Goal: Task Accomplishment & Management: Use online tool/utility

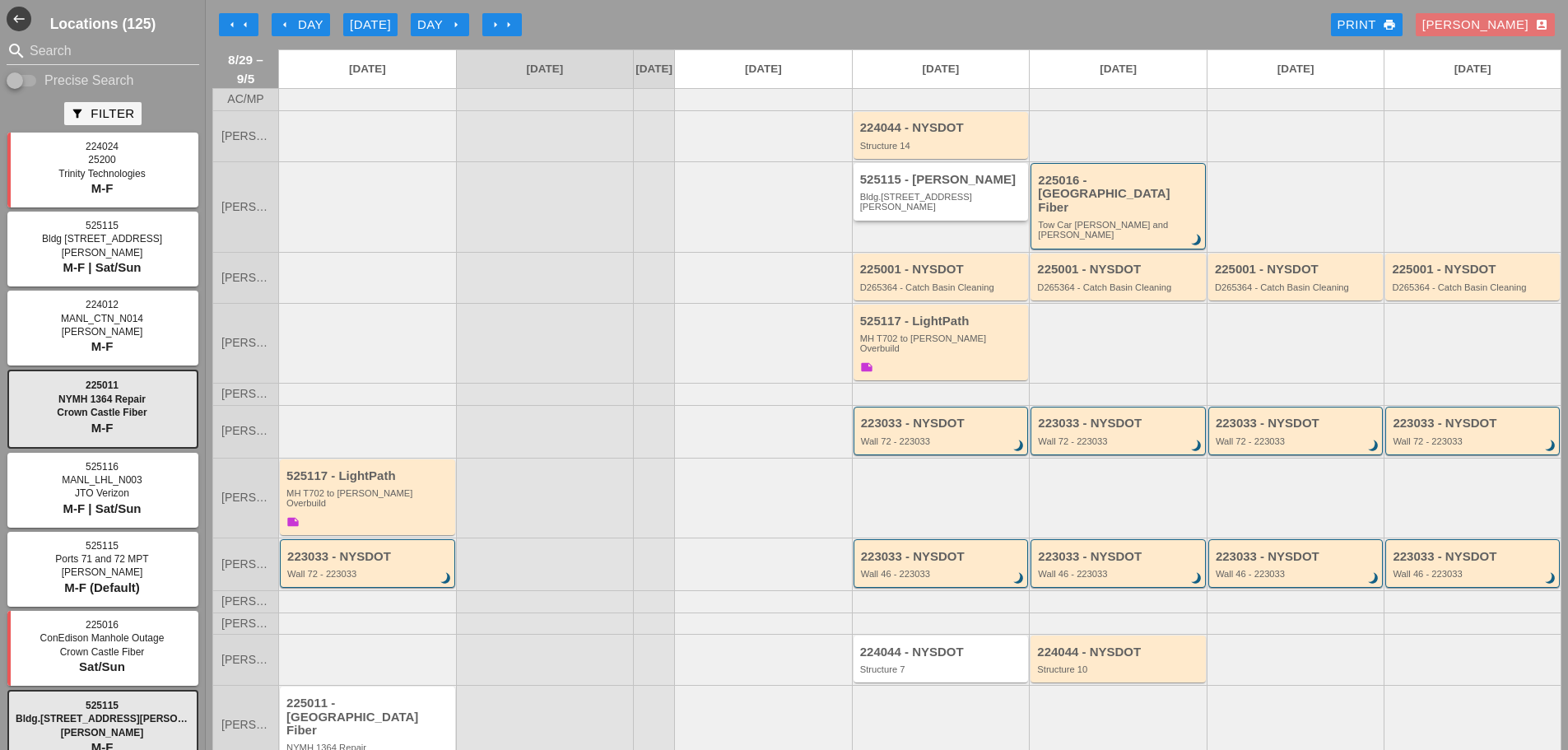
click at [908, 213] on div "Bldg.[STREET_ADDRESS][PERSON_NAME]" at bounding box center [941, 202] width 164 height 20
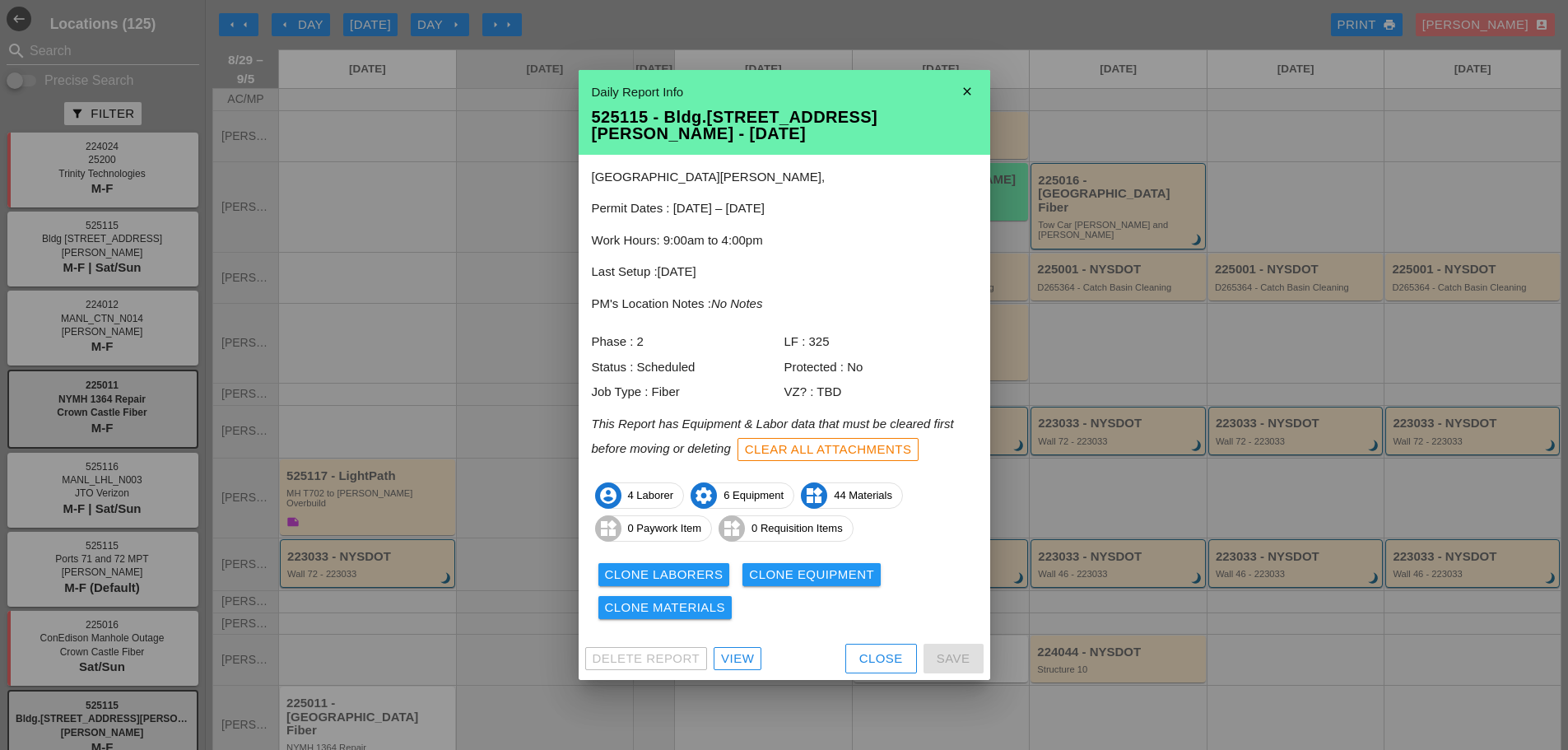
click at [732, 657] on div "View" at bounding box center [737, 658] width 32 height 19
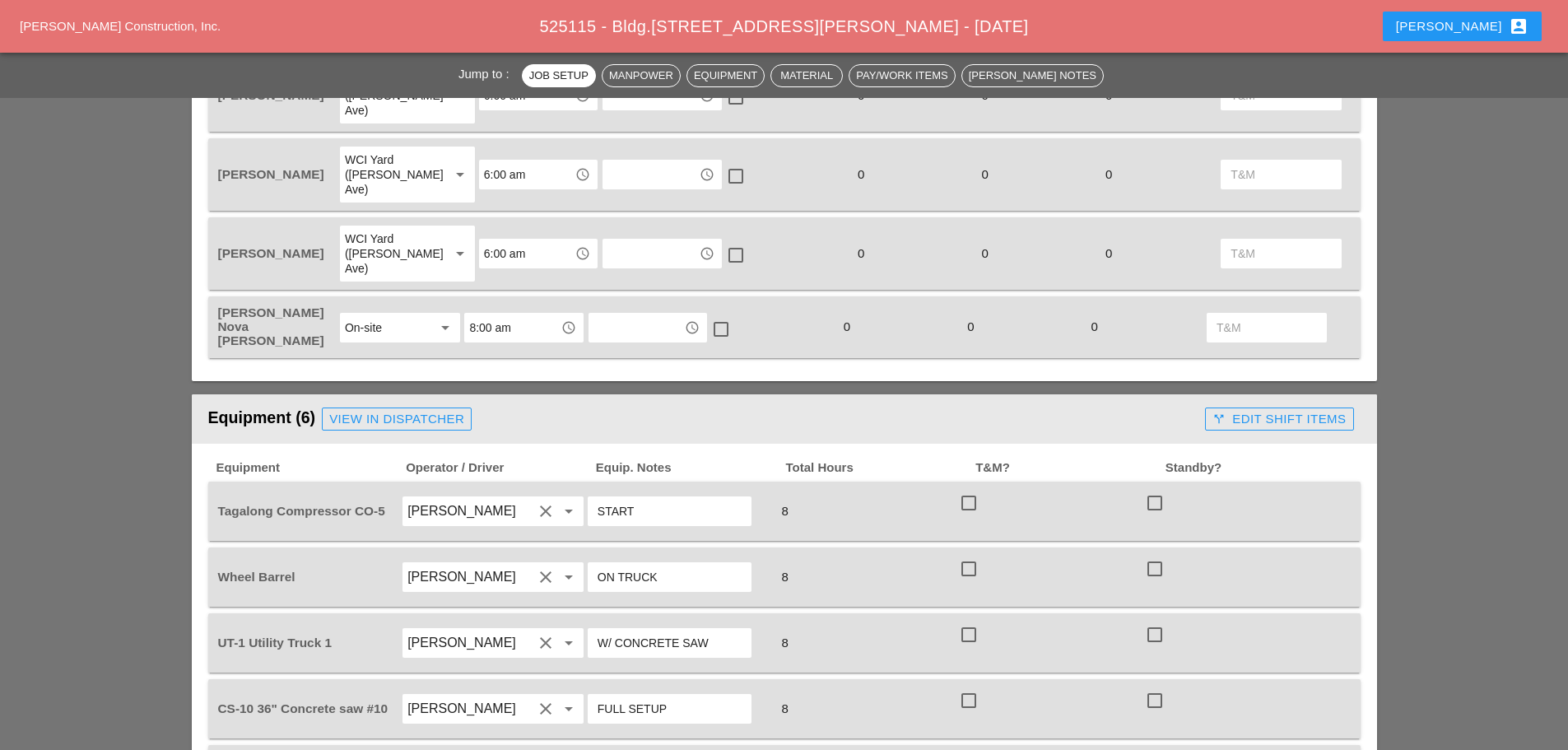
scroll to position [1069, 0]
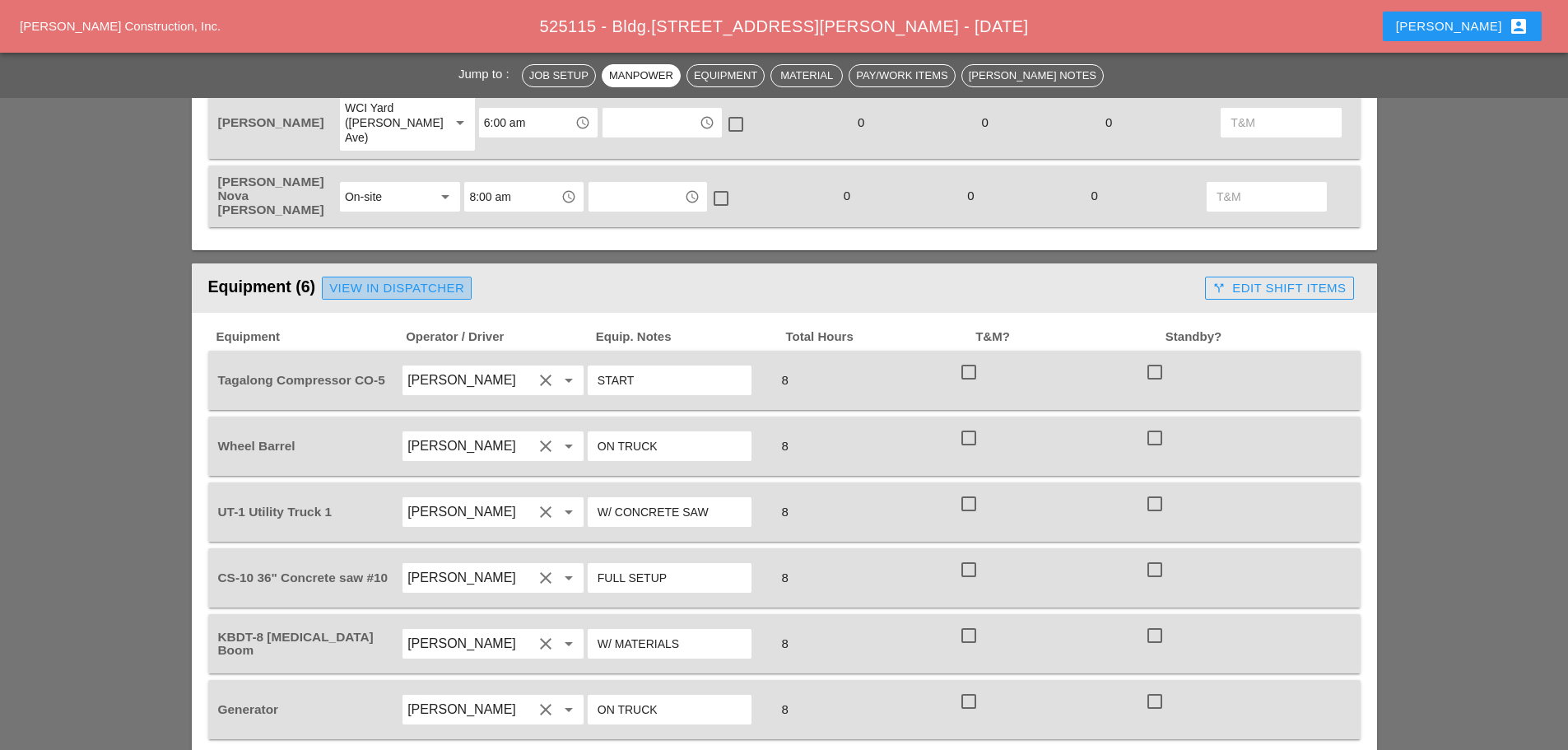
click at [431, 279] on div "View in Dispatcher" at bounding box center [396, 289] width 135 height 19
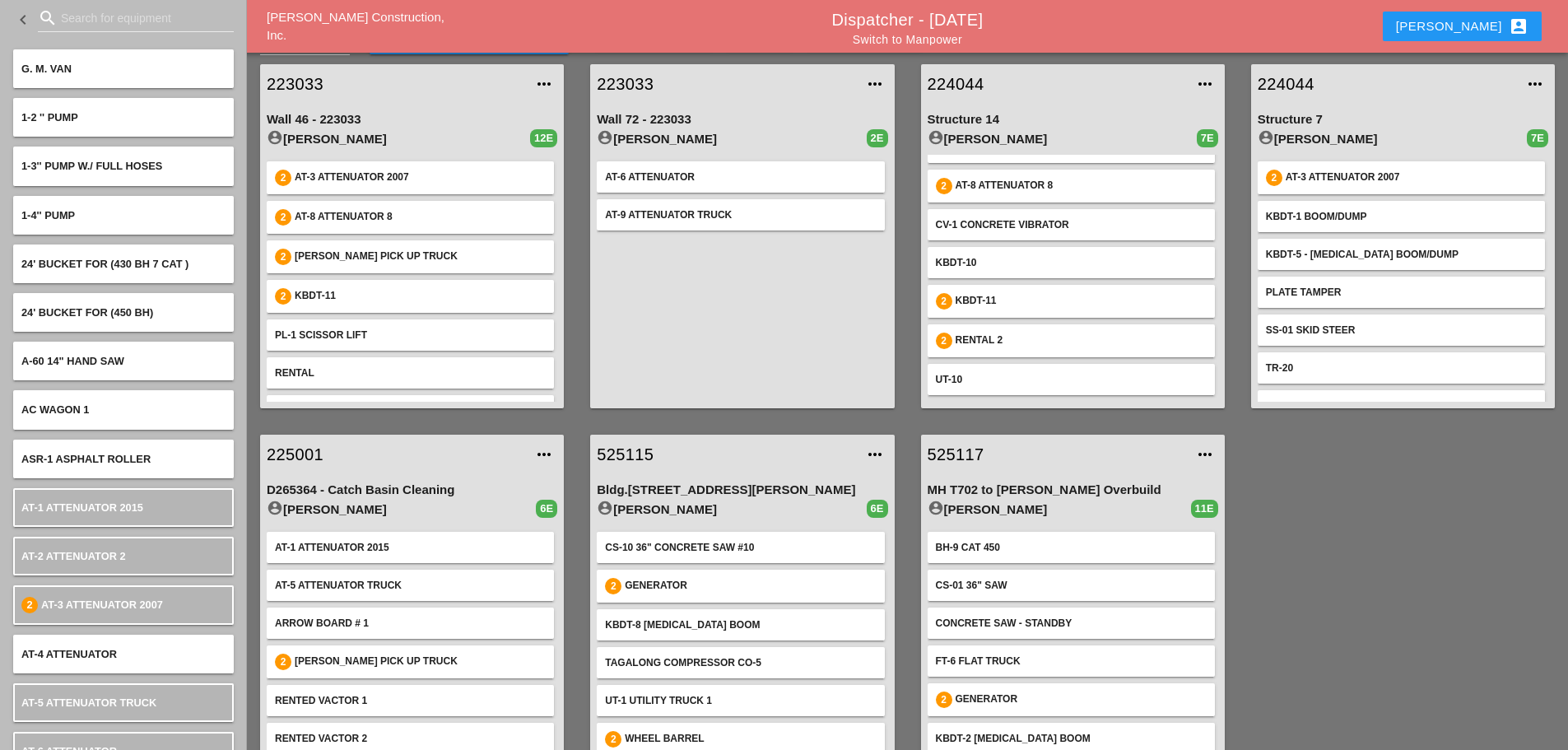
scroll to position [86, 0]
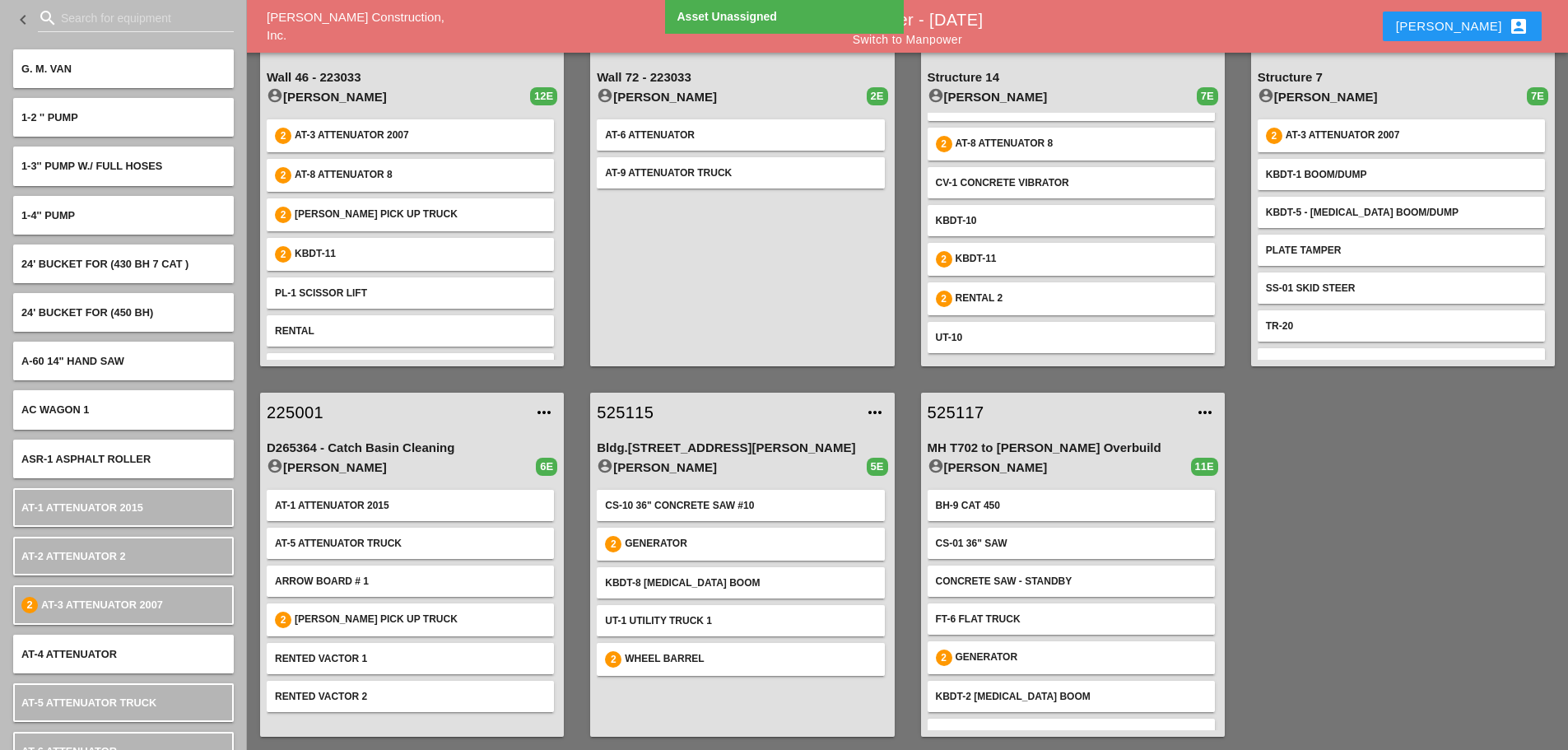
click at [625, 408] on link "525115" at bounding box center [725, 412] width 257 height 25
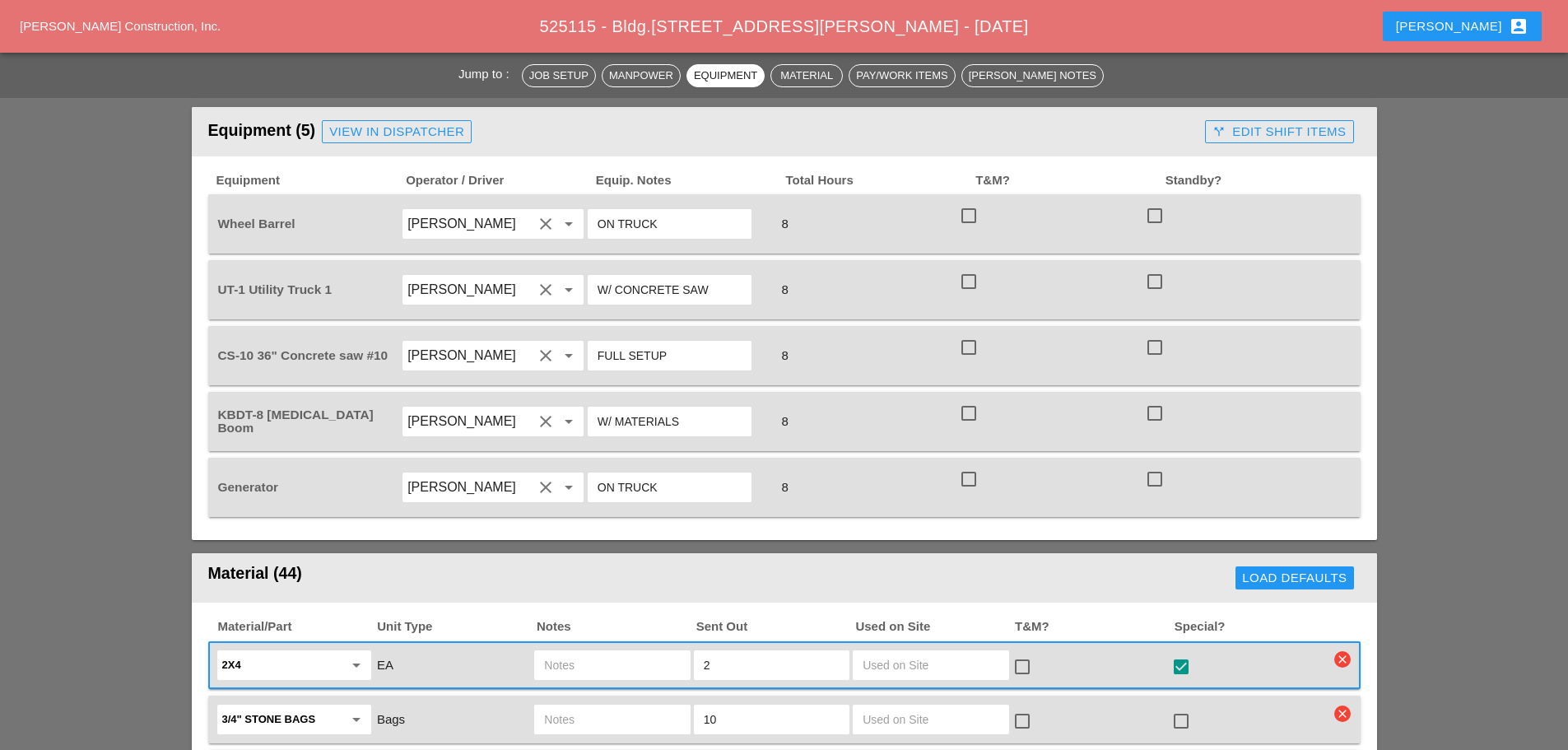
scroll to position [988, 0]
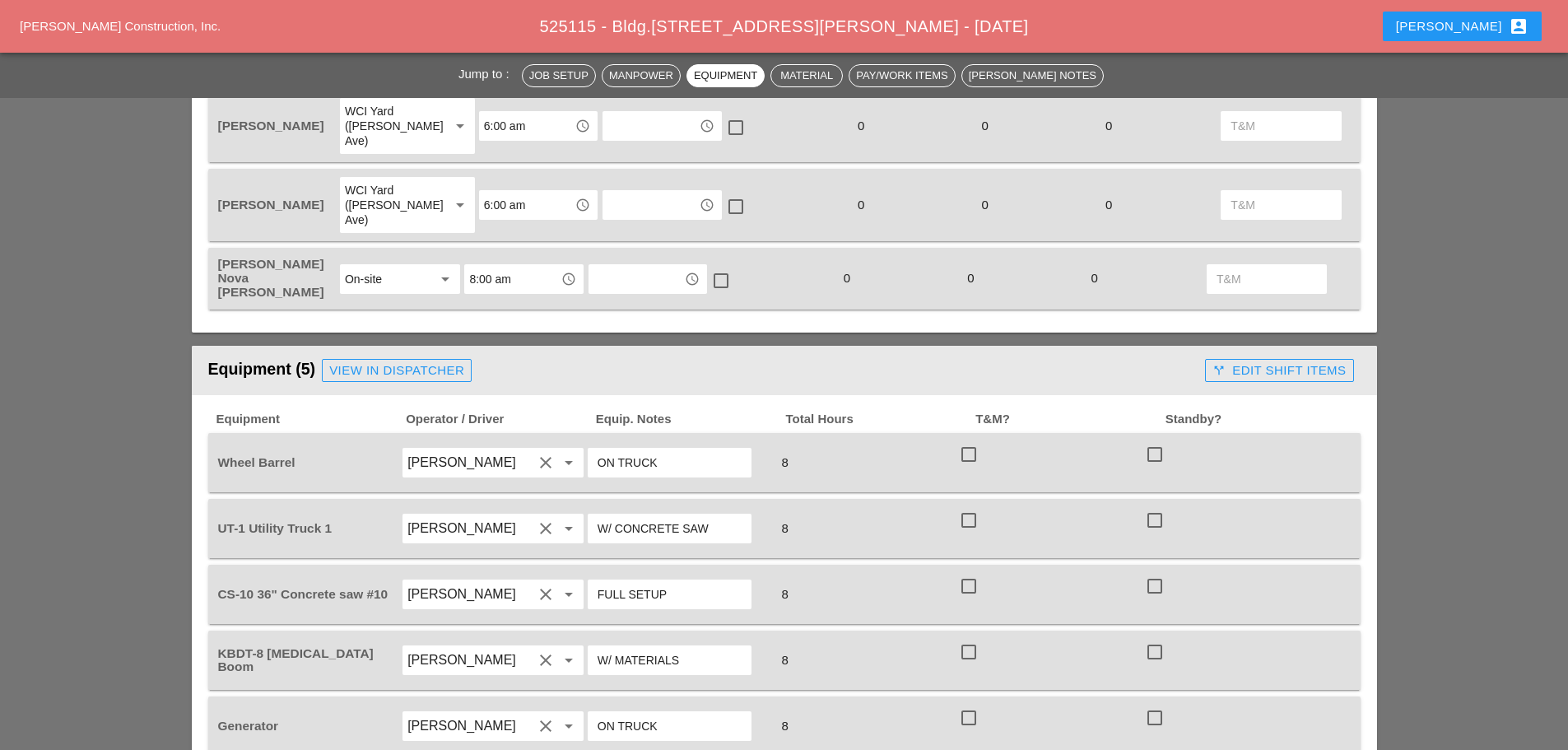
click at [427, 361] on div "View in Dispatcher" at bounding box center [396, 370] width 135 height 19
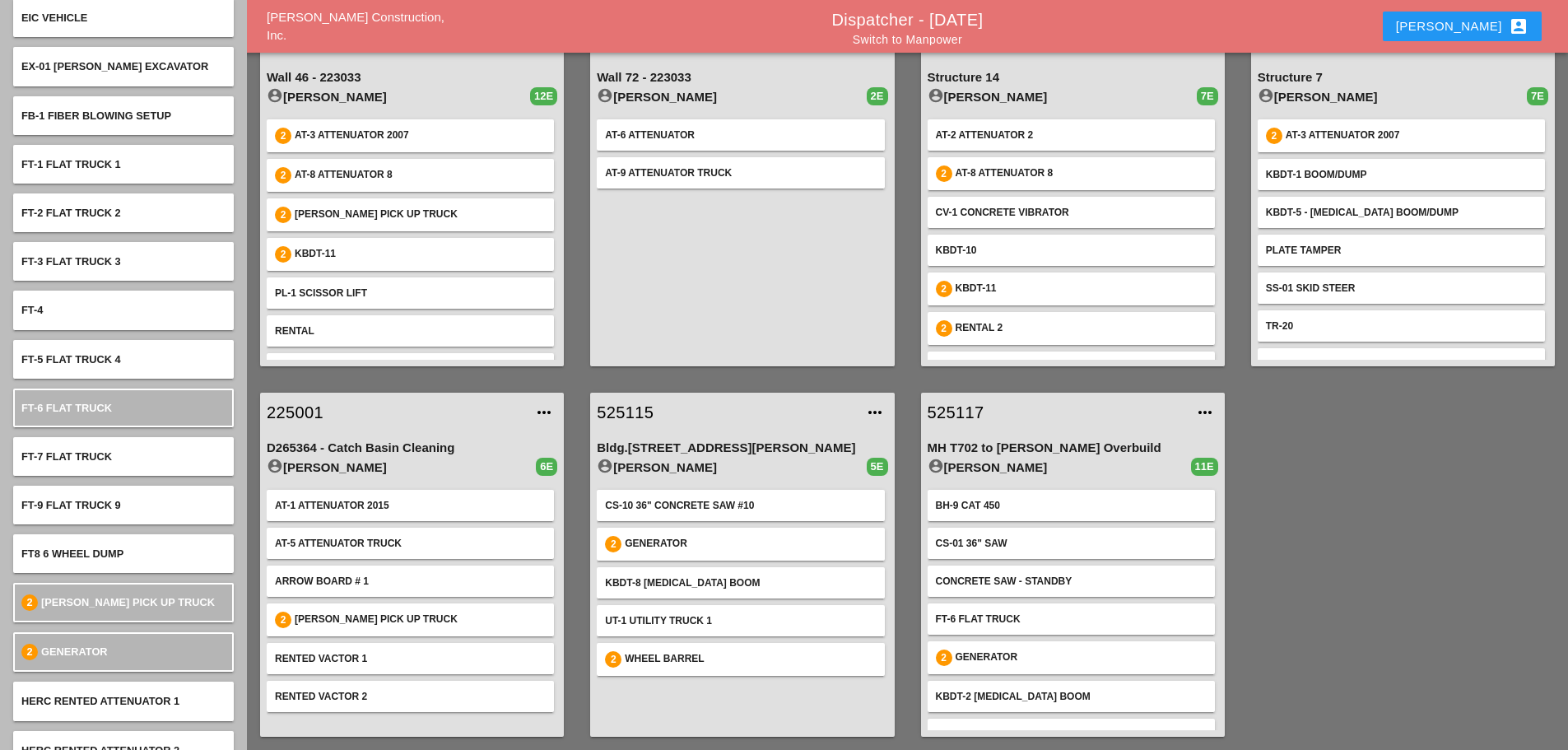
scroll to position [3352, 0]
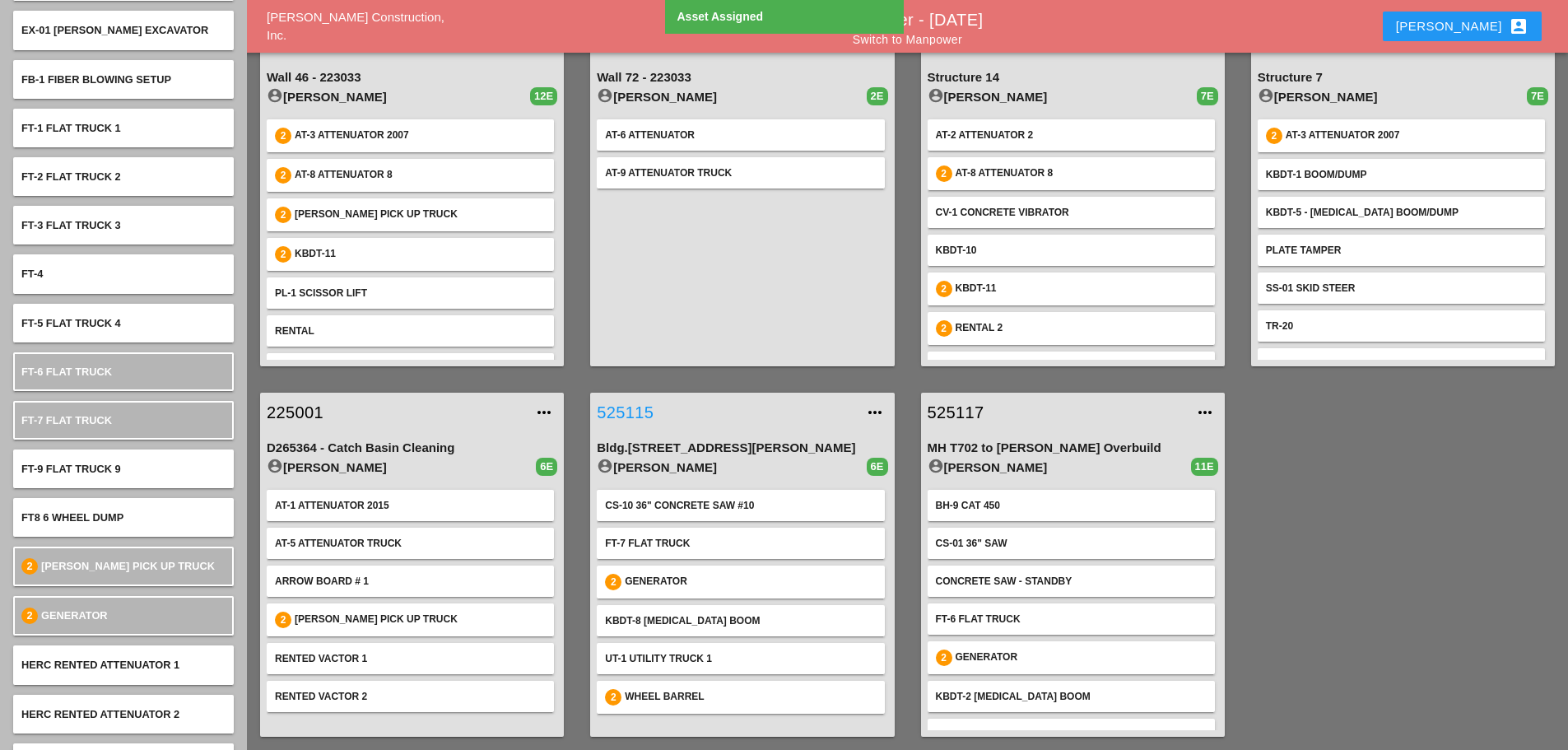
click at [637, 409] on link "525115" at bounding box center [725, 412] width 257 height 25
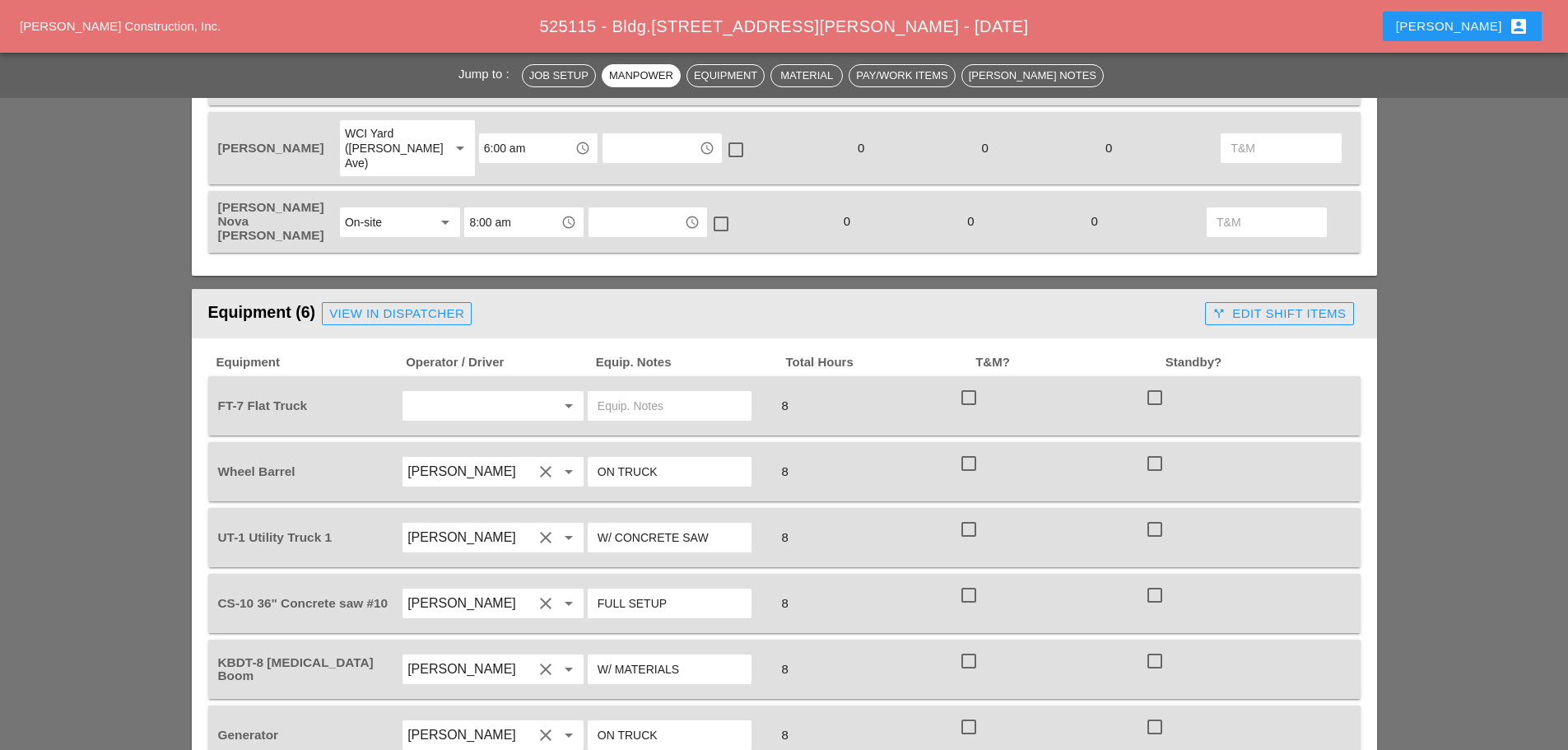
scroll to position [1069, 0]
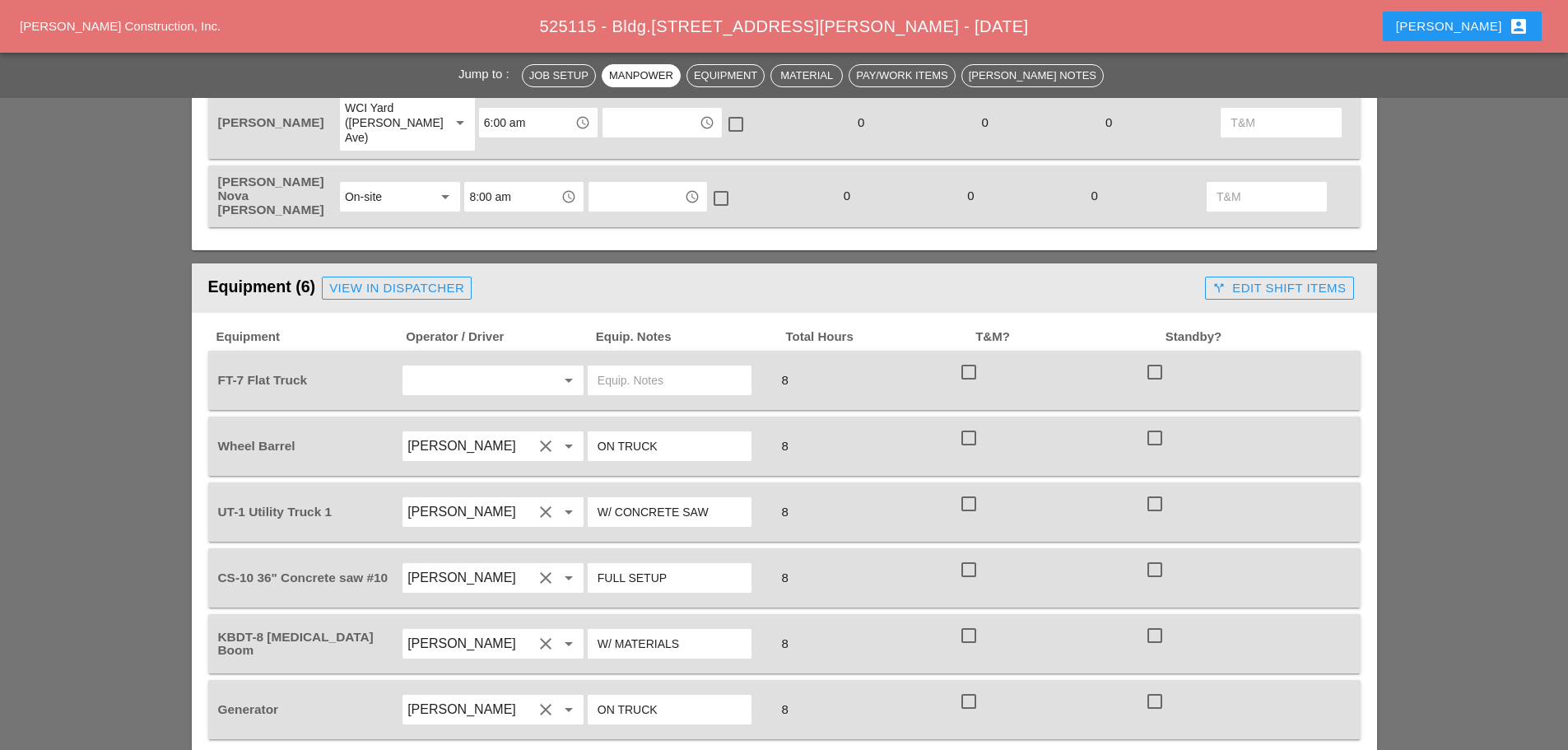
click at [447, 367] on input "text" at bounding box center [470, 380] width 125 height 26
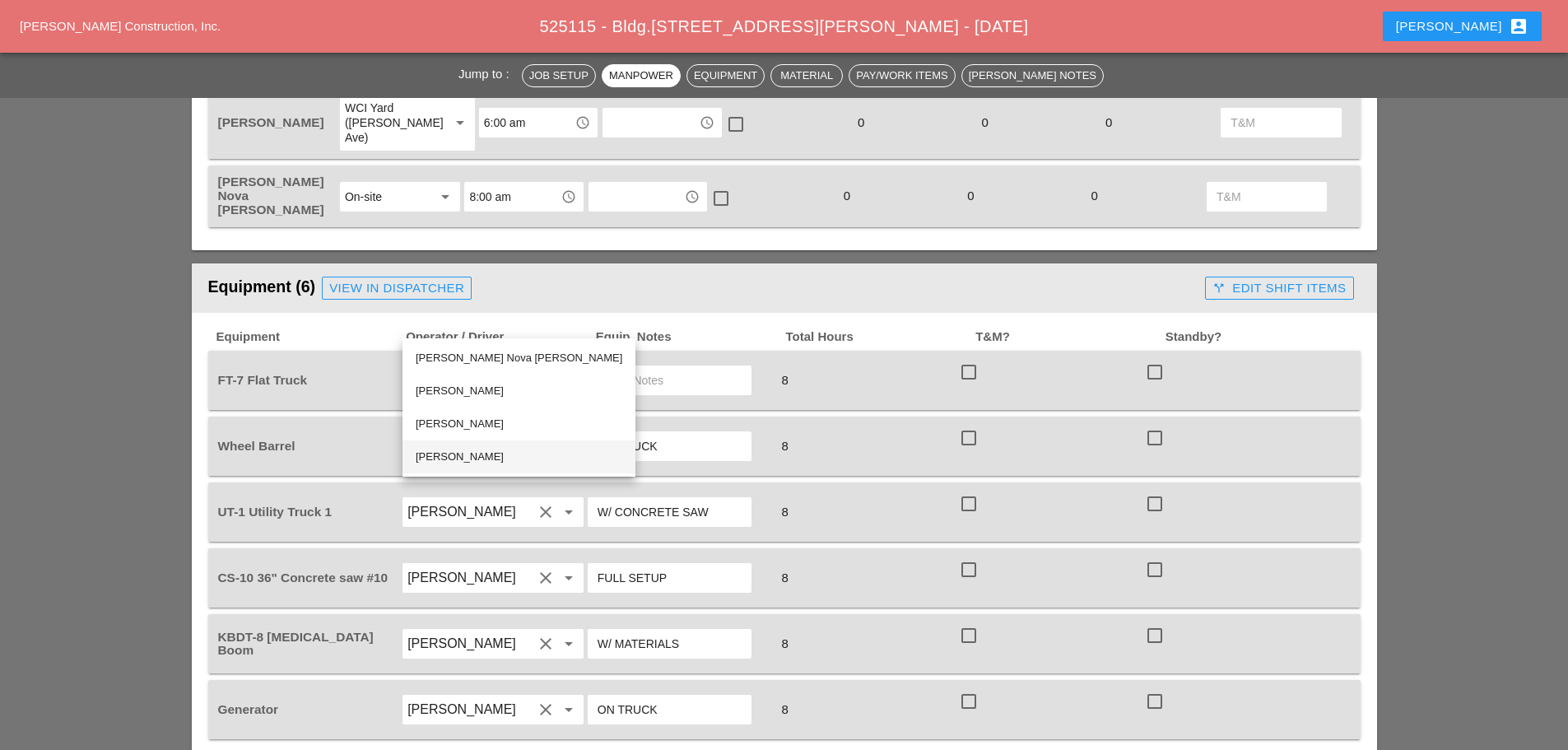
click at [422, 445] on div "[PERSON_NAME]" at bounding box center [519, 456] width 206 height 32
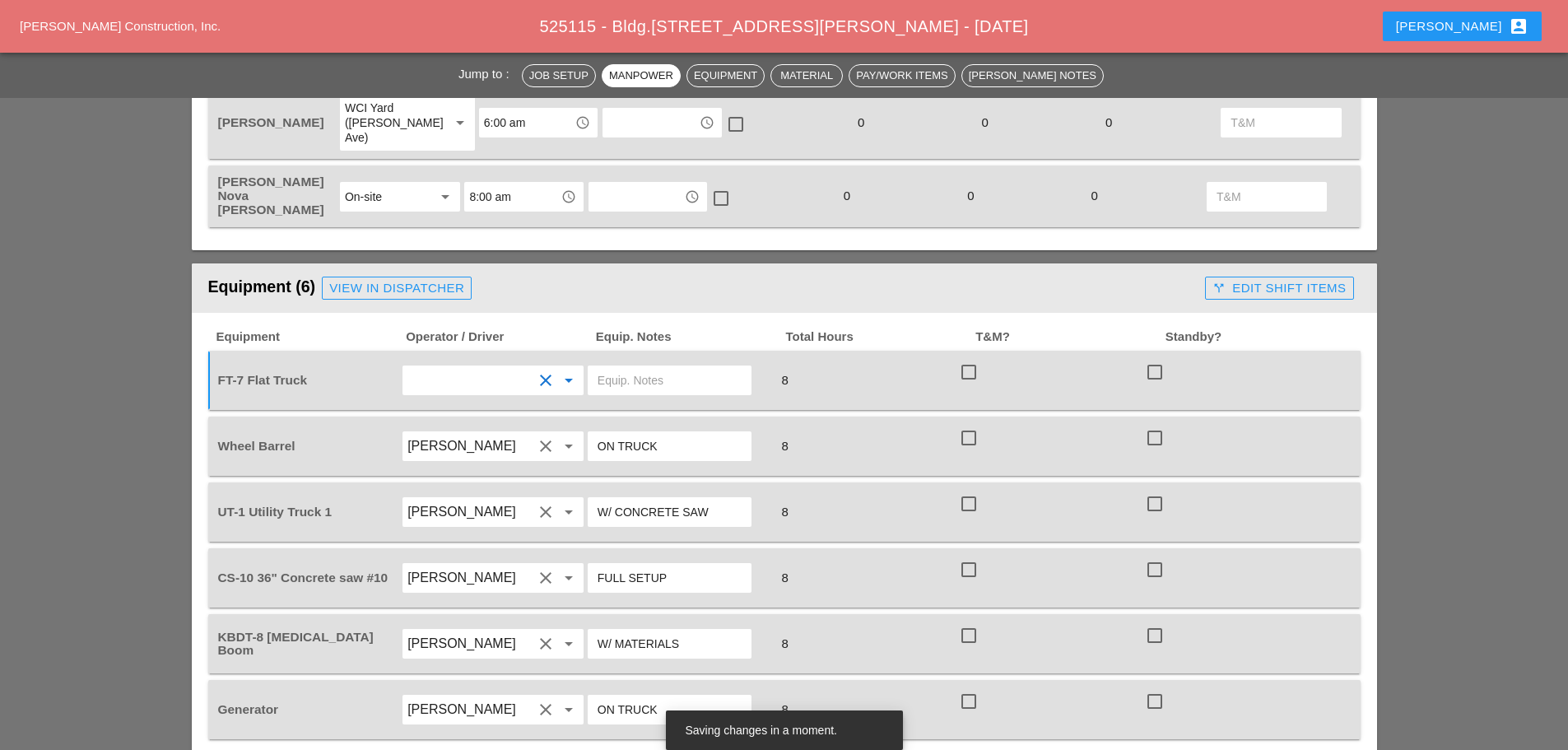
click at [596, 366] on div at bounding box center [669, 381] width 163 height 30
type input "w"
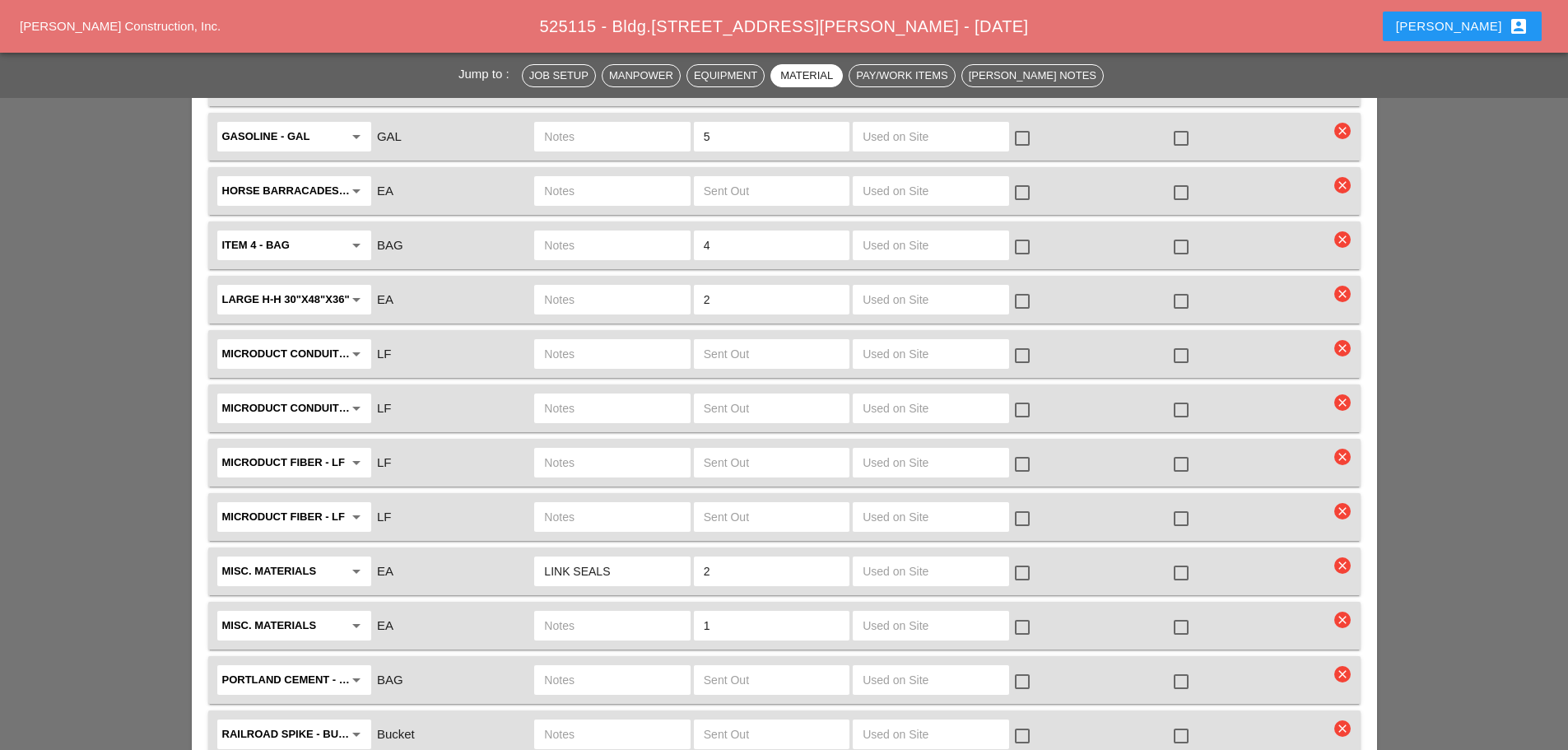
scroll to position [2962, 0]
type input "W/ MATERIALS"
click at [1181, 557] on div at bounding box center [1181, 571] width 28 height 28
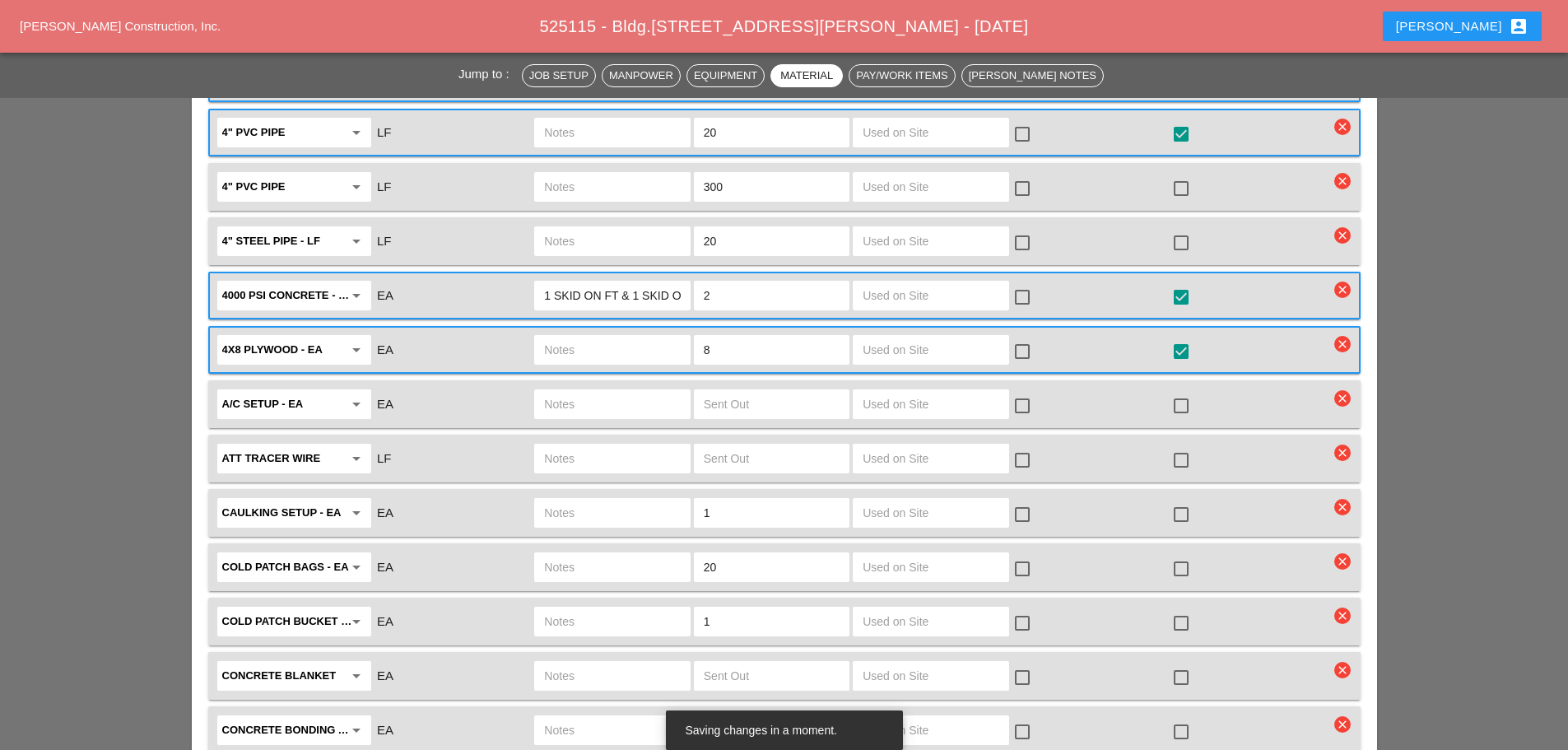
scroll to position [1893, 0]
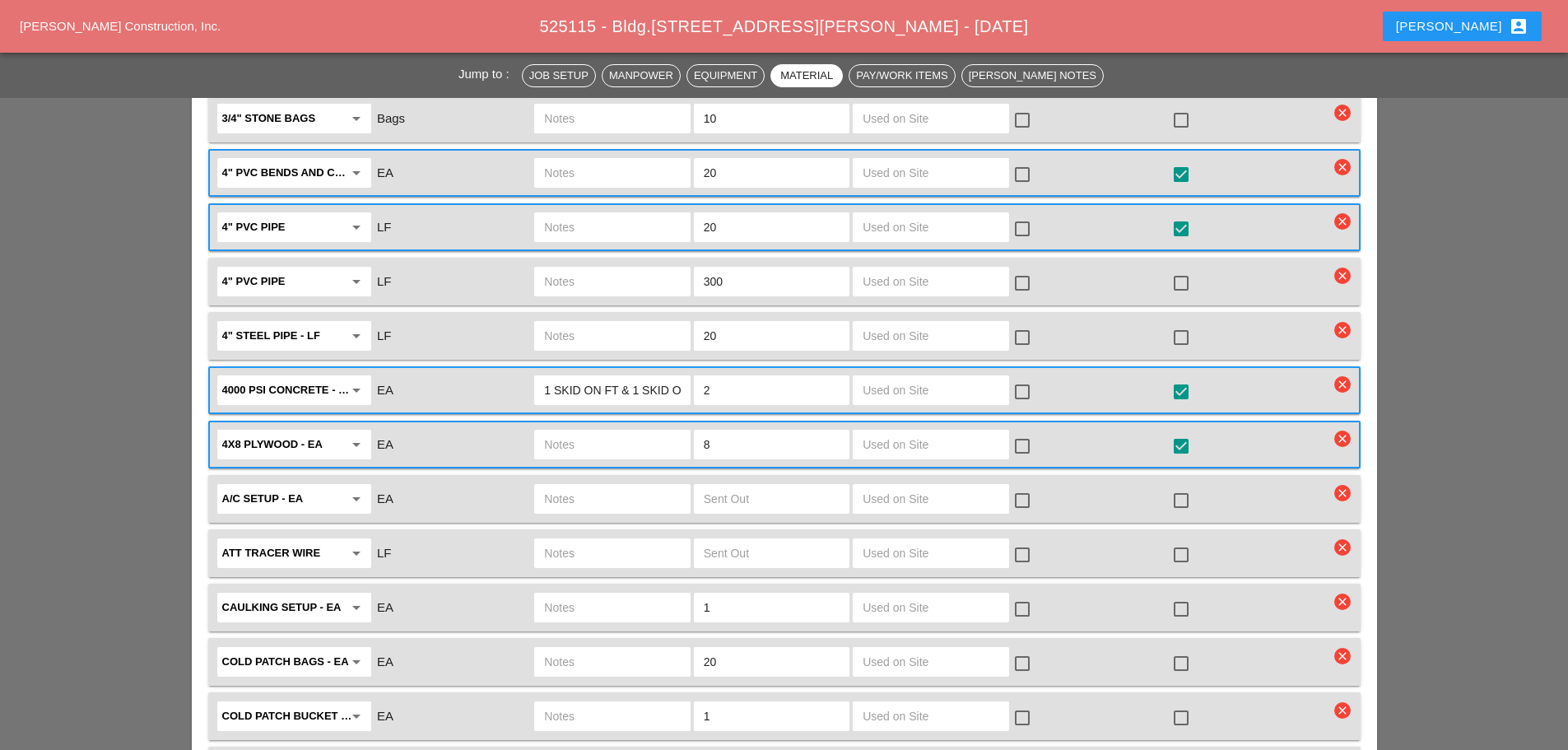
click at [730, 432] on input "8" at bounding box center [771, 445] width 136 height 26
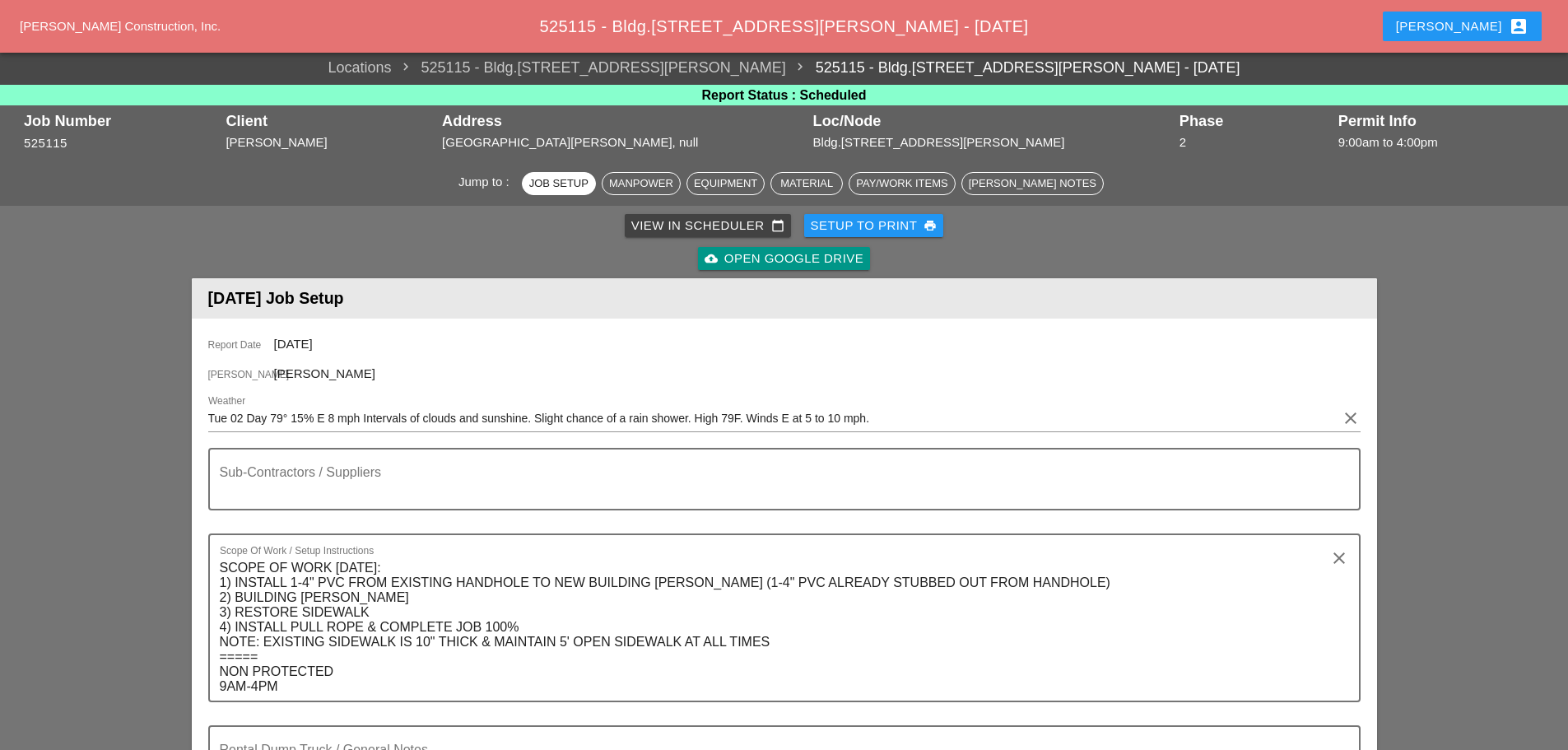
scroll to position [0, 0]
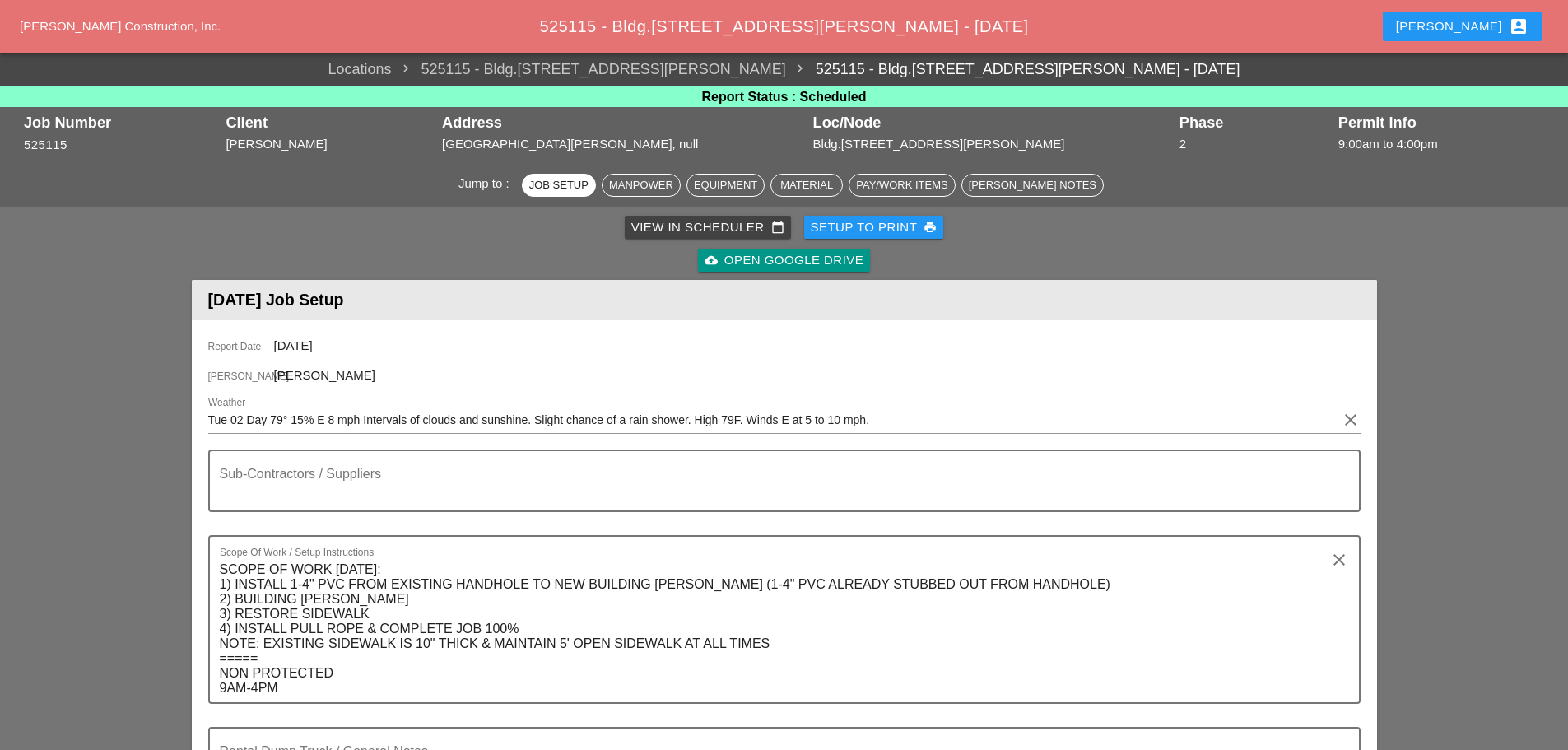
type input "4"
click at [860, 224] on div "Setup to Print print" at bounding box center [874, 227] width 127 height 19
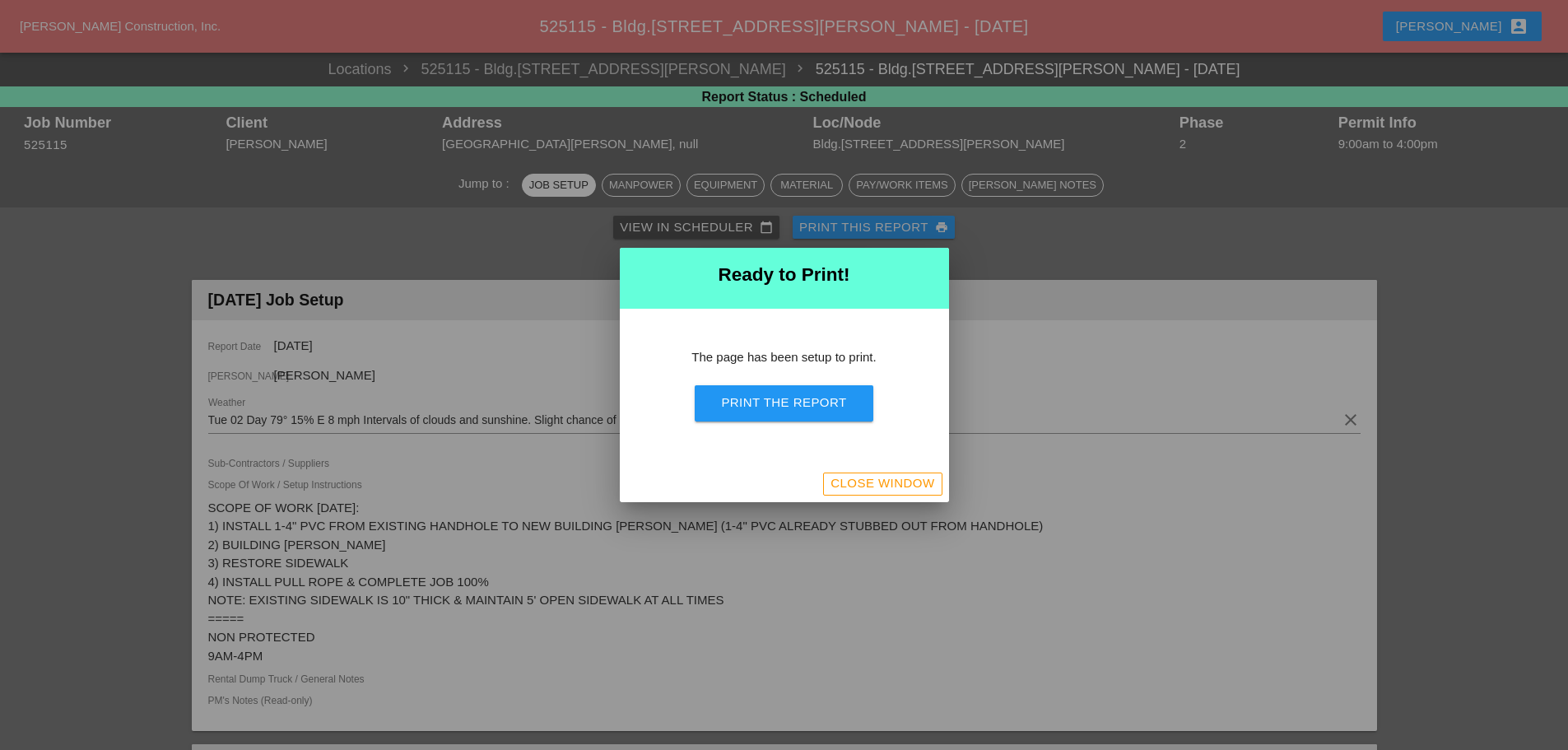
click at [810, 403] on div "Print the Report" at bounding box center [784, 403] width 125 height 19
click at [901, 482] on div "Close Window" at bounding box center [882, 484] width 104 height 19
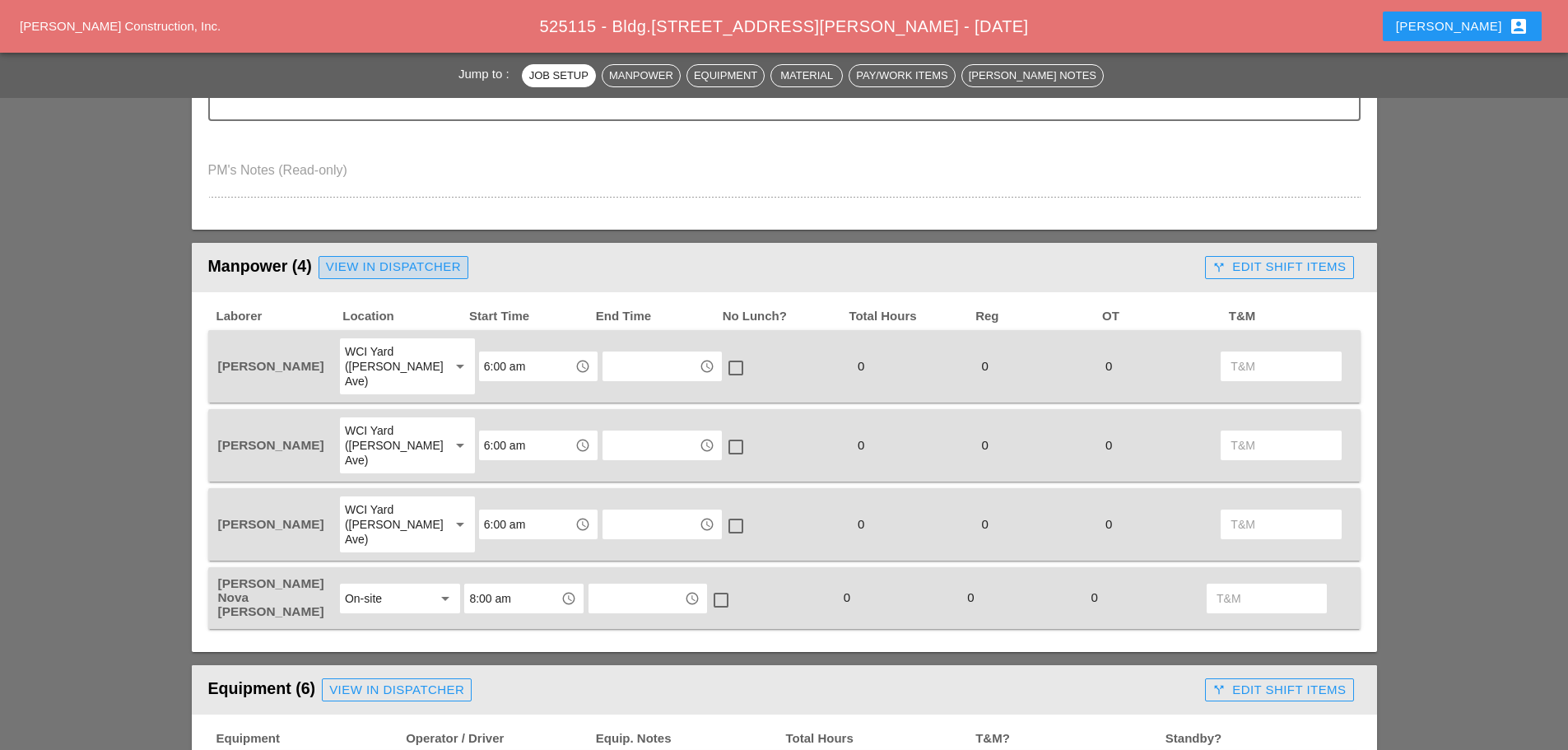
scroll to position [658, 0]
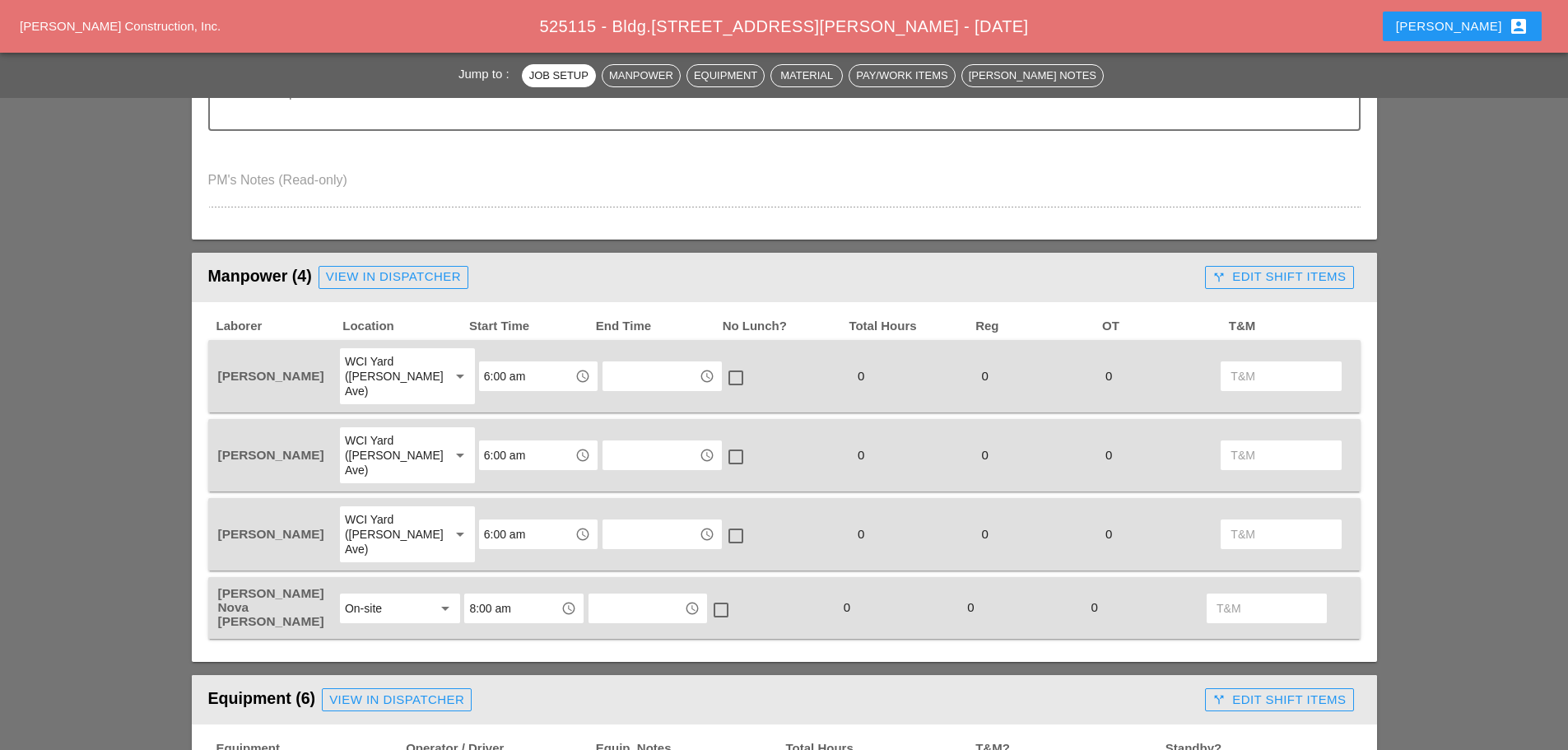
click at [425, 276] on div "View in Dispatcher" at bounding box center [393, 277] width 135 height 19
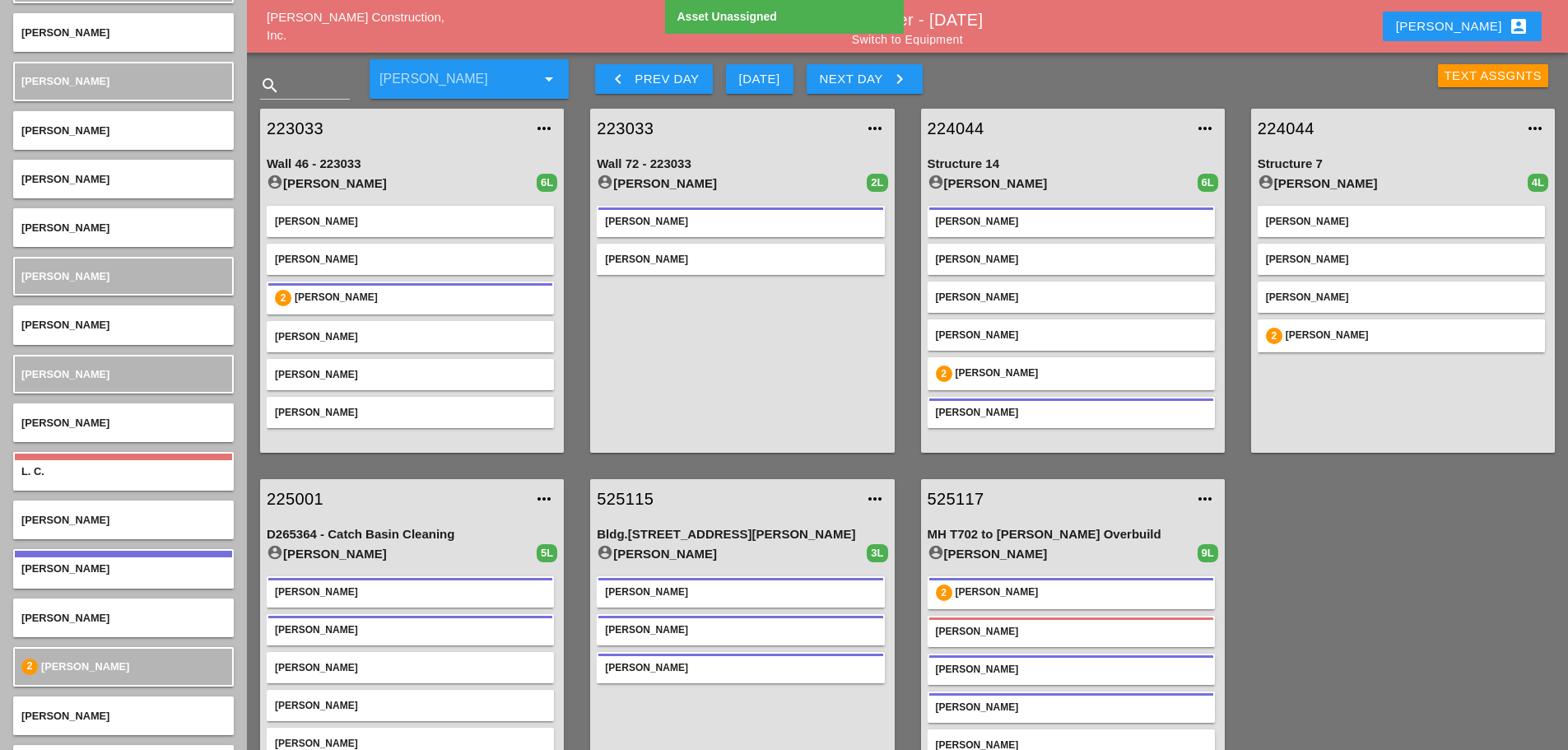
scroll to position [4114, 0]
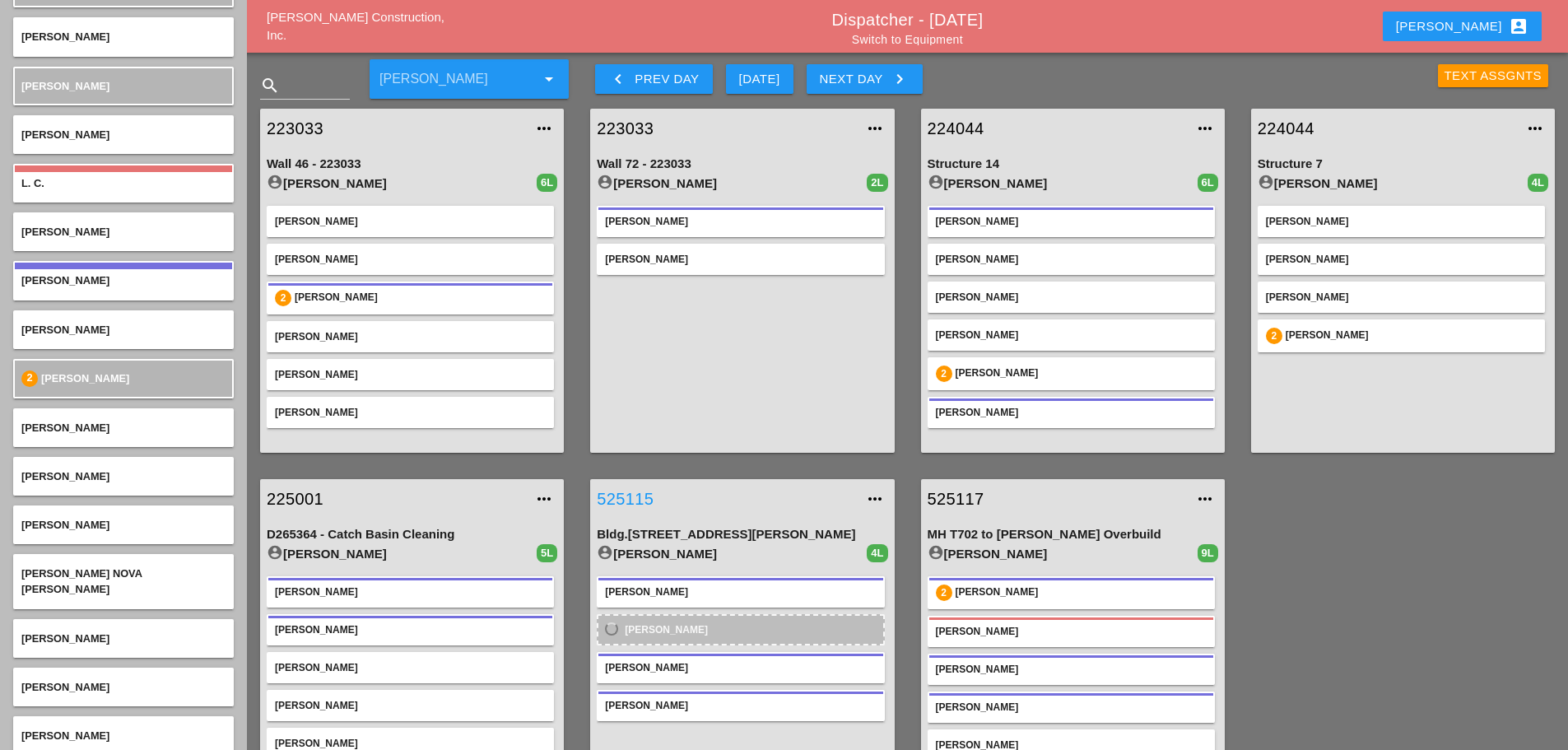
click at [635, 494] on link "525115" at bounding box center [725, 498] width 257 height 25
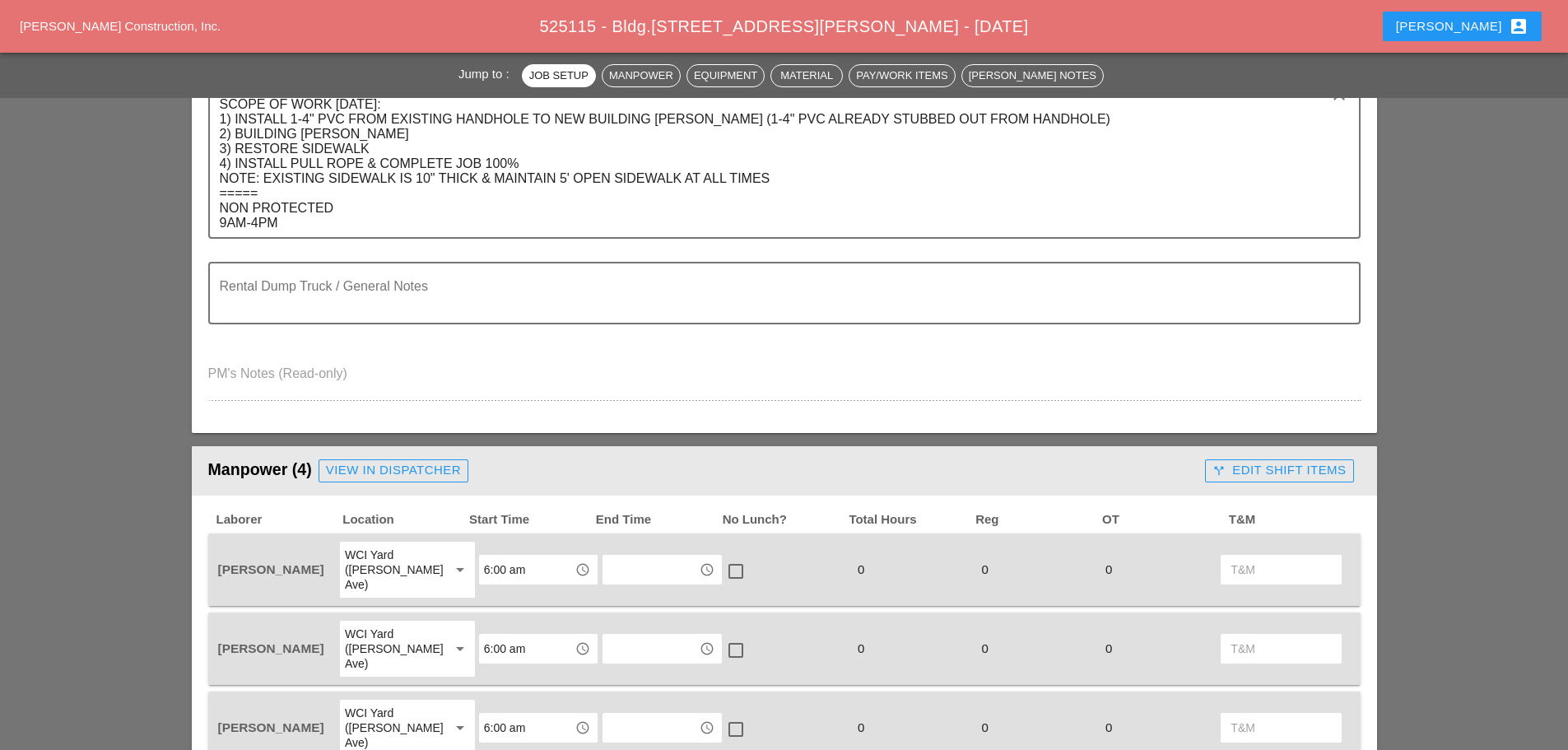
scroll to position [741, 0]
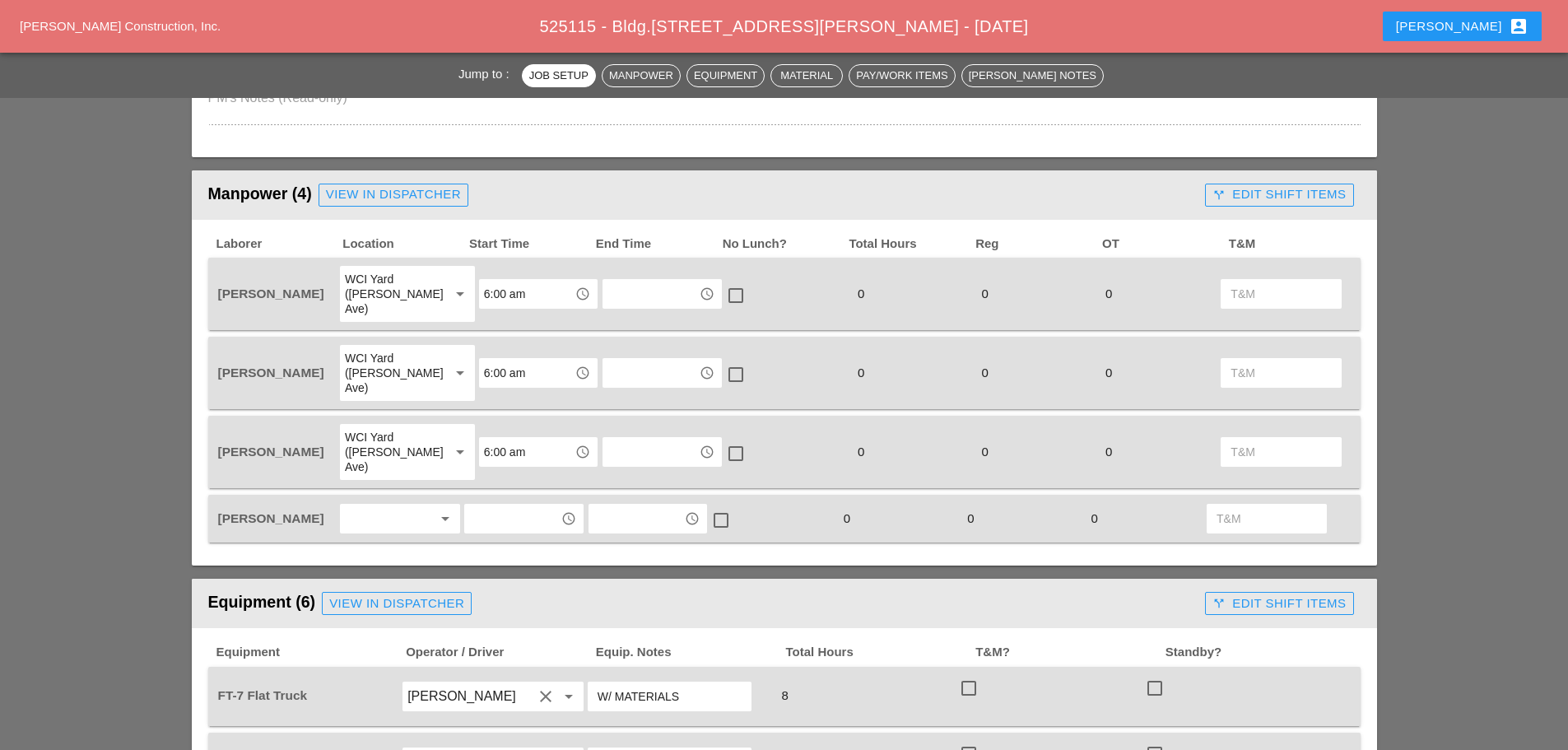
click at [409, 505] on div at bounding box center [388, 518] width 87 height 26
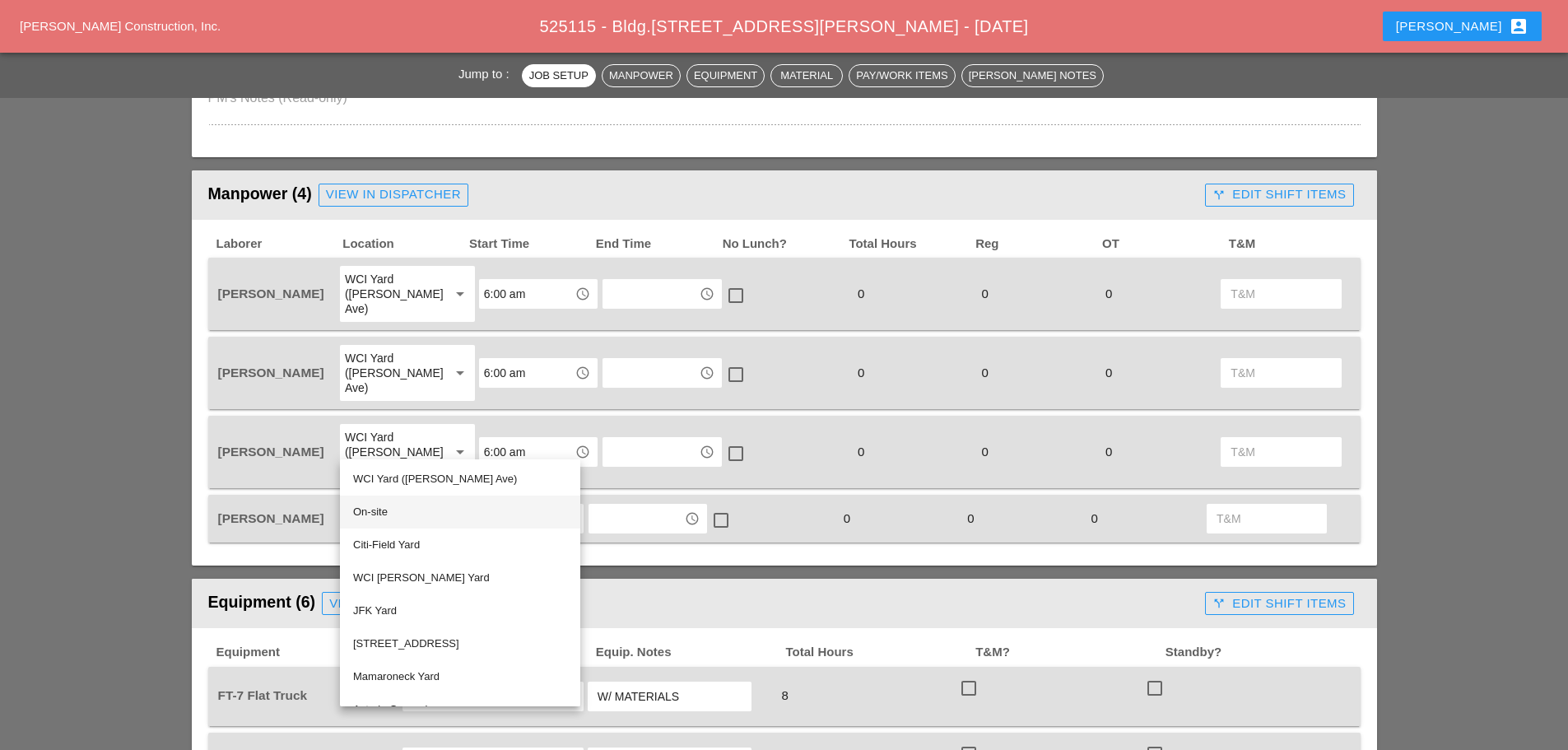
click at [374, 510] on div "On-site" at bounding box center [460, 511] width 214 height 19
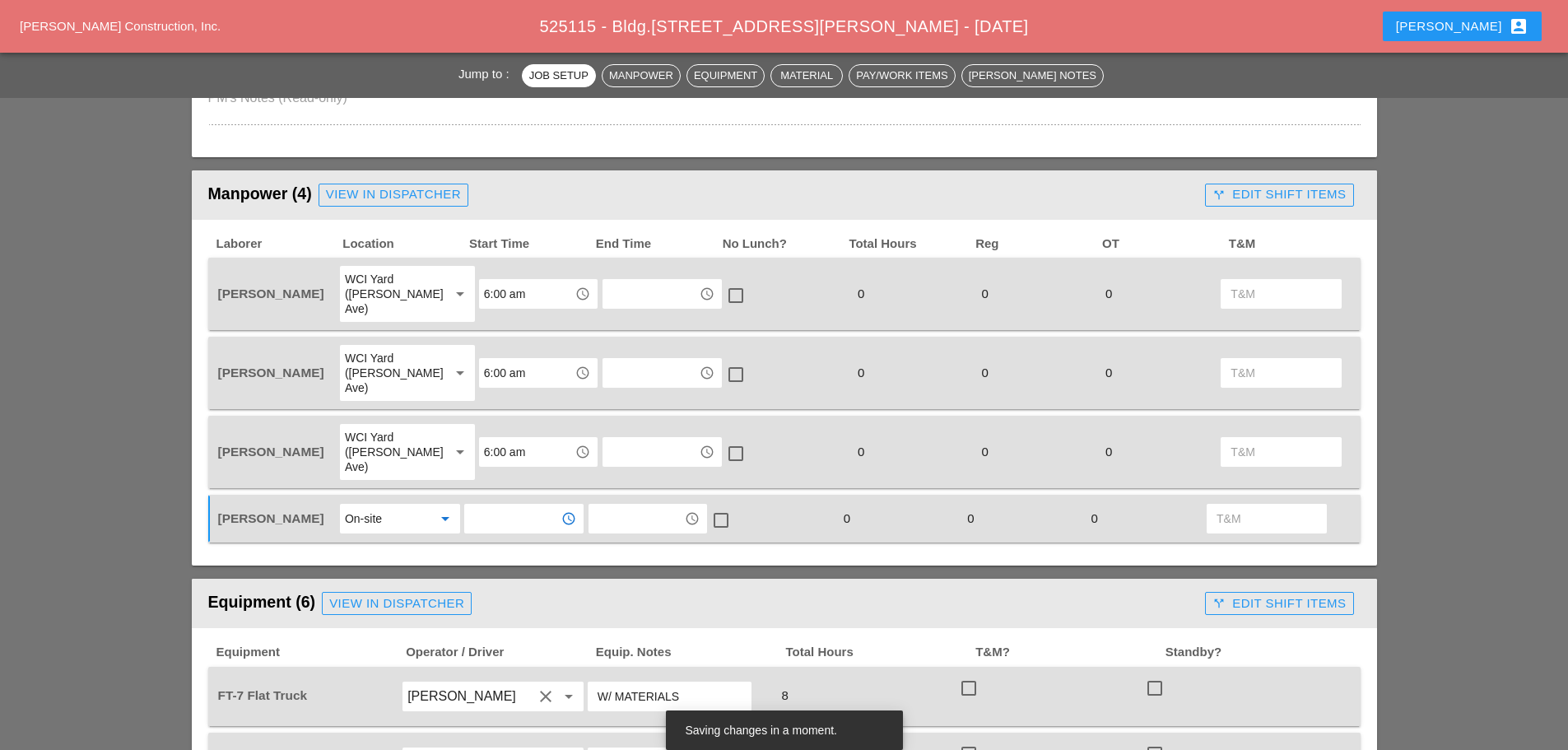
click at [524, 505] on input "text" at bounding box center [512, 518] width 85 height 26
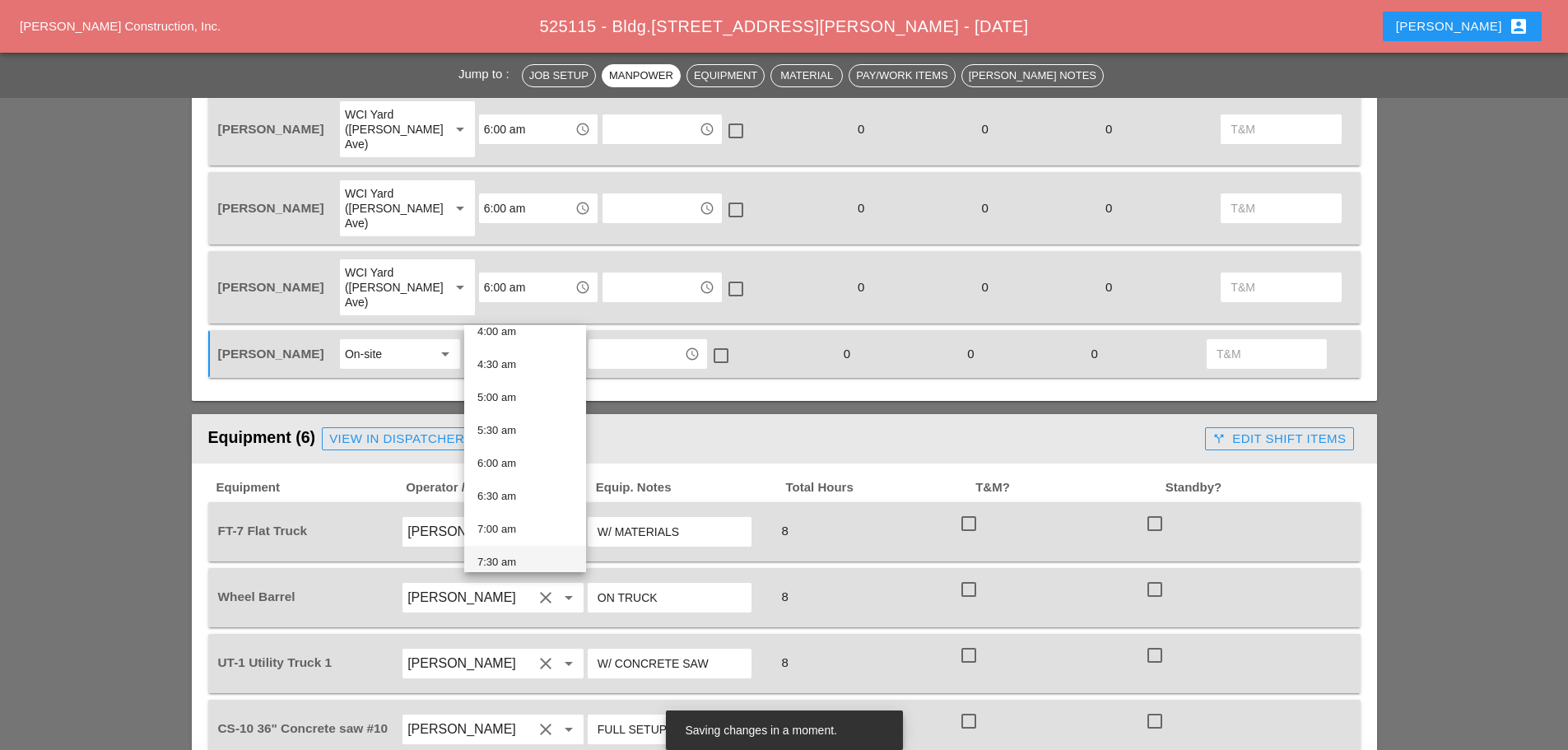
scroll to position [330, 0]
click at [512, 532] on div "8:00 am" at bounding box center [525, 541] width 96 height 32
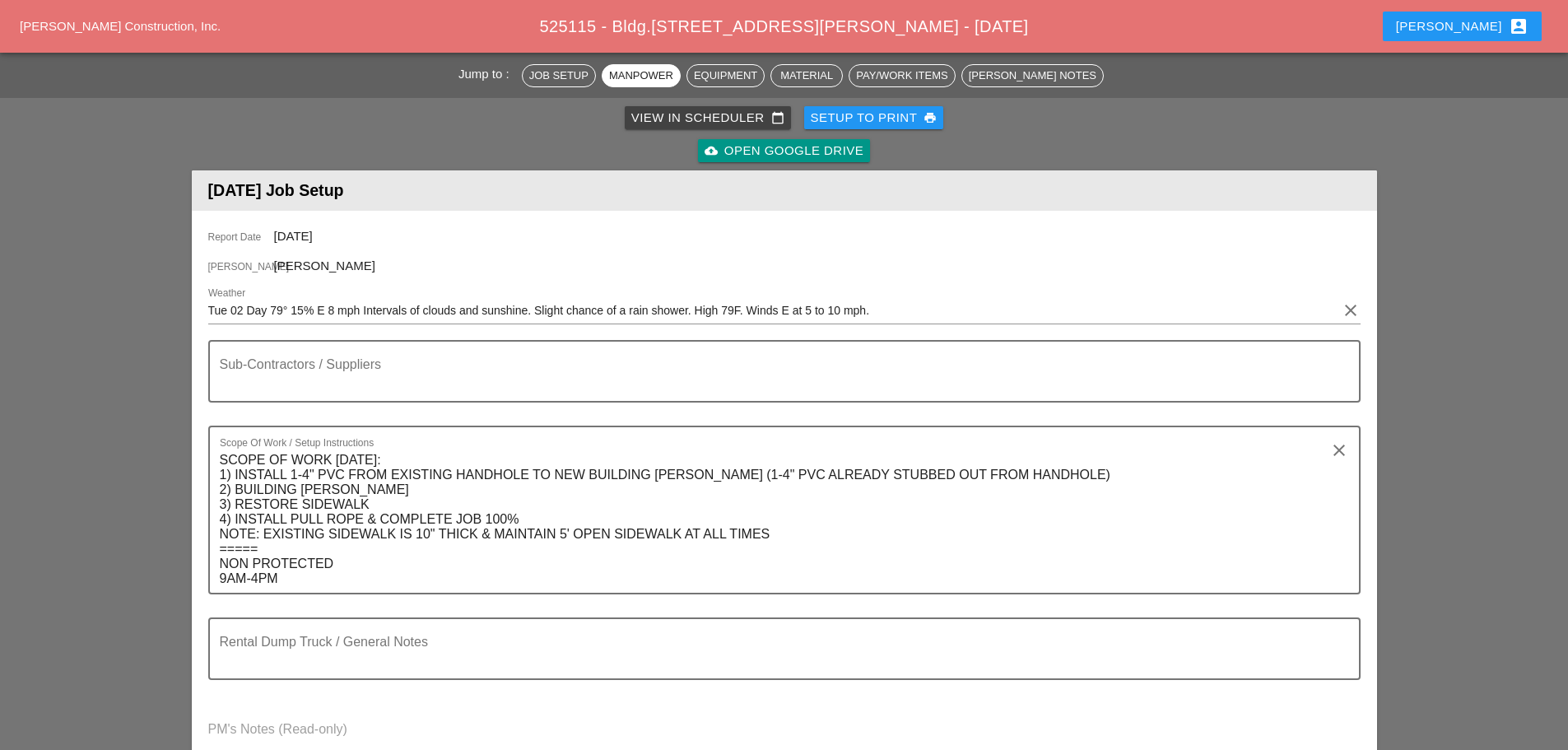
scroll to position [0, 0]
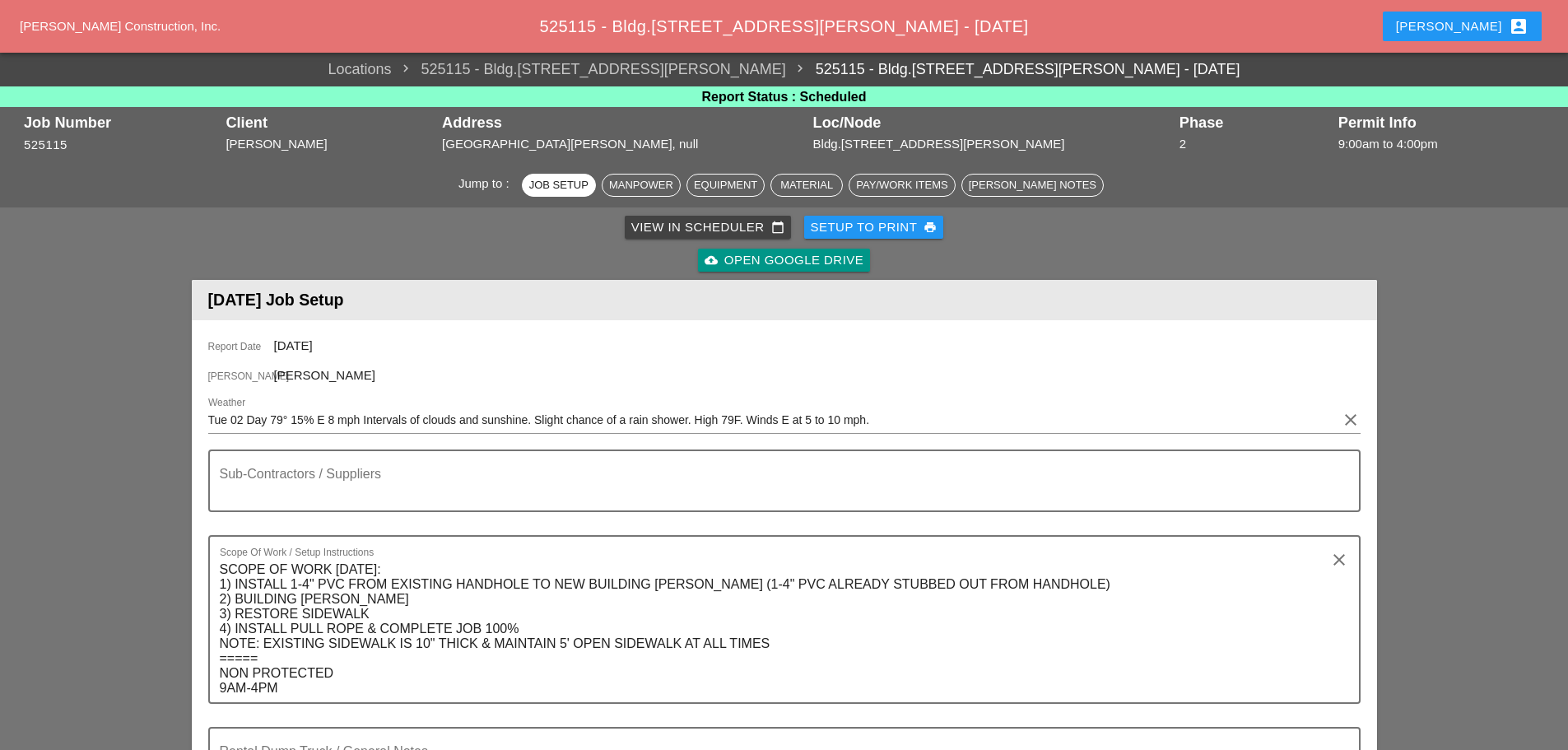
click at [864, 228] on div "Setup to Print print" at bounding box center [874, 227] width 127 height 19
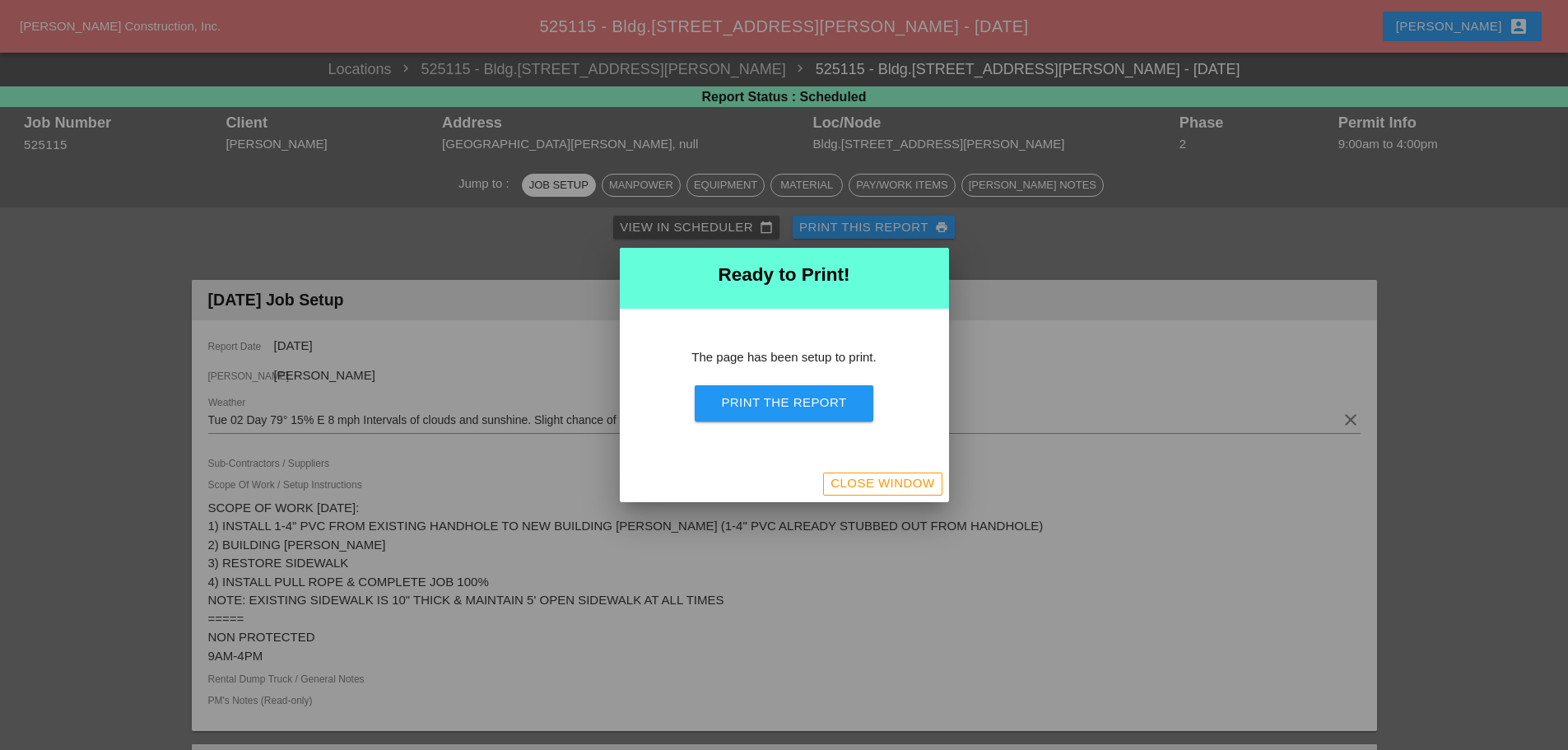
click at [782, 409] on div "Print the Report" at bounding box center [784, 403] width 125 height 19
click at [901, 490] on div "Close Window" at bounding box center [882, 484] width 104 height 19
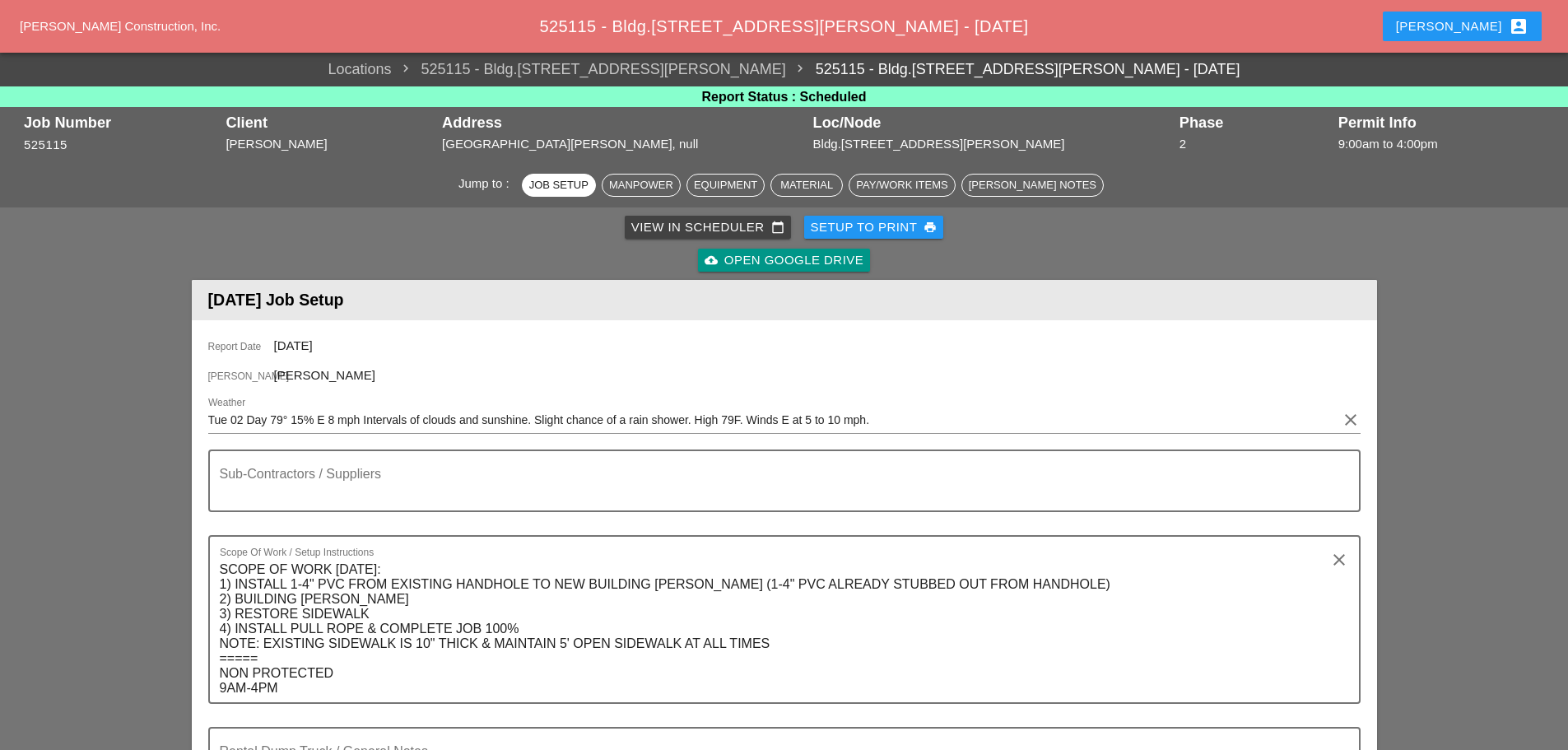
click at [1478, 22] on div "Enrico account_box" at bounding box center [1461, 26] width 133 height 19
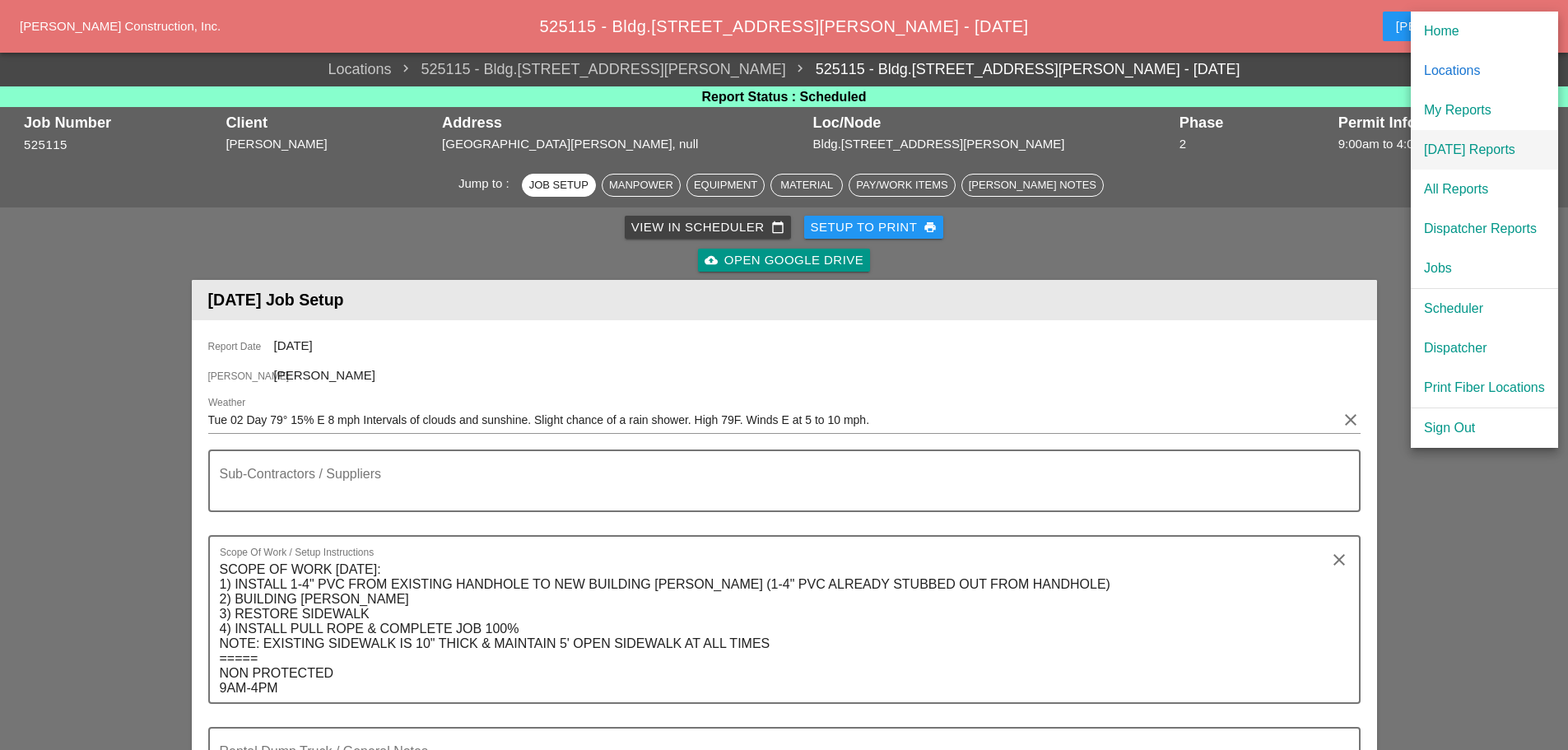
click at [1504, 141] on div "[DATE] Reports" at bounding box center [1484, 149] width 121 height 19
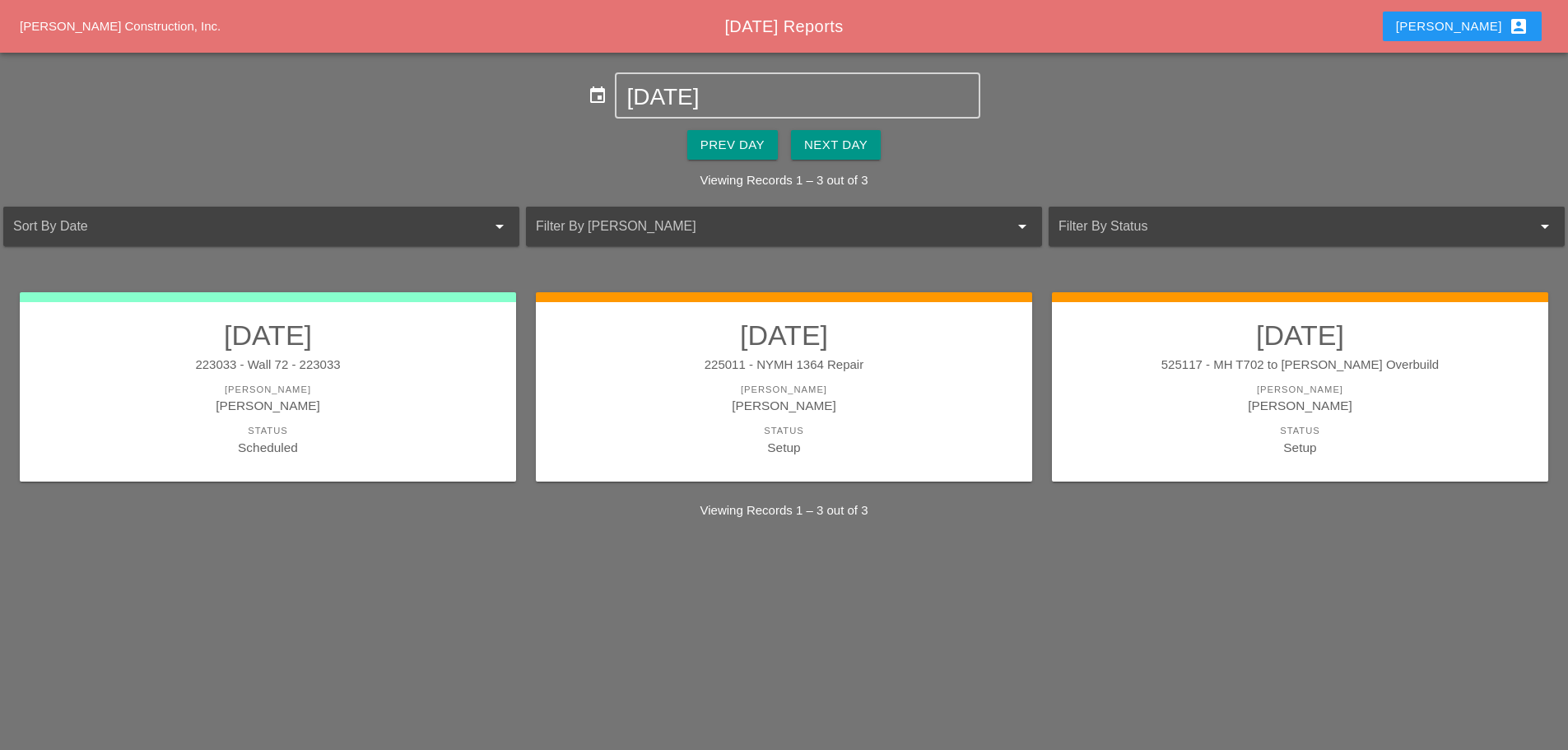
click at [842, 146] on div "Next Day" at bounding box center [836, 145] width 63 height 19
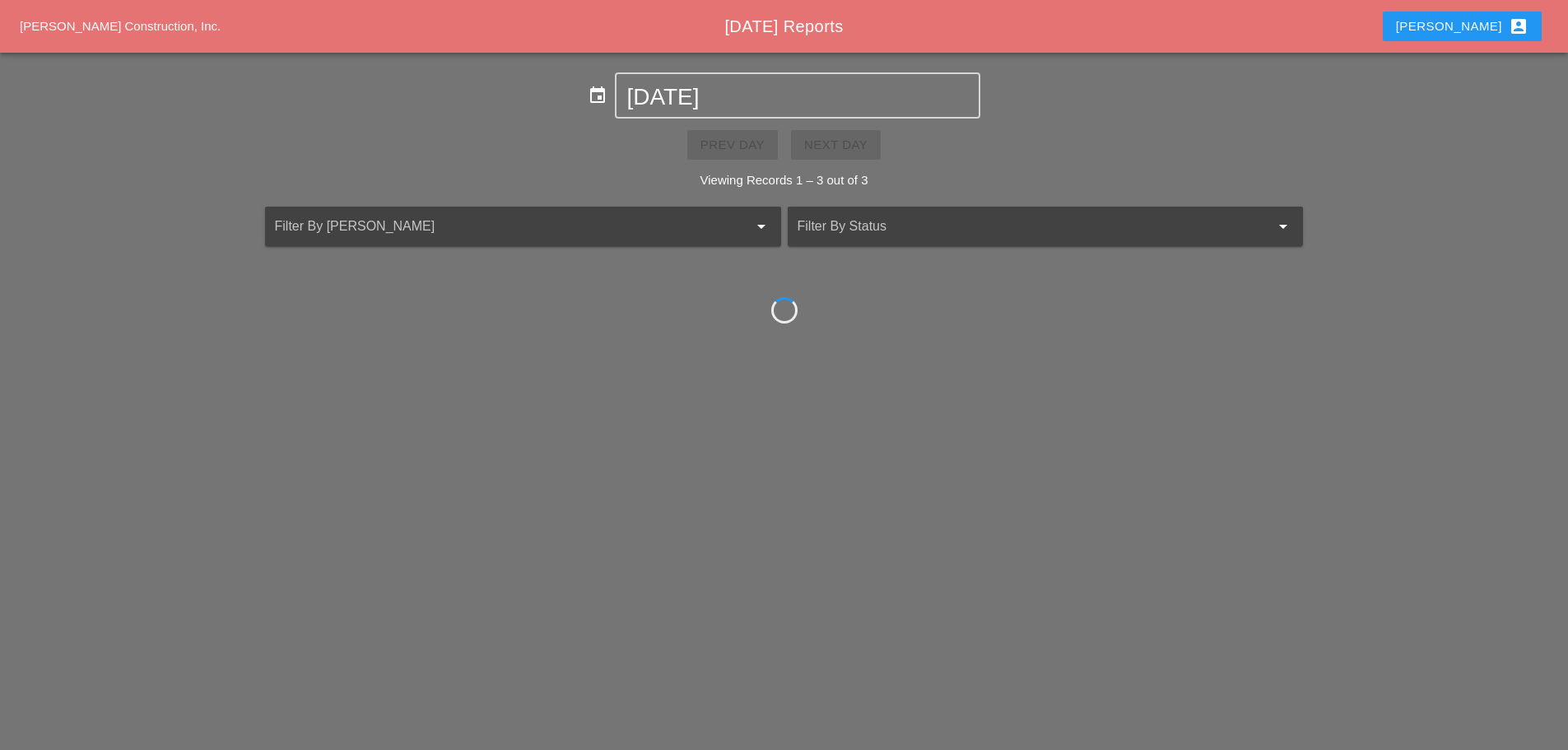
click at [841, 148] on div "Prev Day Next Day" at bounding box center [784, 145] width 1568 height 53
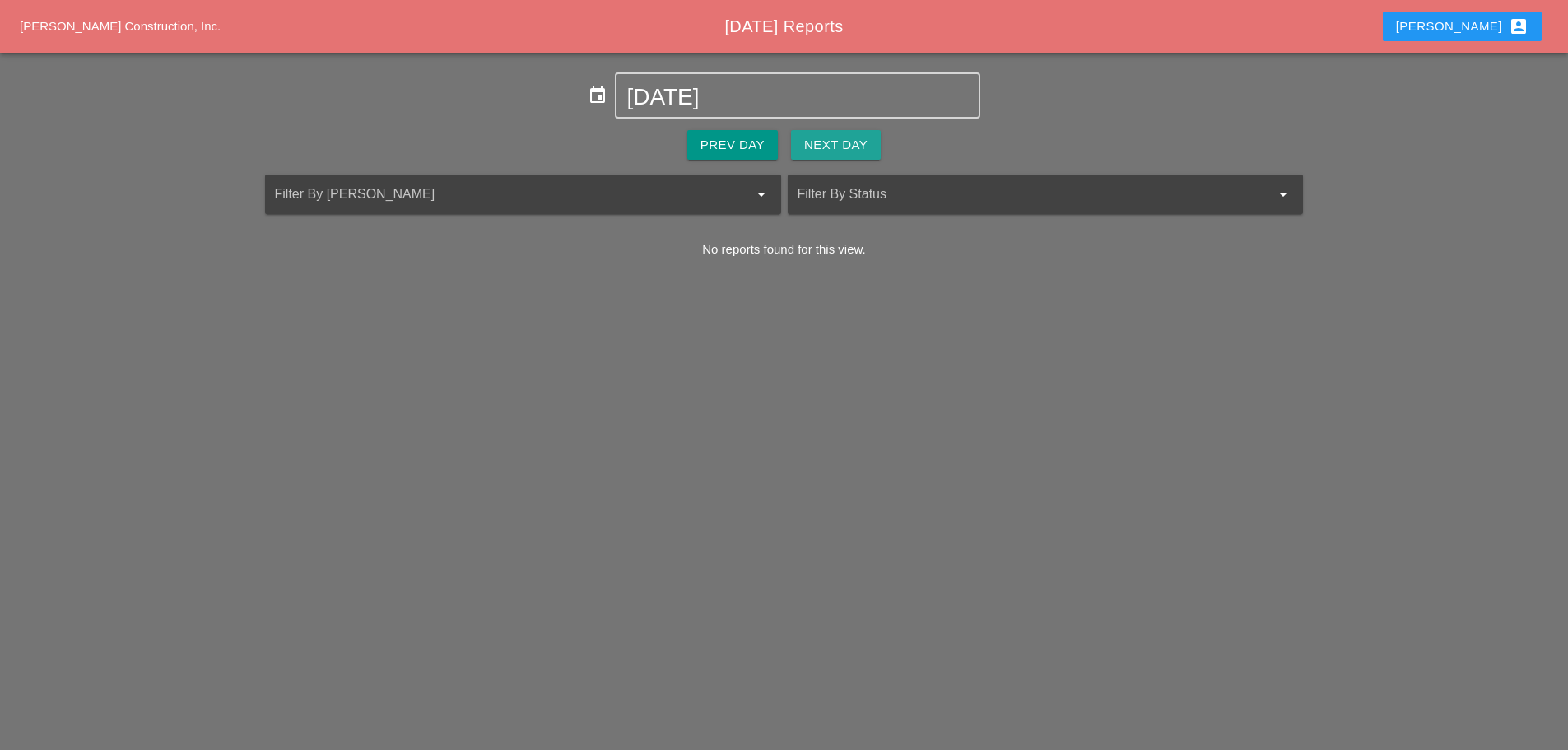
click at [841, 148] on div "Next Day" at bounding box center [836, 145] width 63 height 19
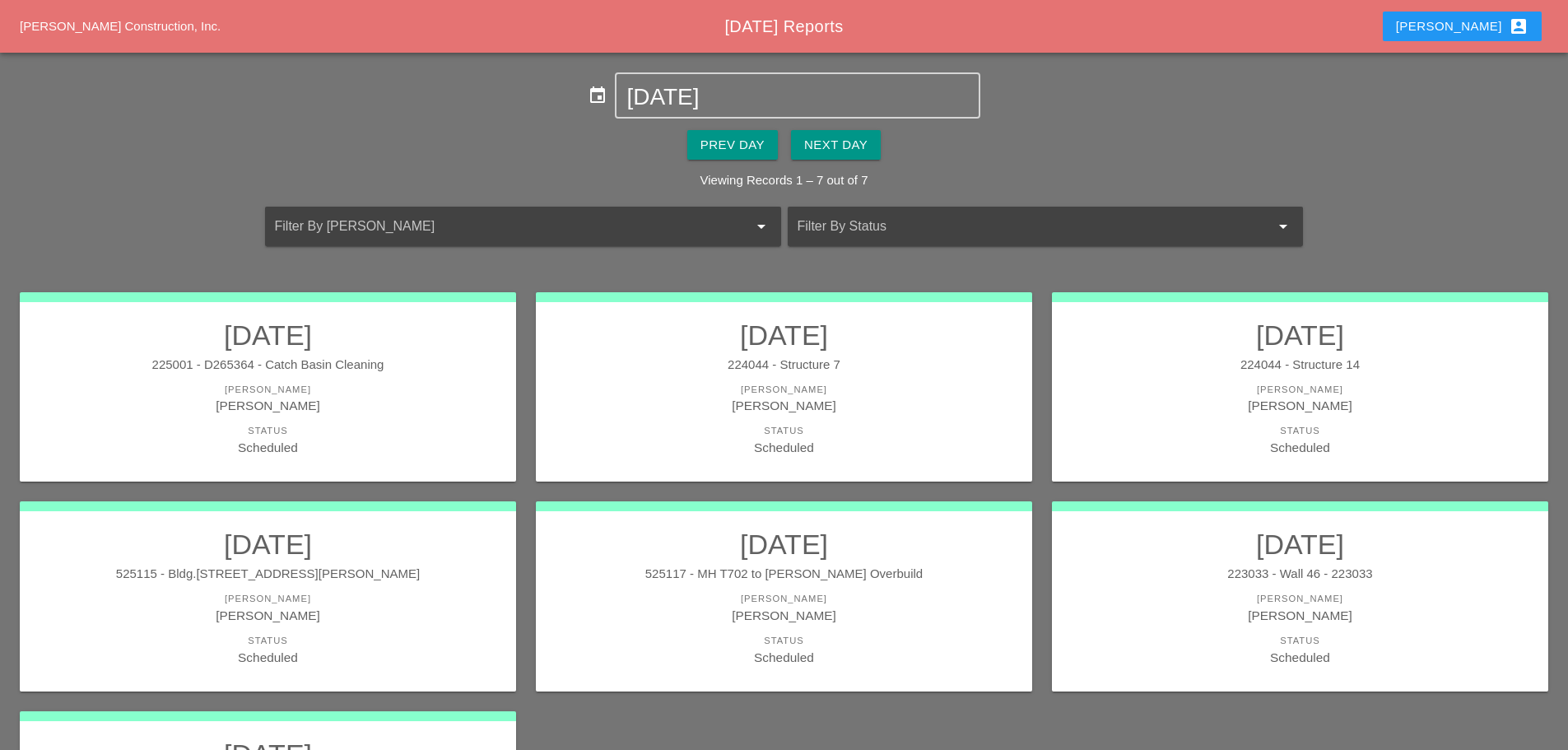
click at [794, 356] on div "224044 - Structure 7" at bounding box center [784, 365] width 463 height 19
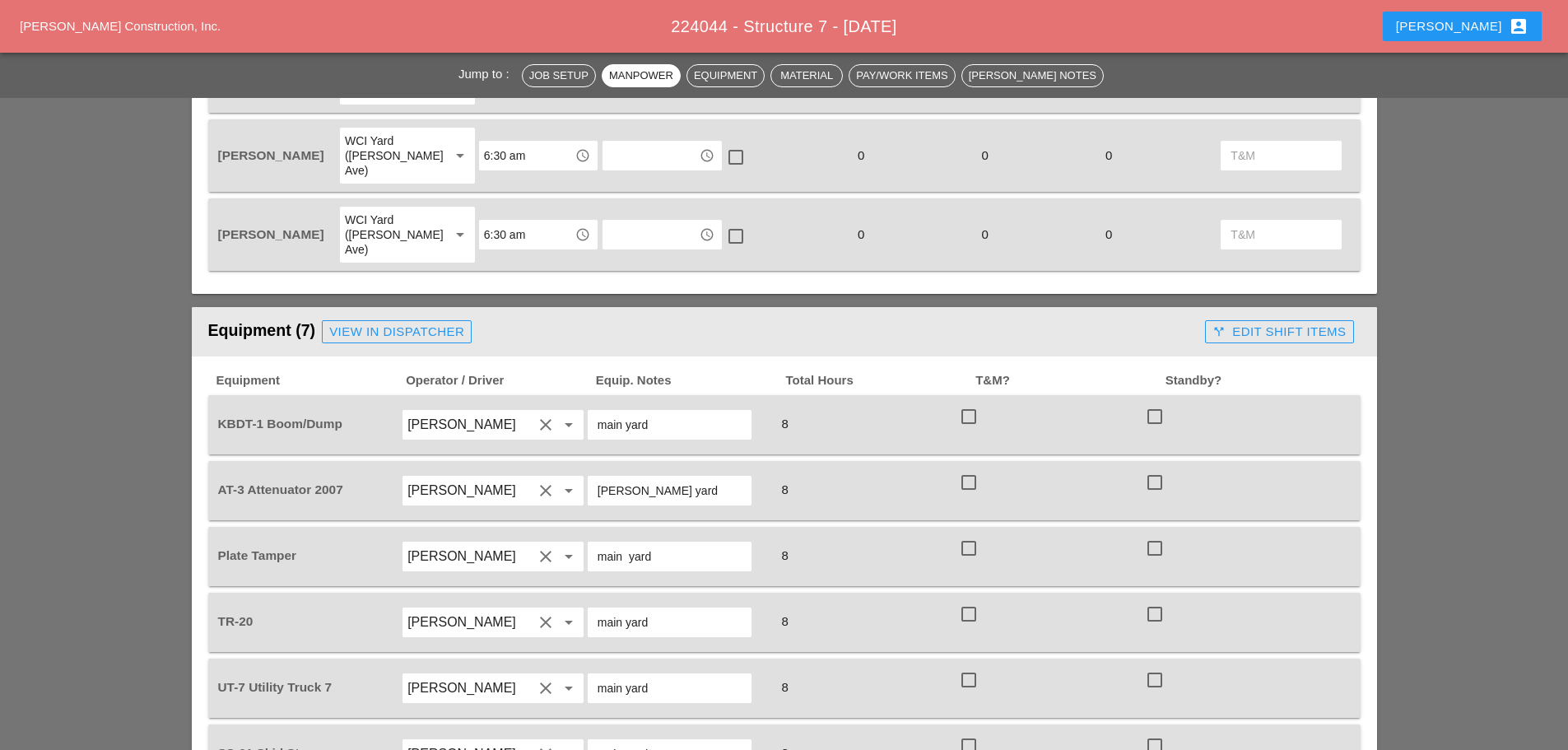
scroll to position [1069, 0]
click at [678, 740] on input "main yard" at bounding box center [669, 753] width 144 height 26
type input "m"
type input "BRUCKNER YARD"
click at [421, 322] on div "View in Dispatcher" at bounding box center [396, 331] width 135 height 19
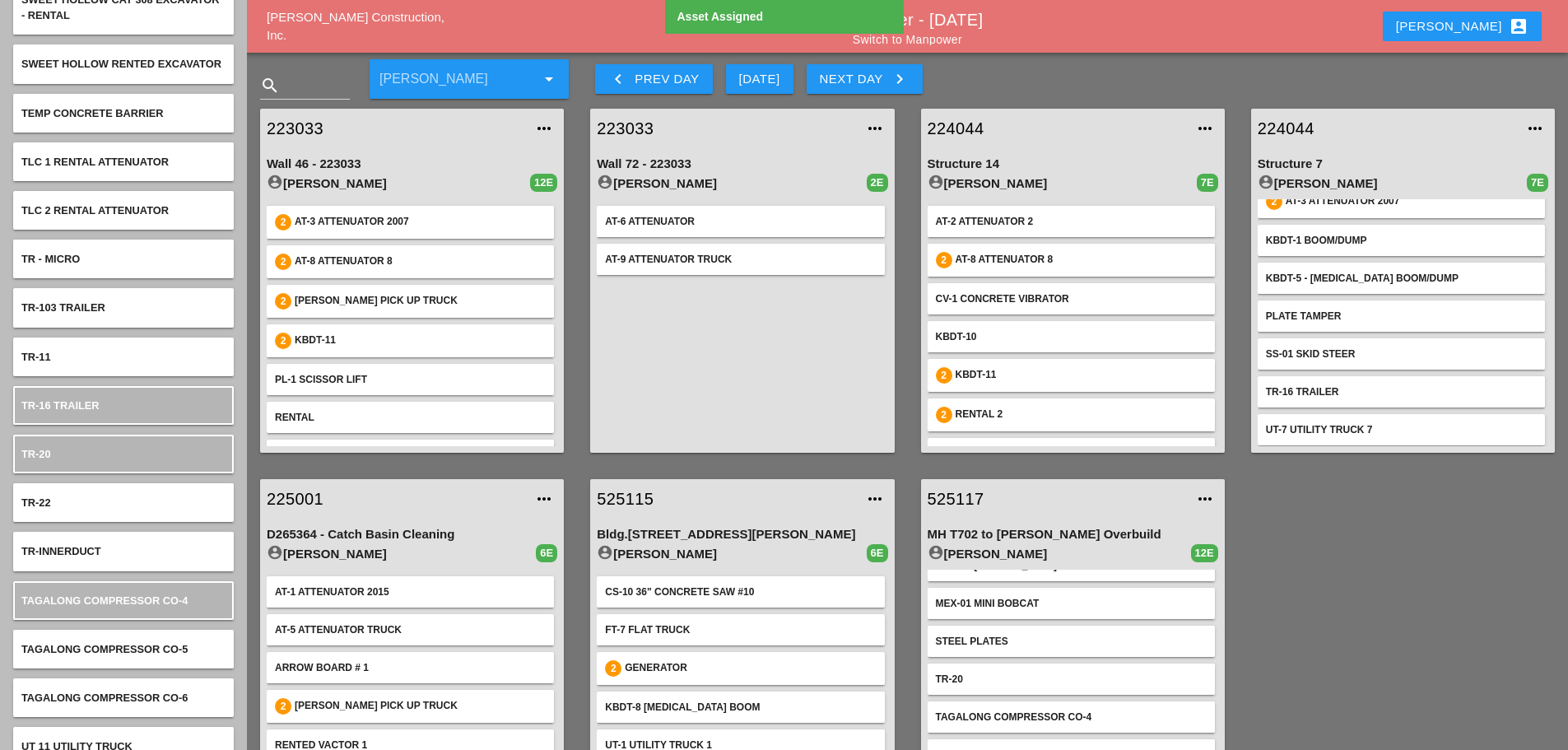
scroll to position [26, 0]
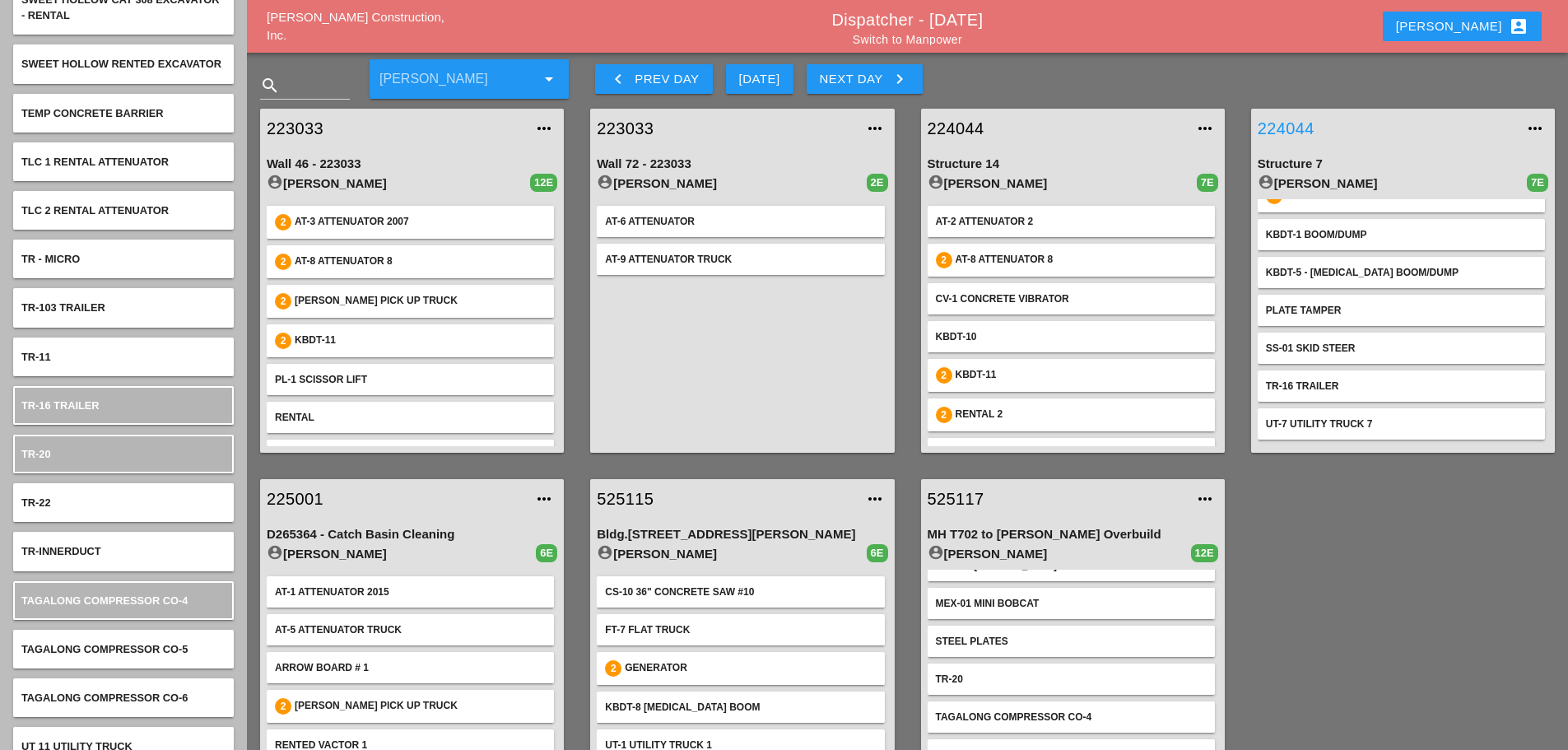
click at [1284, 123] on link "224044" at bounding box center [1386, 128] width 257 height 25
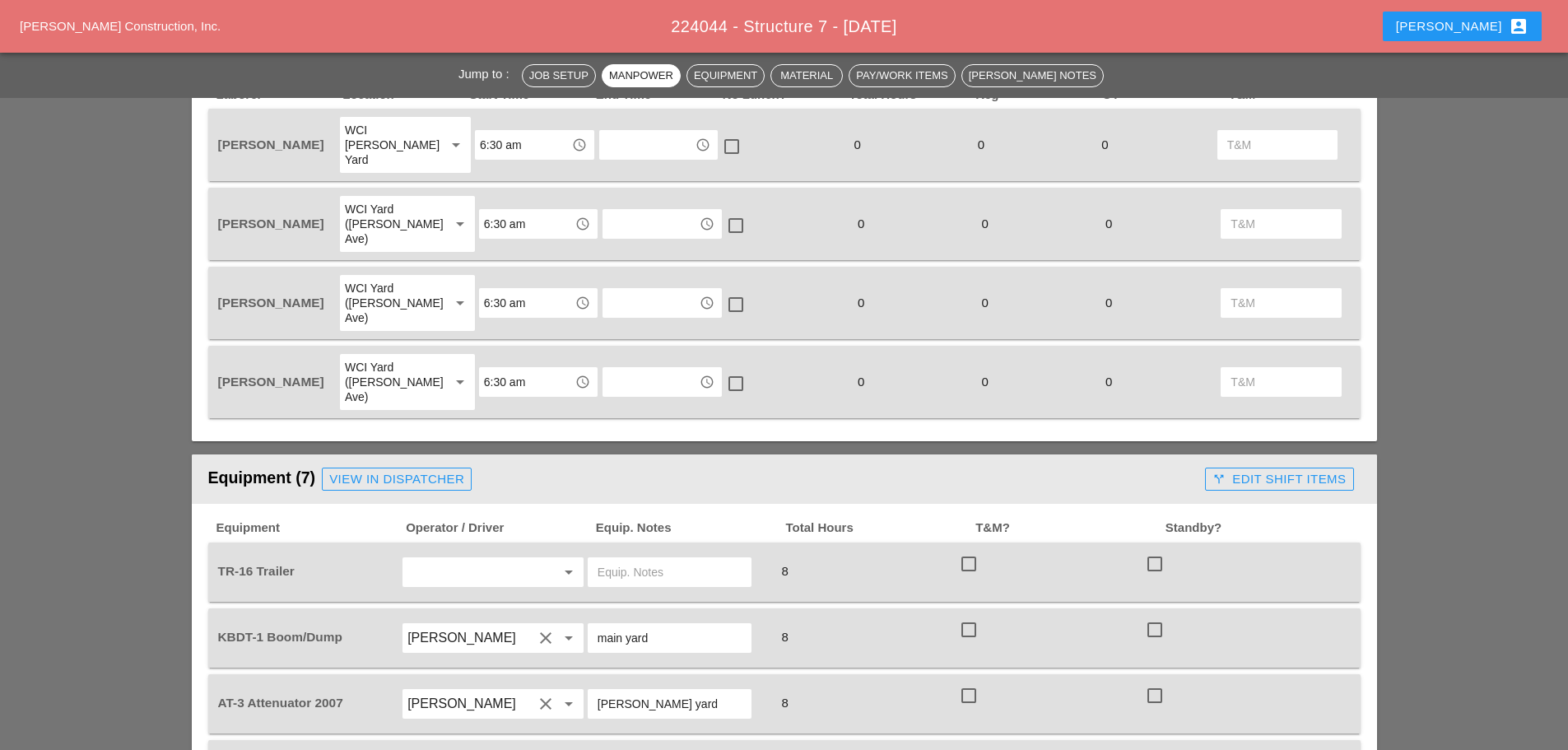
scroll to position [1069, 0]
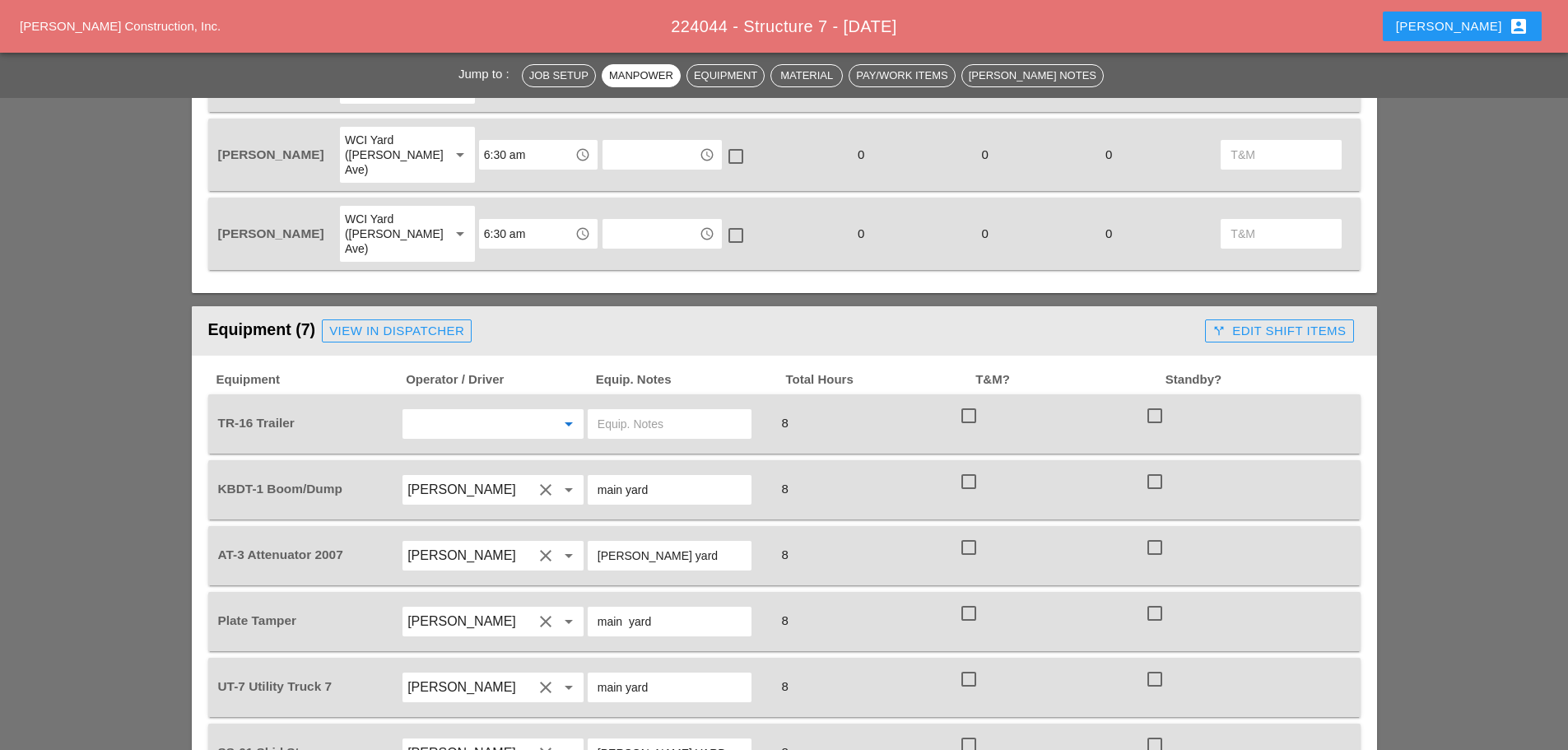
click at [469, 410] on input "text" at bounding box center [470, 423] width 125 height 26
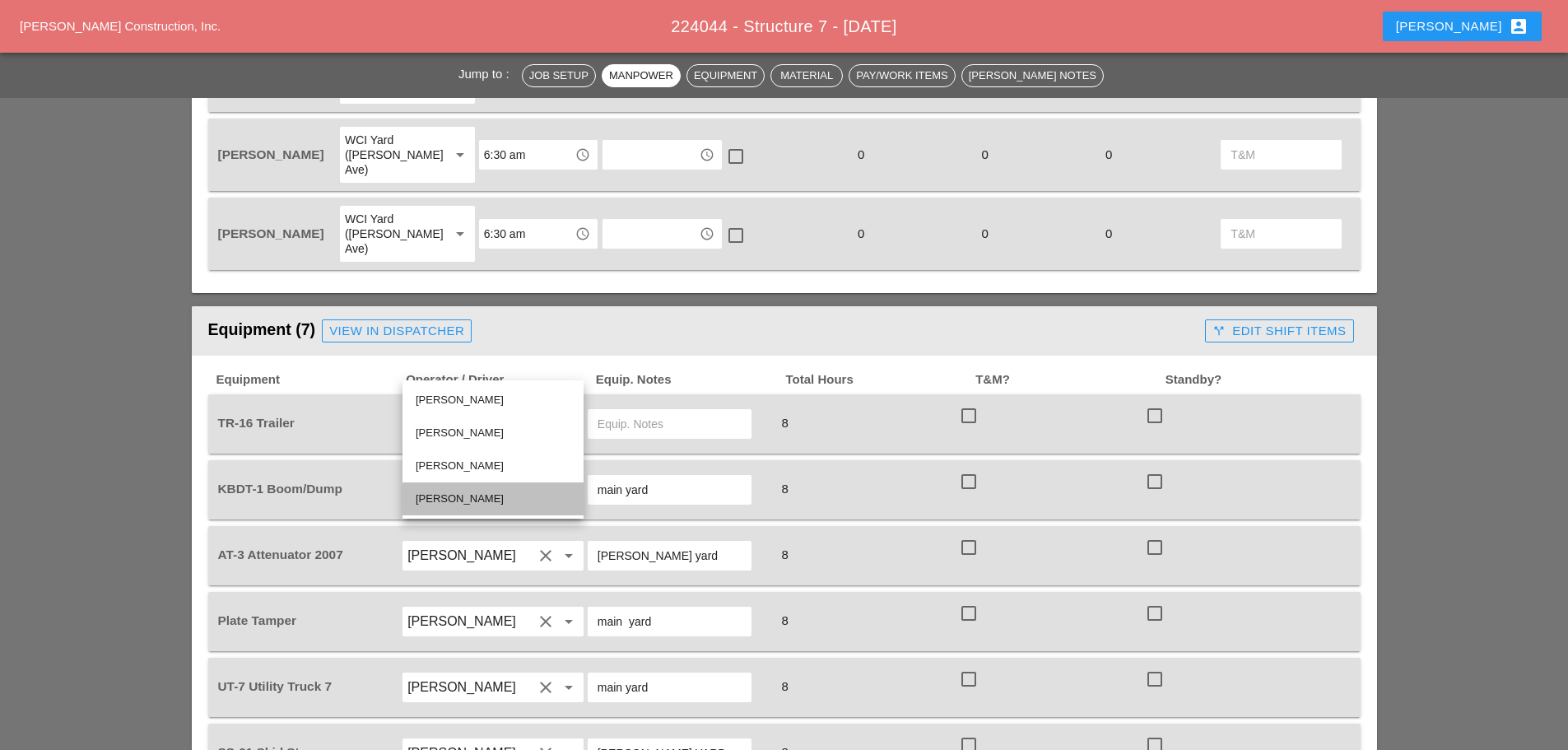
click at [459, 494] on div "[PERSON_NAME]" at bounding box center [493, 498] width 155 height 19
type input "[PERSON_NAME]"
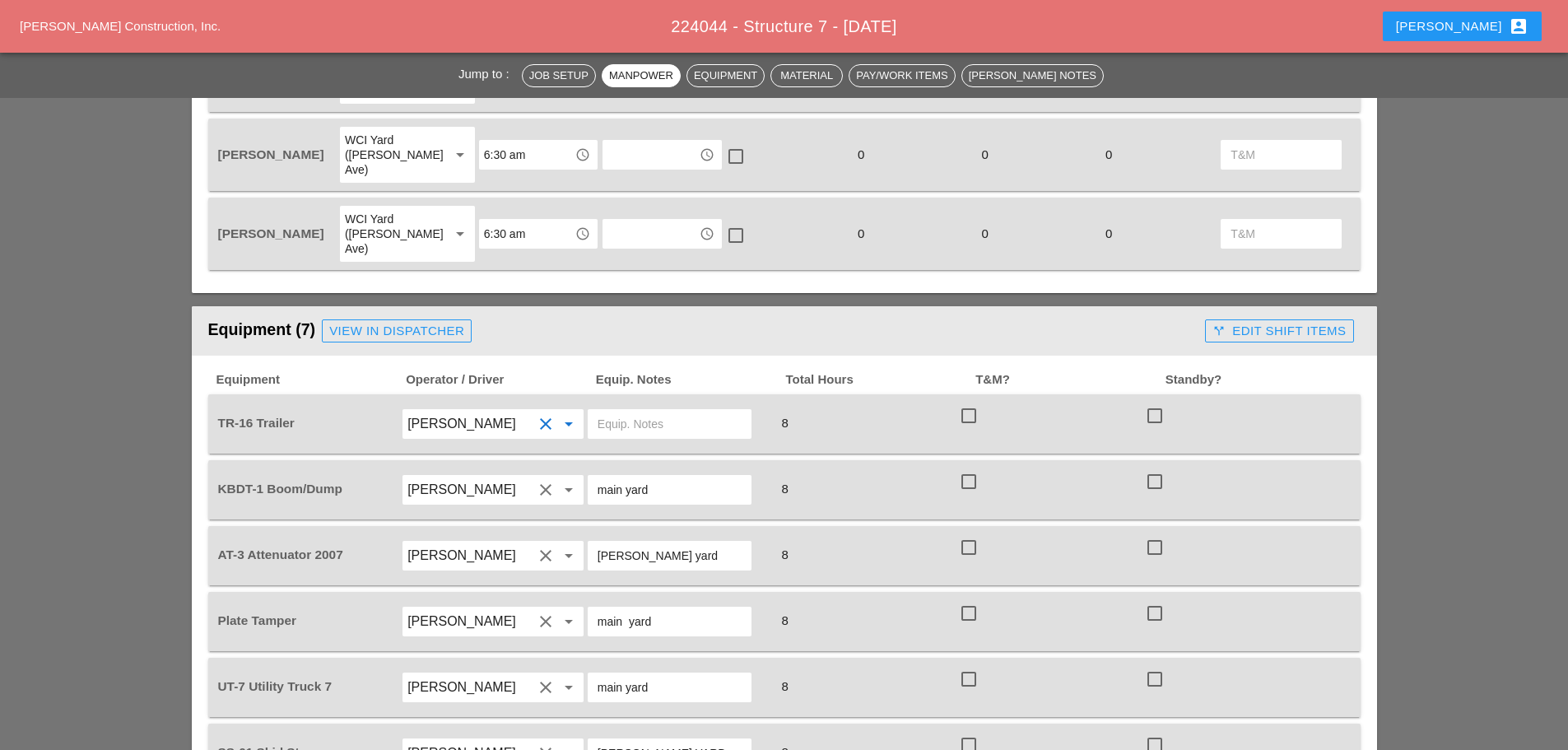
click at [605, 410] on input "text" at bounding box center [669, 423] width 144 height 26
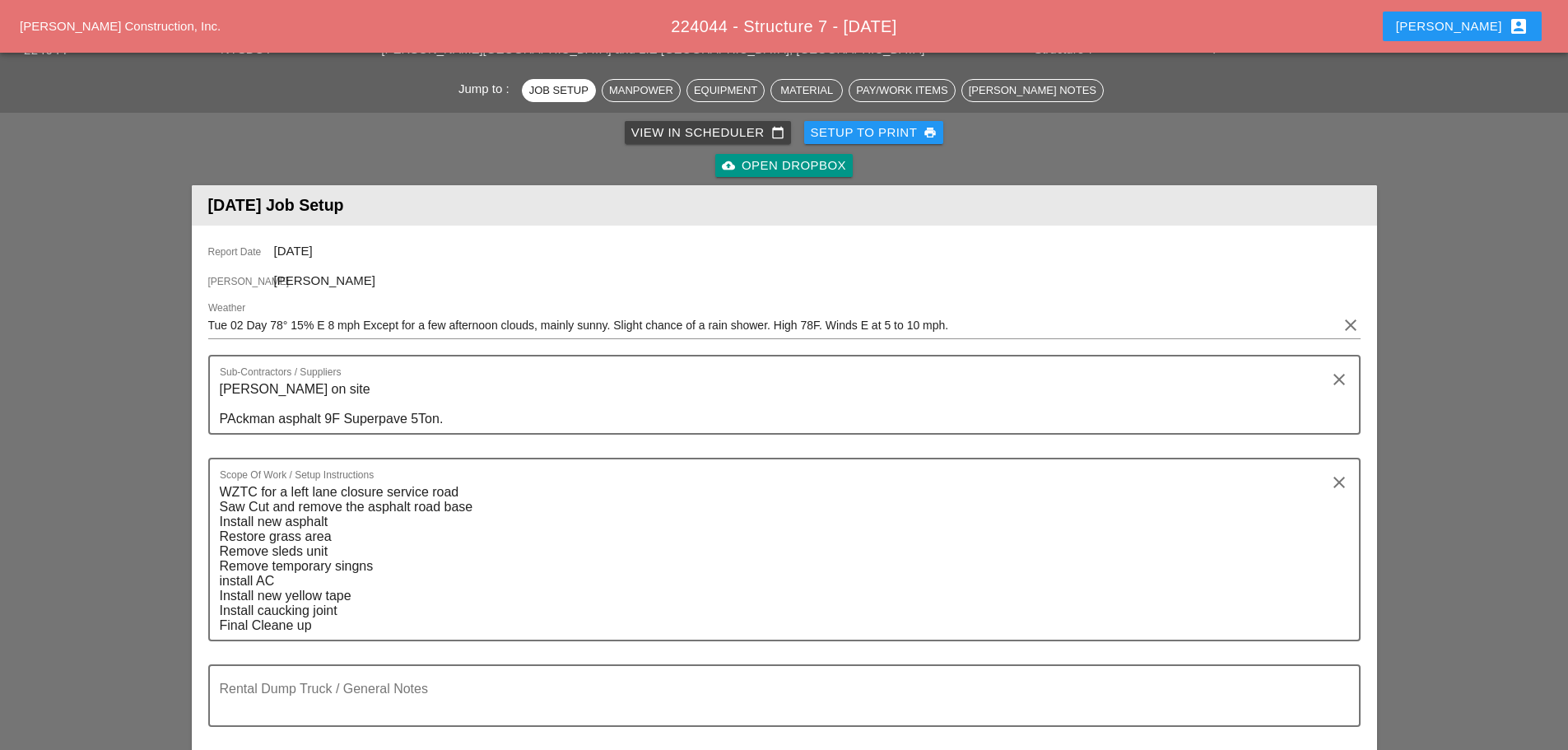
scroll to position [0, 0]
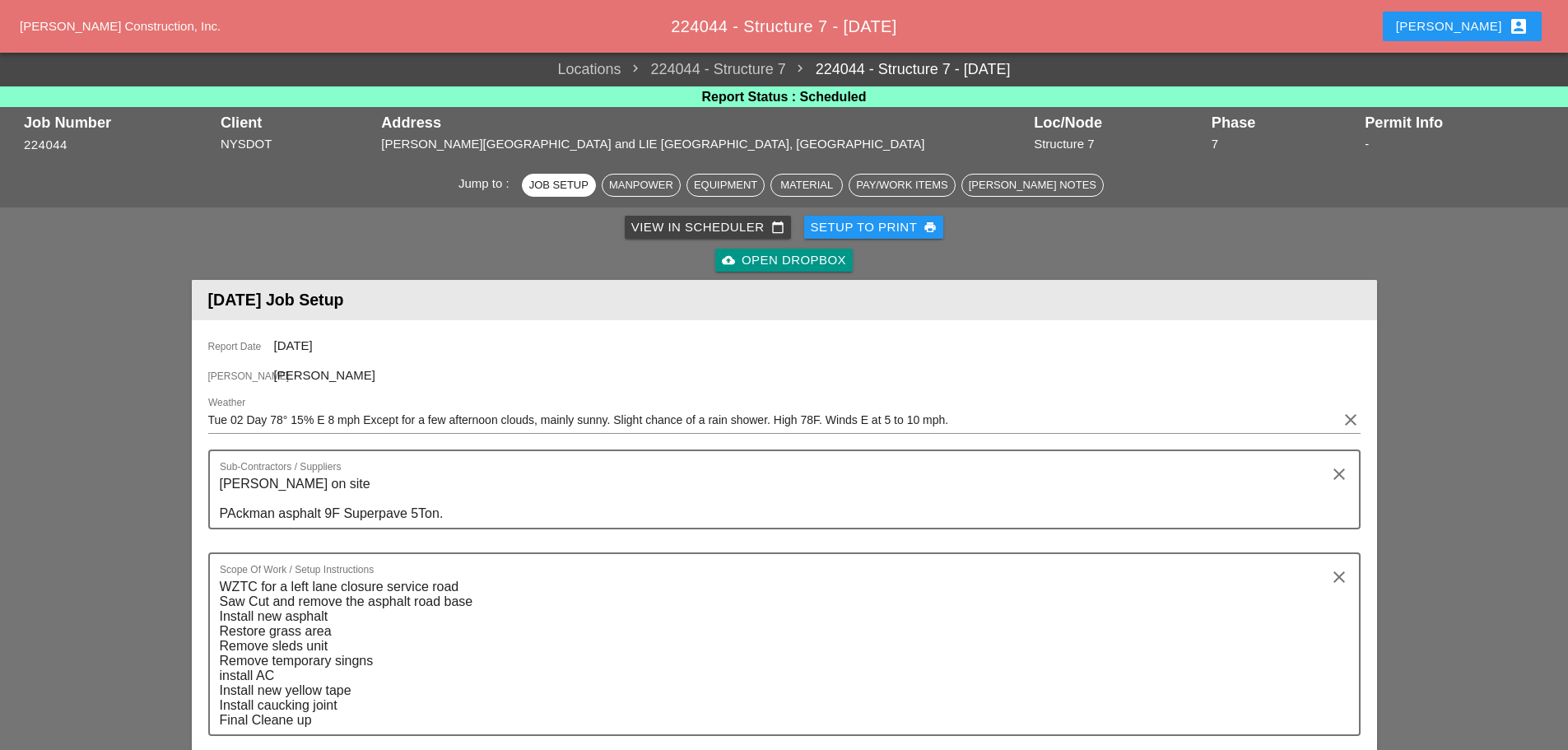
type input "FROM BRUCKNER"
click at [875, 232] on div "Setup to Print print" at bounding box center [874, 227] width 127 height 19
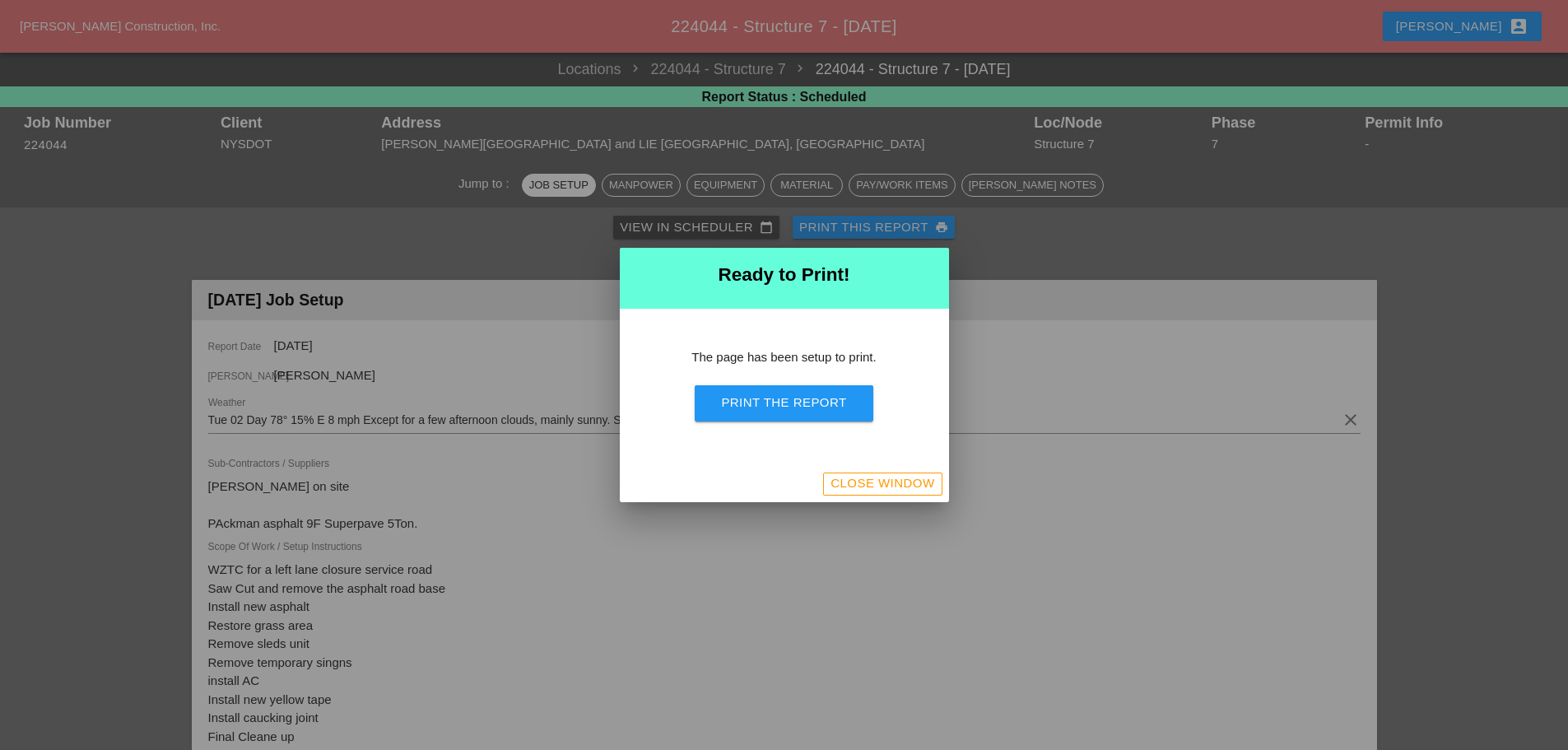
drag, startPoint x: 823, startPoint y: 407, endPoint x: 1205, endPoint y: 618, distance: 436.4
click at [823, 407] on div "Print the Report" at bounding box center [784, 403] width 125 height 19
click at [939, 502] on div at bounding box center [784, 375] width 1568 height 750
click at [898, 481] on div "Close Window" at bounding box center [882, 484] width 104 height 19
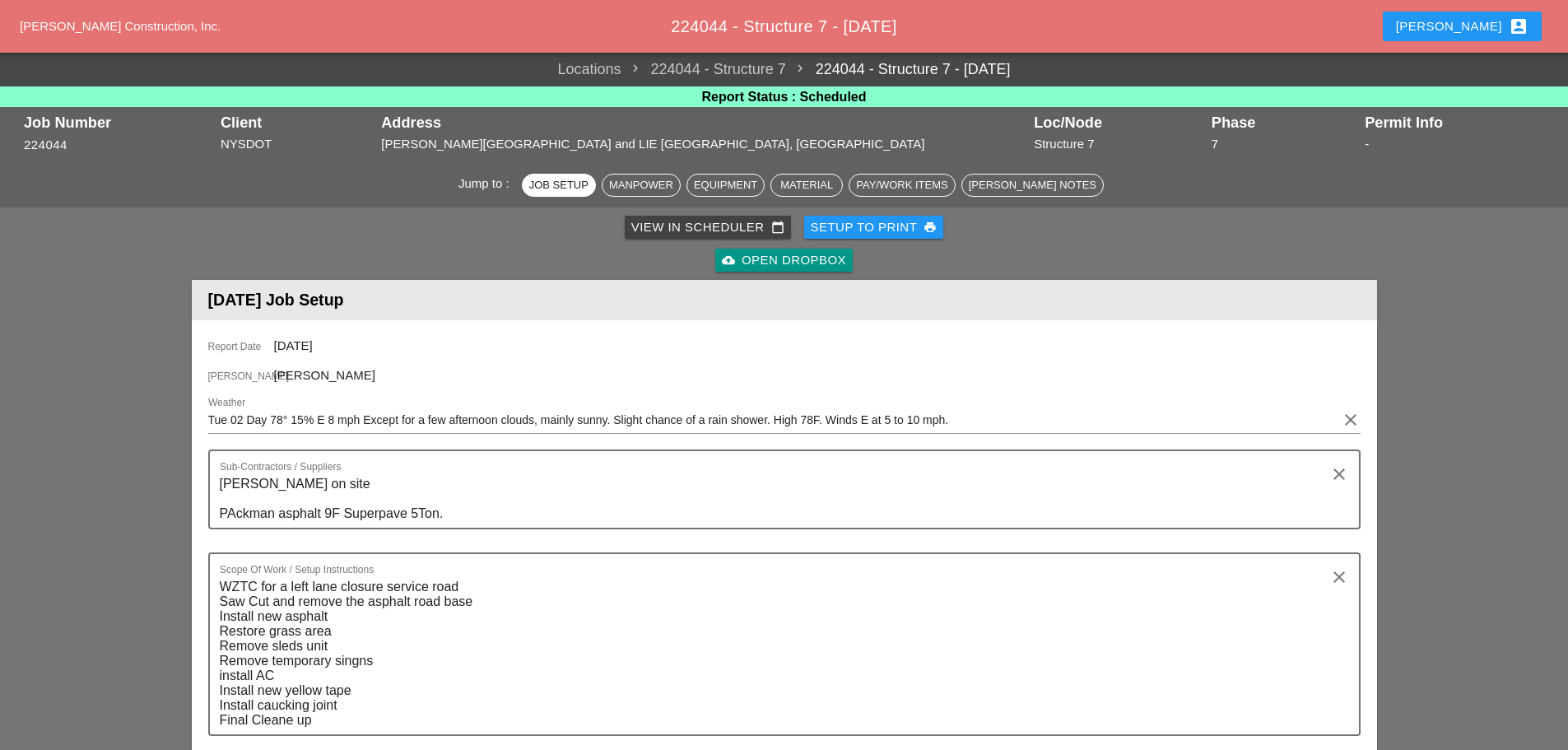
click at [1489, 19] on div "Enrico account_box" at bounding box center [1461, 26] width 133 height 19
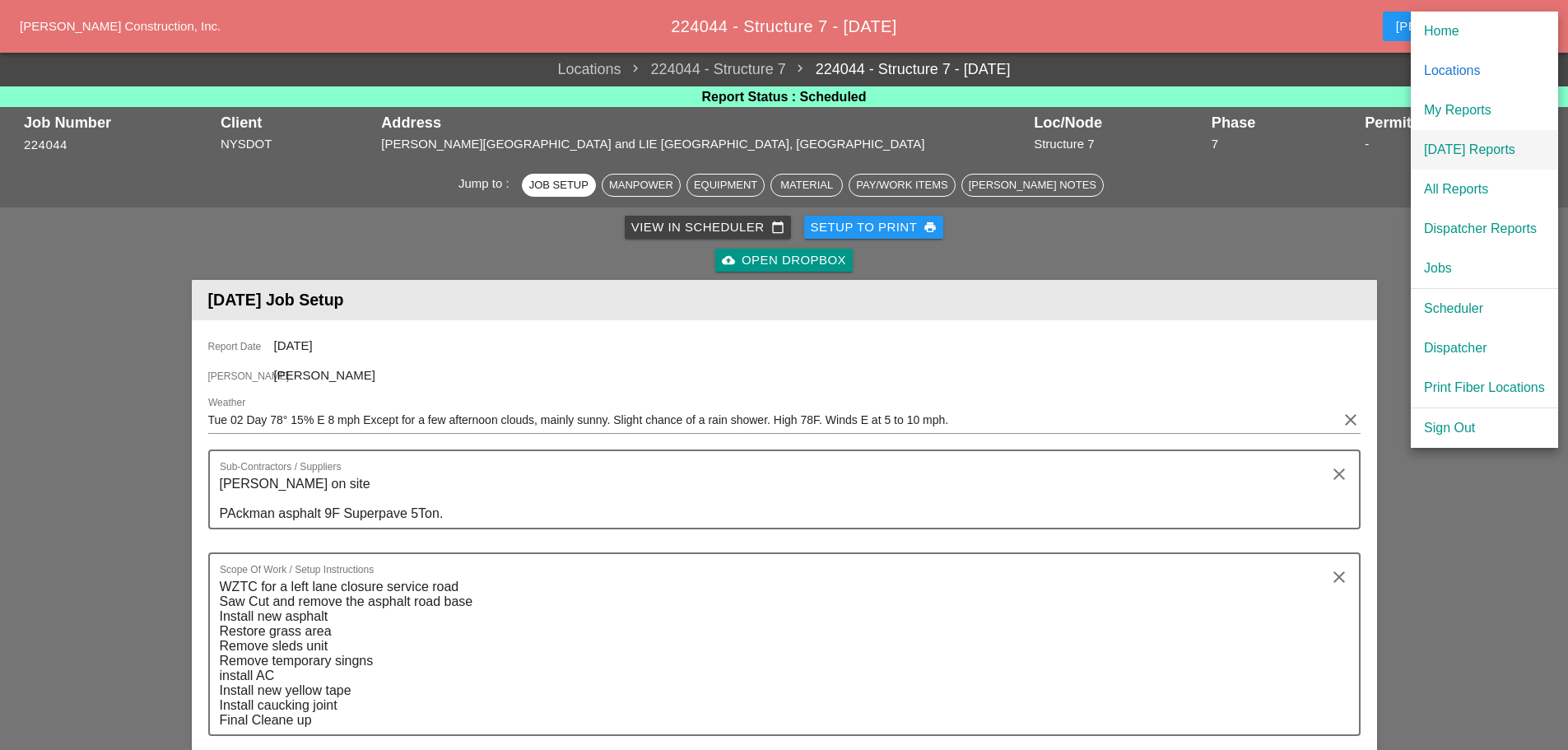
click at [1496, 148] on div "[DATE] Reports" at bounding box center [1484, 149] width 121 height 19
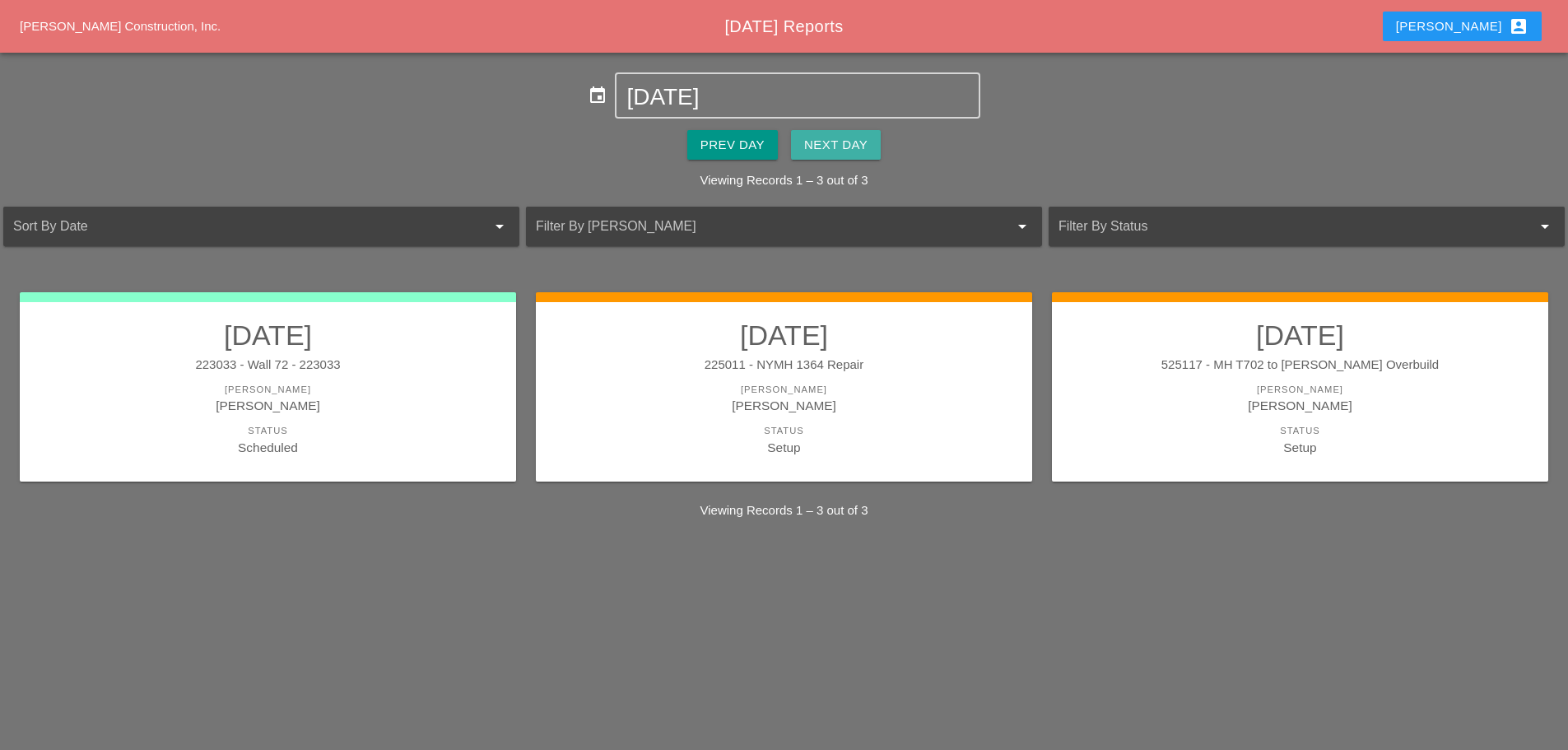
click at [856, 143] on div "Next Day" at bounding box center [836, 145] width 63 height 19
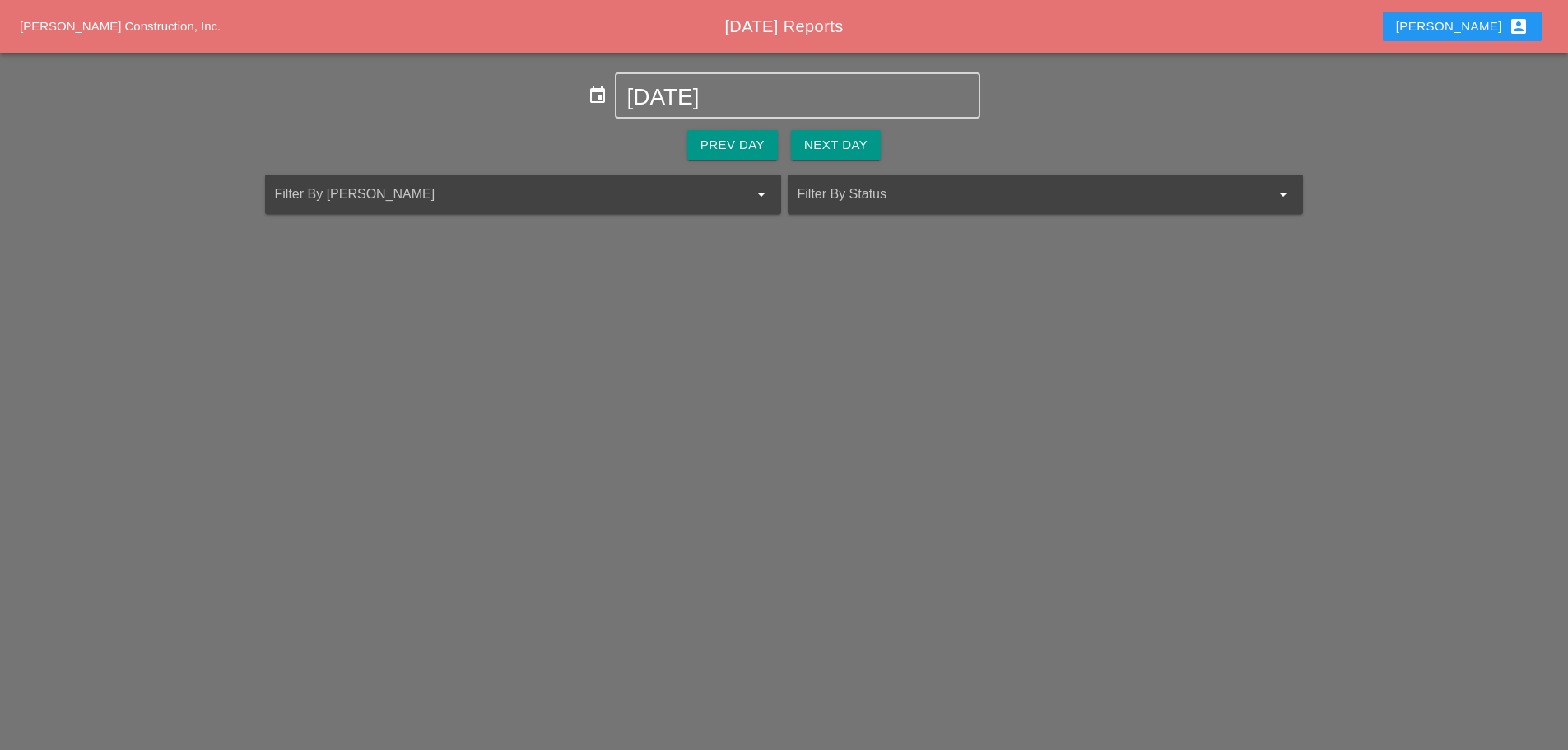
click at [853, 141] on div "Next Day" at bounding box center [836, 145] width 63 height 19
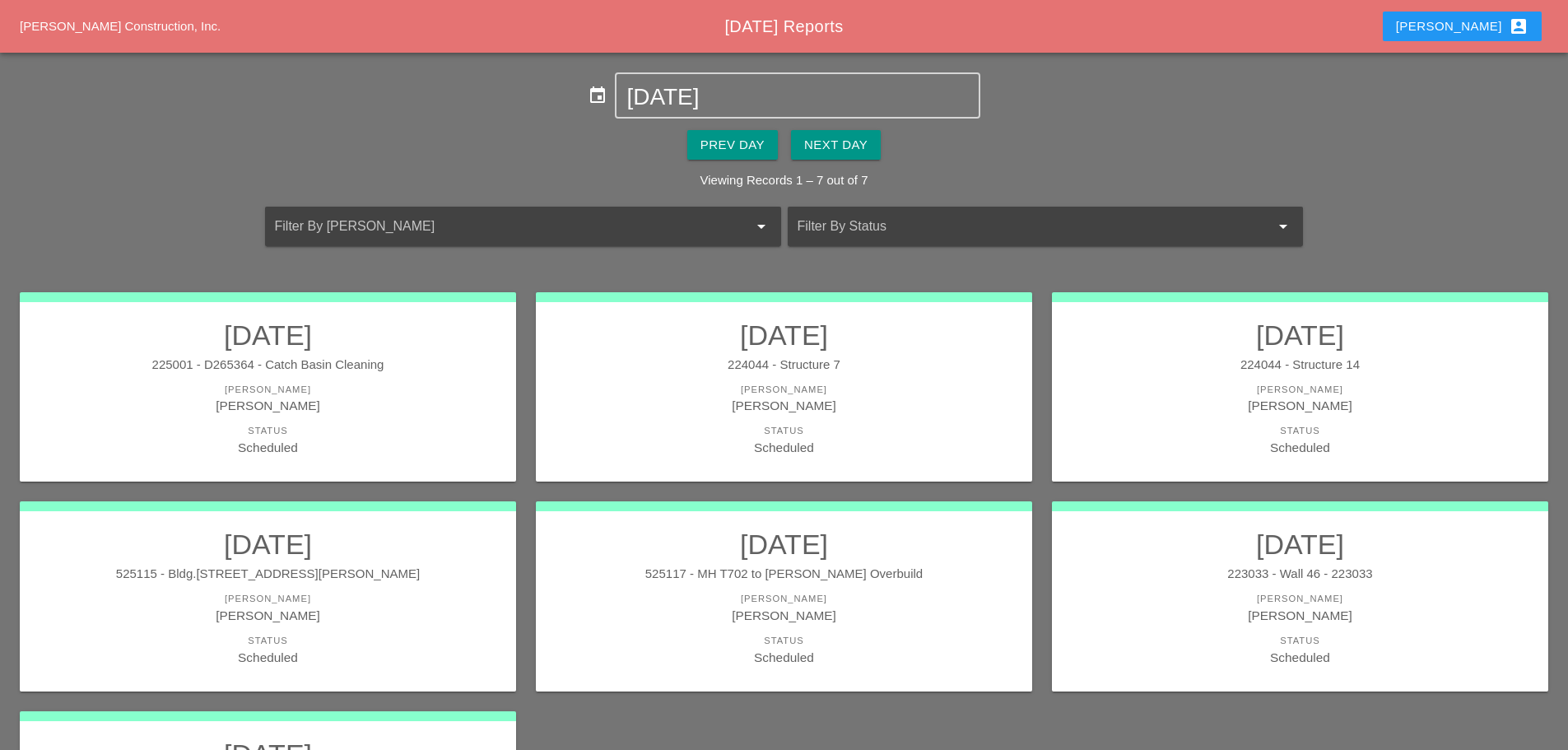
click at [943, 592] on div "[PERSON_NAME]" at bounding box center [784, 598] width 463 height 14
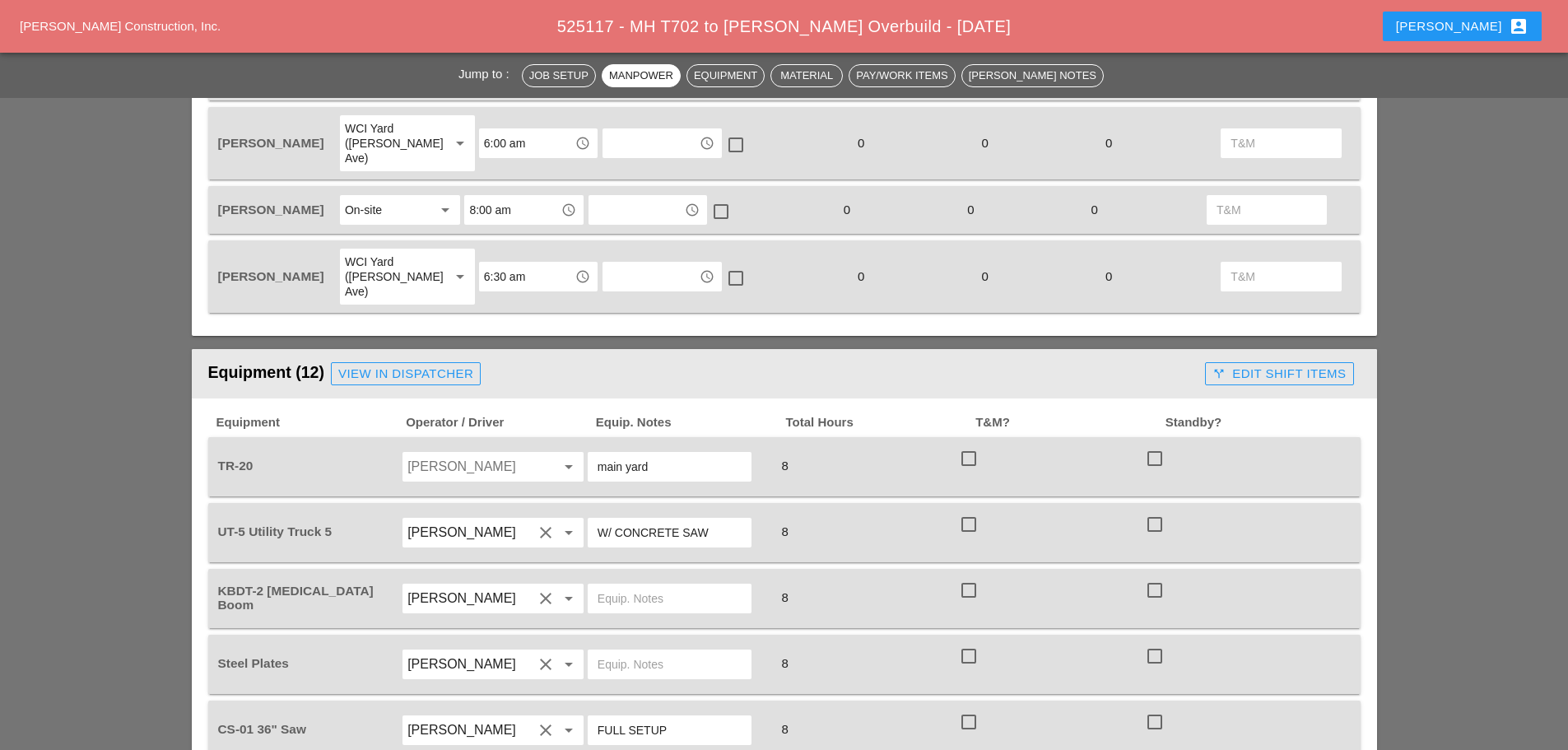
scroll to position [1235, 0]
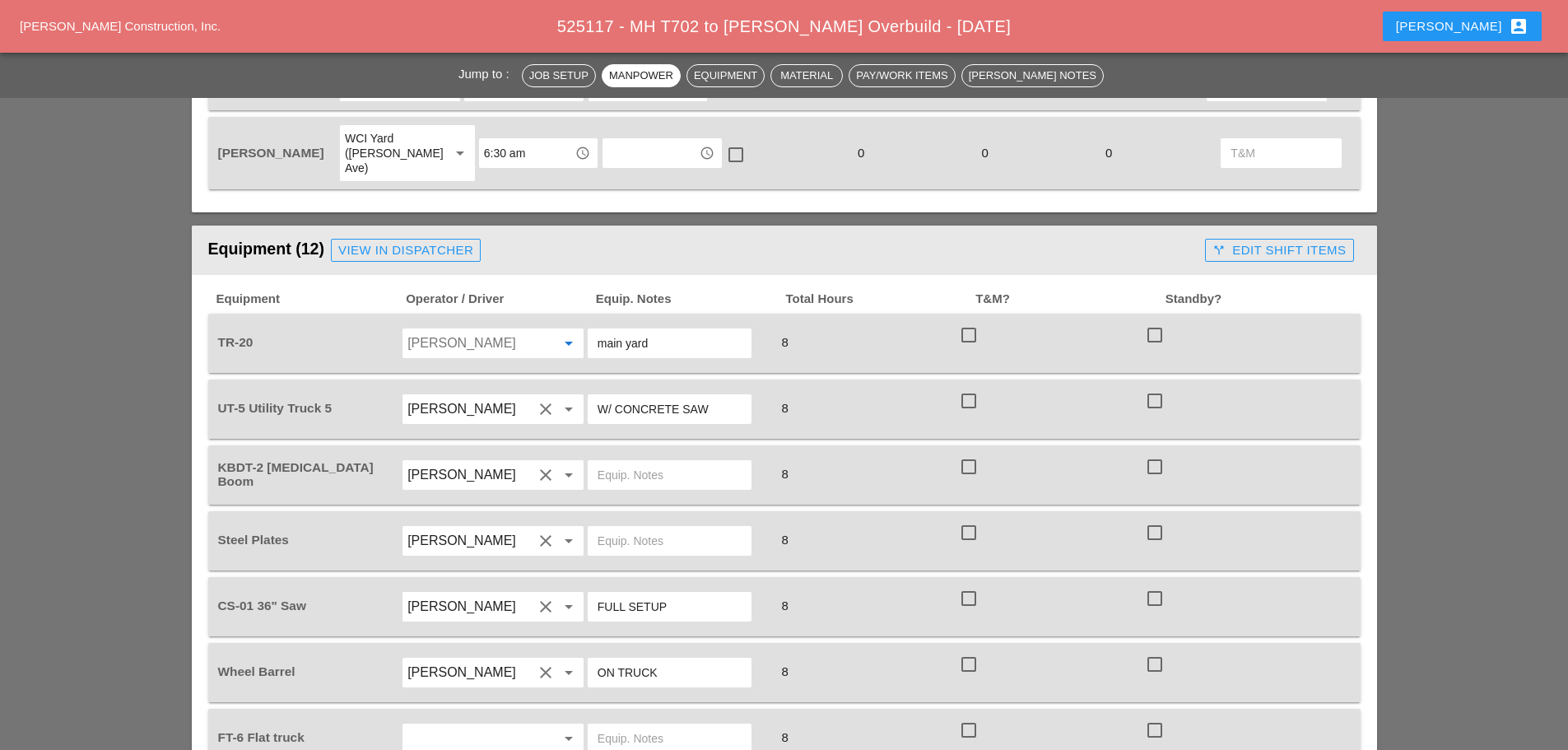
click at [452, 330] on input "Luis Ceja Rodriguez" at bounding box center [470, 343] width 125 height 26
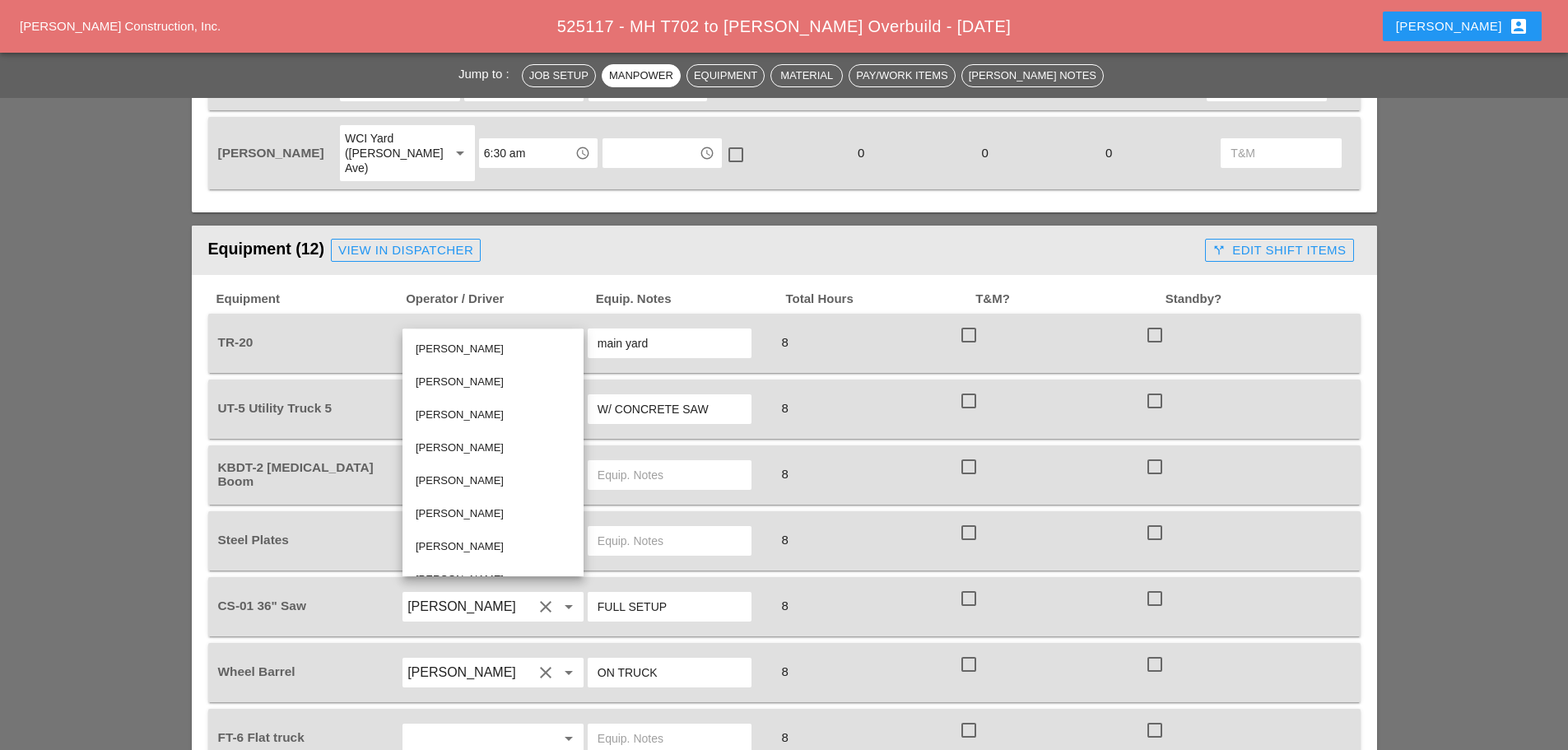
click at [497, 530] on div "[PERSON_NAME]" at bounding box center [493, 546] width 155 height 32
type input "[PERSON_NAME]"
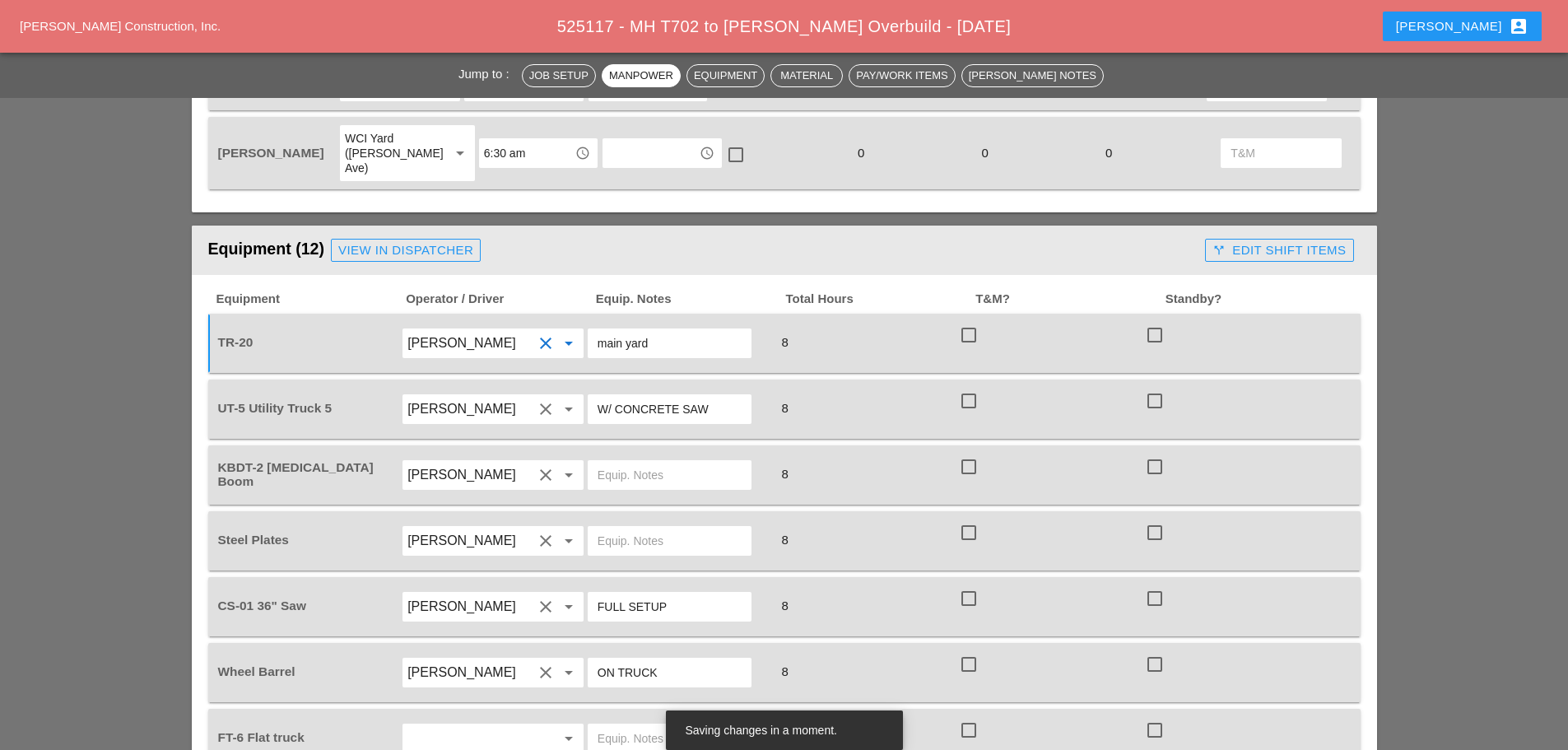
click at [679, 330] on input "main yard" at bounding box center [669, 343] width 144 height 26
type input "m"
type input "e"
type input "E"
type input "e"
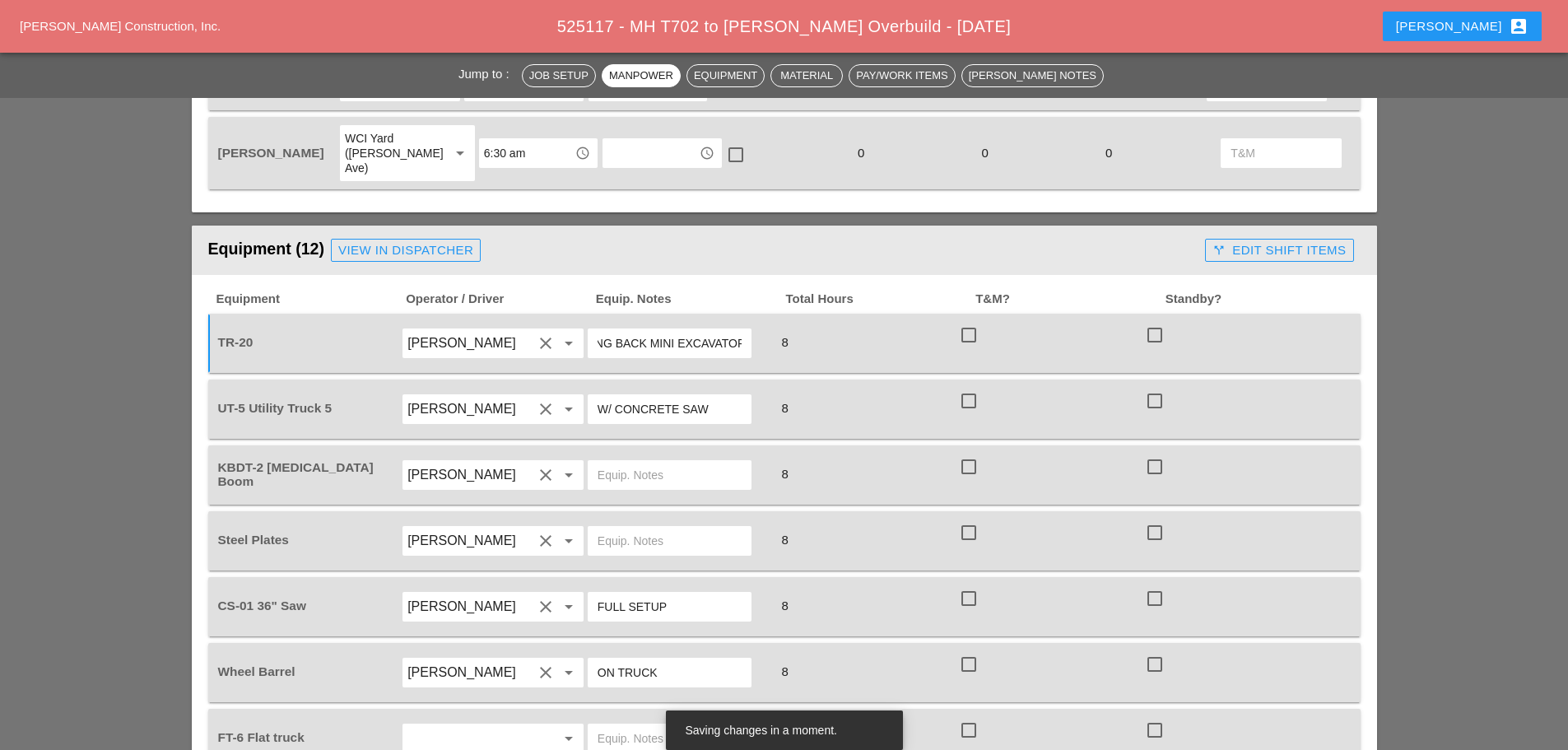
scroll to position [0, 164]
type input "EMPTY AT END OF DAY BRING BACK MINI EXCAVATOR"
click at [646, 461] on input "text" at bounding box center [669, 474] width 144 height 26
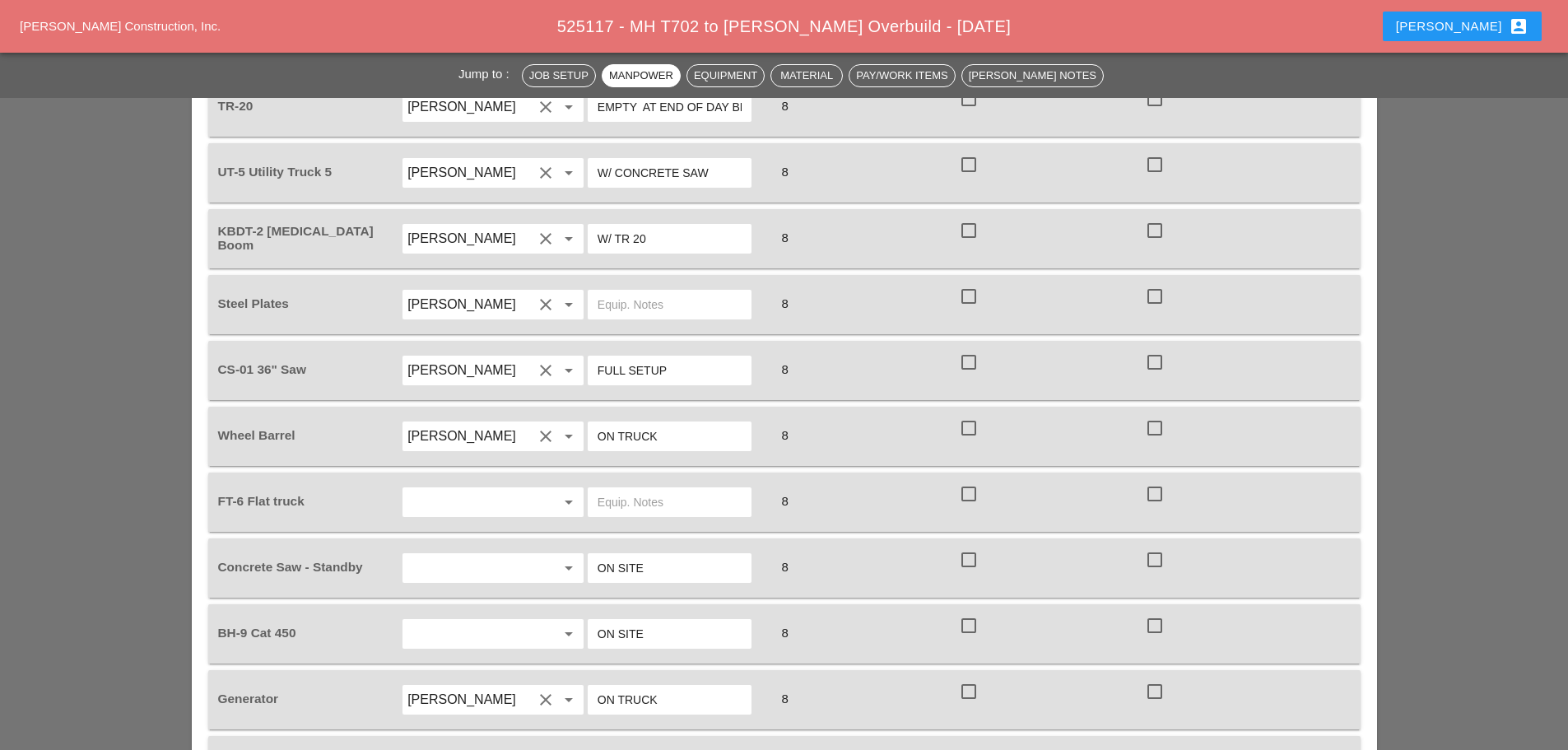
scroll to position [1481, 0]
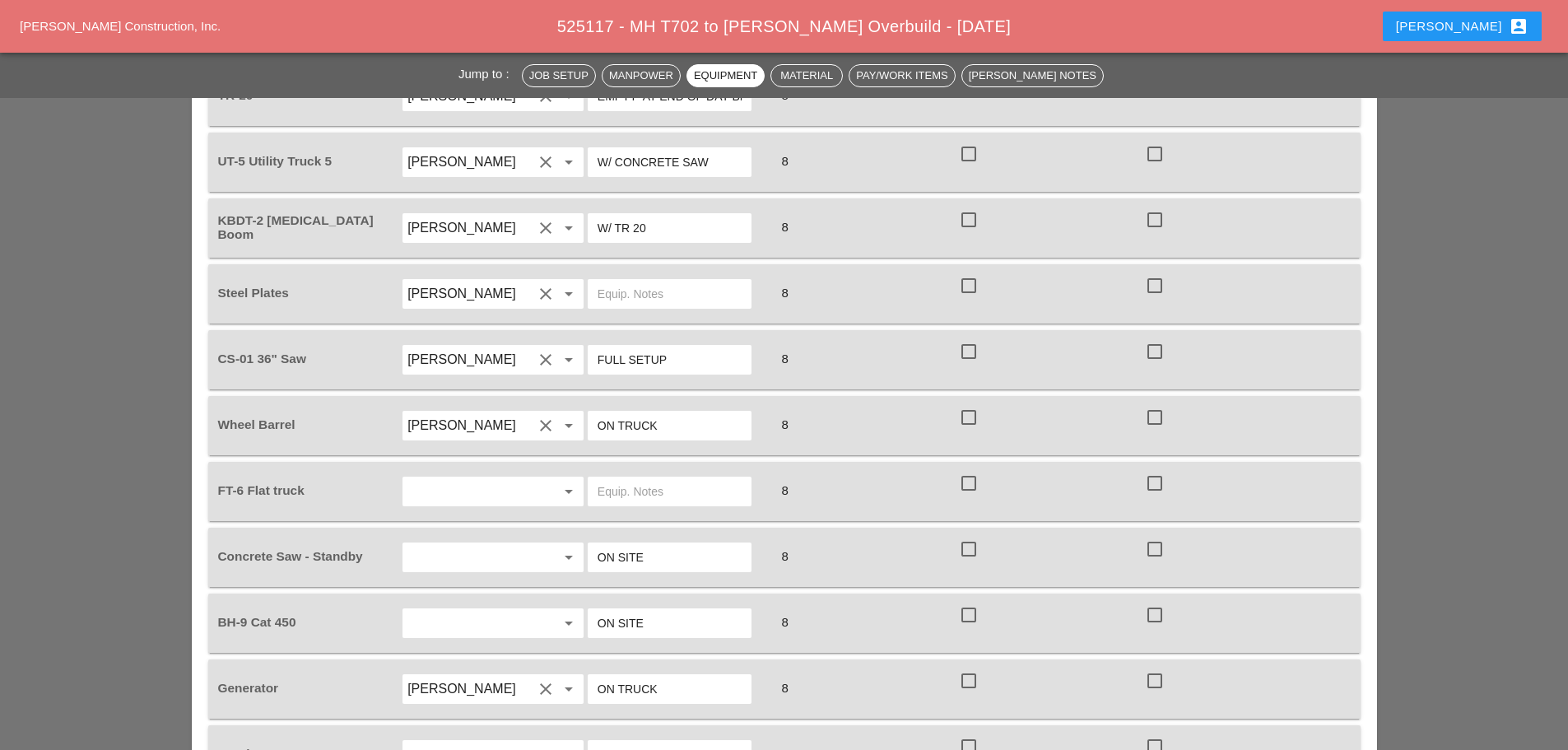
type input "W/ TR 20"
click at [656, 478] on input "text" at bounding box center [669, 491] width 144 height 26
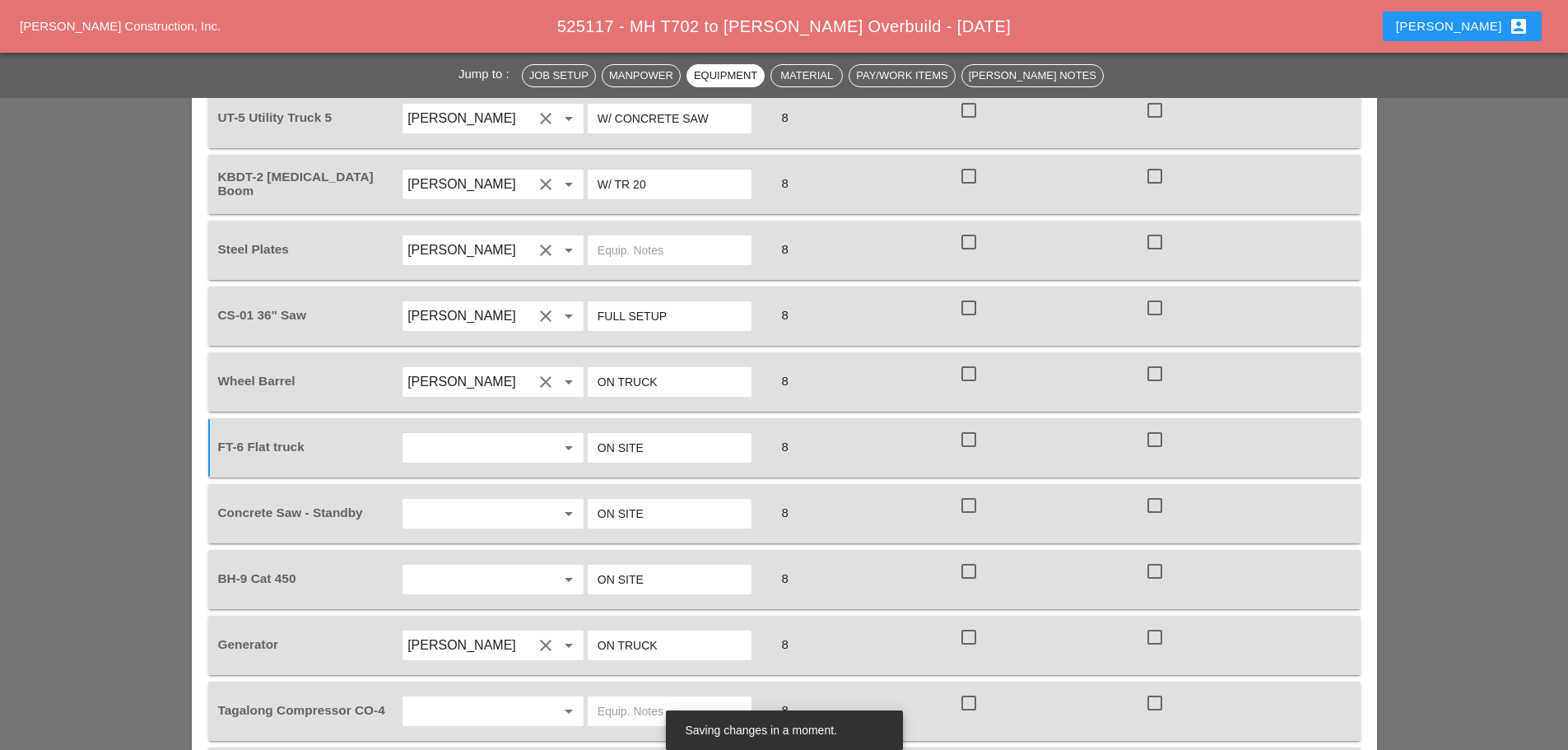
scroll to position [1646, 0]
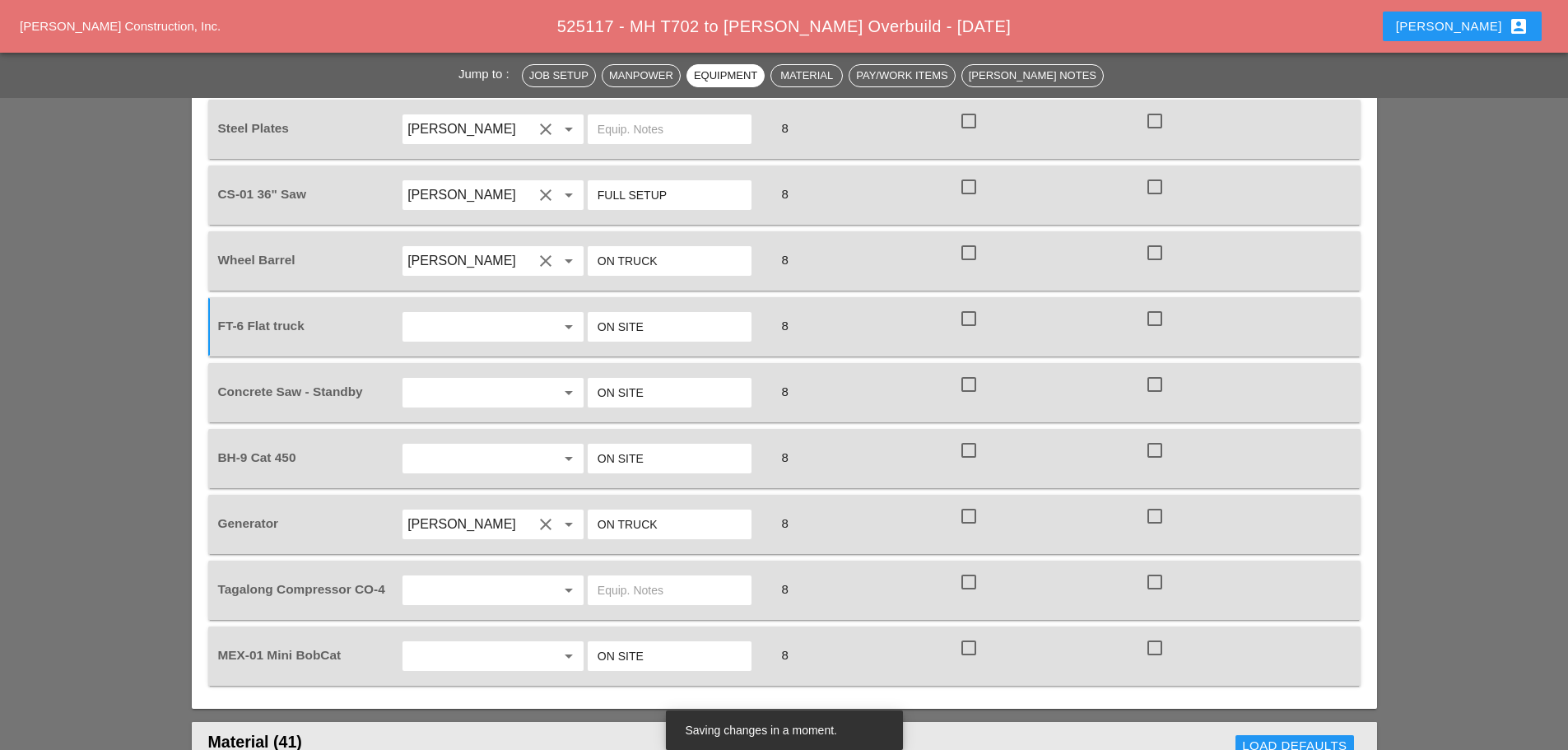
type input "ON SITE"
click at [635, 576] on input "text" at bounding box center [669, 589] width 144 height 26
type input "ON SITE"
click at [694, 642] on input "ON SITE" at bounding box center [669, 655] width 144 height 26
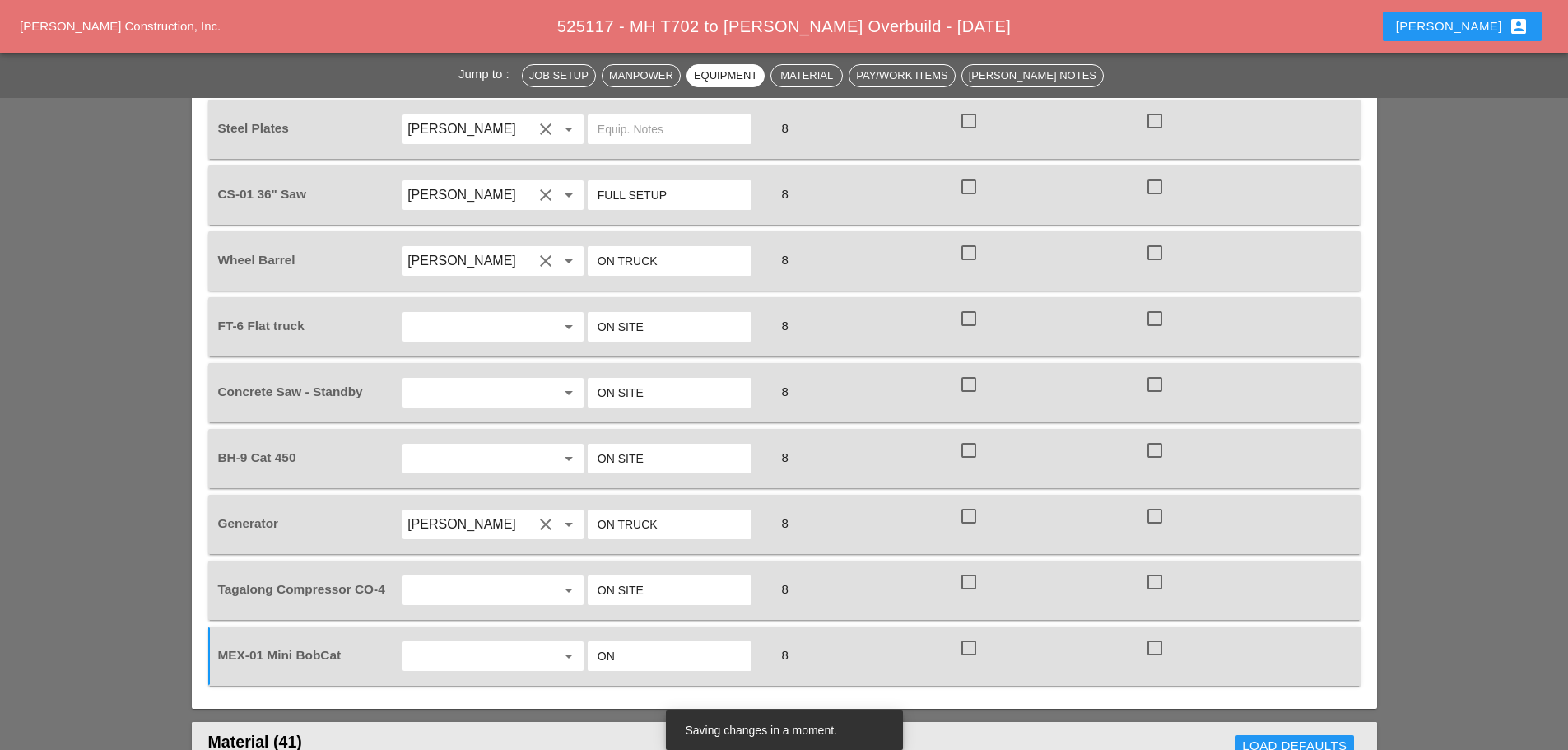
type input "O"
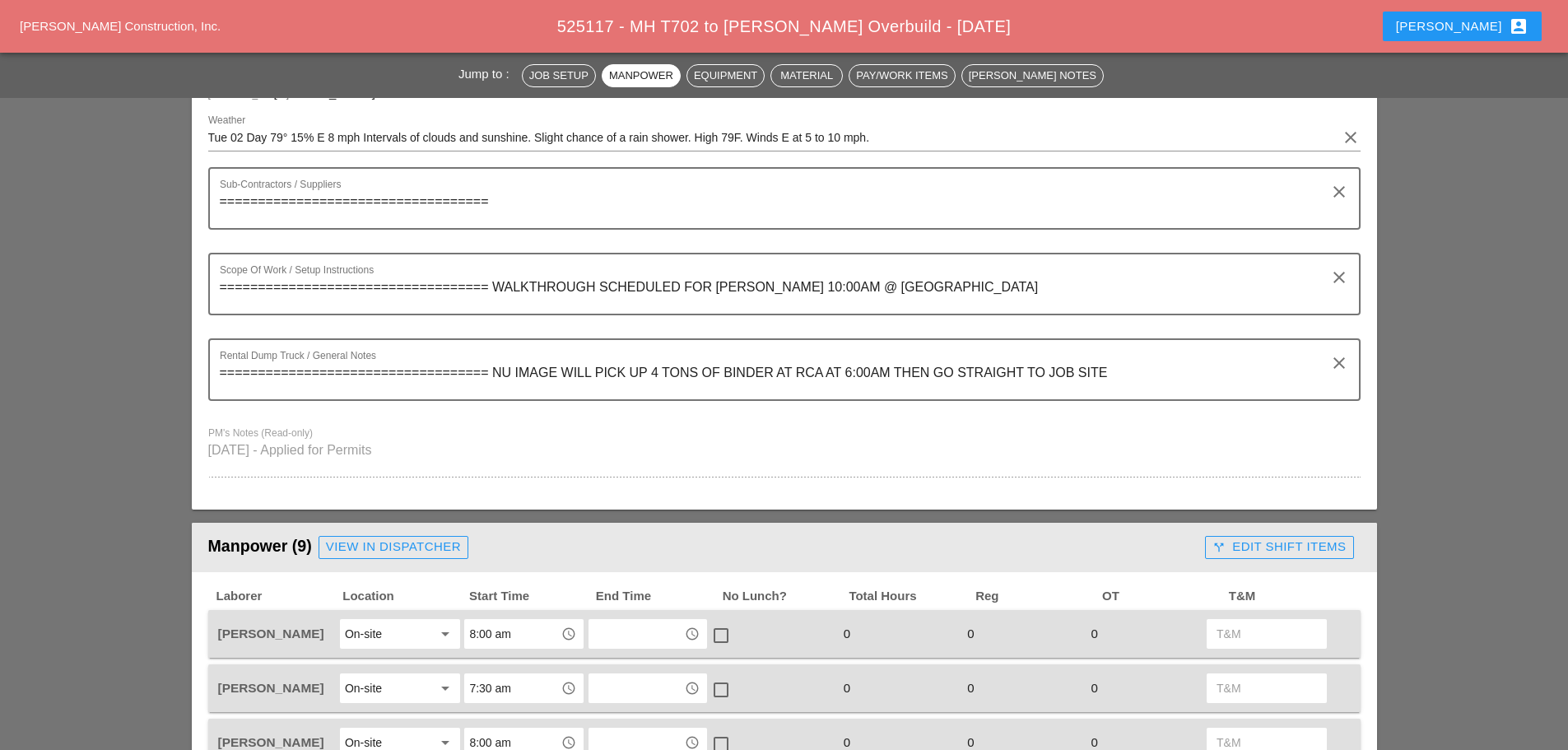
scroll to position [164, 0]
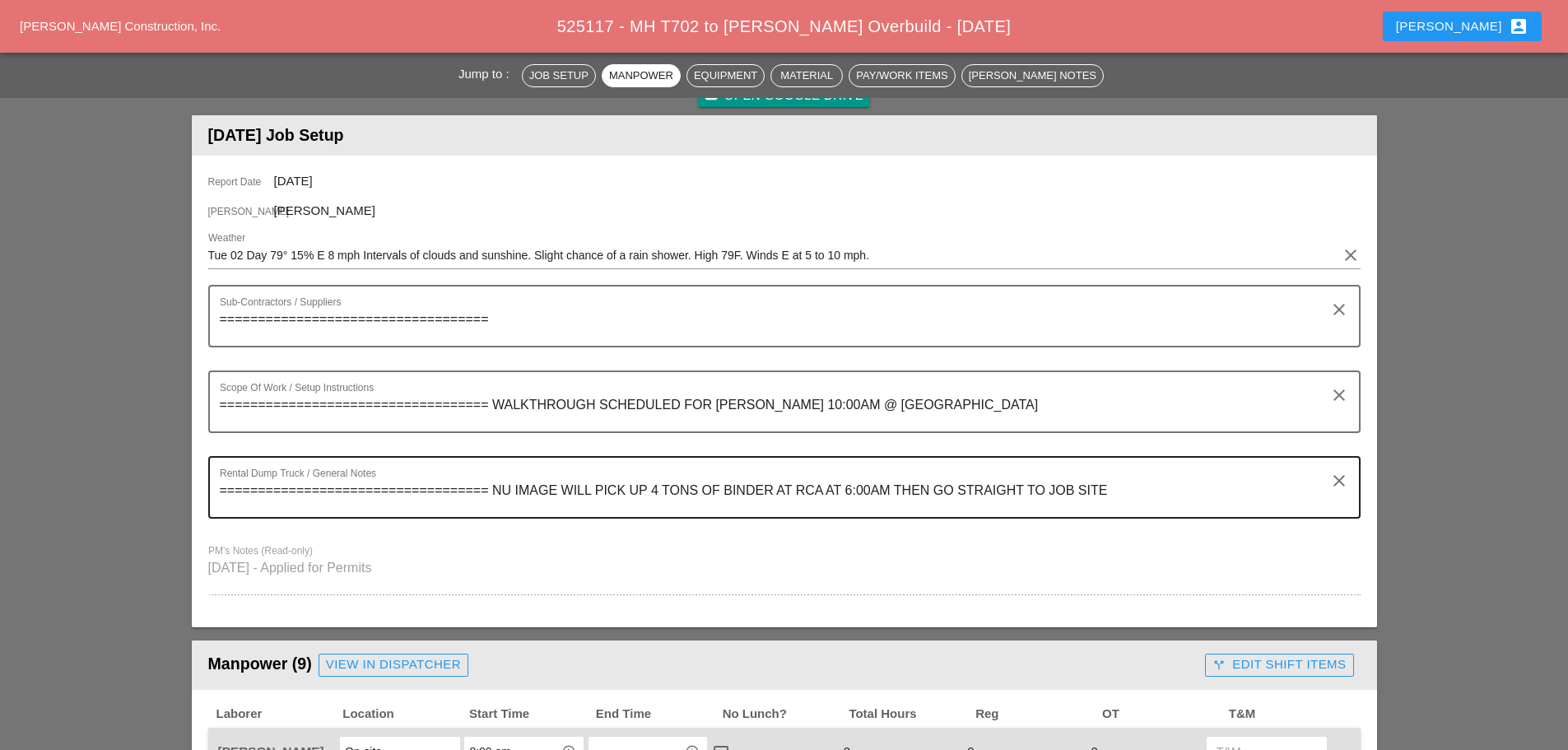
type input "AT END OF DAY COME BACK TO BRONX YARD"
click at [1113, 497] on textarea "=================================== NU IMAGE WILL PICK UP 4 TONS OF BINDER AT R…" at bounding box center [778, 497] width 1116 height 40
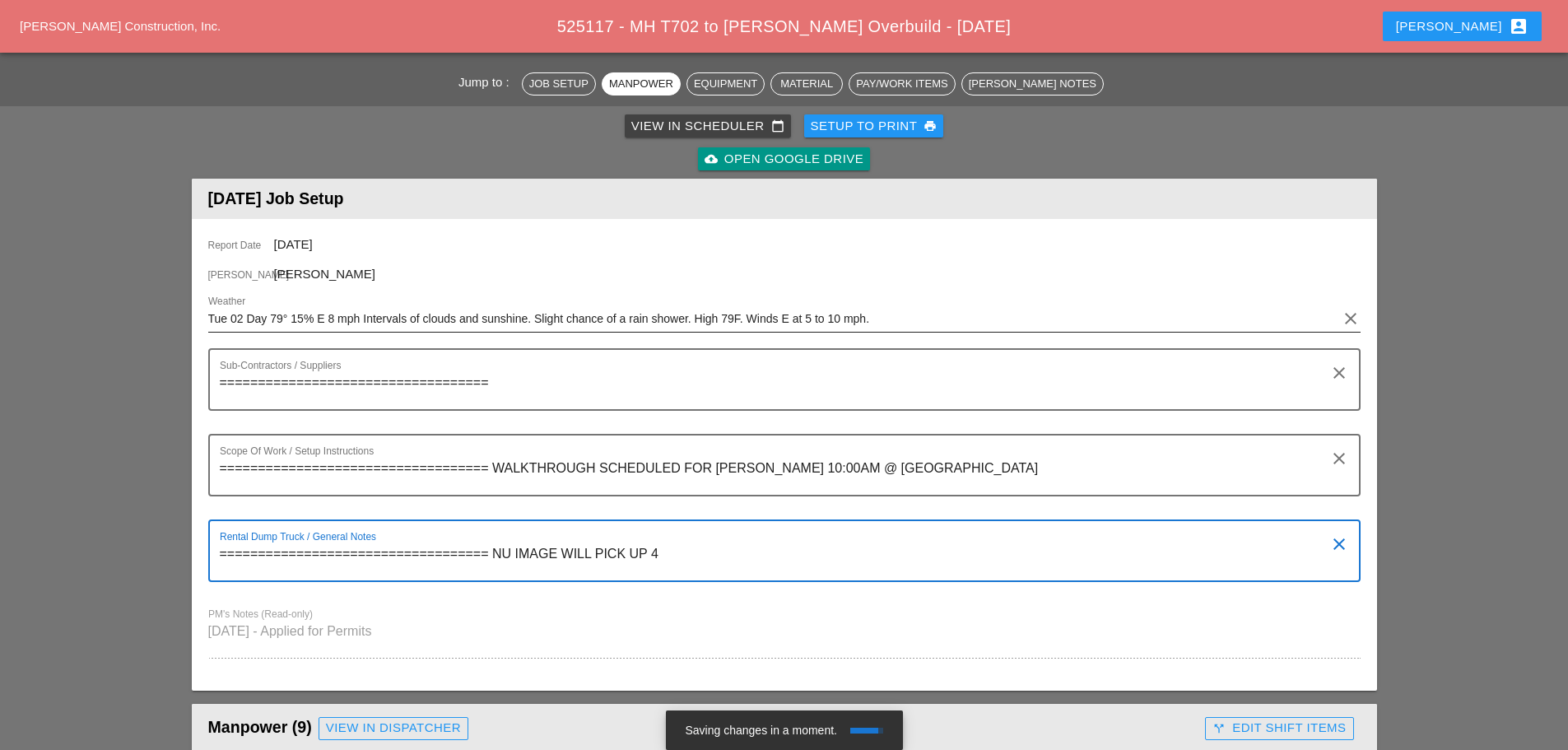
scroll to position [83, 0]
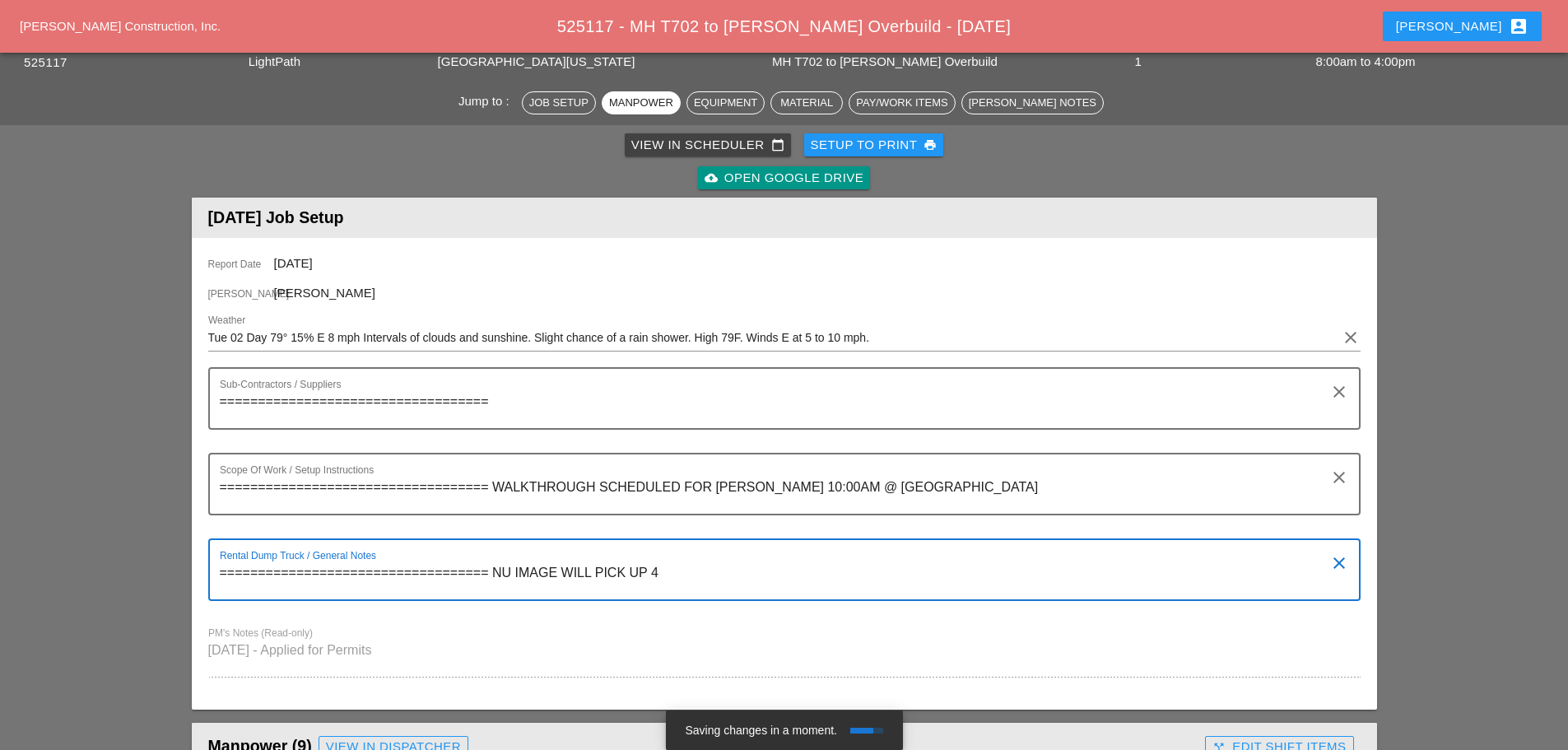
click at [489, 571] on textarea "=================================== NU IMAGE WILL PICK UP 4" at bounding box center [778, 579] width 1116 height 40
click at [808, 574] on textarea "=================================== RENTAL DUMP TRUCK NU IMAGE WILL PICK UP 4" at bounding box center [778, 579] width 1116 height 40
type textarea "=================================== RENTAL DUMP TRUCK NU IMAGE ON SITE 8 AM"
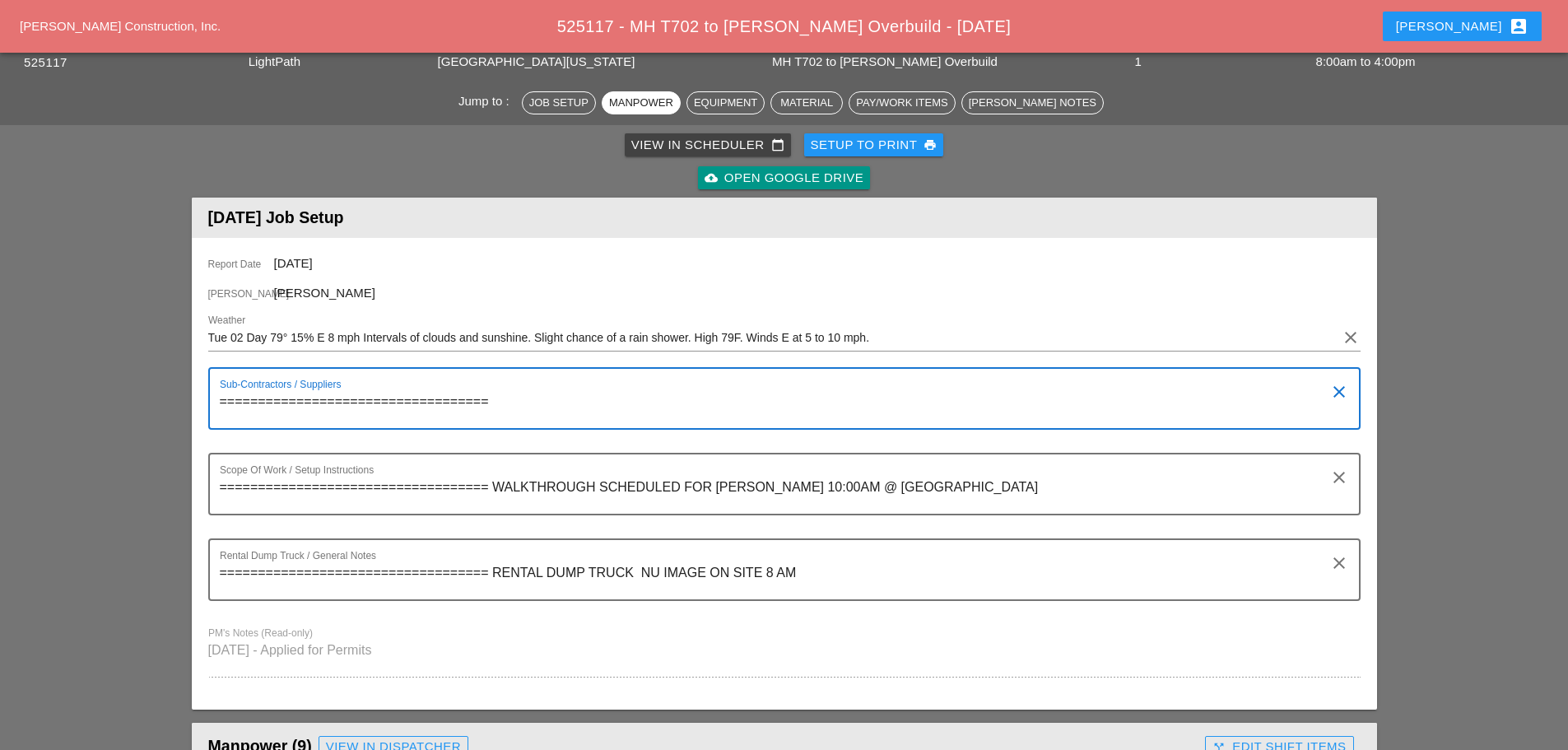
click at [544, 393] on textarea "===================================" at bounding box center [778, 407] width 1116 height 40
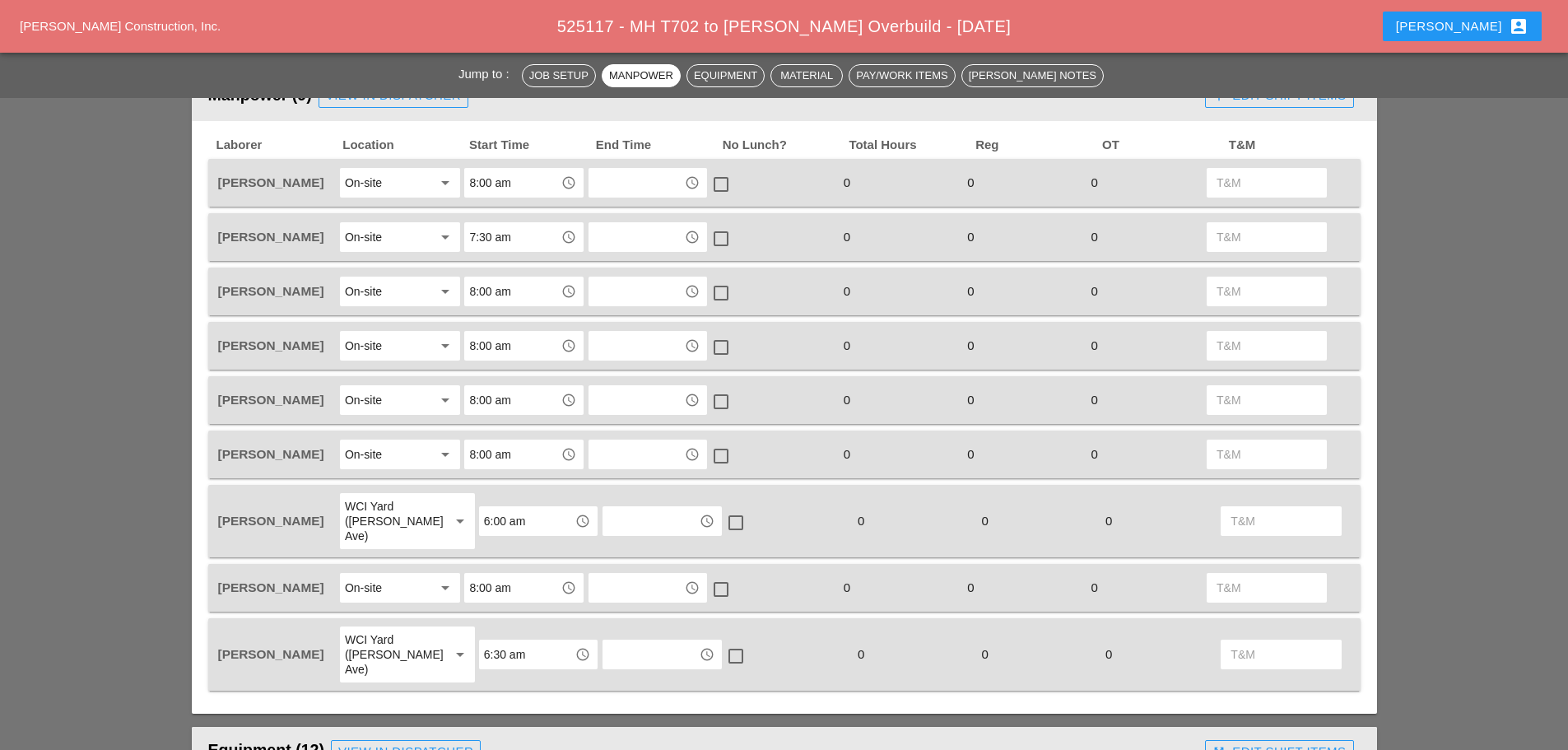
scroll to position [741, 0]
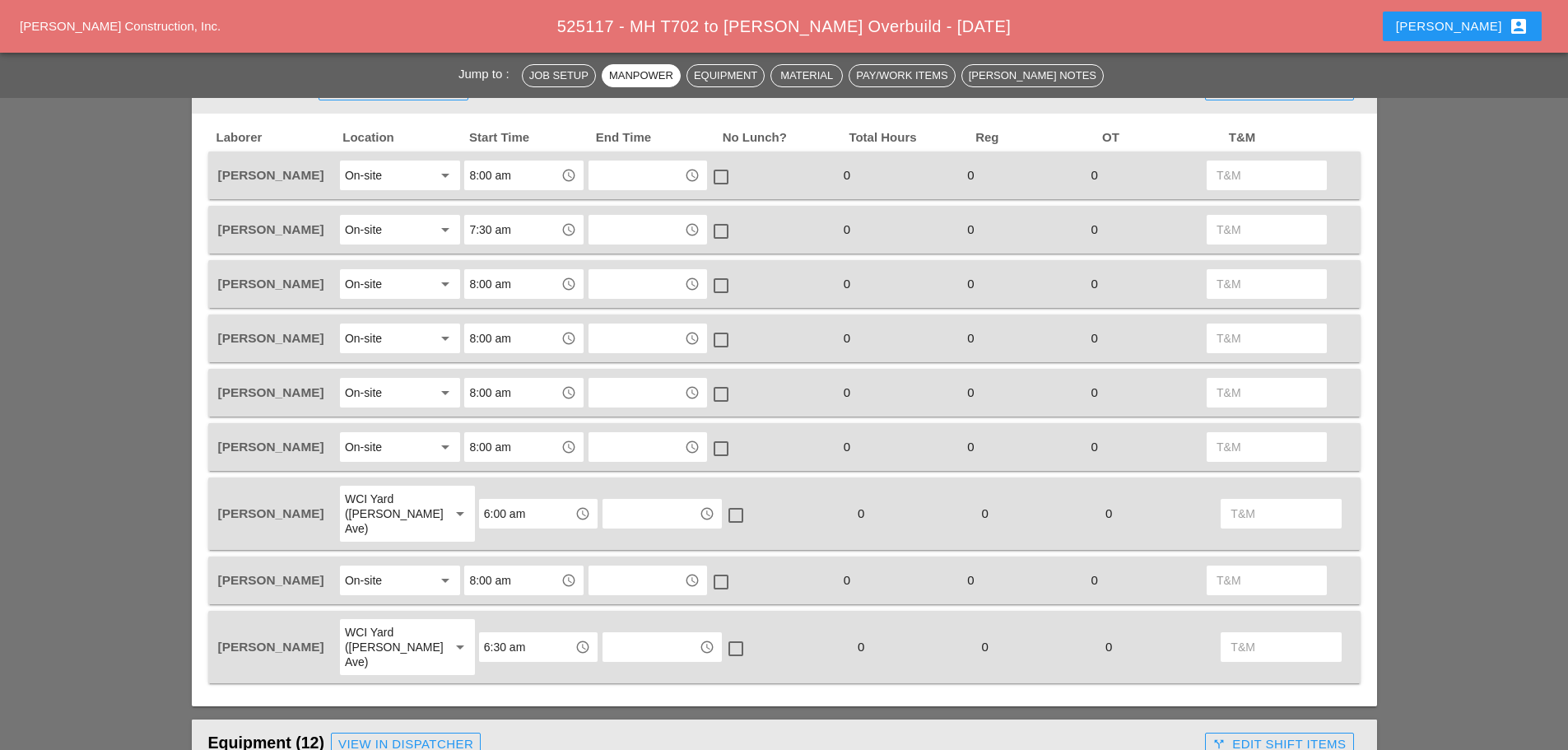
type textarea "=================================== RCA BINDER GILLE WILL SEND DUMP TRUCK"
click at [525, 503] on input "6:00 am" at bounding box center [526, 513] width 85 height 26
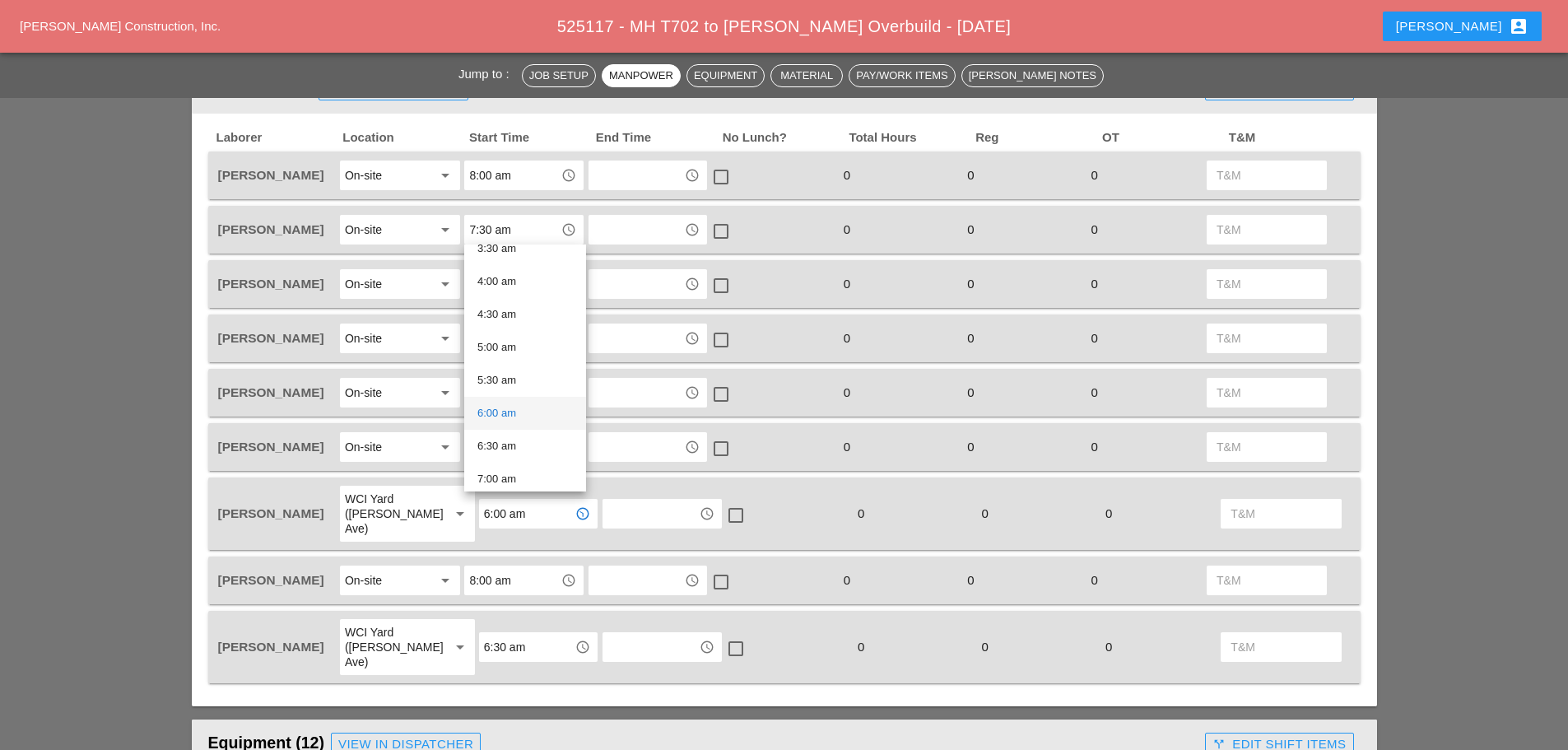
scroll to position [247, 0]
click at [522, 438] on div "6:30 am" at bounding box center [525, 445] width 96 height 19
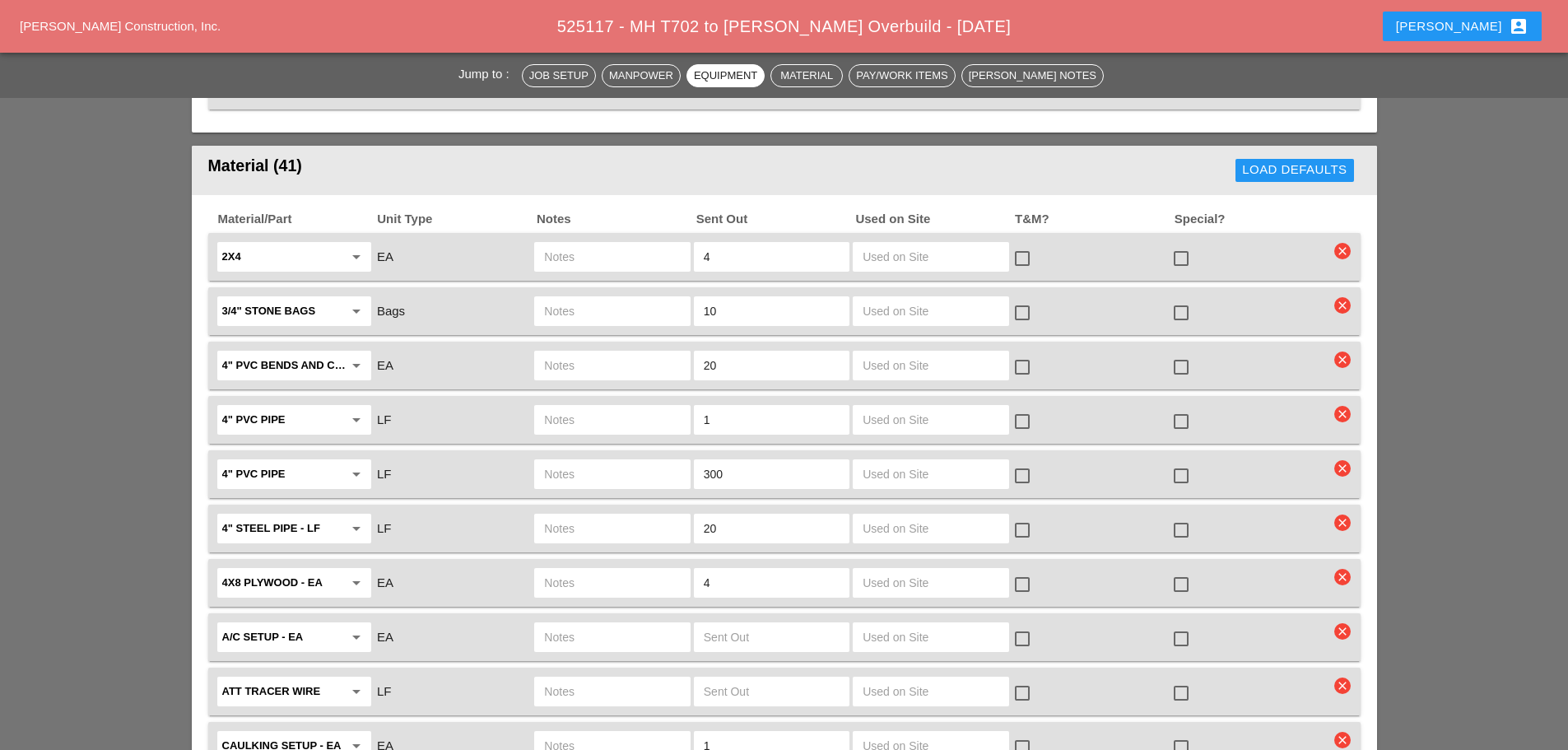
scroll to position [2304, 0]
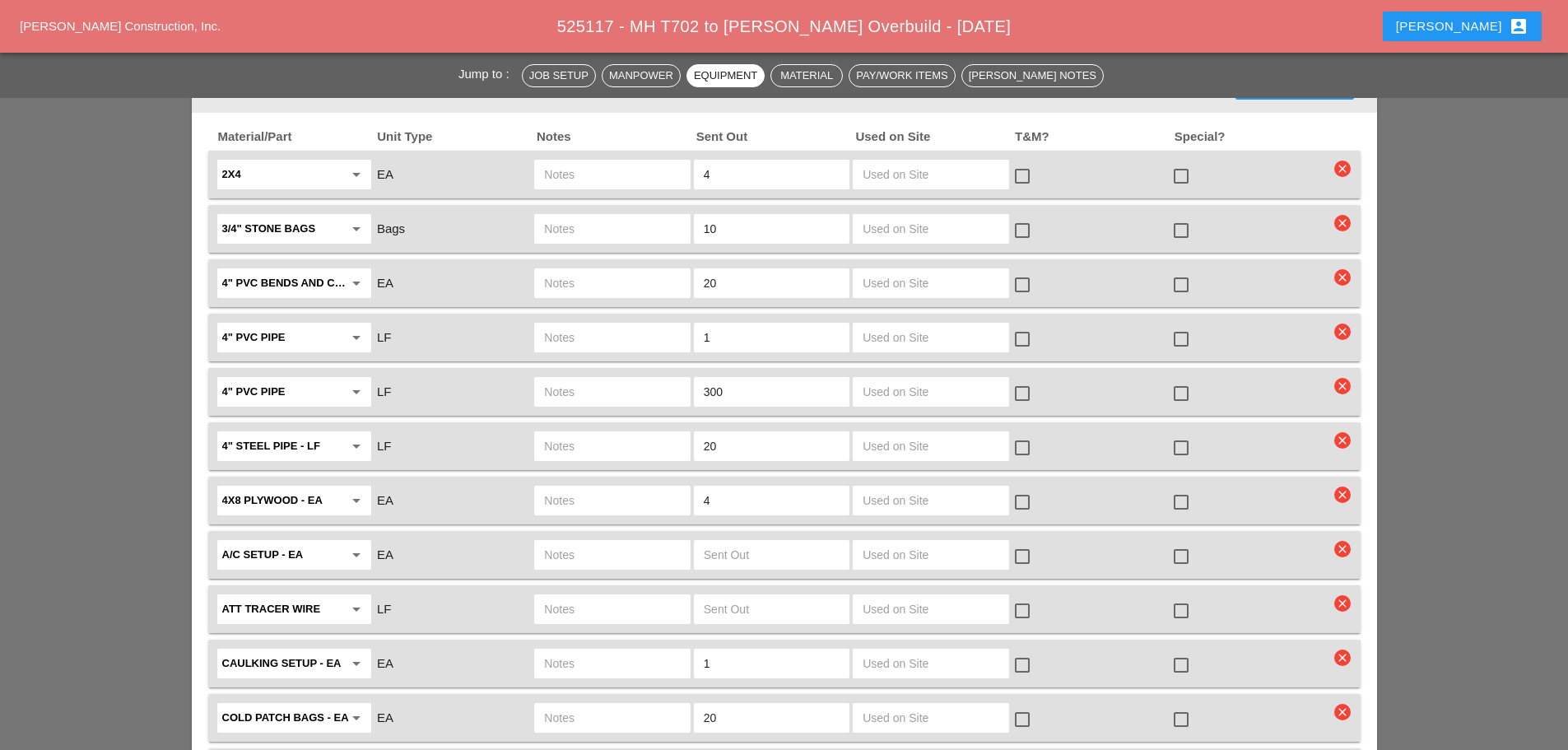
click at [560, 439] on div "4" Steel Pipe - LF arrow_drop_down LF 20 check_box_outline_blank check_box_outl…" at bounding box center [784, 446] width 1152 height 47
click at [577, 377] on div at bounding box center [612, 392] width 156 height 30
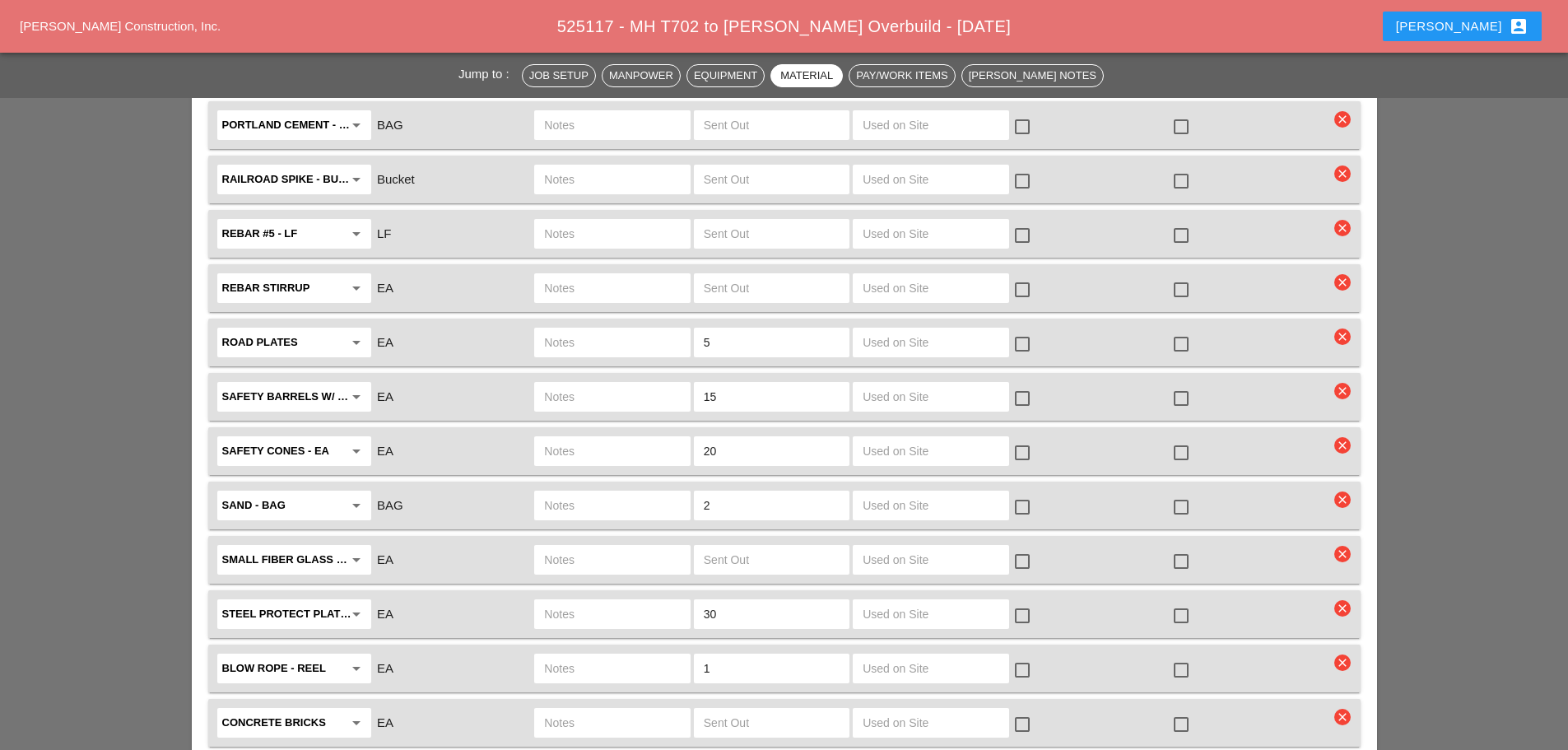
scroll to position [3867, 0]
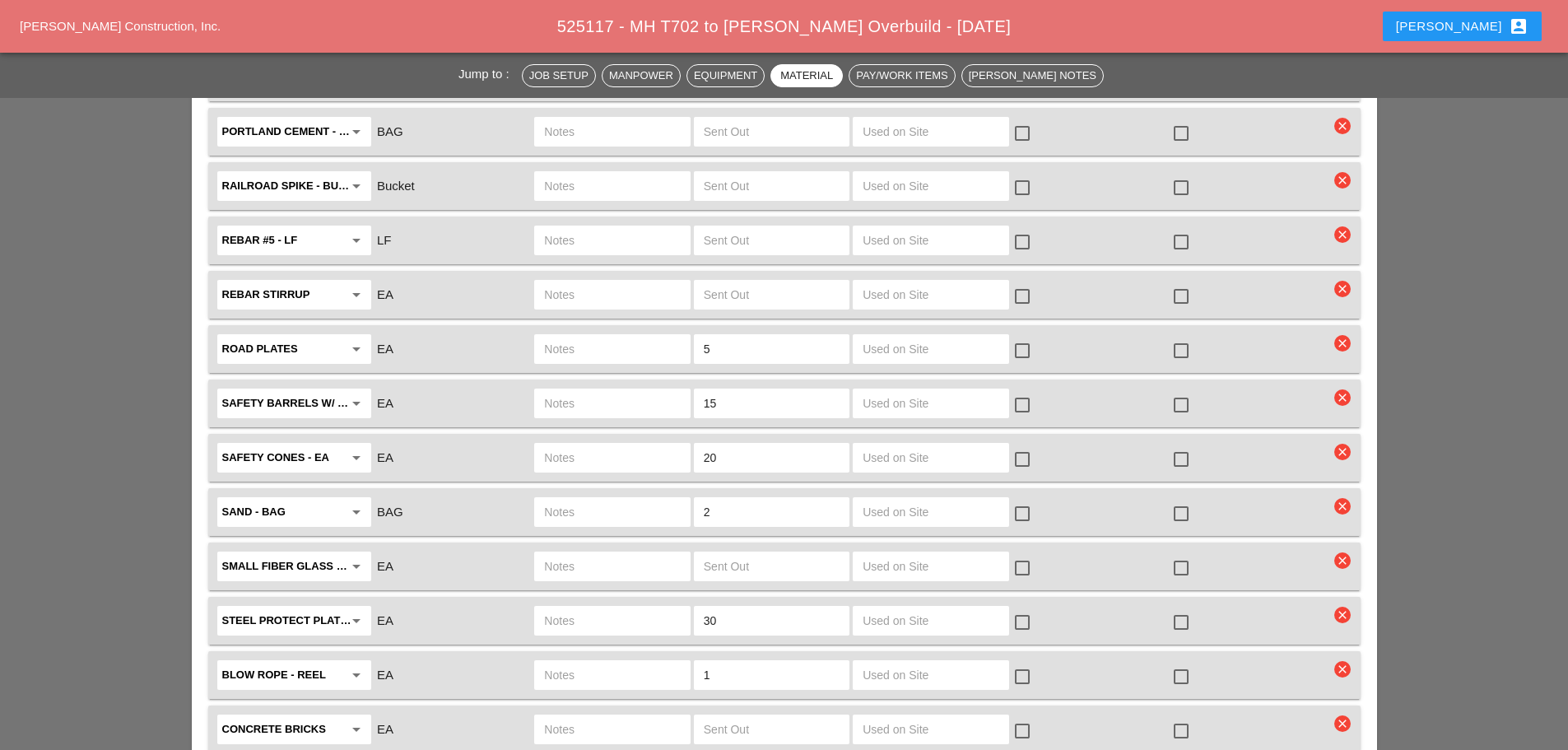
type input "ON SITE"
click at [665, 336] on input "text" at bounding box center [612, 349] width 136 height 26
type input "ON SITE"
click at [728, 336] on input "5" at bounding box center [771, 349] width 136 height 26
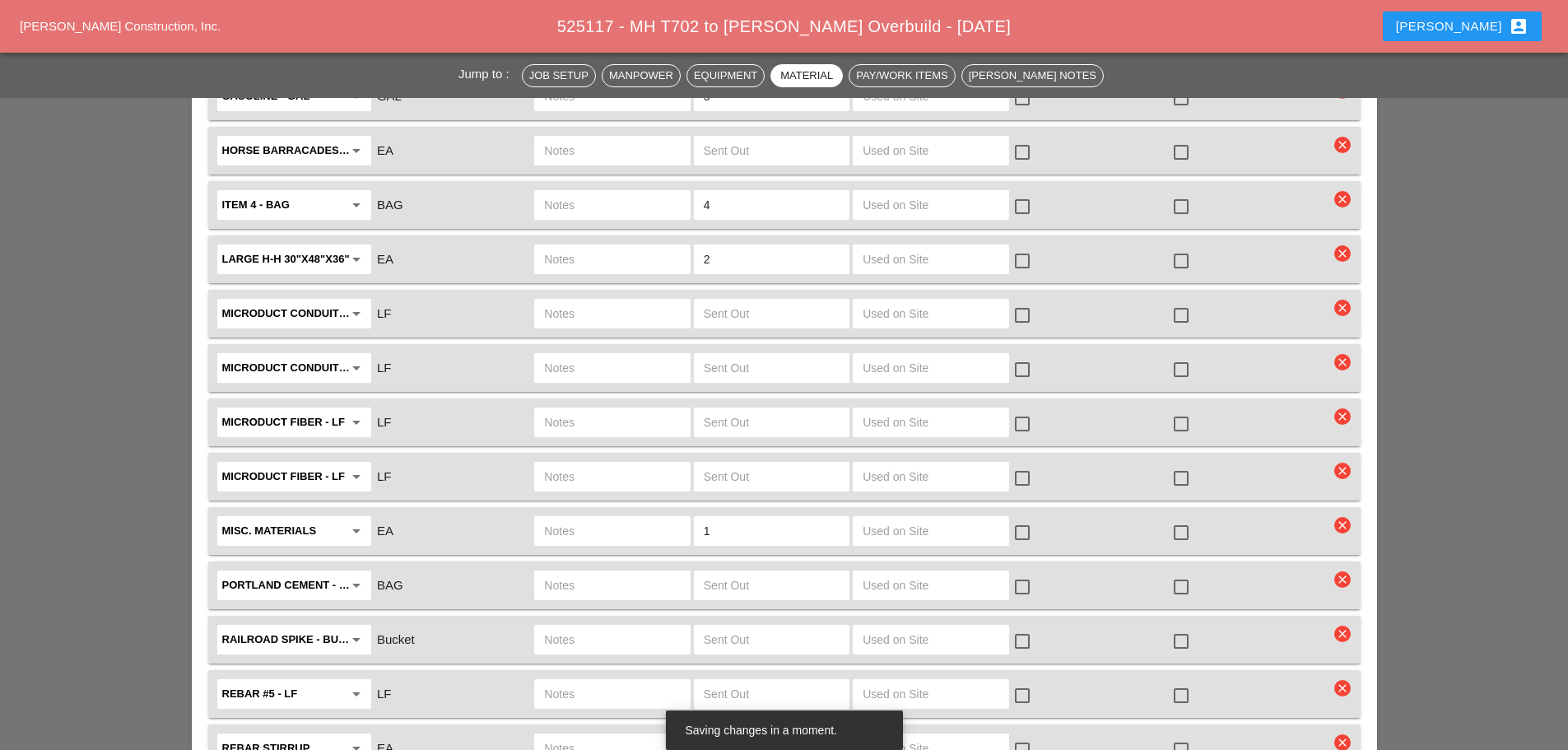
scroll to position [3373, 0]
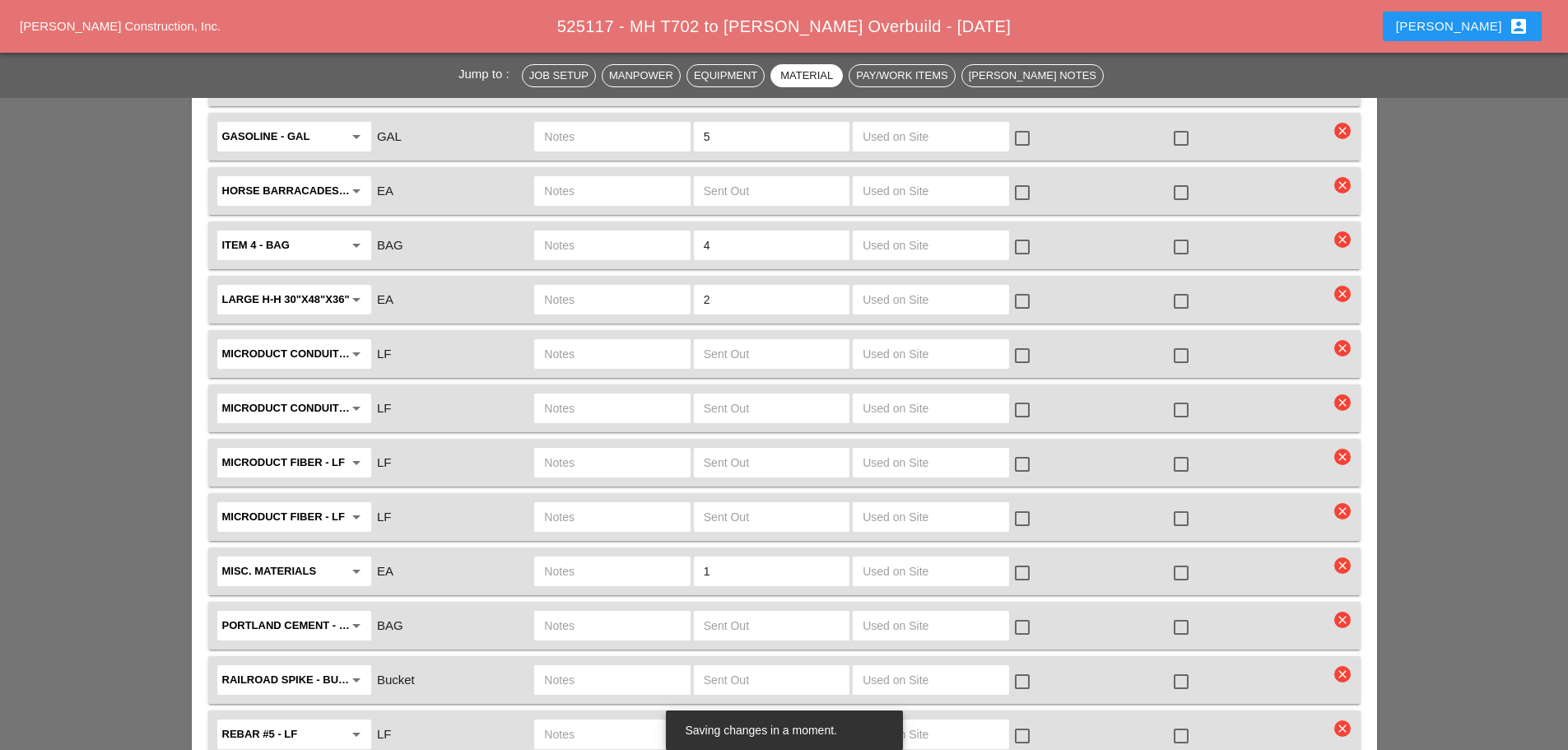
click at [604, 286] on input "text" at bounding box center [612, 299] width 136 height 26
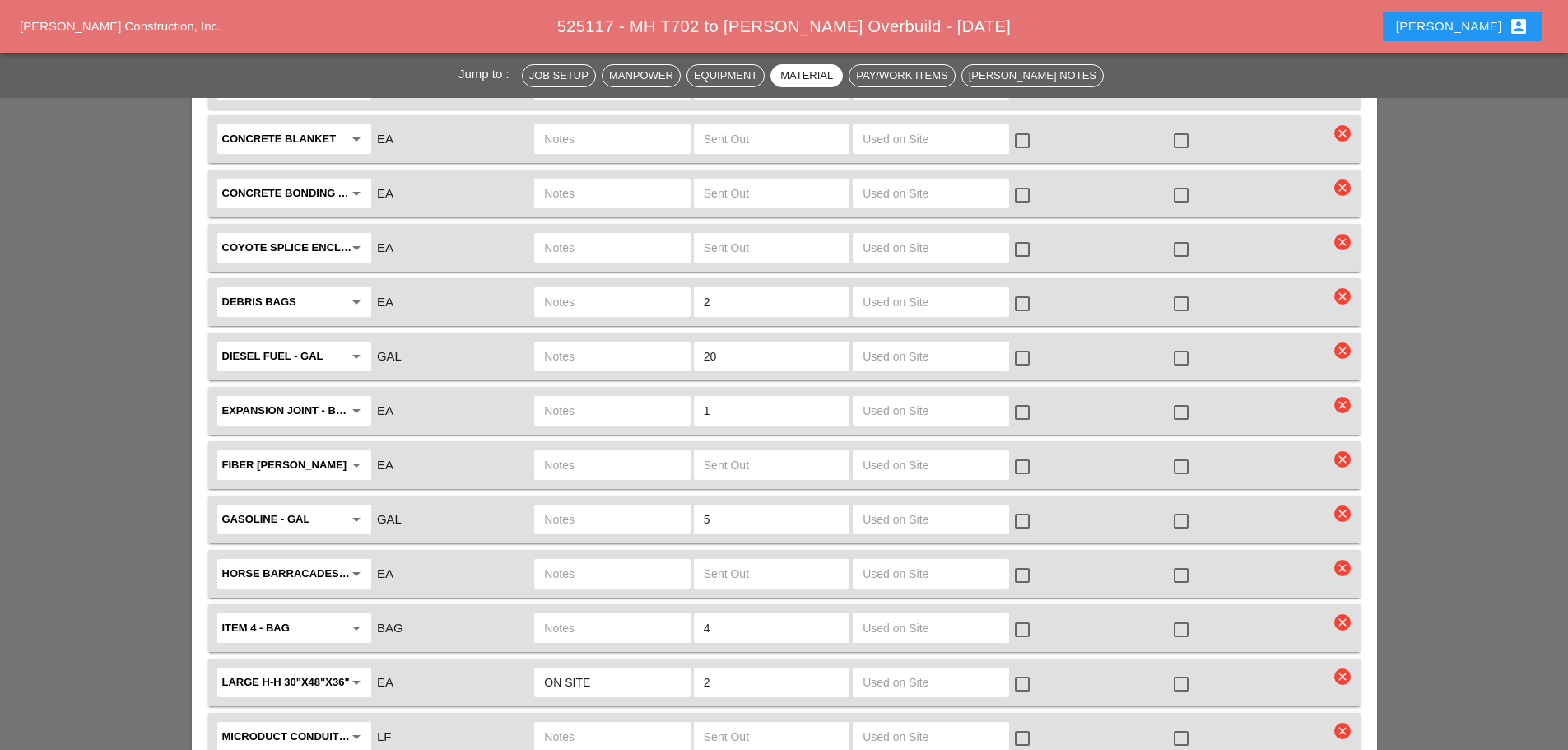
scroll to position [2962, 0]
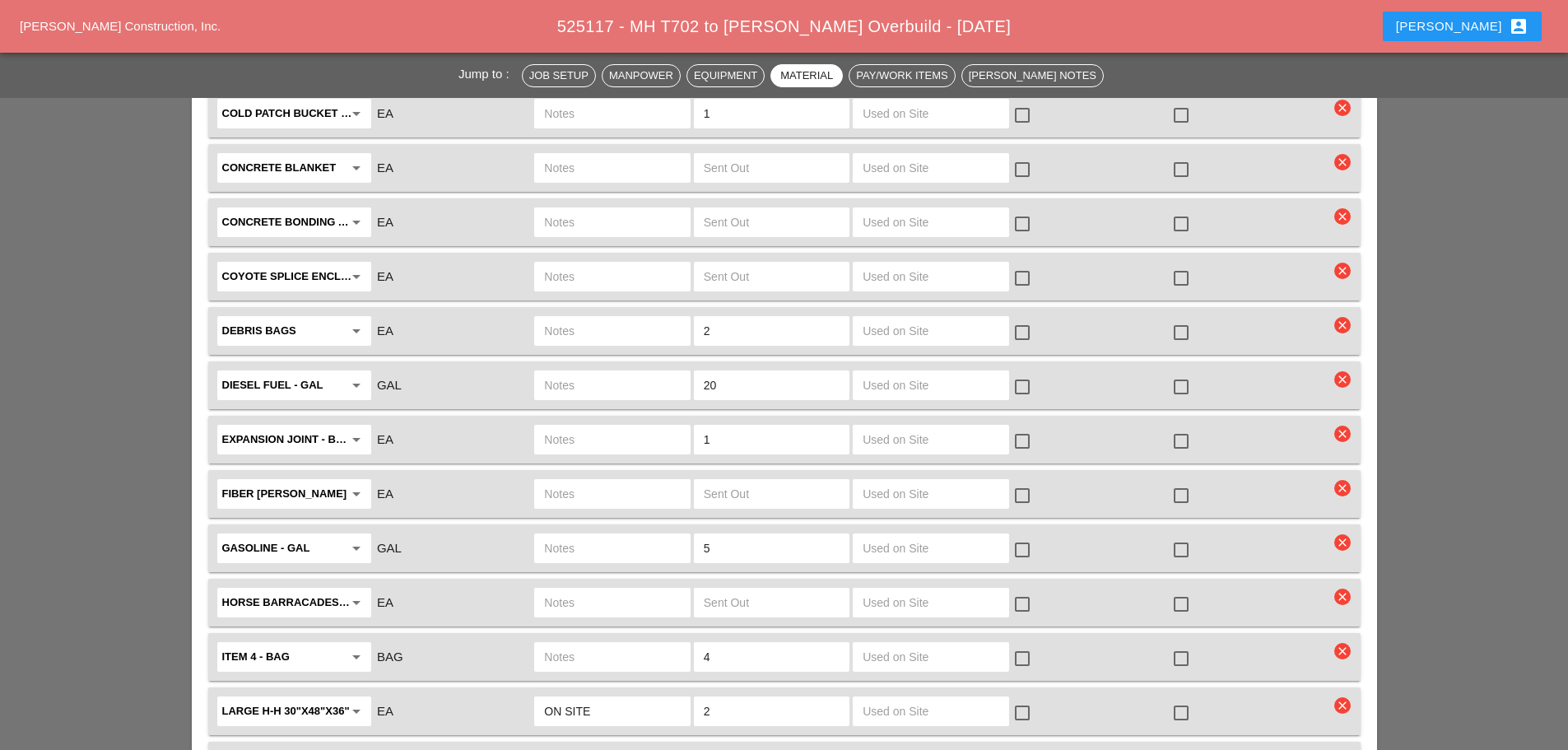
type input "ON SITE"
click at [567, 643] on input "text" at bounding box center [612, 656] width 136 height 26
type input "2 ABGFS OF ITEM 4"
click at [791, 643] on input "4" at bounding box center [771, 656] width 136 height 26
type input "4"
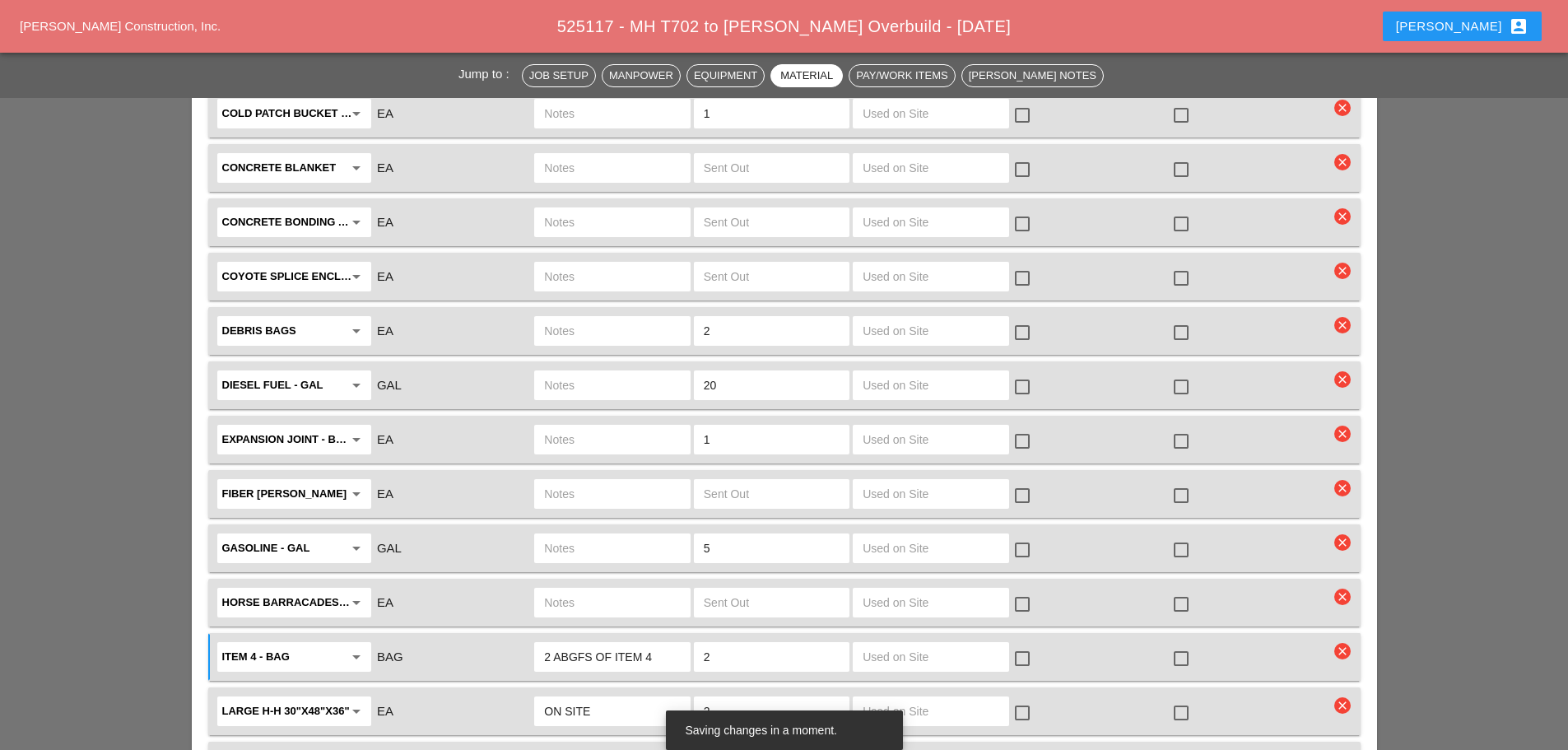
type input "2"
click at [599, 643] on input "2 ABGFS OF ITEM 4" at bounding box center [612, 656] width 136 height 26
type input "2 BAGS OF ITEM 4"
click at [1186, 644] on div at bounding box center [1181, 658] width 28 height 28
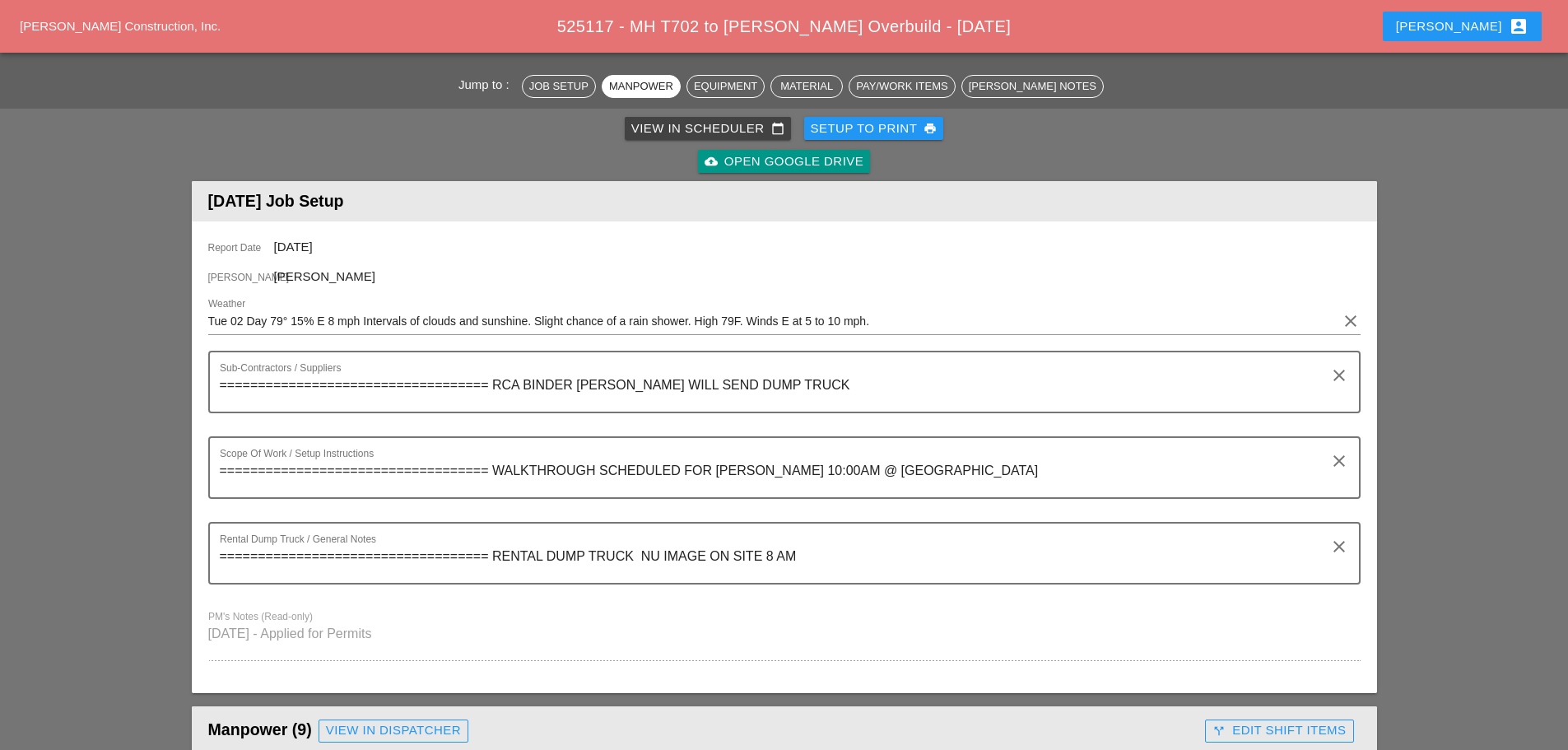
scroll to position [83, 0]
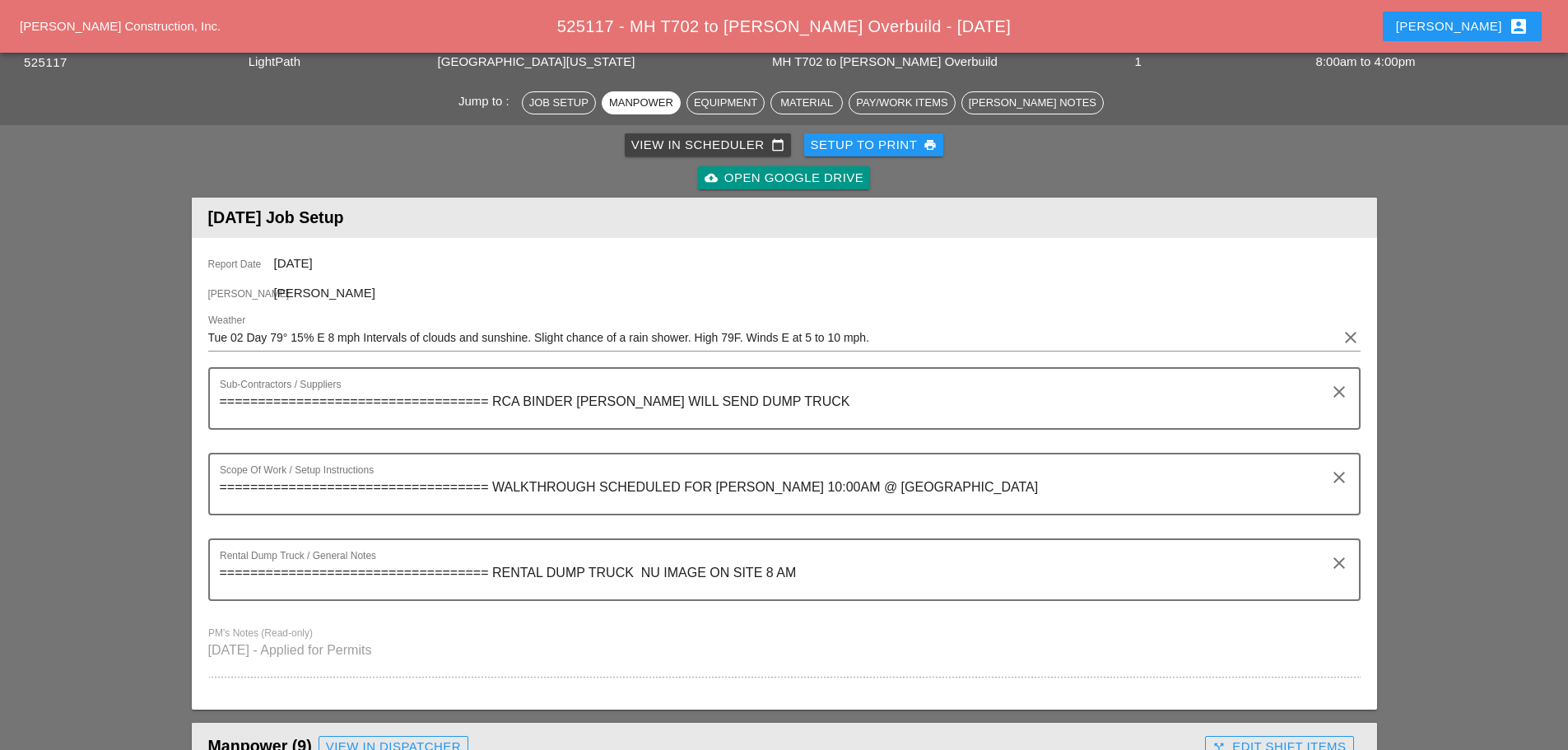
click at [1458, 26] on button "Enrico account_box" at bounding box center [1461, 26] width 159 height 30
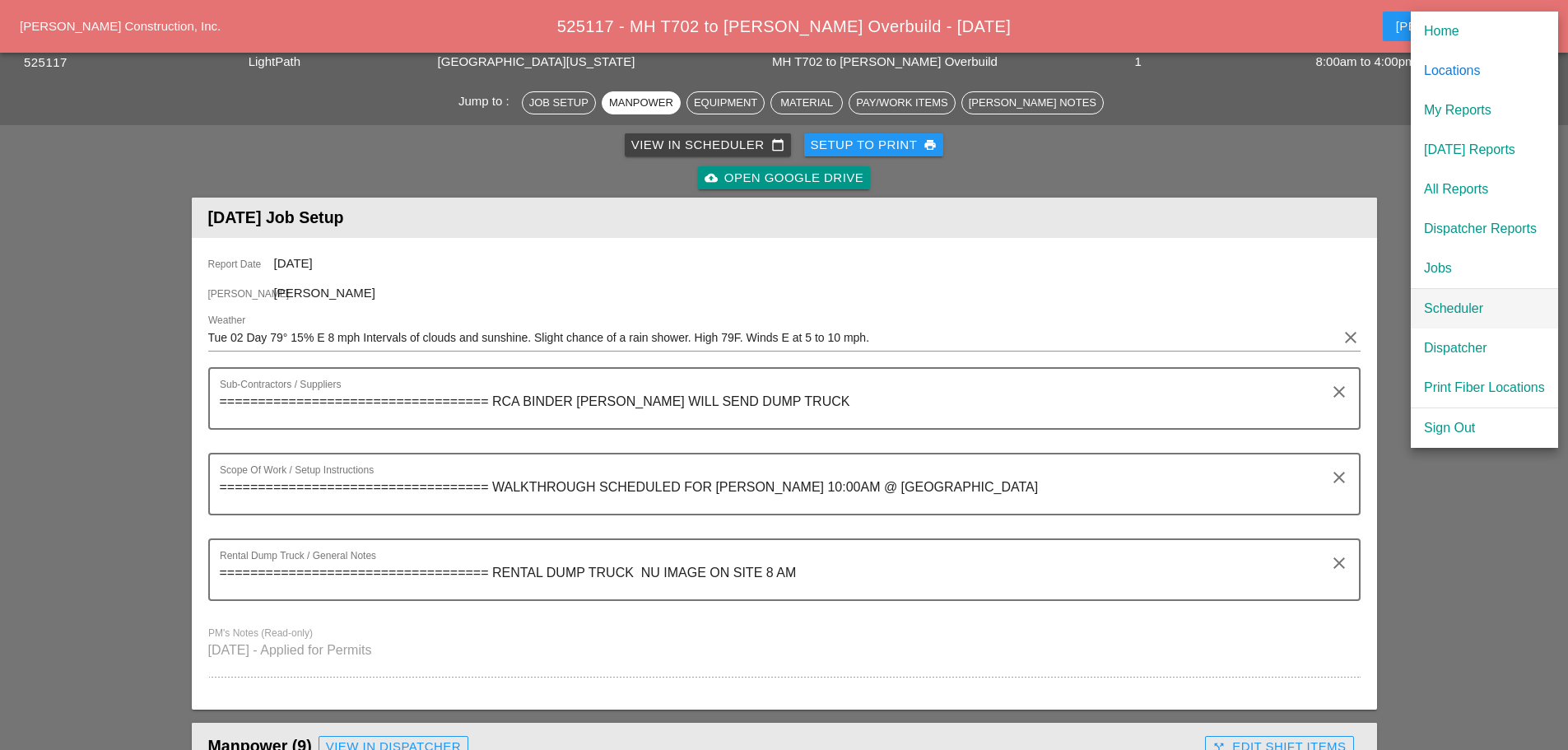
click at [1464, 309] on div "Scheduler" at bounding box center [1484, 308] width 121 height 19
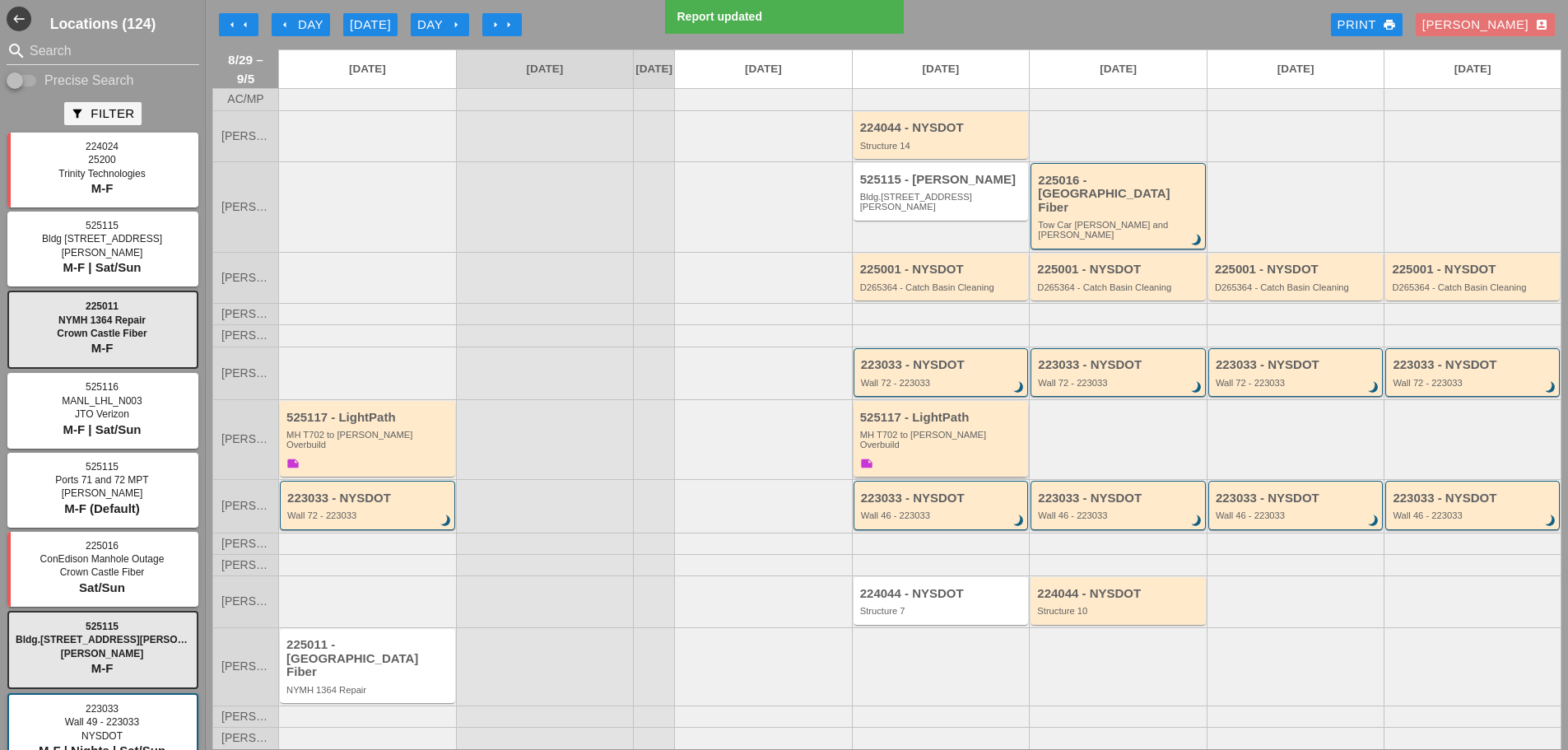
click at [946, 446] on div "525117 - LightPath MH T702 to Boldyn MH Overbuild note" at bounding box center [941, 441] width 164 height 61
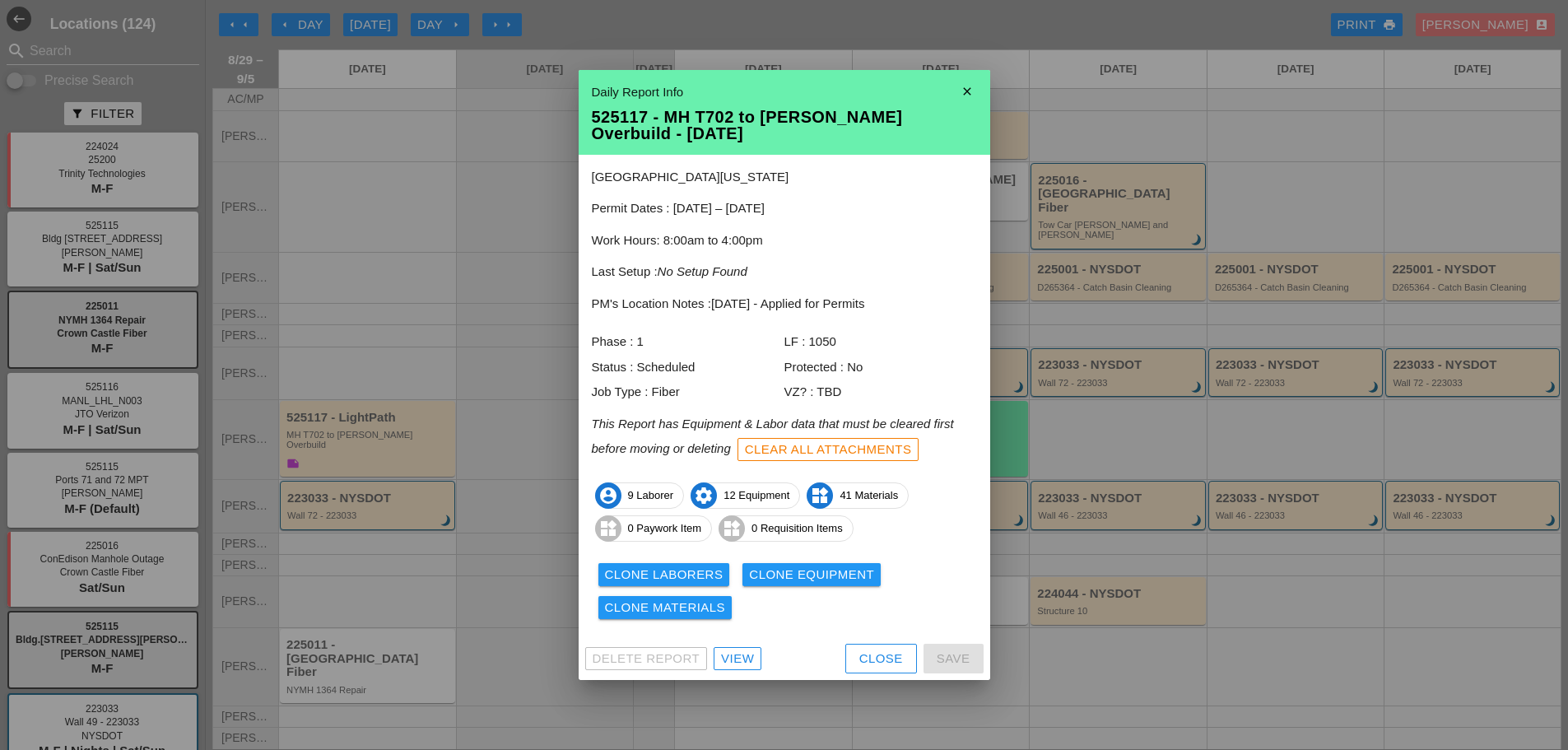
click at [746, 655] on div "View" at bounding box center [737, 658] width 32 height 19
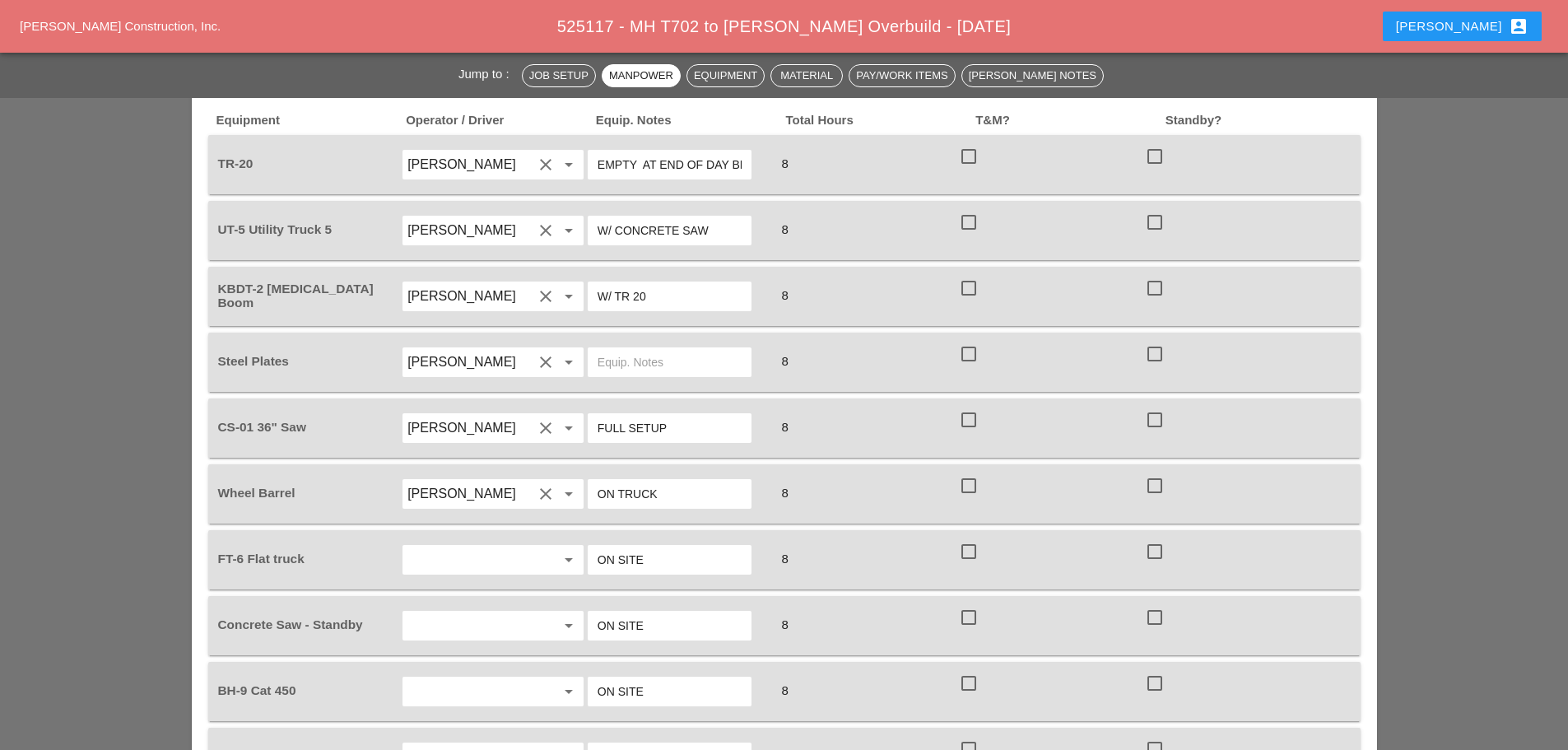
scroll to position [1481, 0]
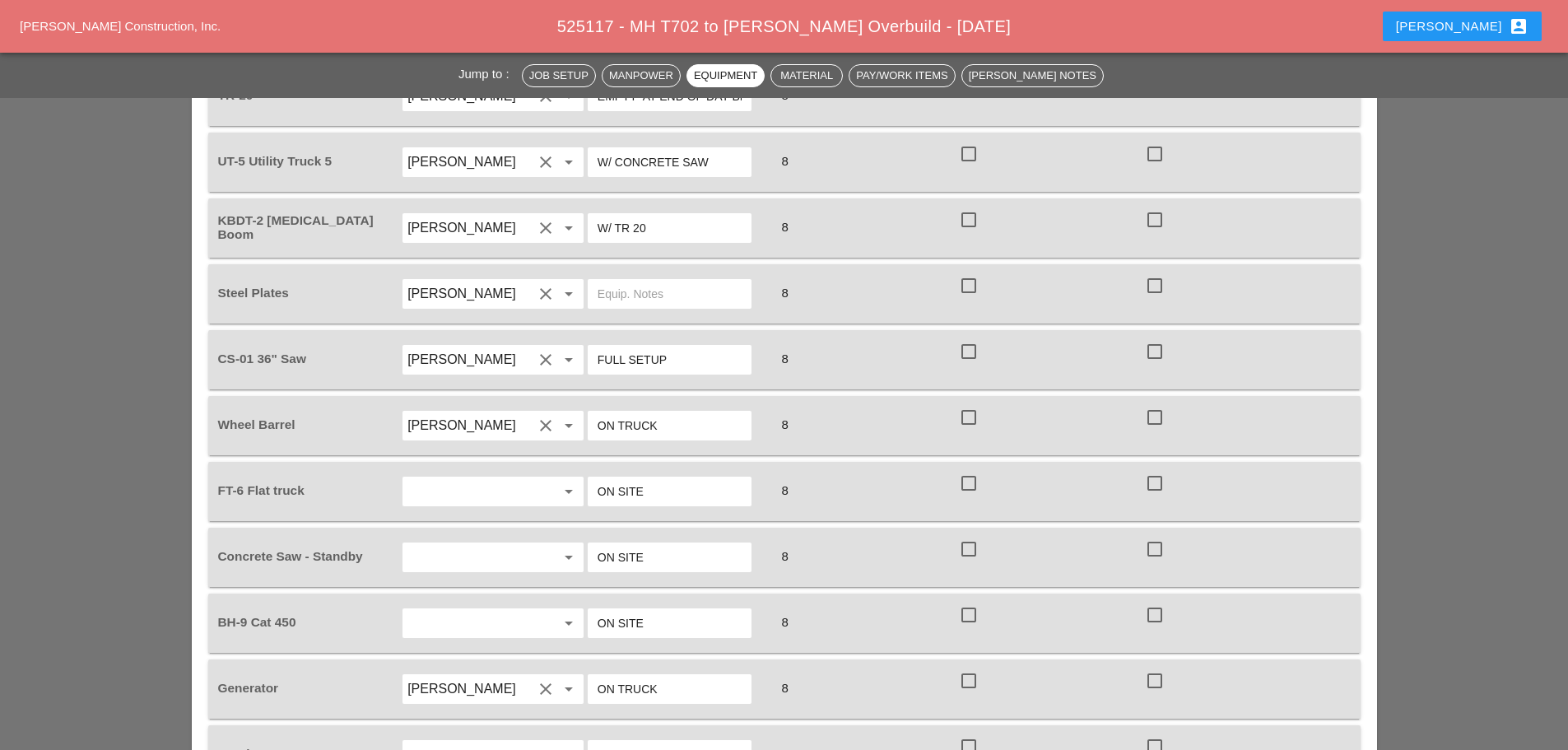
click at [671, 280] on input "text" at bounding box center [669, 293] width 144 height 26
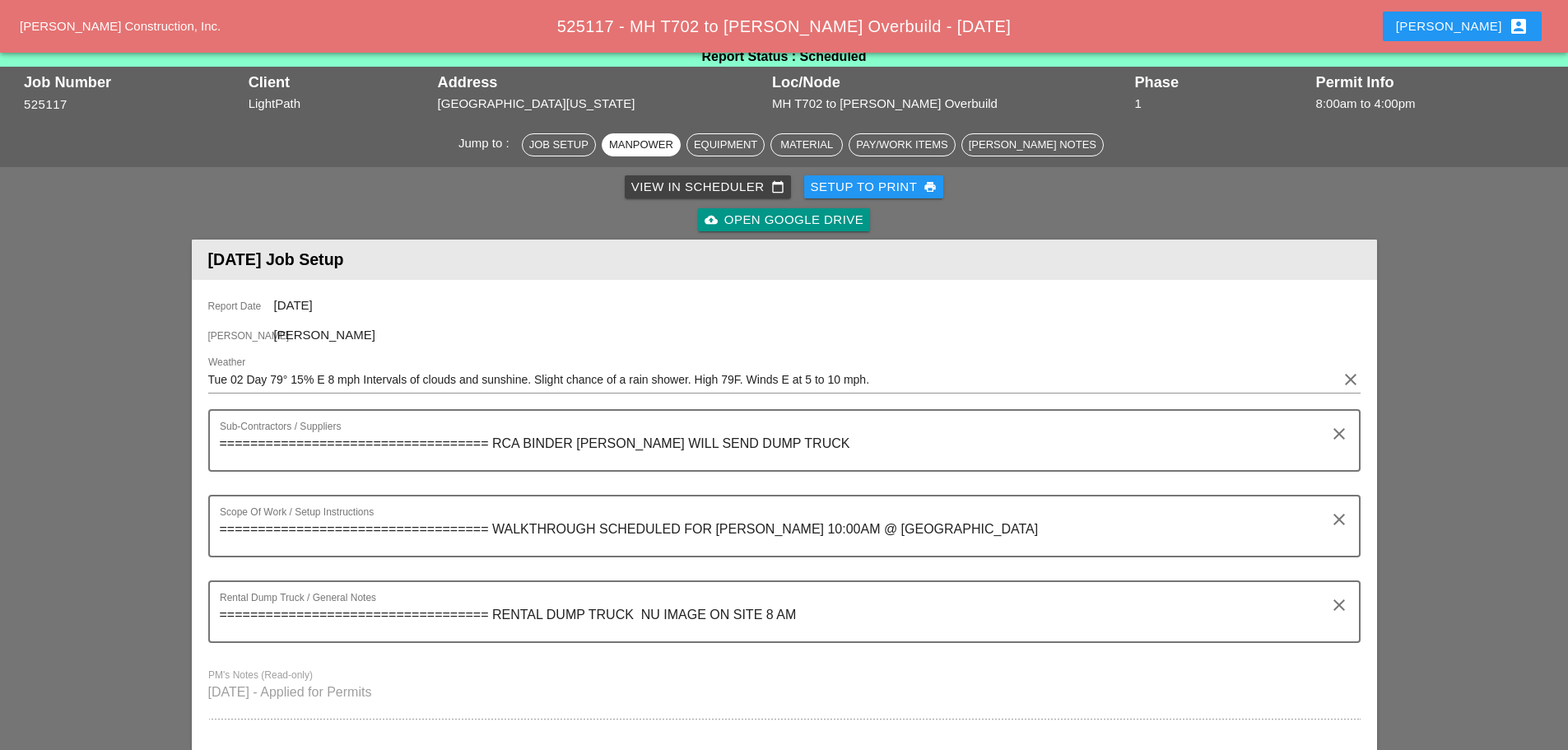
scroll to position [0, 0]
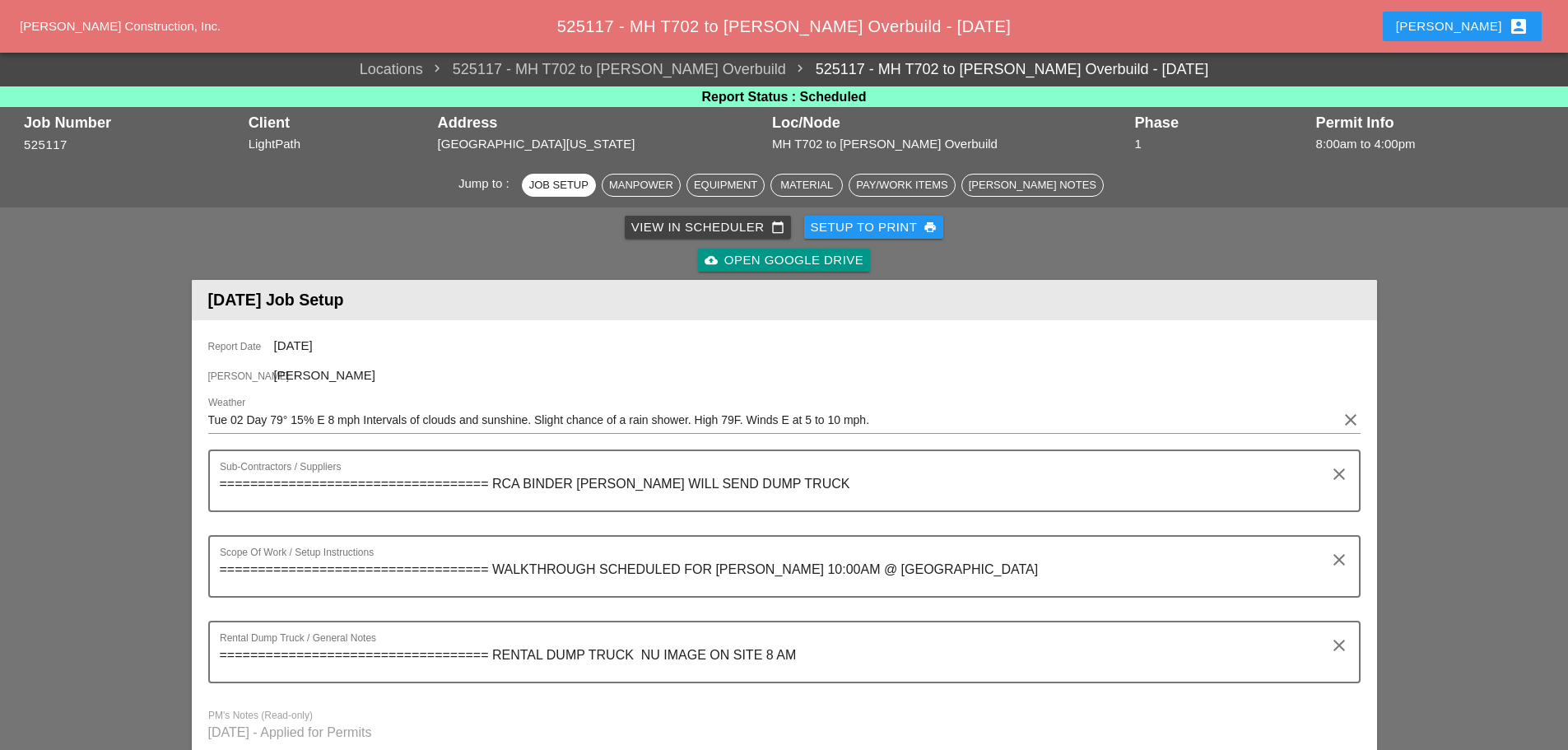
type input "ON SITE"
click at [842, 228] on div "Setup to Print print" at bounding box center [874, 227] width 127 height 19
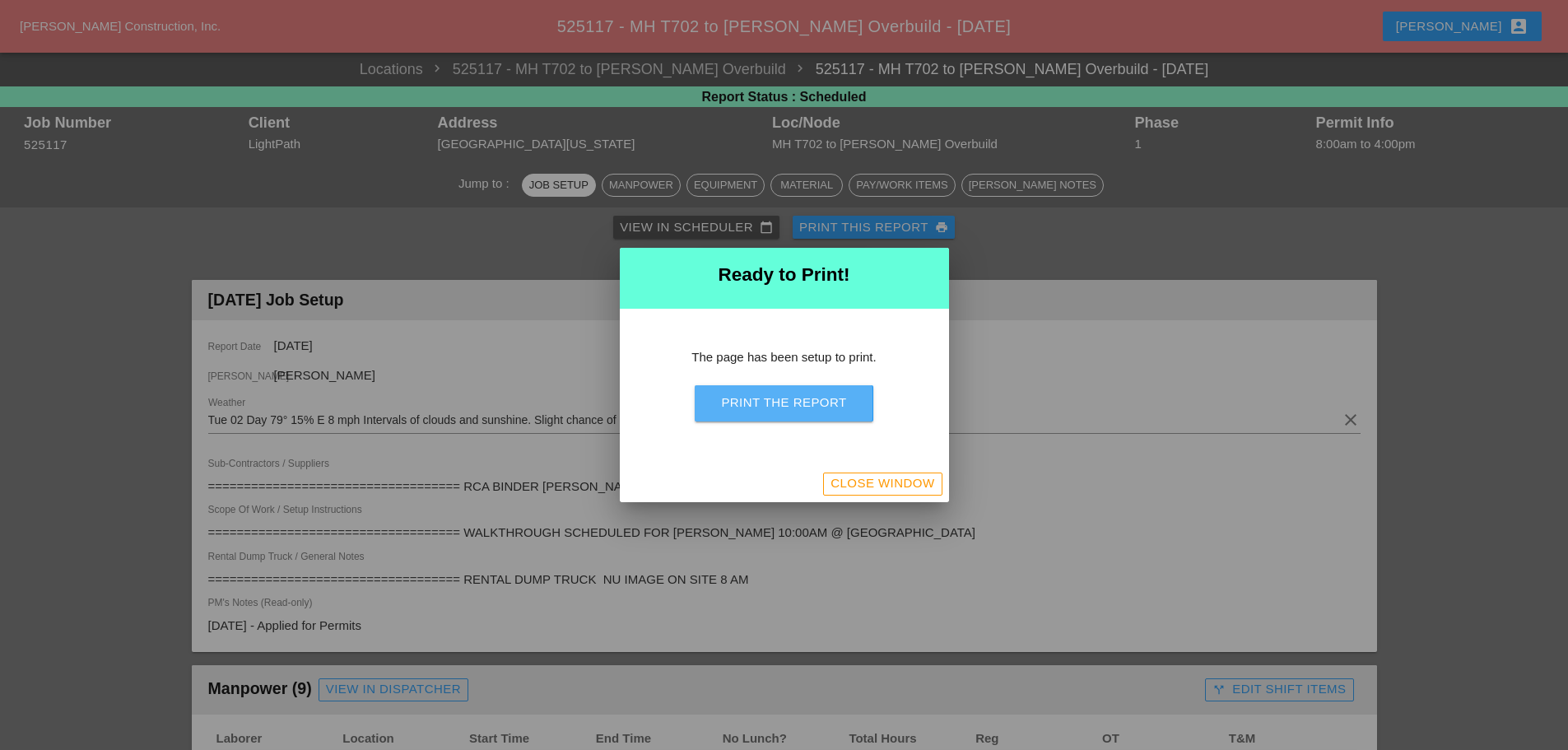
click at [836, 402] on div "Print the Report" at bounding box center [784, 403] width 125 height 19
click at [884, 481] on div "Close Window" at bounding box center [882, 484] width 104 height 19
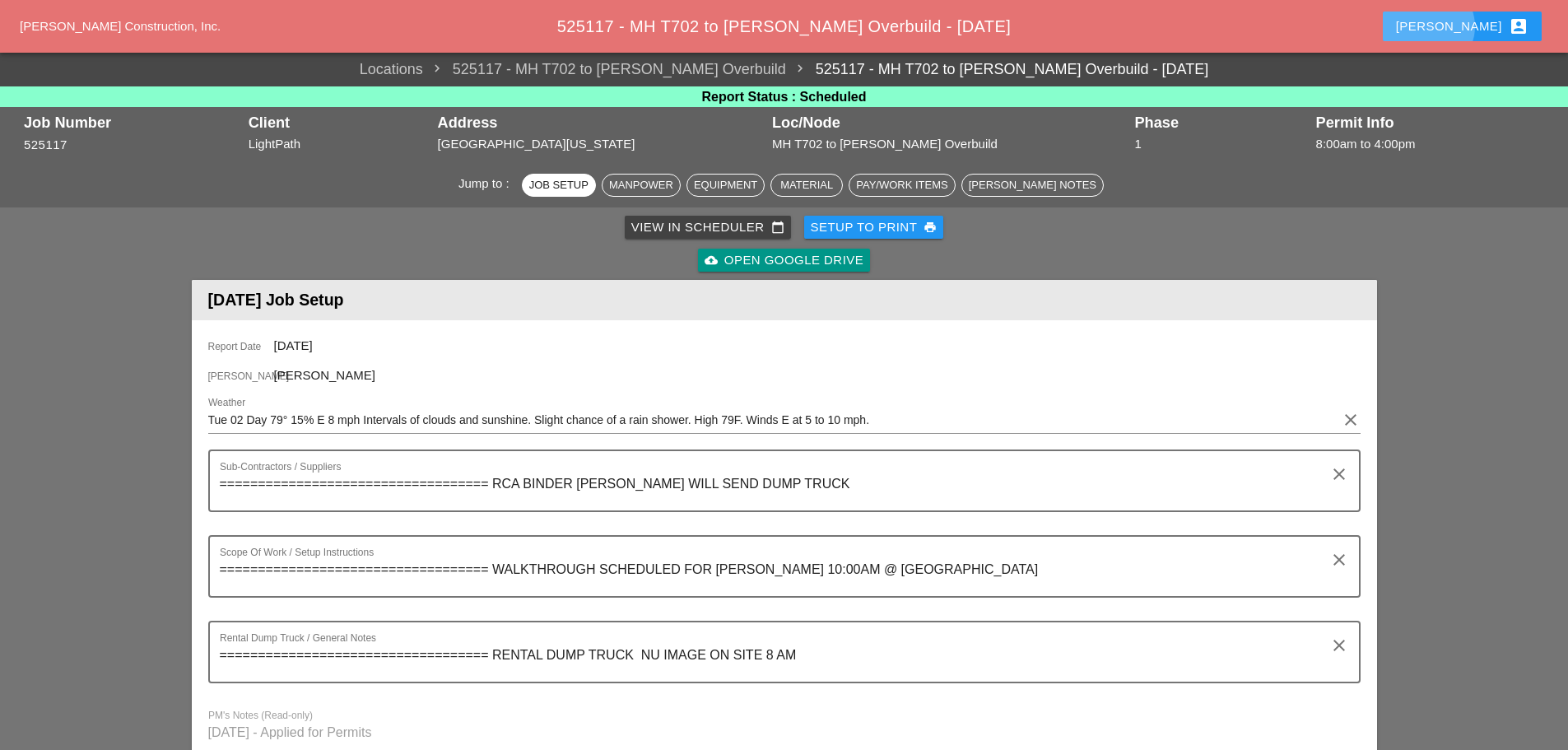
click at [1467, 20] on div "Enrico account_box" at bounding box center [1461, 26] width 133 height 19
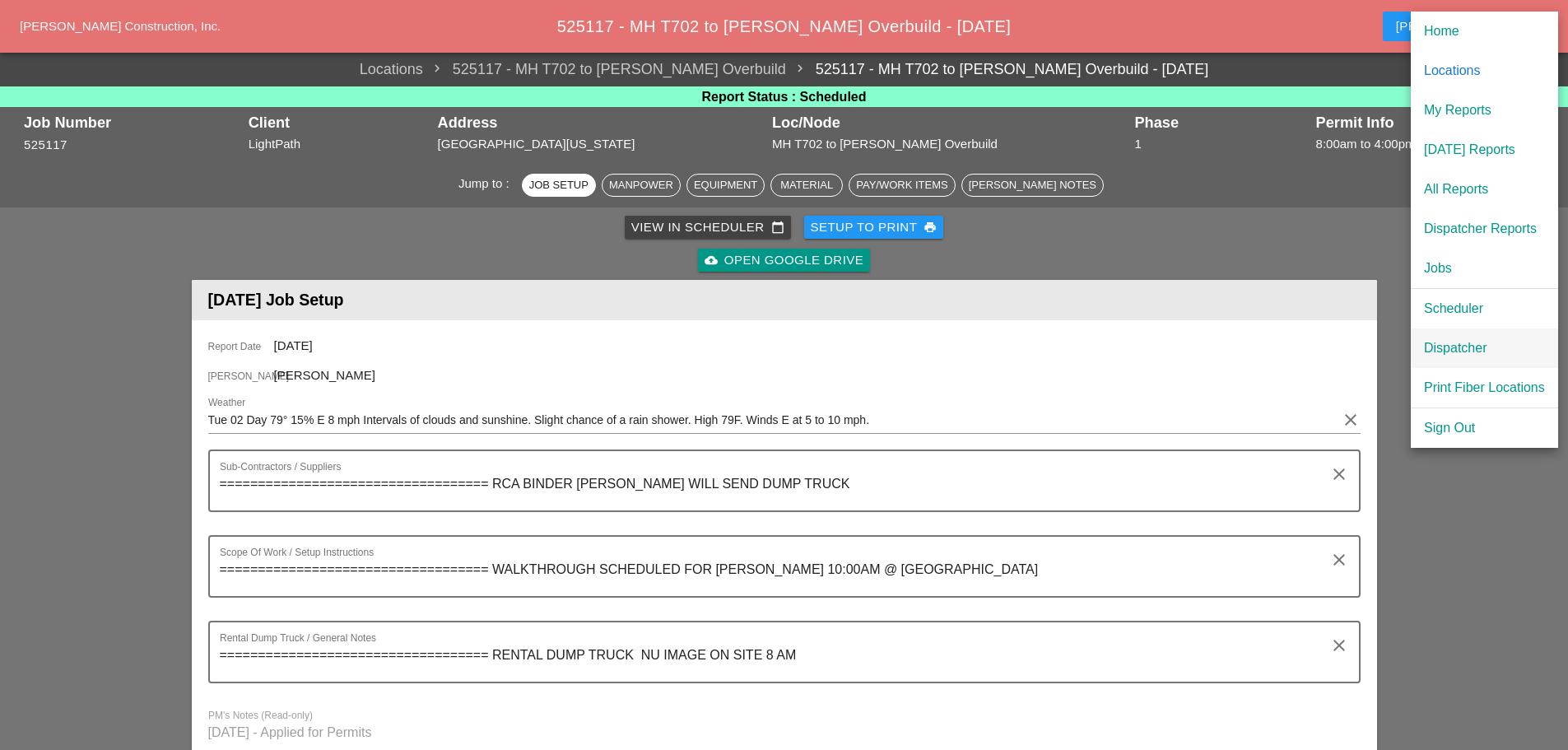
click at [1481, 343] on div "Dispatcher" at bounding box center [1484, 347] width 121 height 19
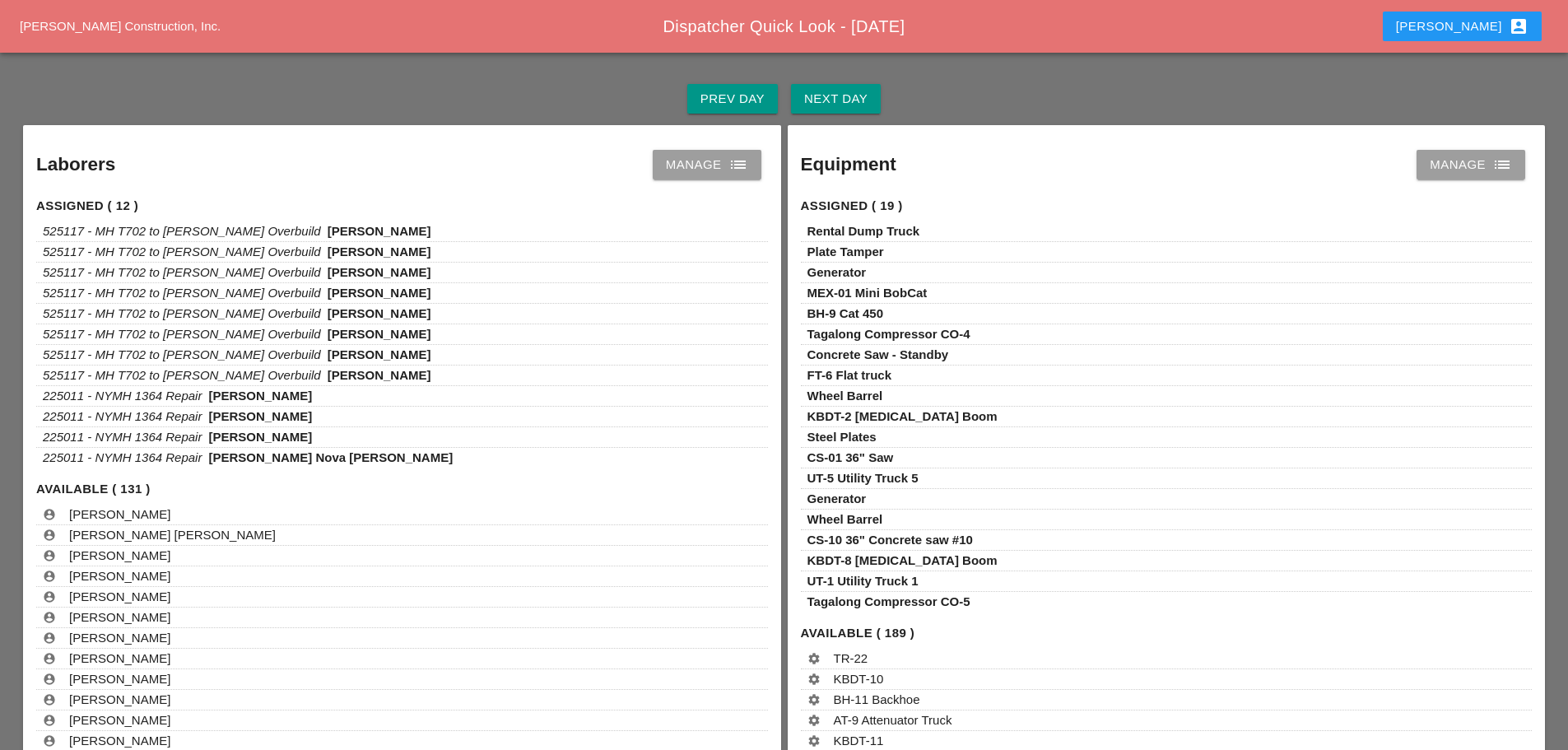
click at [847, 93] on div "Next Day" at bounding box center [836, 99] width 63 height 19
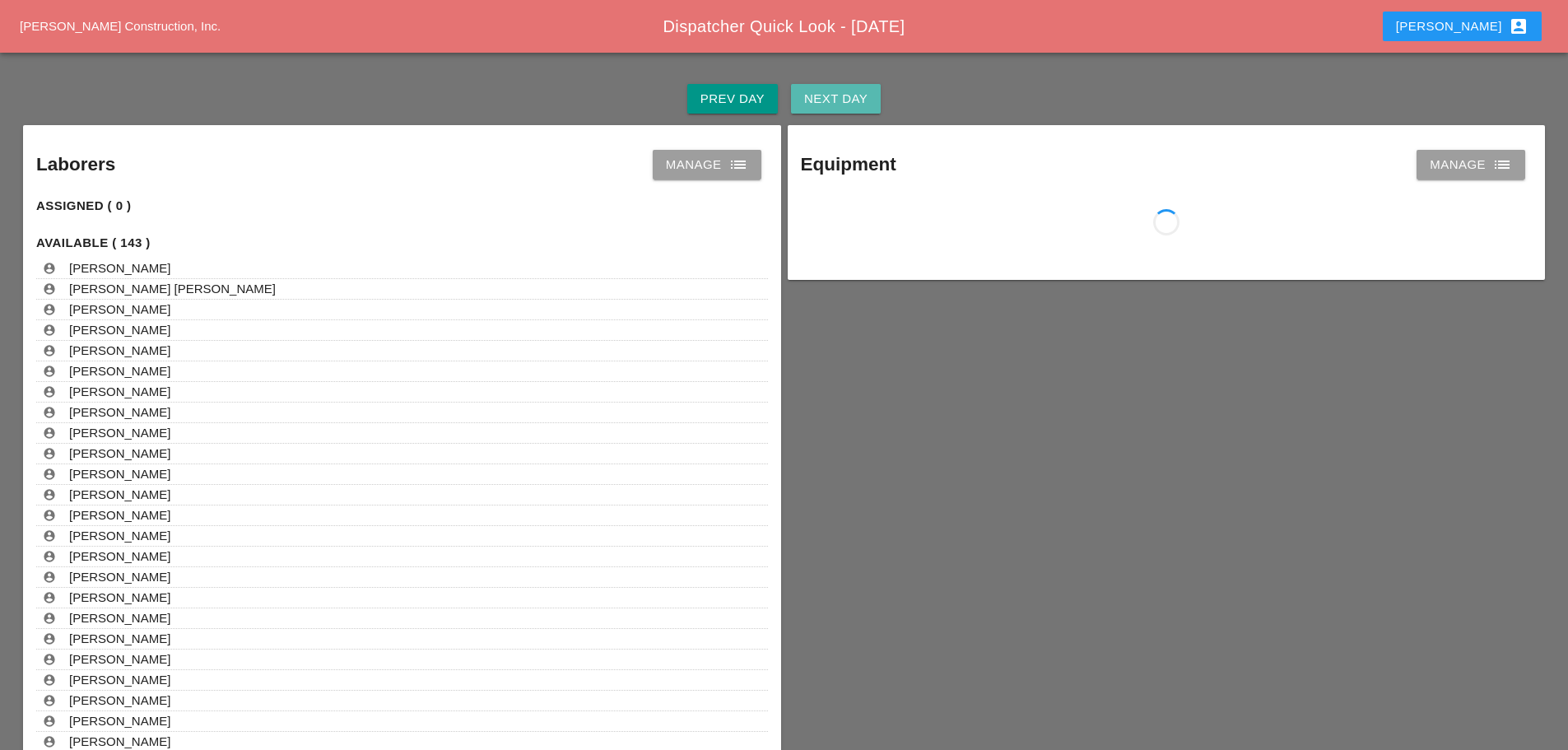
click at [847, 93] on div "Next Day" at bounding box center [836, 99] width 63 height 19
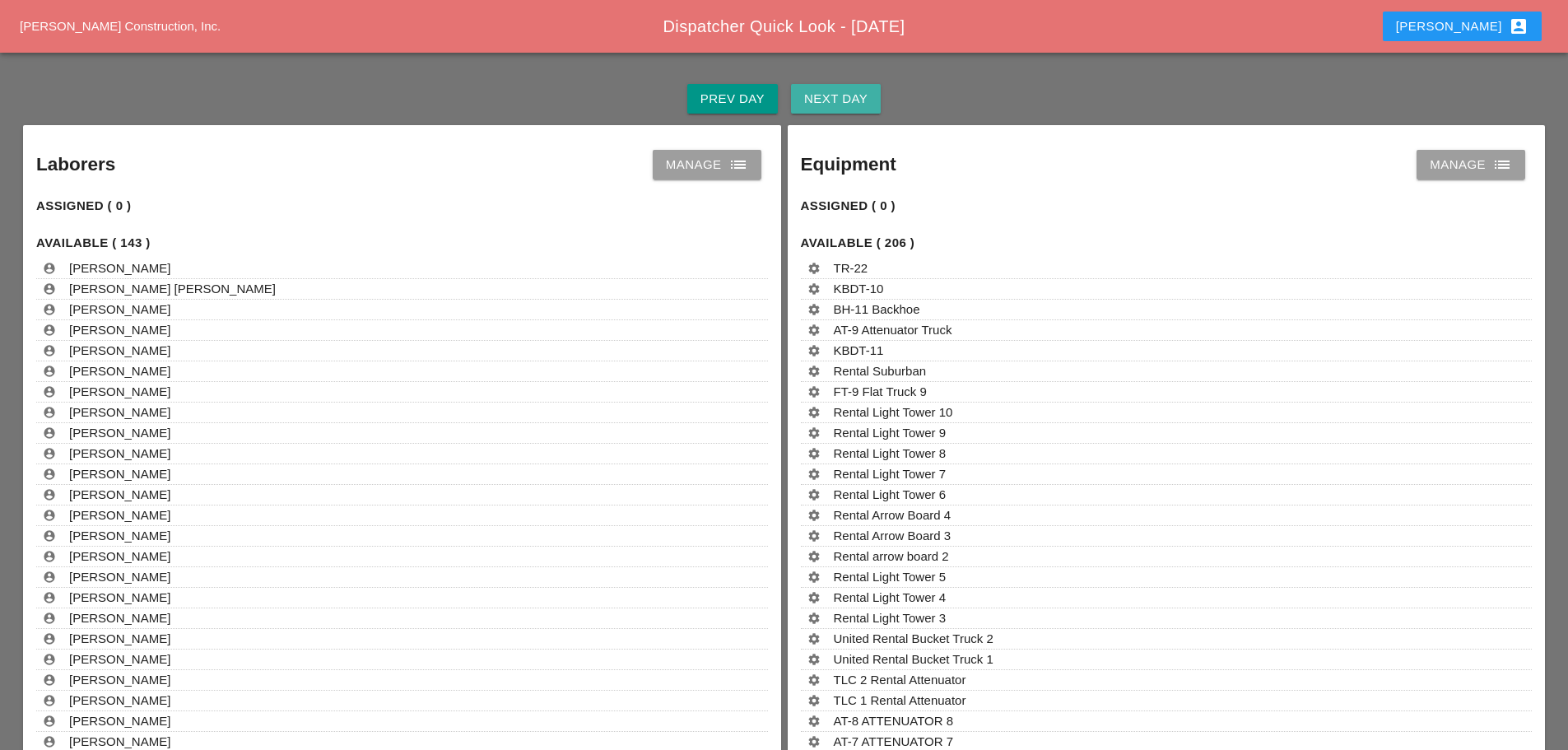
click at [848, 93] on div "Next Day" at bounding box center [836, 99] width 63 height 19
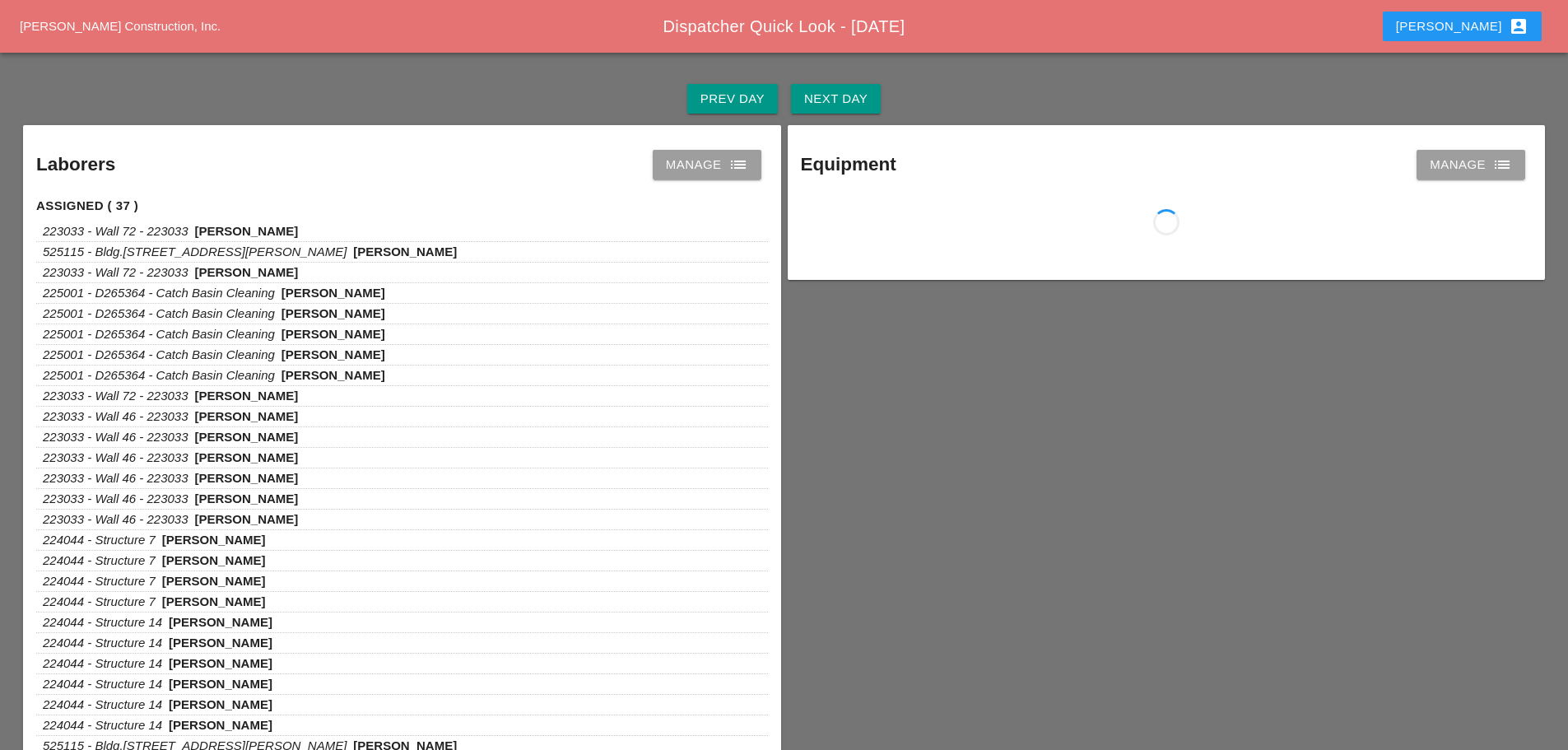
click at [735, 158] on icon "list" at bounding box center [738, 164] width 19 height 19
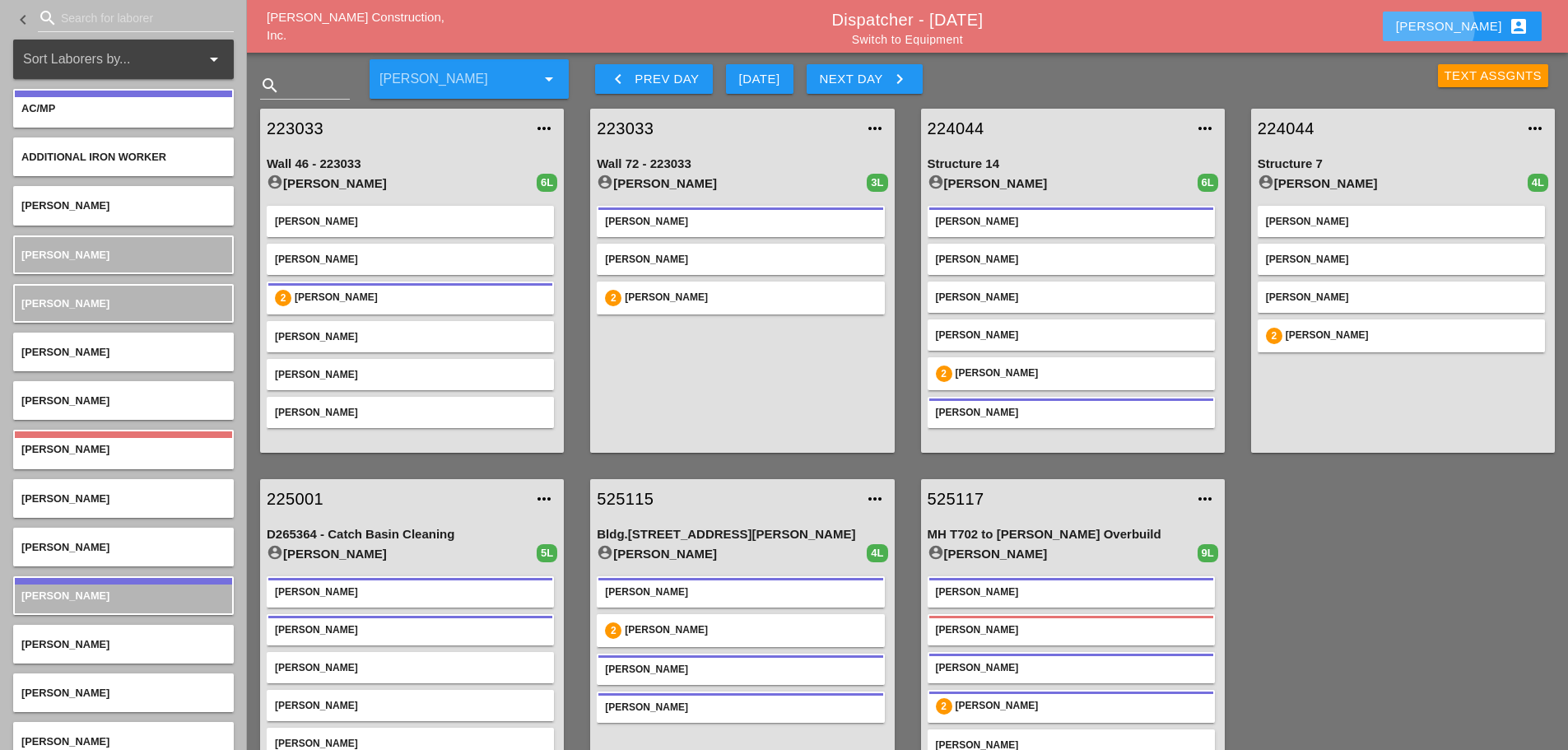
click at [1463, 19] on button "Enrico account_box" at bounding box center [1461, 26] width 159 height 30
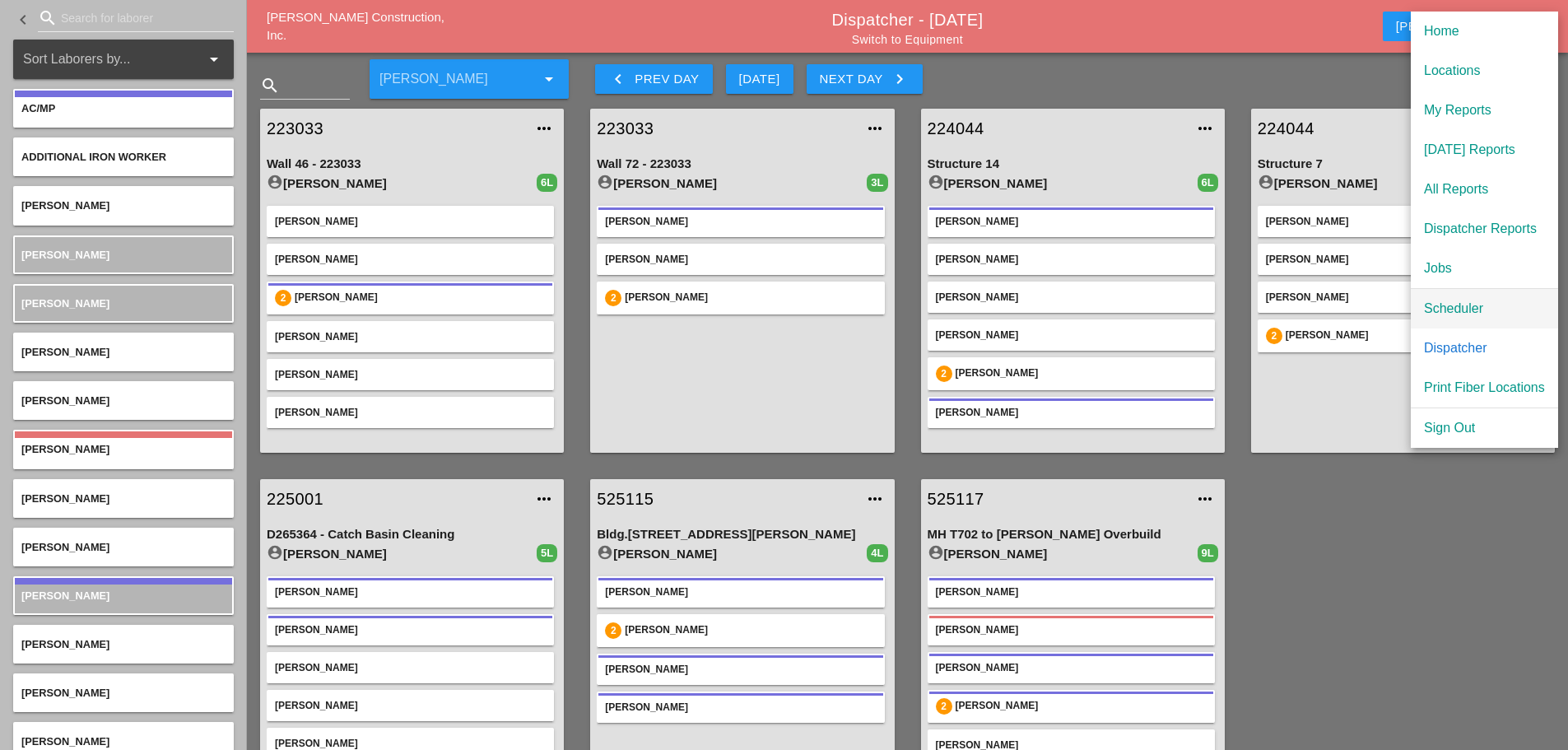
click at [1442, 302] on div "Scheduler" at bounding box center [1484, 308] width 121 height 19
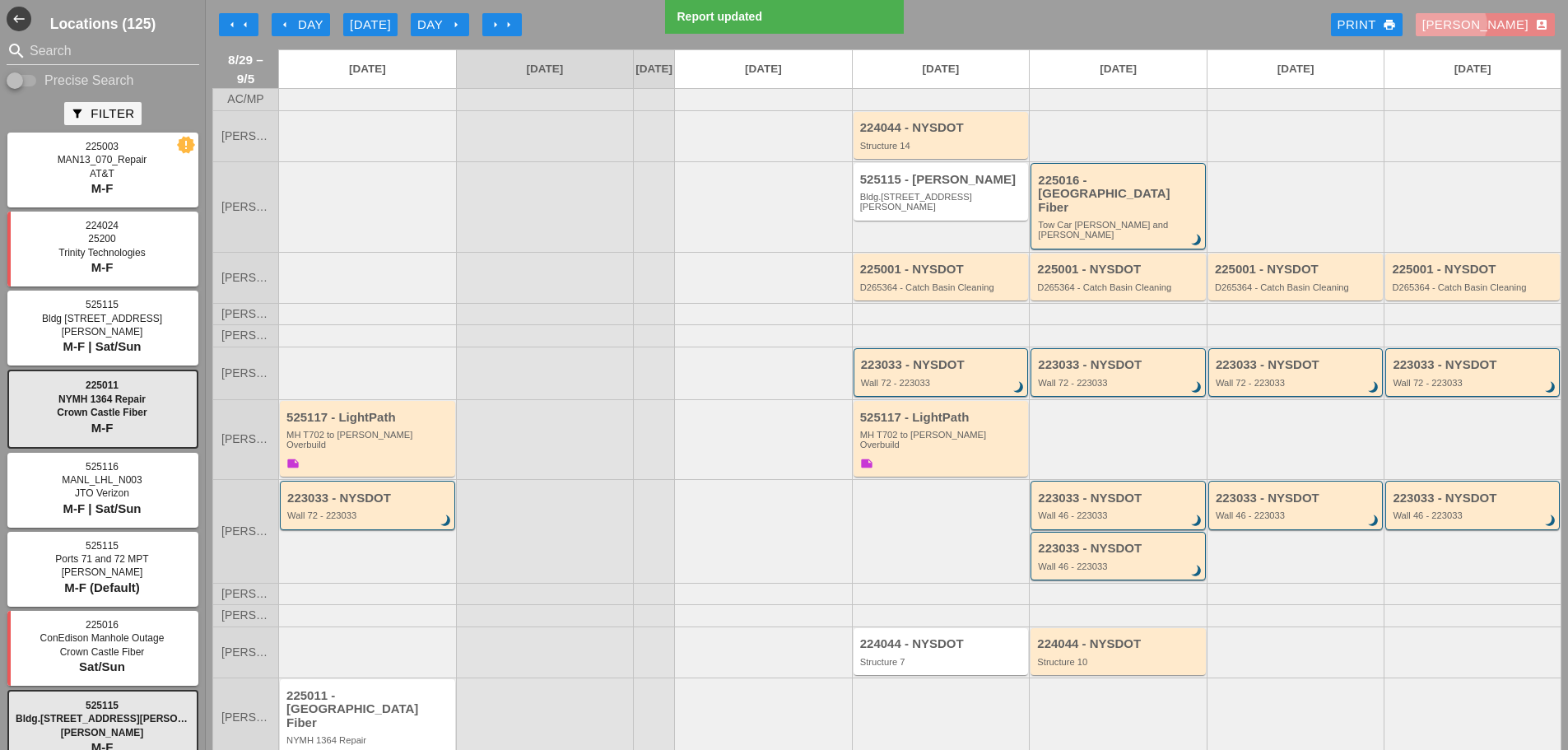
click at [1511, 28] on div "Enrico account_box" at bounding box center [1485, 25] width 126 height 19
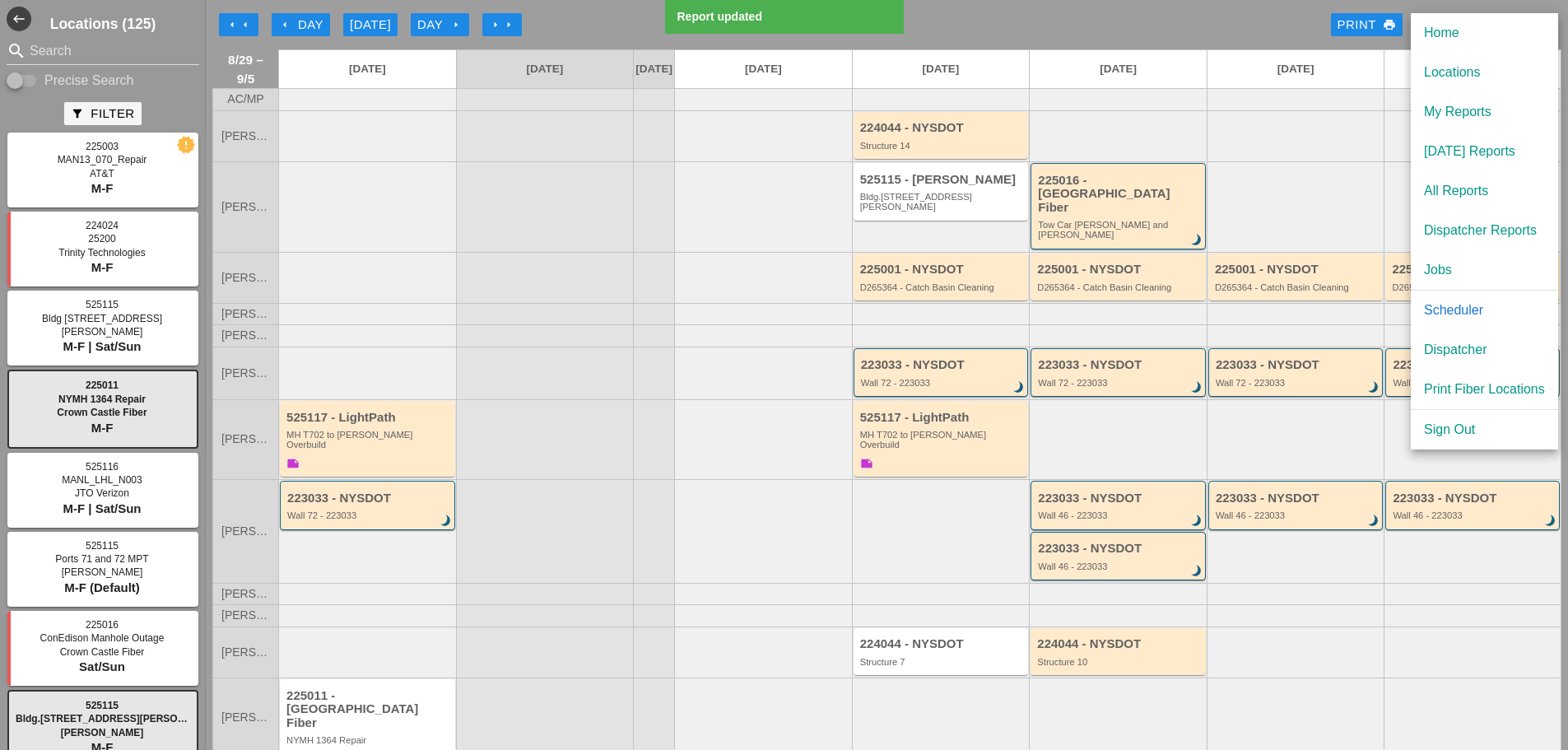
click at [1483, 344] on div "Dispatcher" at bounding box center [1484, 349] width 121 height 19
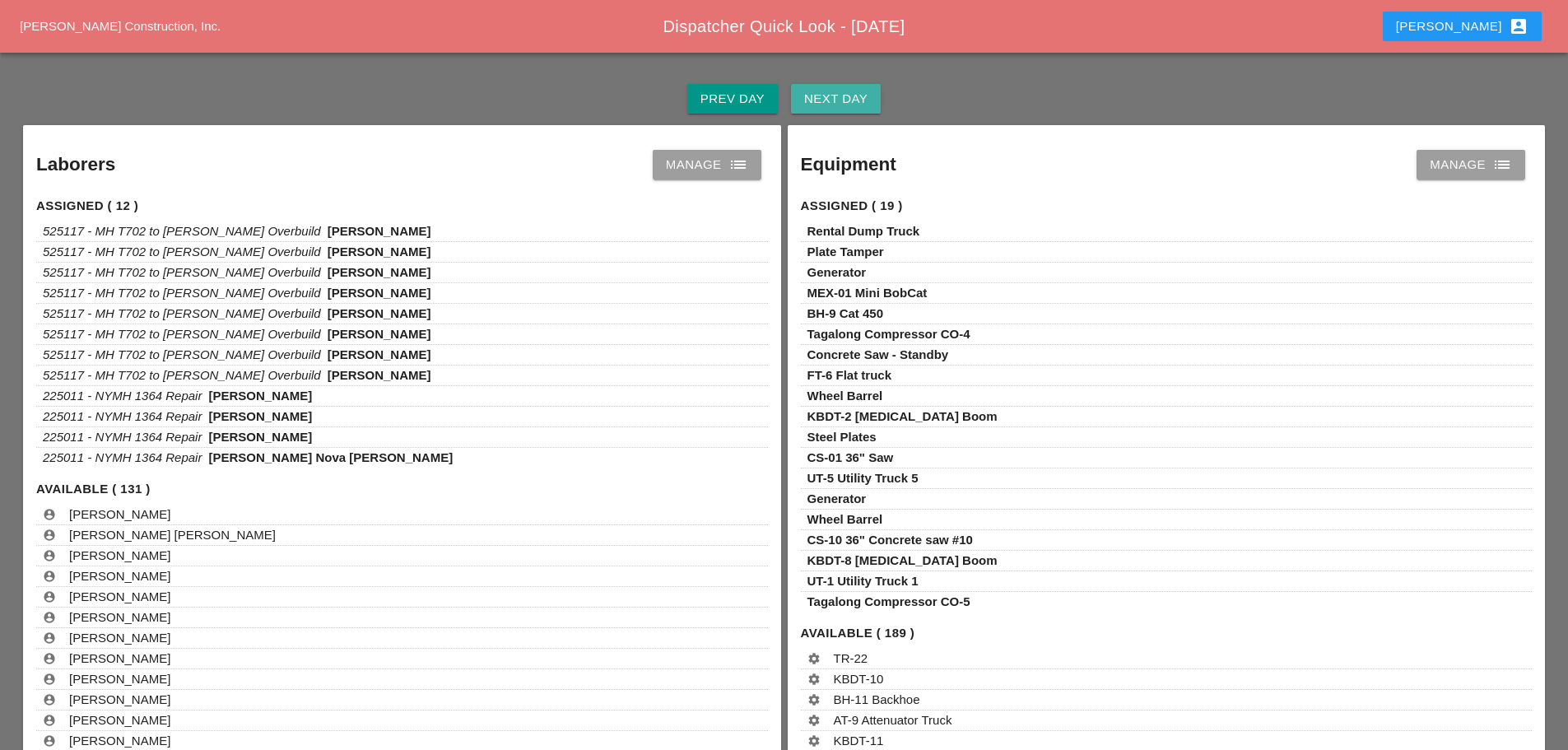
click at [863, 101] on div "Next Day" at bounding box center [836, 99] width 63 height 19
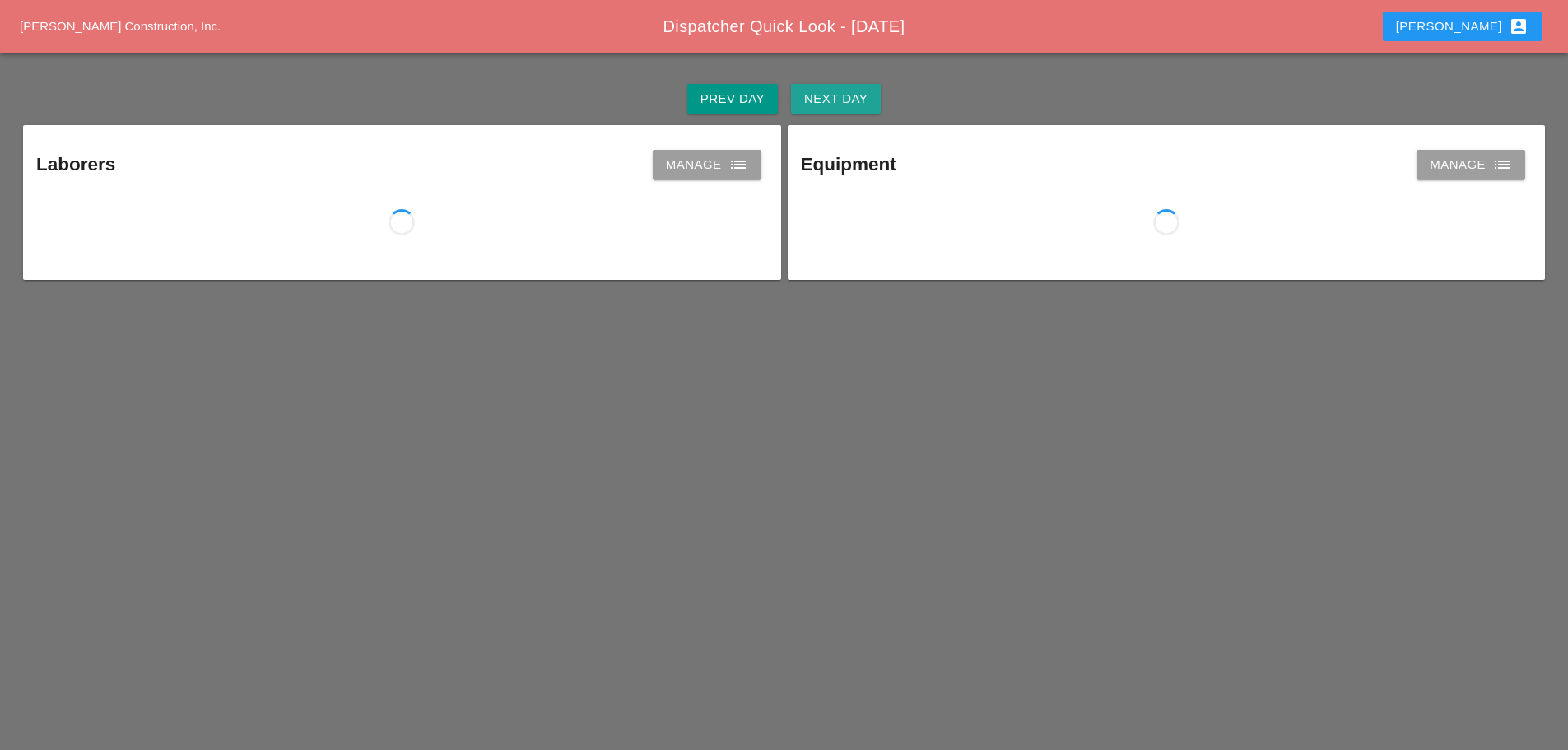
click at [862, 101] on div "Next Day" at bounding box center [836, 99] width 63 height 19
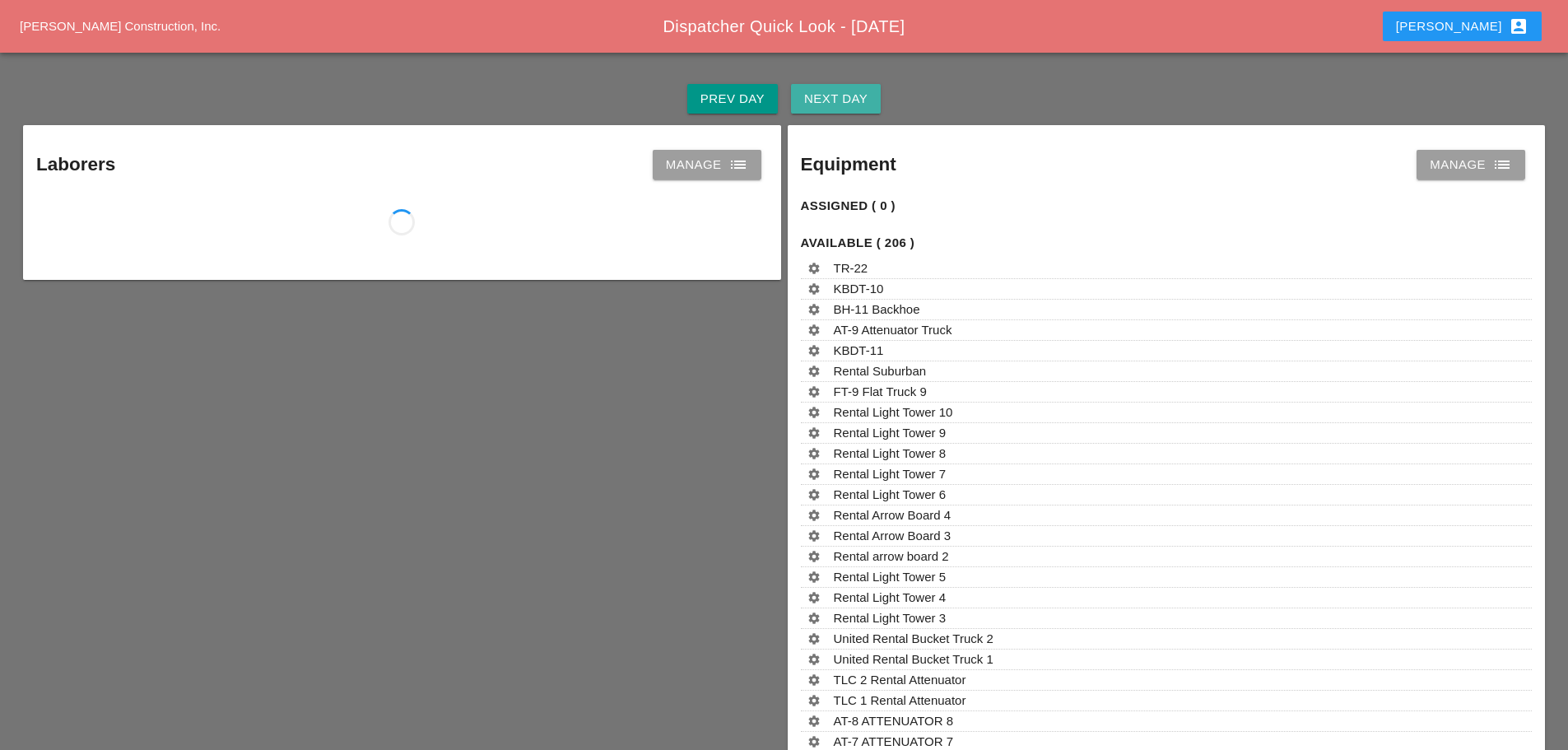
click at [863, 102] on div "Next Day" at bounding box center [836, 99] width 63 height 19
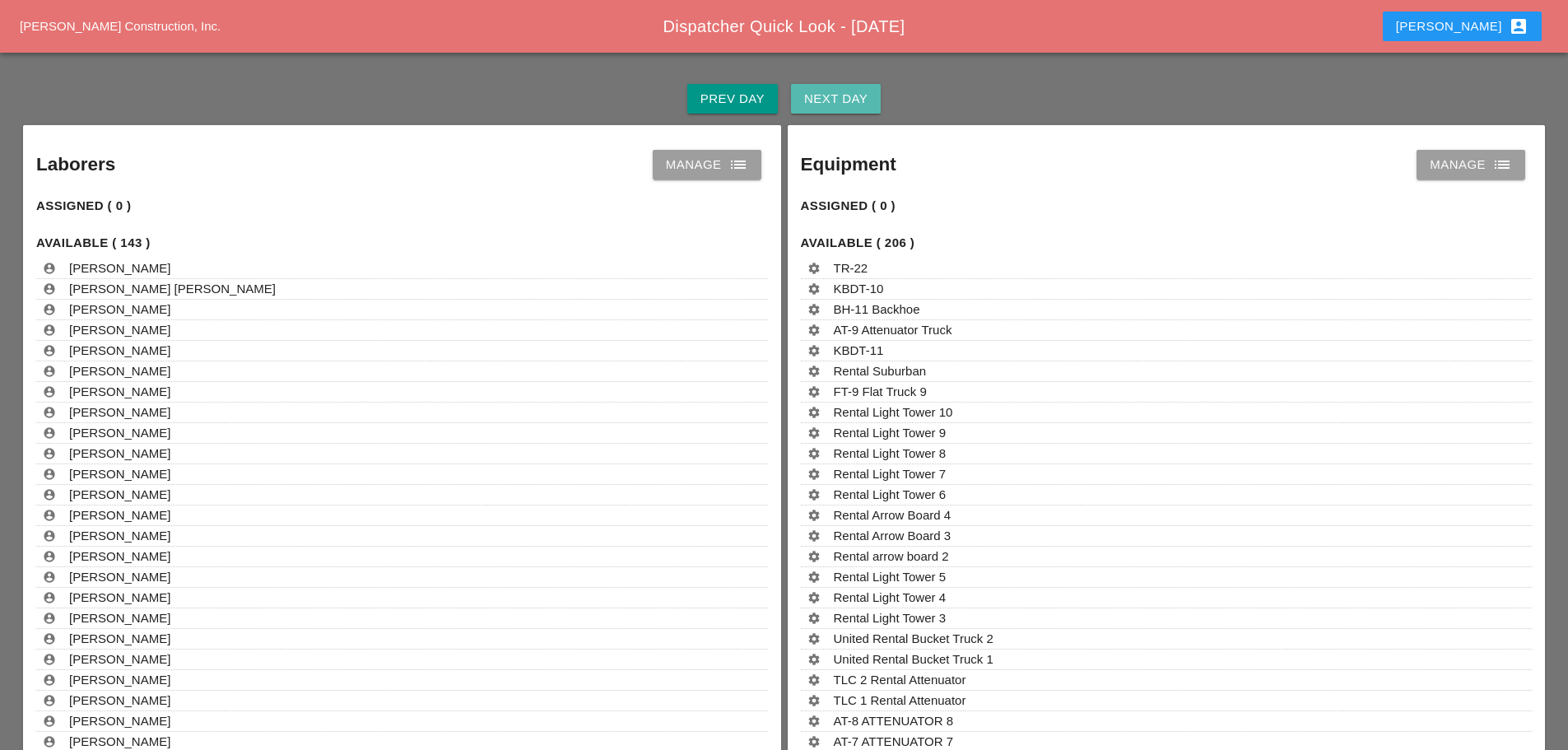
click at [863, 102] on div "Next Day" at bounding box center [836, 99] width 63 height 19
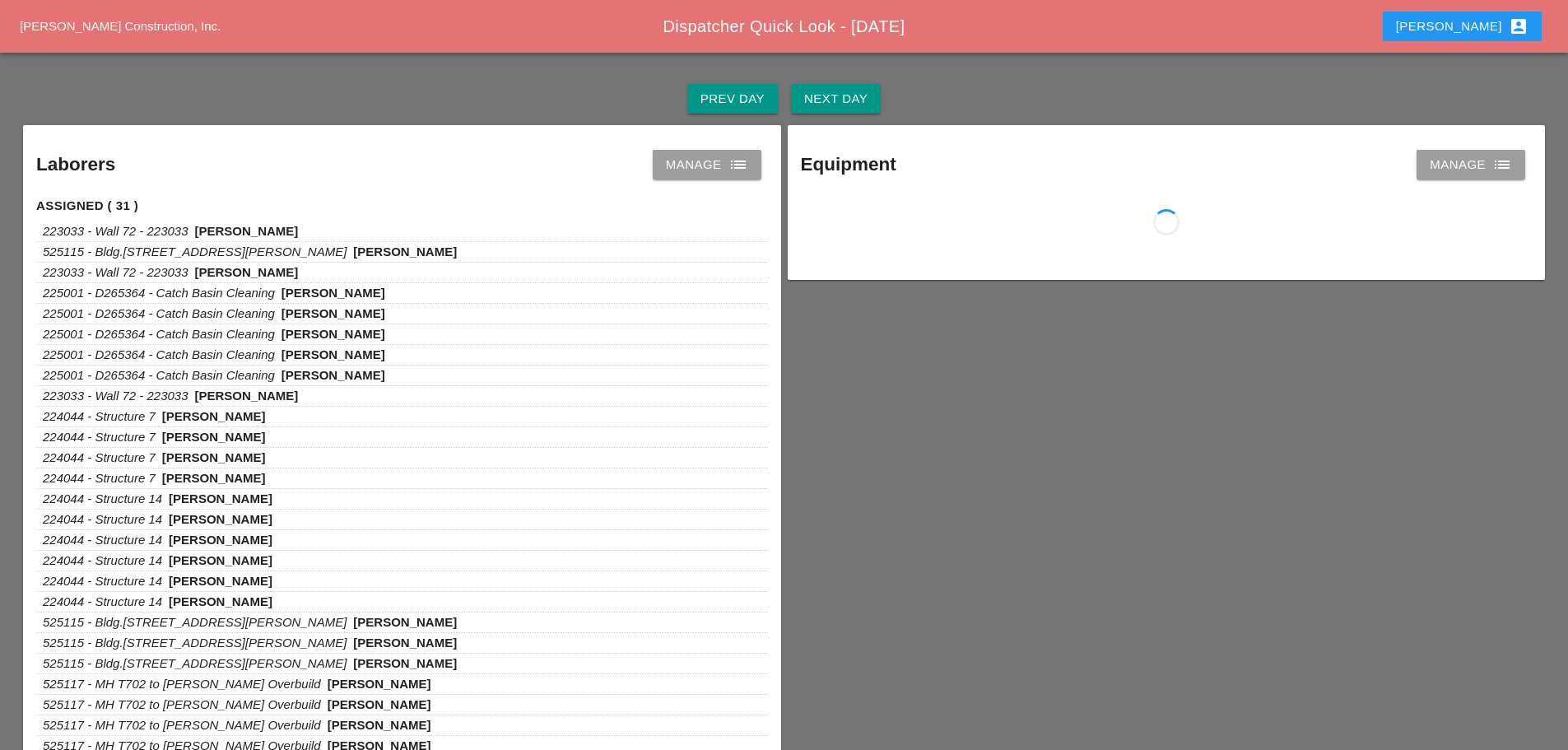
click at [749, 155] on link "Manage list" at bounding box center [706, 164] width 109 height 30
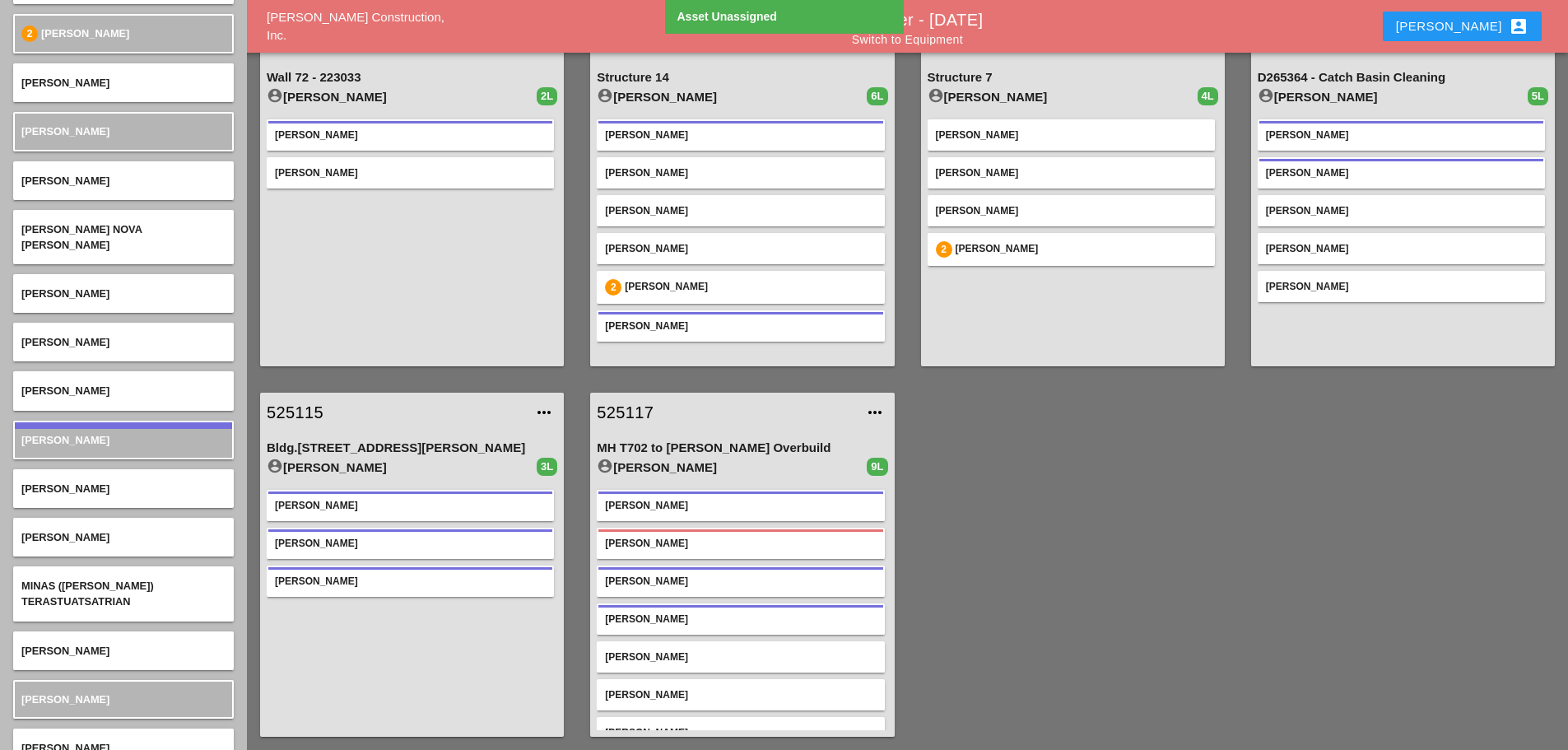
scroll to position [4016, 0]
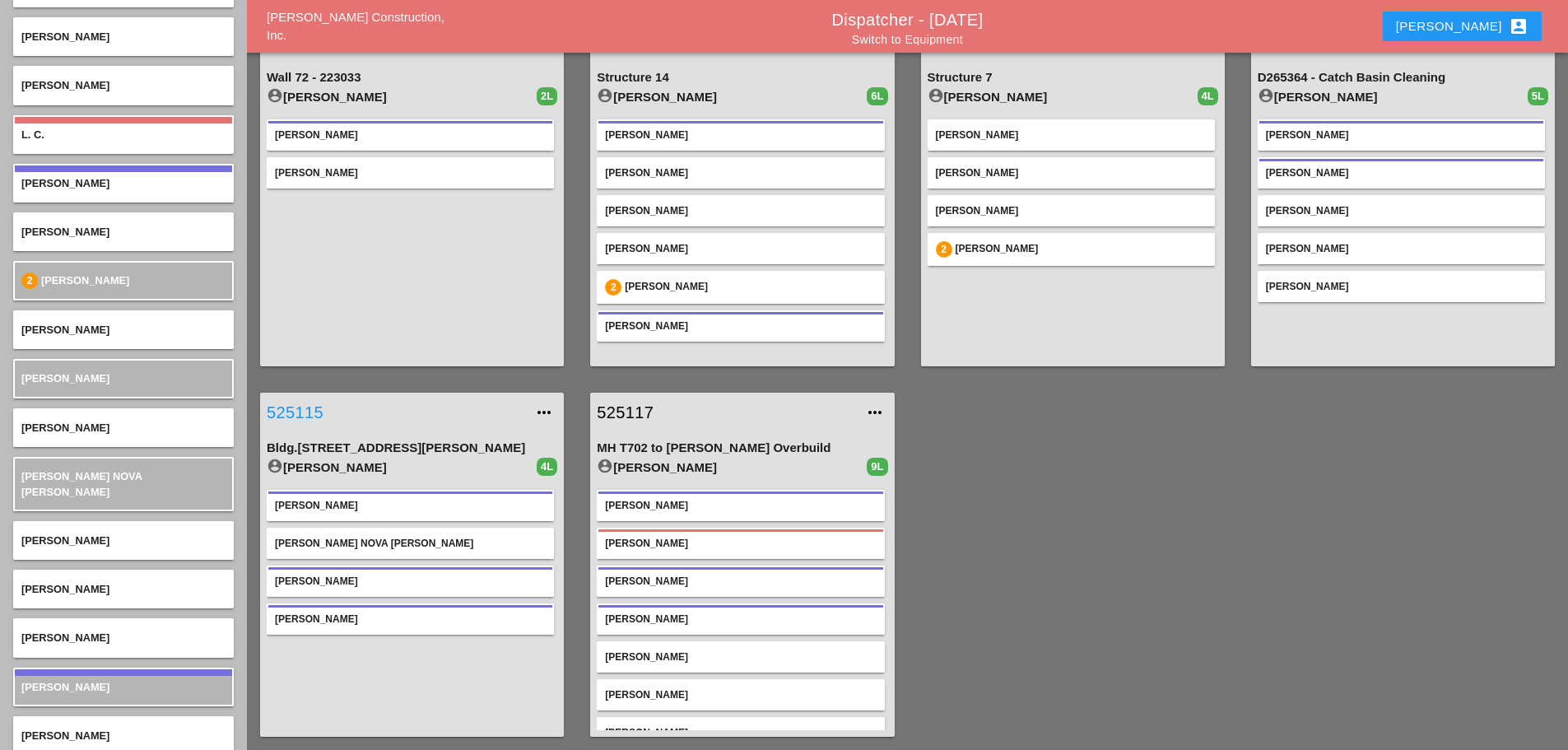
click at [314, 409] on link "525115" at bounding box center [395, 412] width 257 height 25
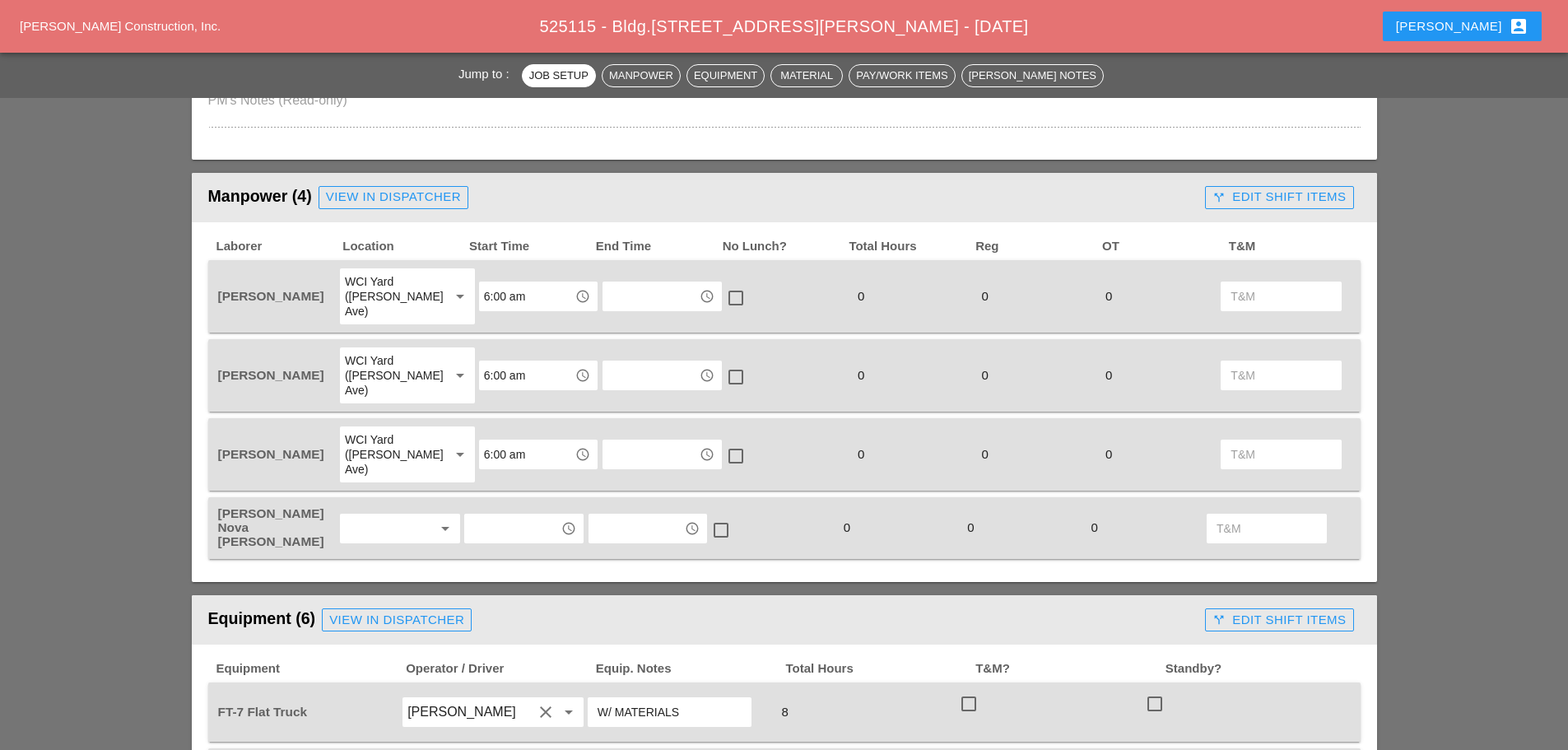
scroll to position [741, 0]
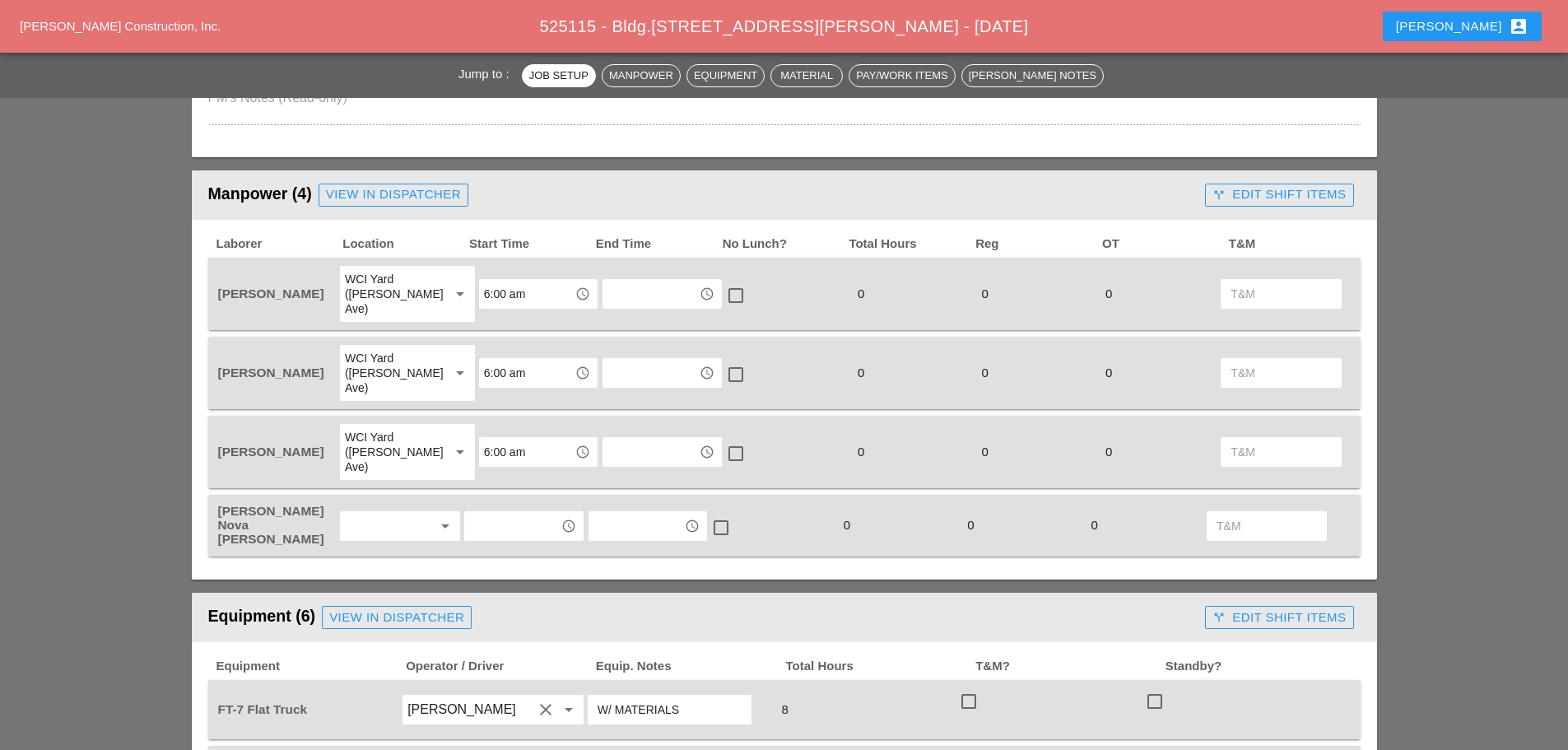
click at [379, 512] on div at bounding box center [388, 525] width 87 height 26
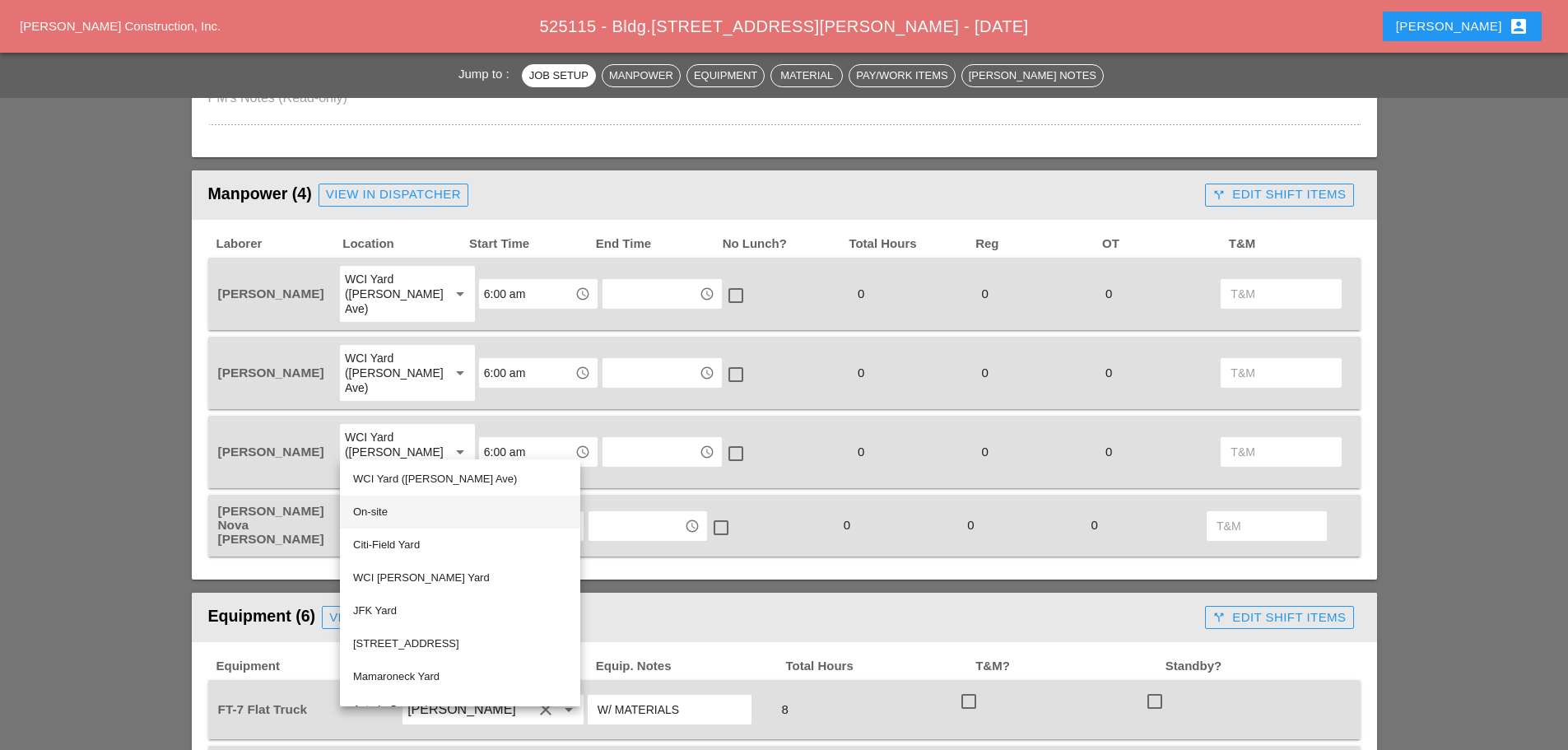
click at [373, 506] on div "On-site" at bounding box center [460, 511] width 214 height 19
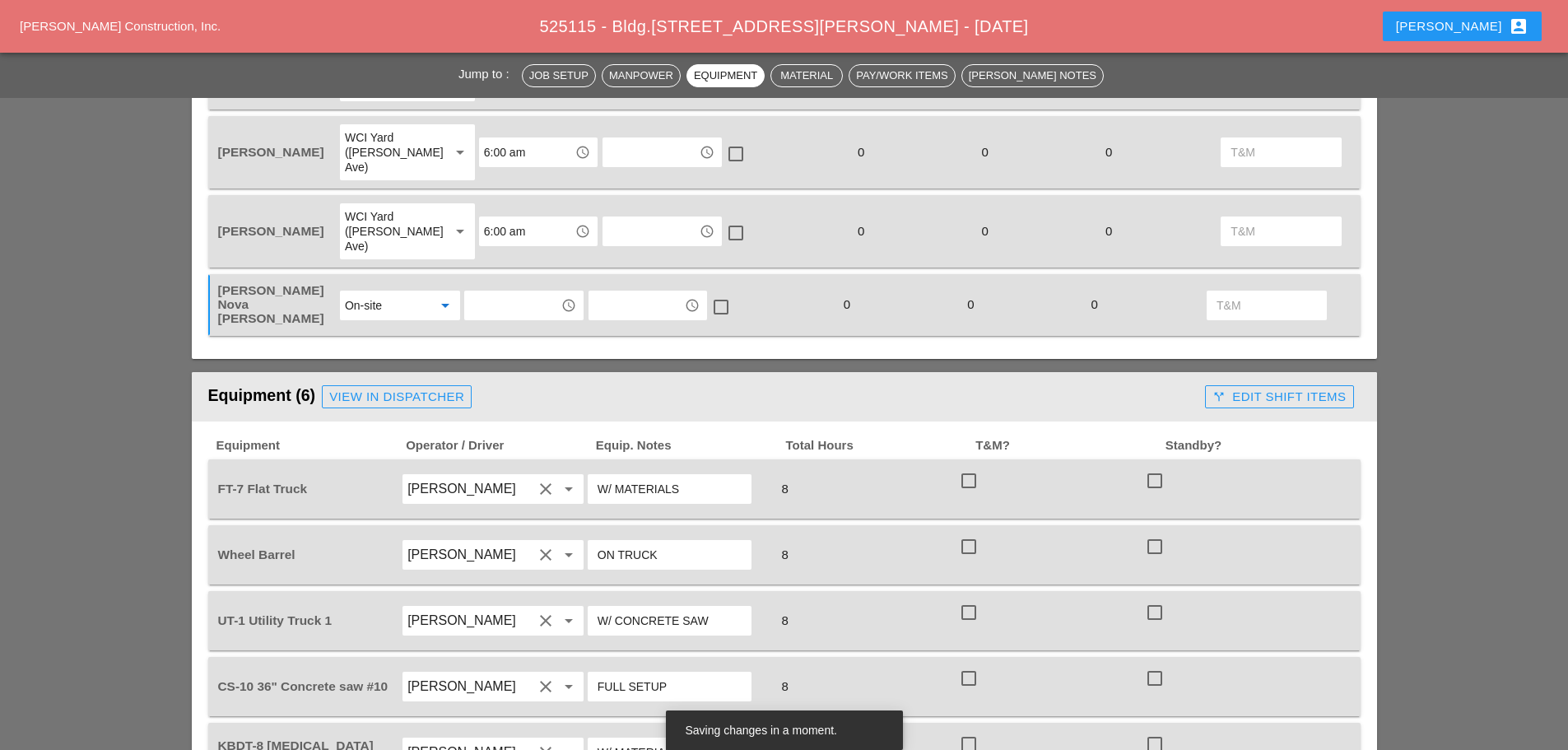
scroll to position [905, 0]
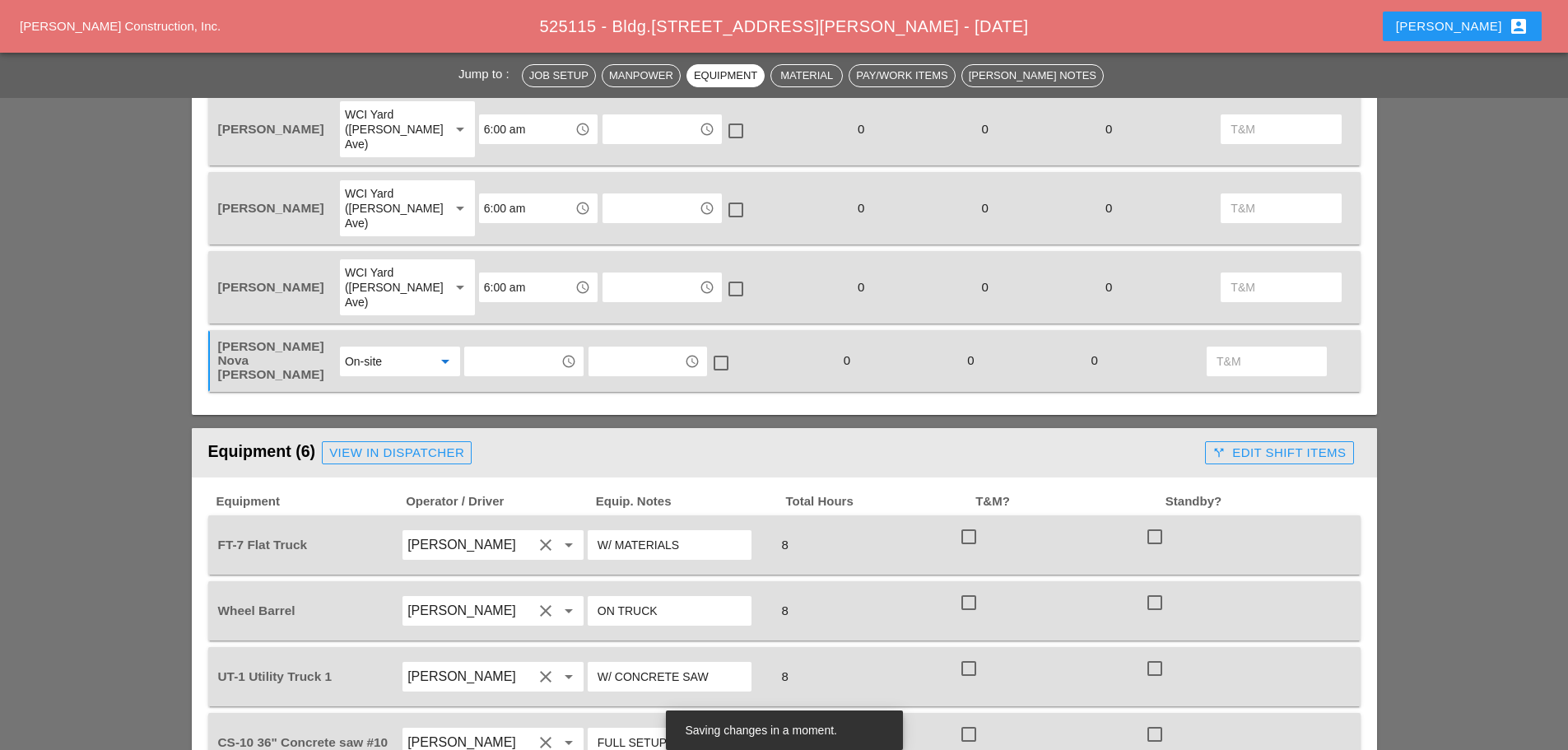
click at [525, 348] on input "text" at bounding box center [512, 361] width 85 height 26
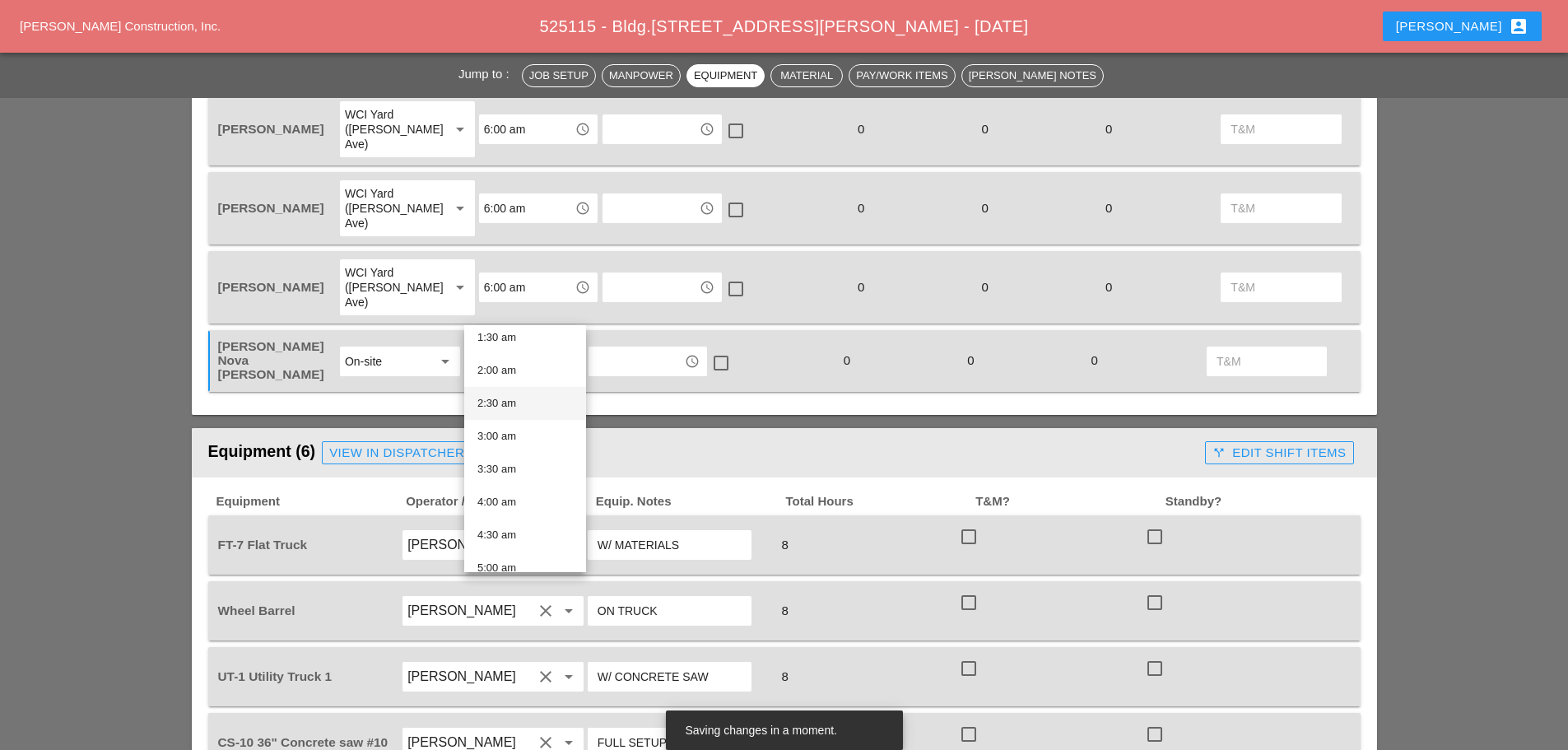
scroll to position [330, 0]
click at [495, 535] on div "8:00 am" at bounding box center [525, 542] width 96 height 19
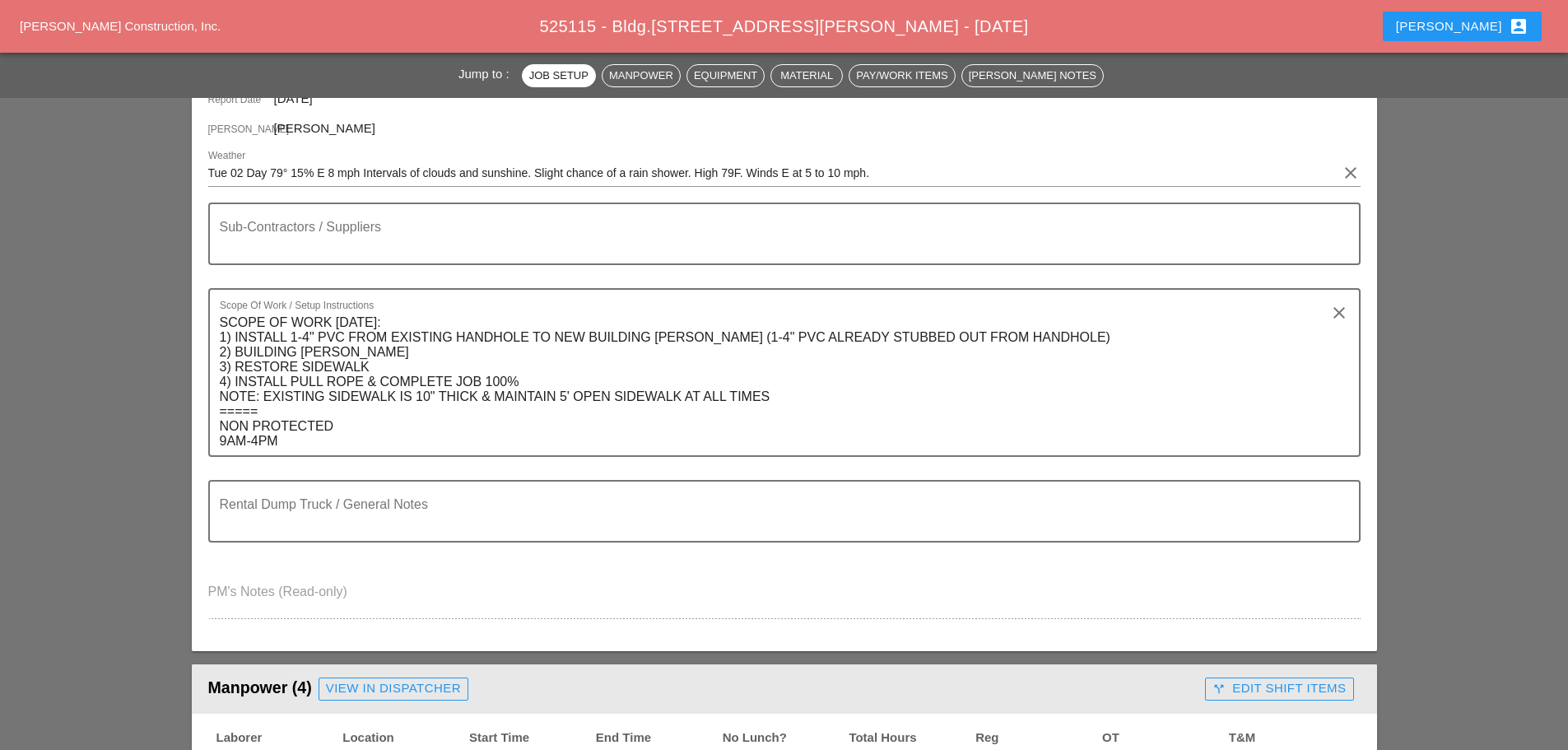
scroll to position [0, 0]
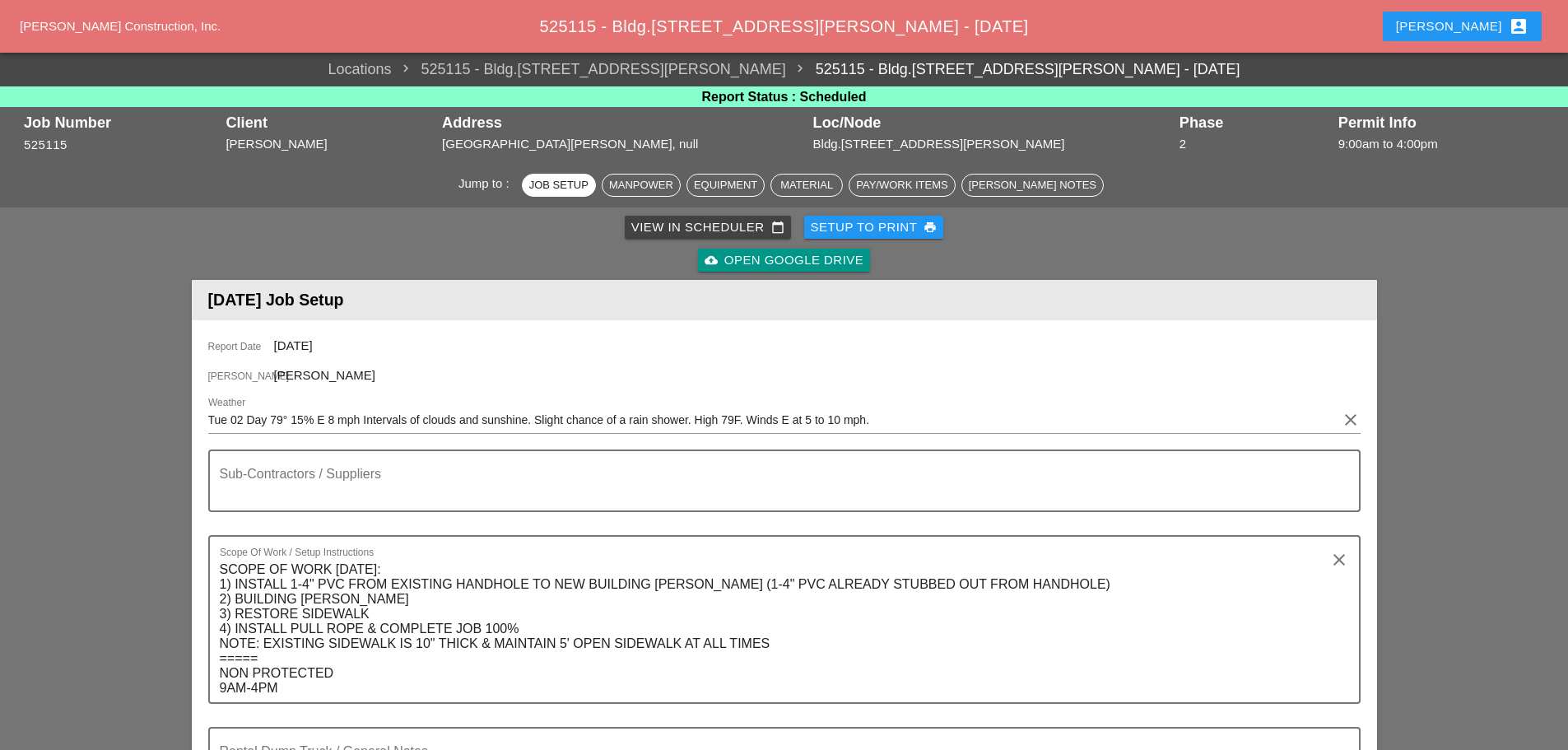
click at [857, 226] on div "Setup to Print print" at bounding box center [874, 227] width 127 height 19
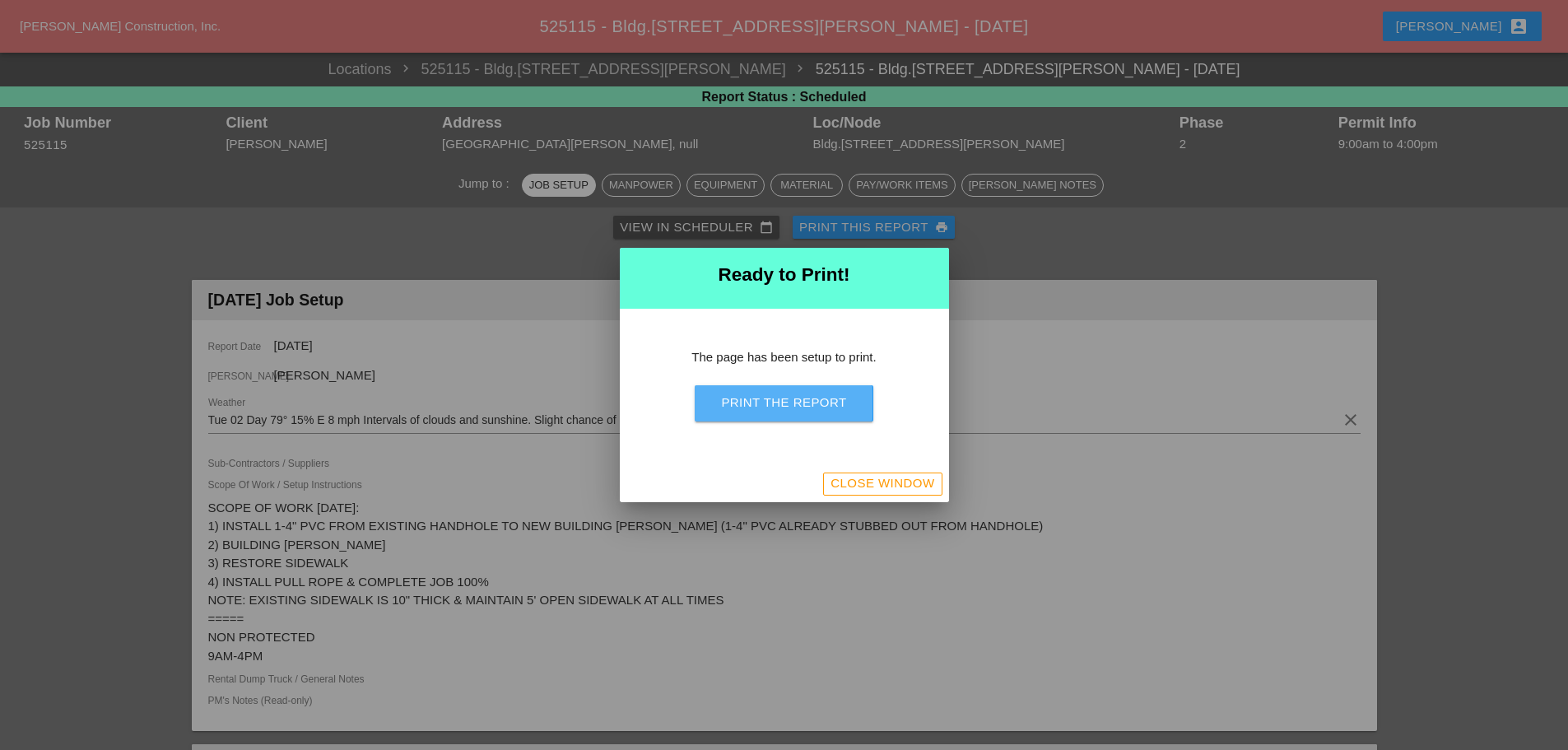
click at [806, 405] on div "Print the Report" at bounding box center [784, 403] width 125 height 19
drag, startPoint x: 829, startPoint y: 476, endPoint x: 858, endPoint y: 605, distance: 132.2
click at [830, 476] on button "Close Window" at bounding box center [882, 484] width 119 height 23
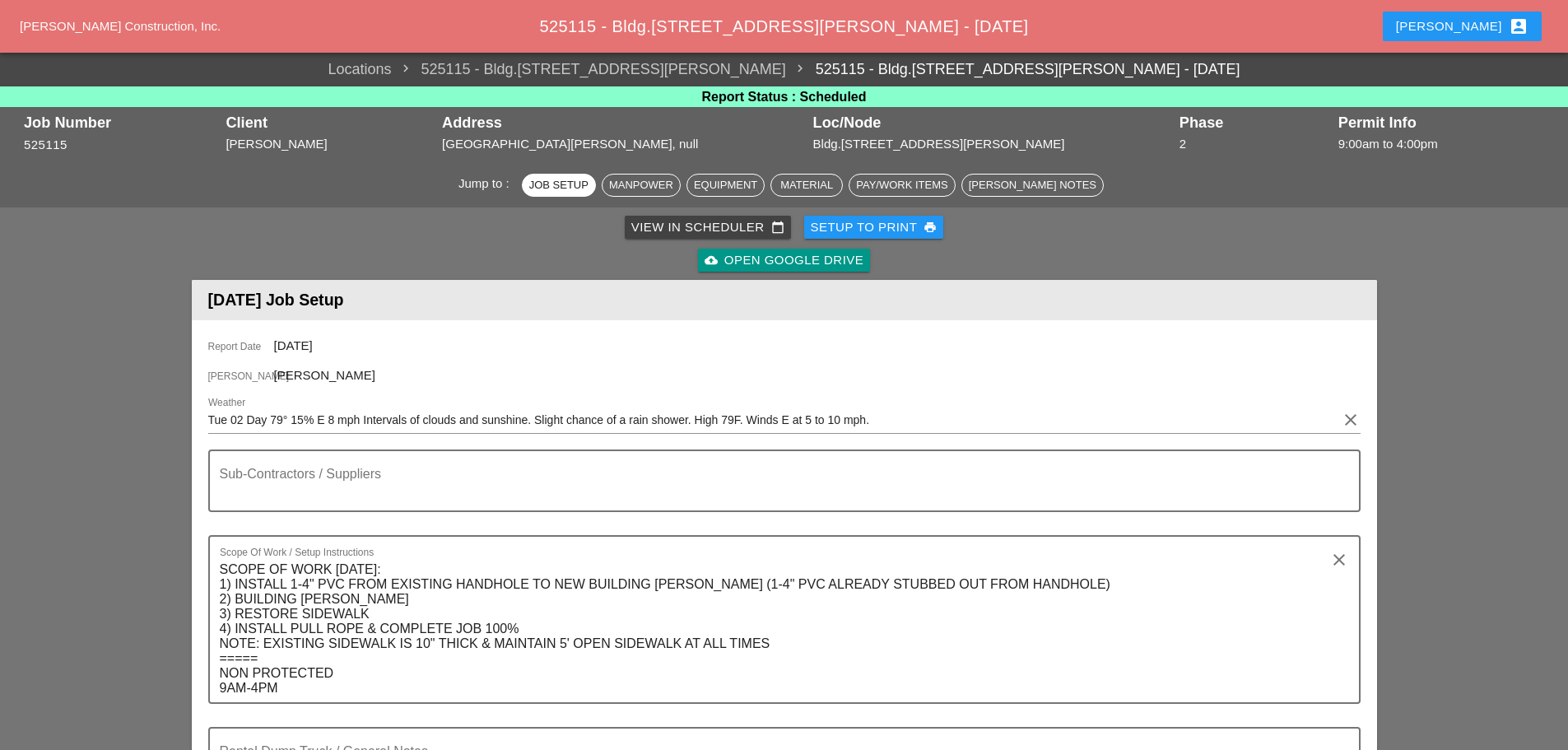
click at [1484, 28] on div "Enrico account_box" at bounding box center [1461, 26] width 133 height 19
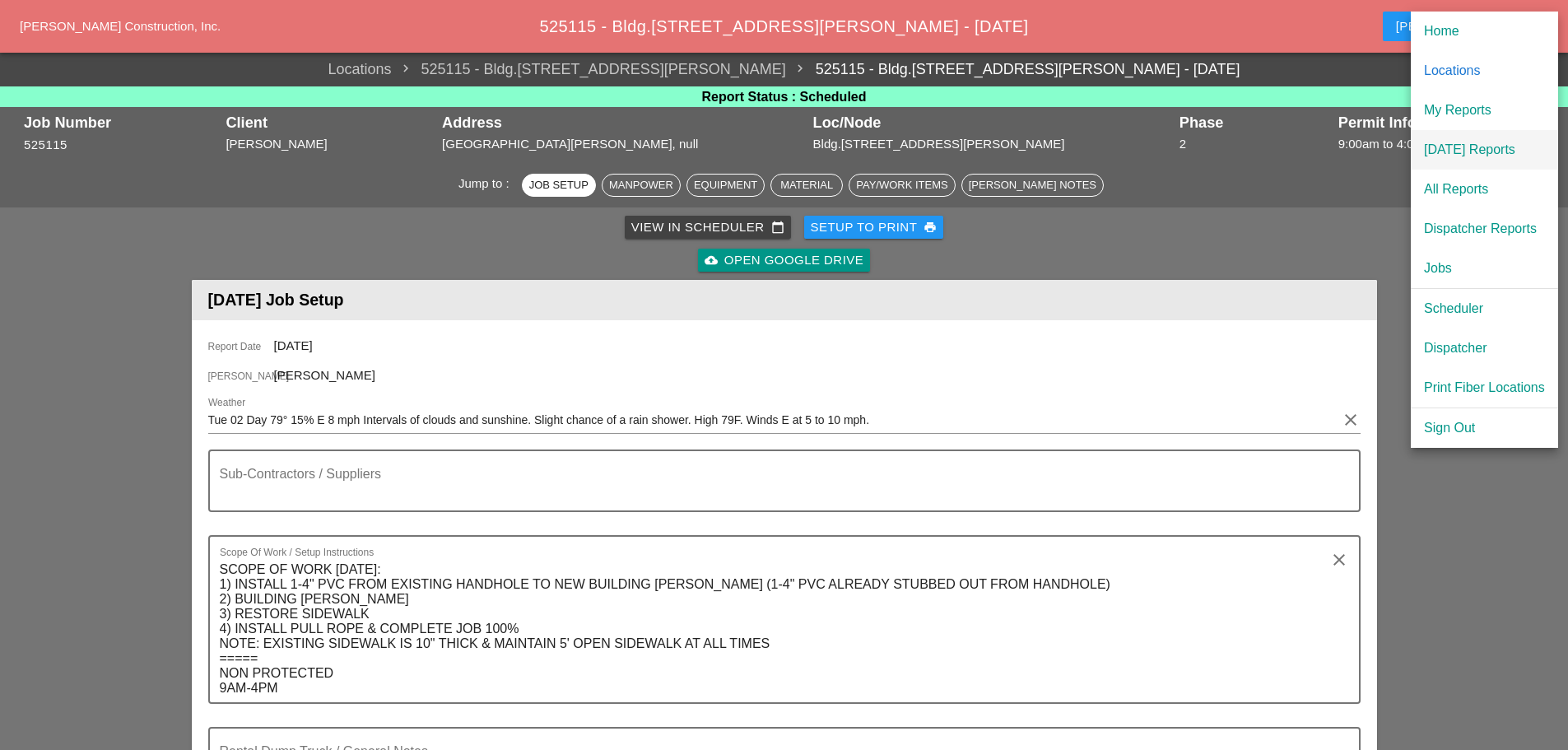
click at [1478, 141] on div "[DATE] Reports" at bounding box center [1484, 149] width 121 height 19
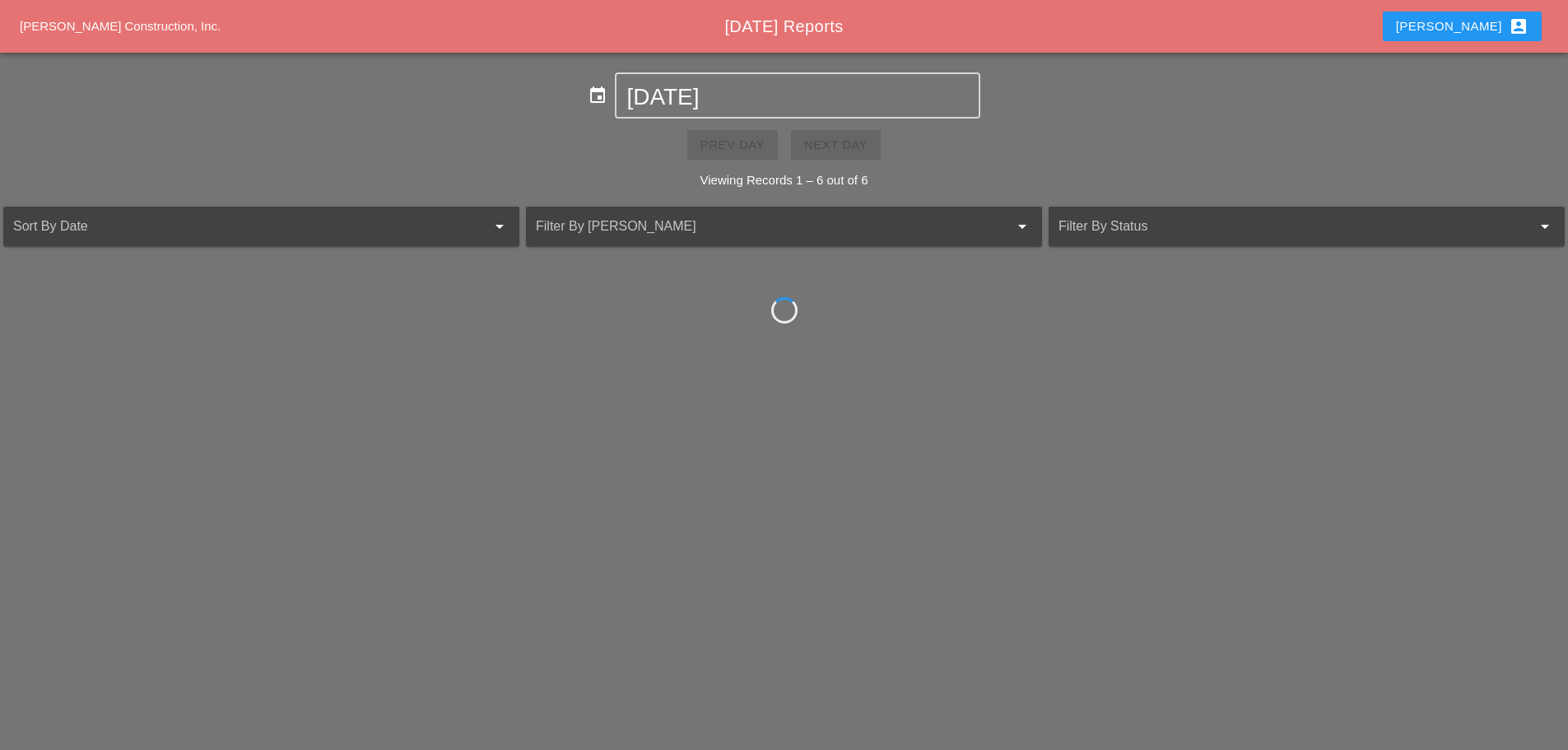
click at [837, 141] on div "Prev Day Next Day" at bounding box center [784, 145] width 1568 height 53
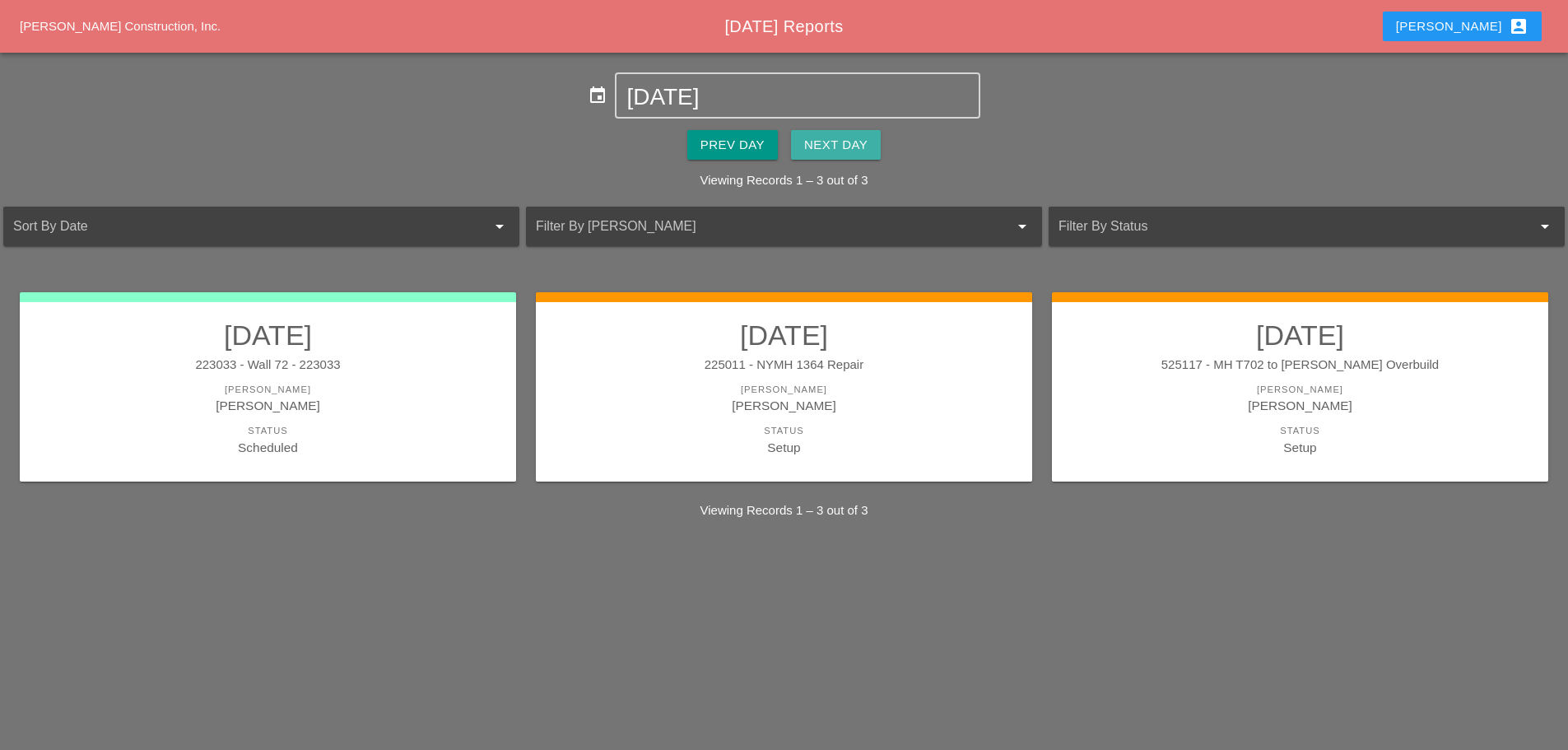
click at [822, 140] on div "Next Day" at bounding box center [836, 145] width 63 height 19
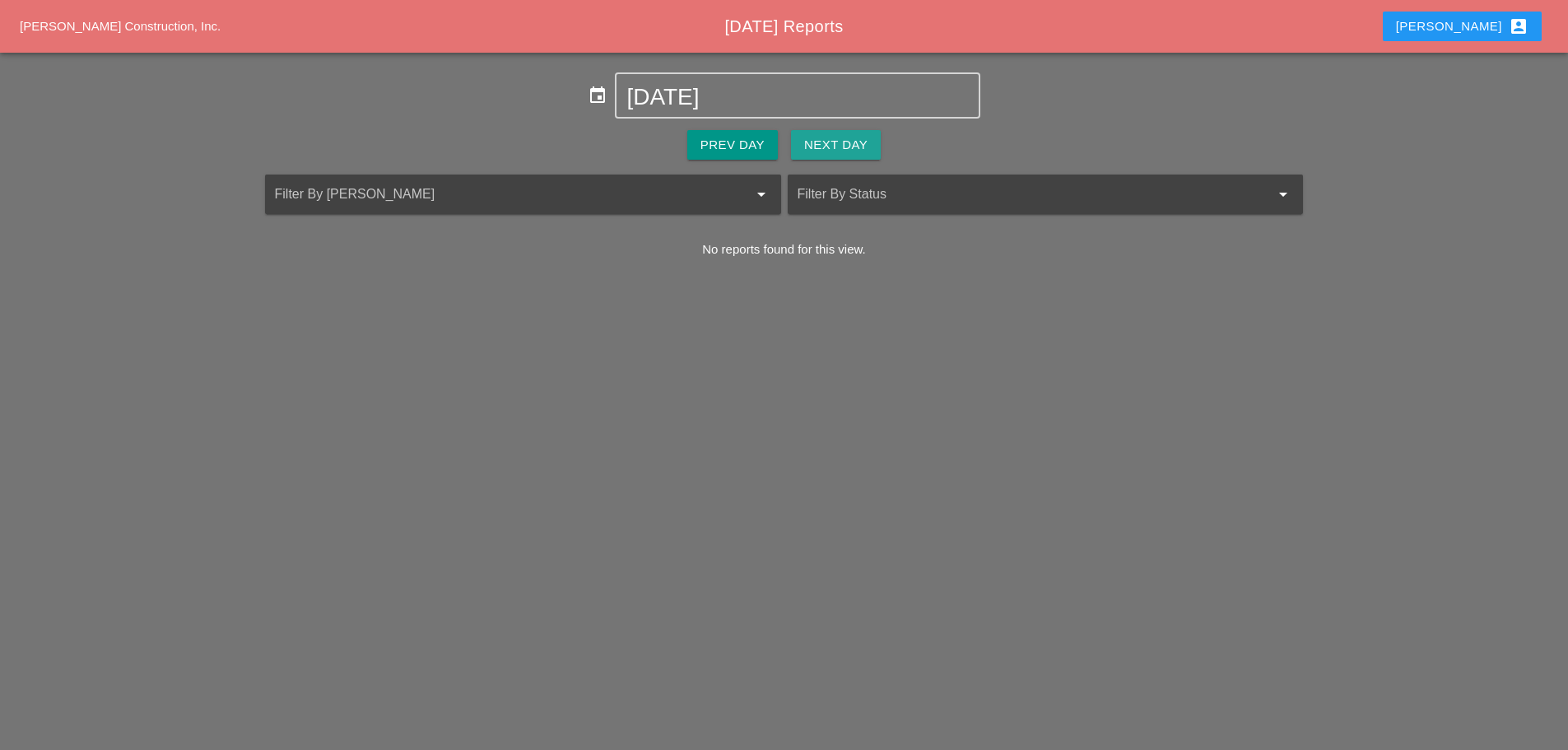
click at [821, 141] on div "Next Day" at bounding box center [836, 145] width 63 height 19
click at [819, 141] on div "Next Day" at bounding box center [836, 145] width 63 height 19
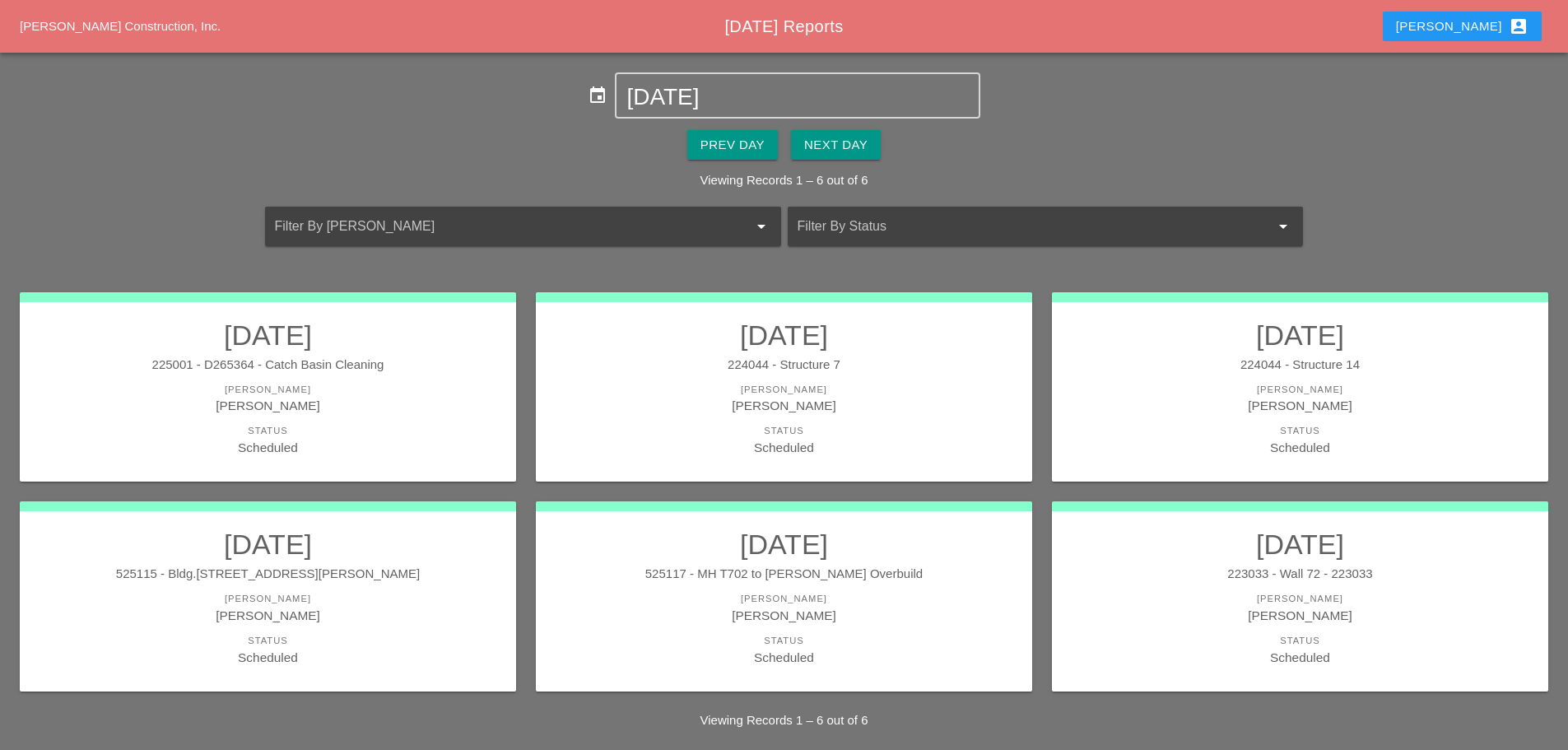
click at [1471, 31] on div "Enrico account_box" at bounding box center [1461, 26] width 133 height 19
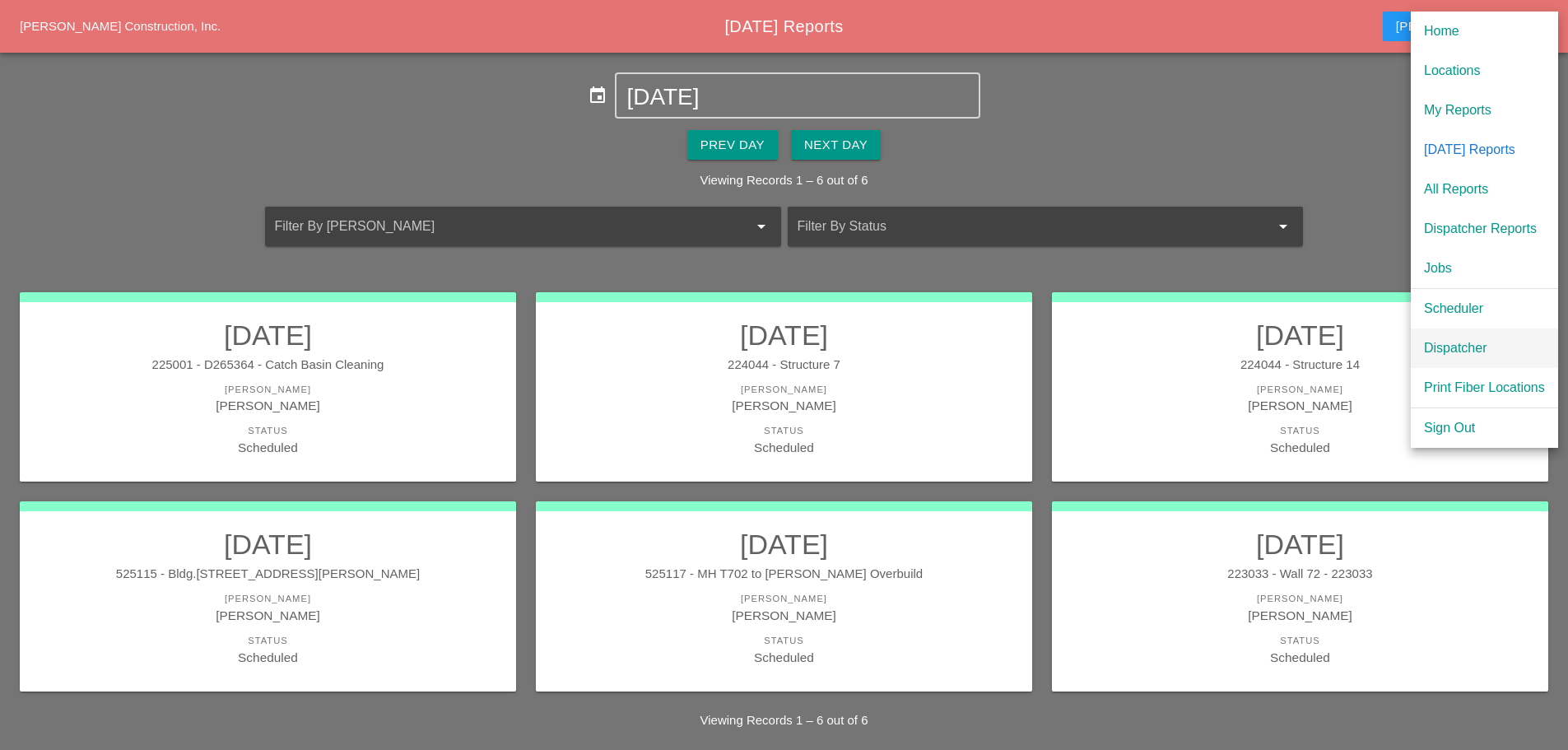
click at [1471, 344] on div "Dispatcher" at bounding box center [1484, 347] width 121 height 19
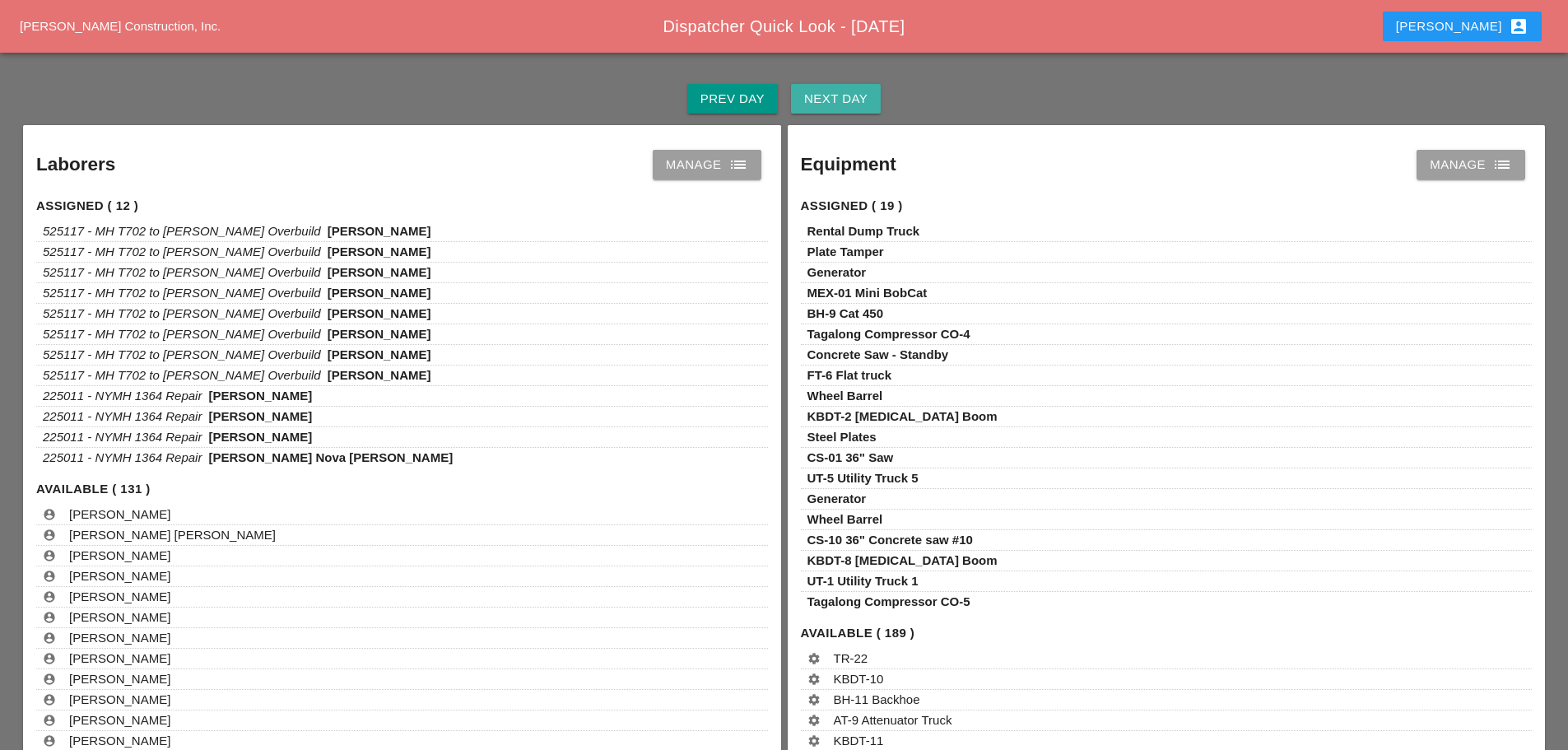
click at [866, 94] on div "Next Day" at bounding box center [836, 99] width 63 height 19
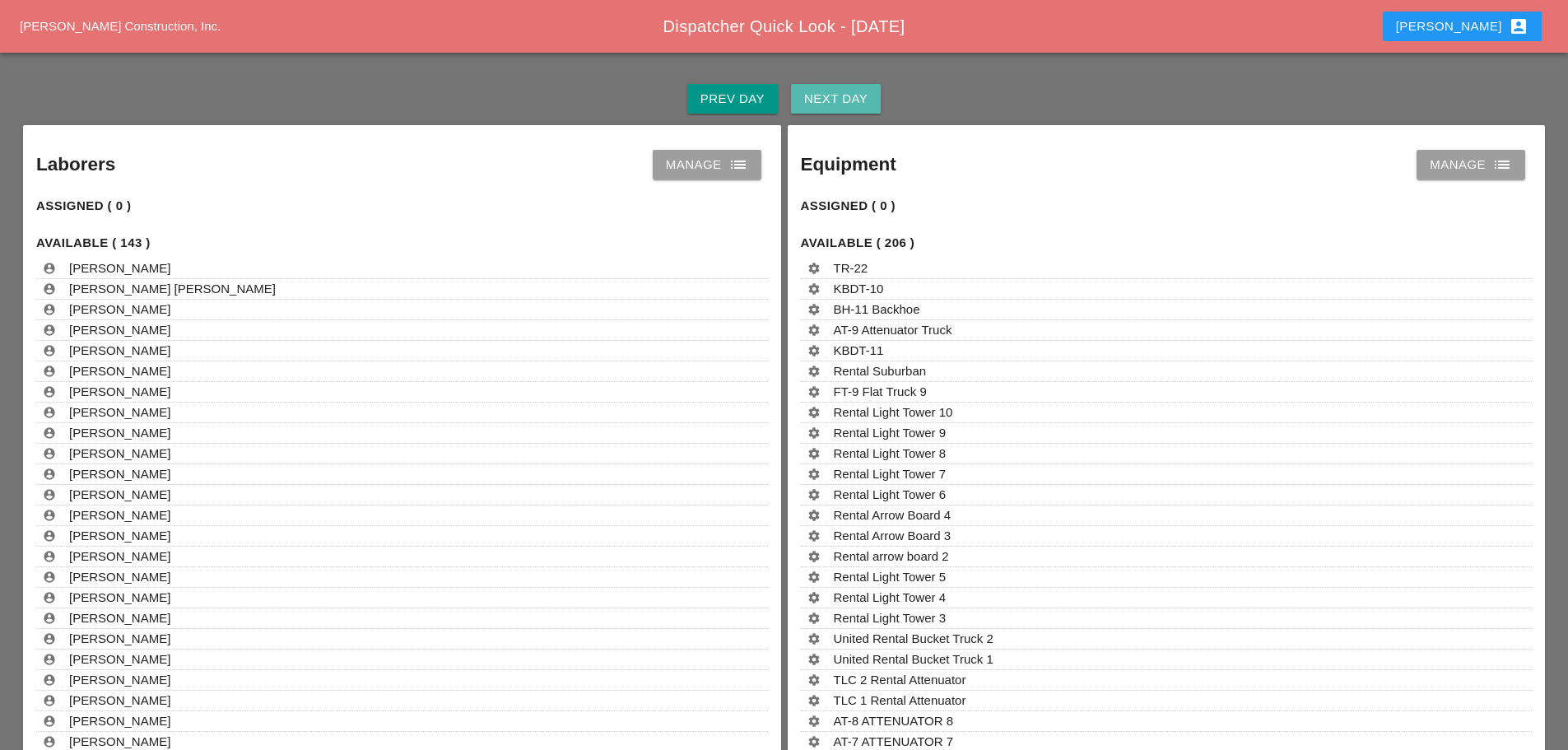
click at [866, 94] on div "Next Day" at bounding box center [836, 99] width 63 height 19
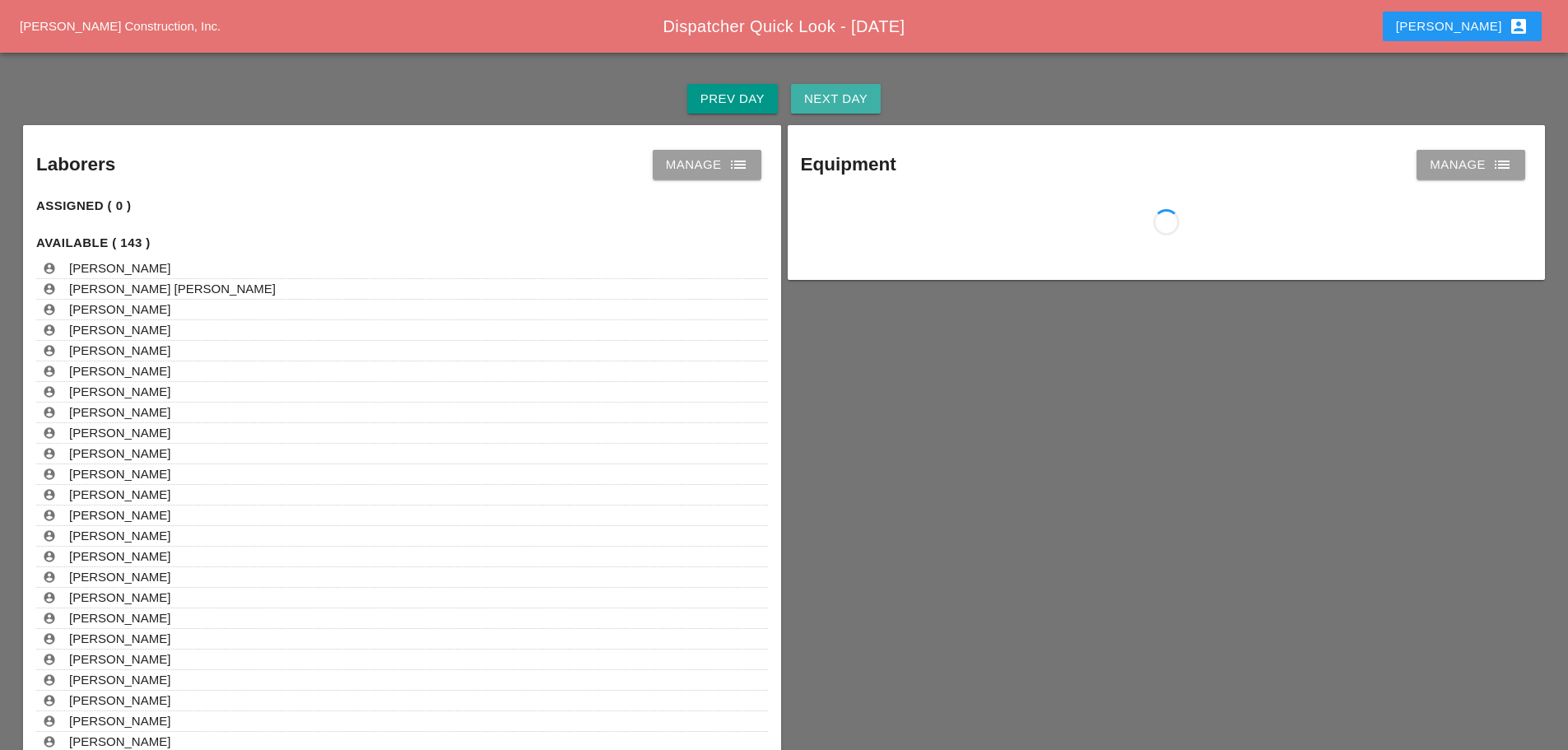
click at [867, 94] on div "Next Day" at bounding box center [836, 99] width 63 height 19
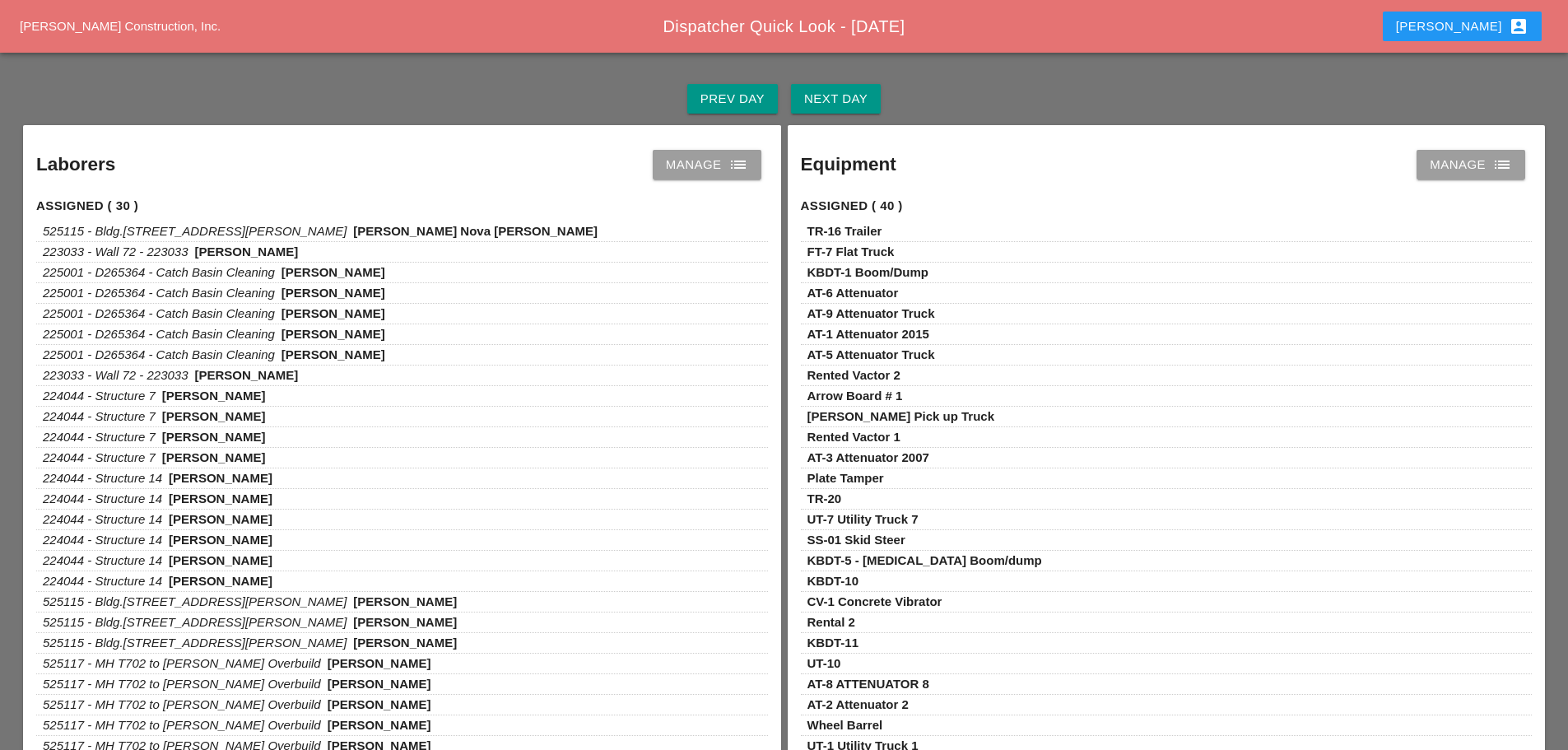
click at [751, 165] on link "Manage list" at bounding box center [706, 164] width 109 height 30
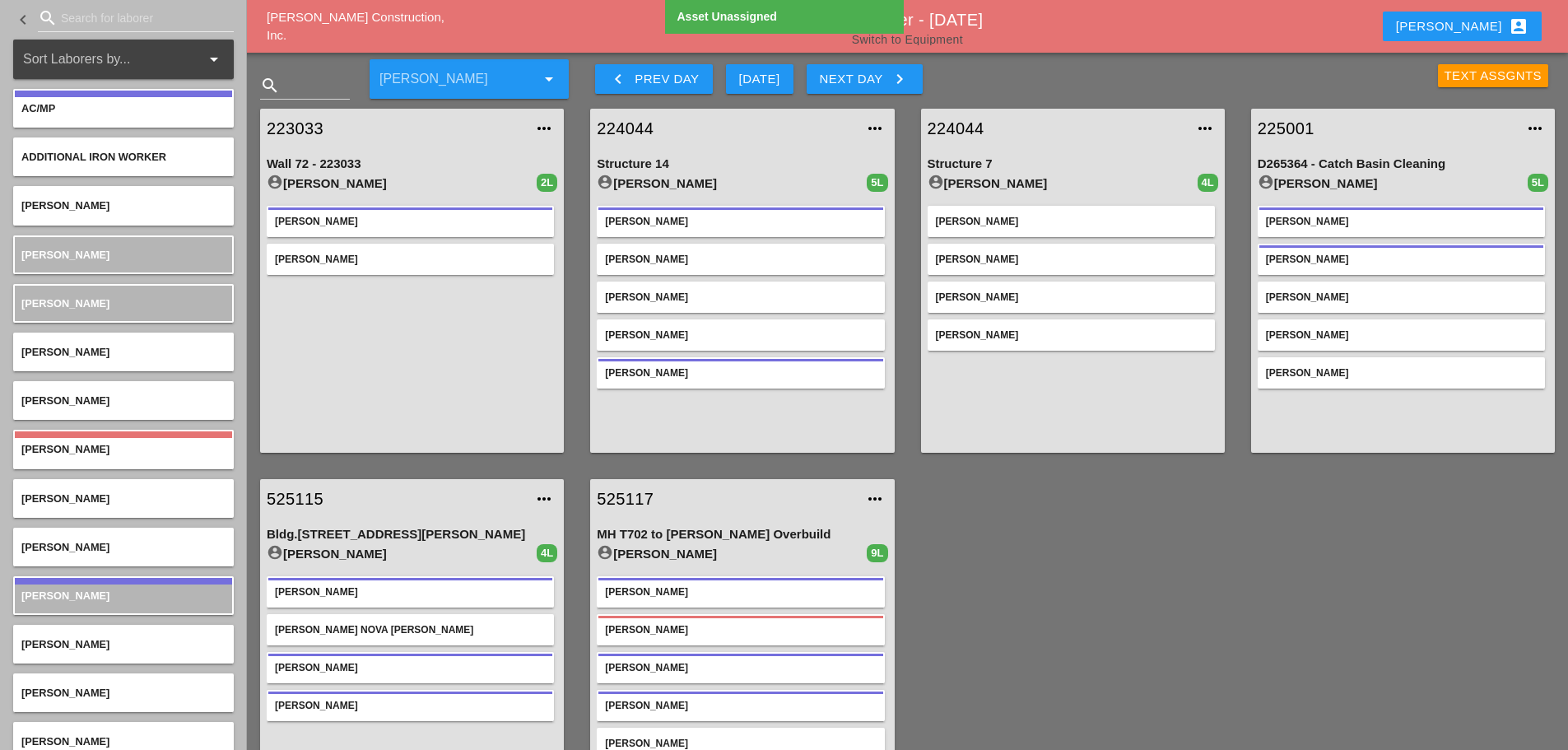
click at [937, 40] on link "Switch to Equipment" at bounding box center [907, 39] width 111 height 13
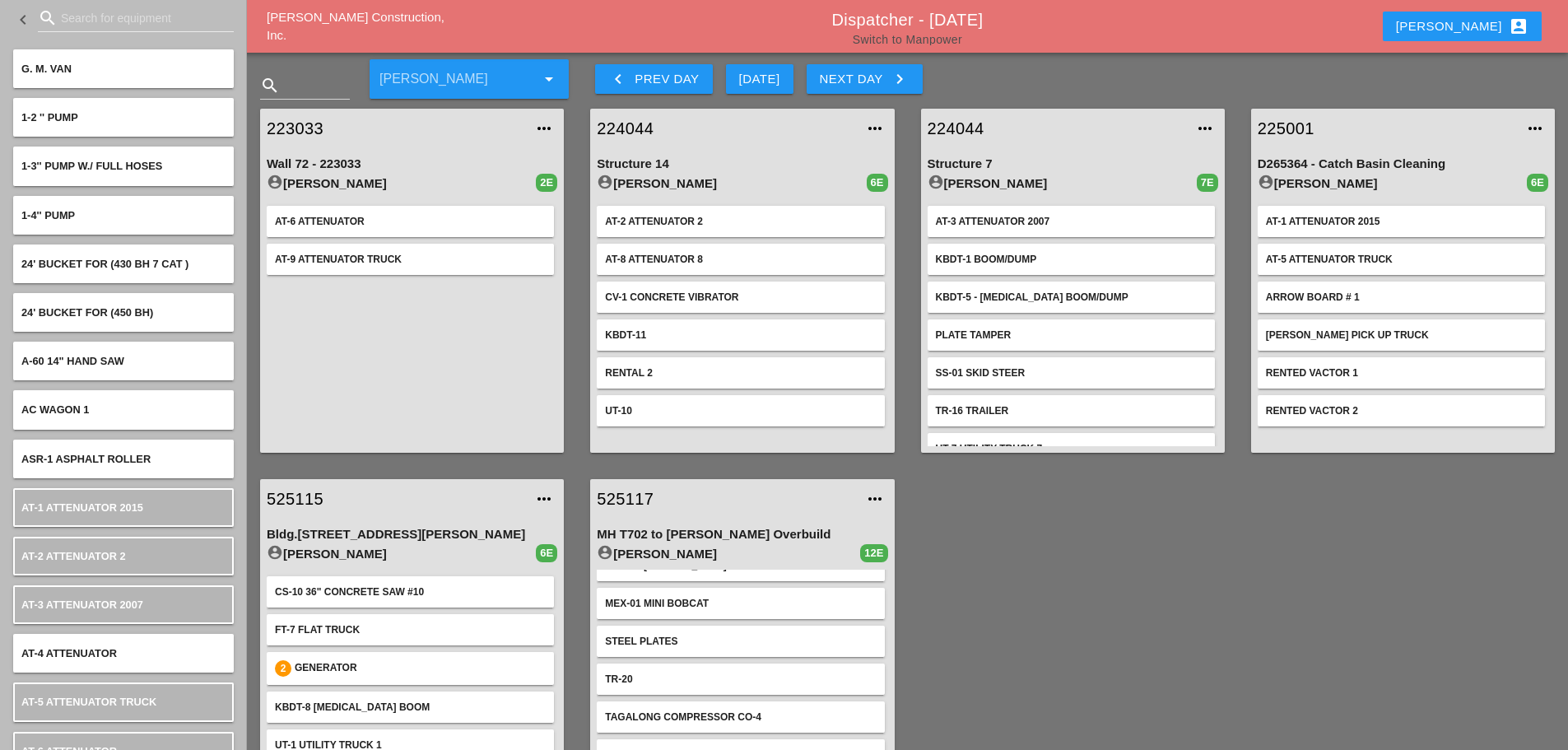
click at [915, 43] on link "Switch to Manpower" at bounding box center [907, 39] width 110 height 13
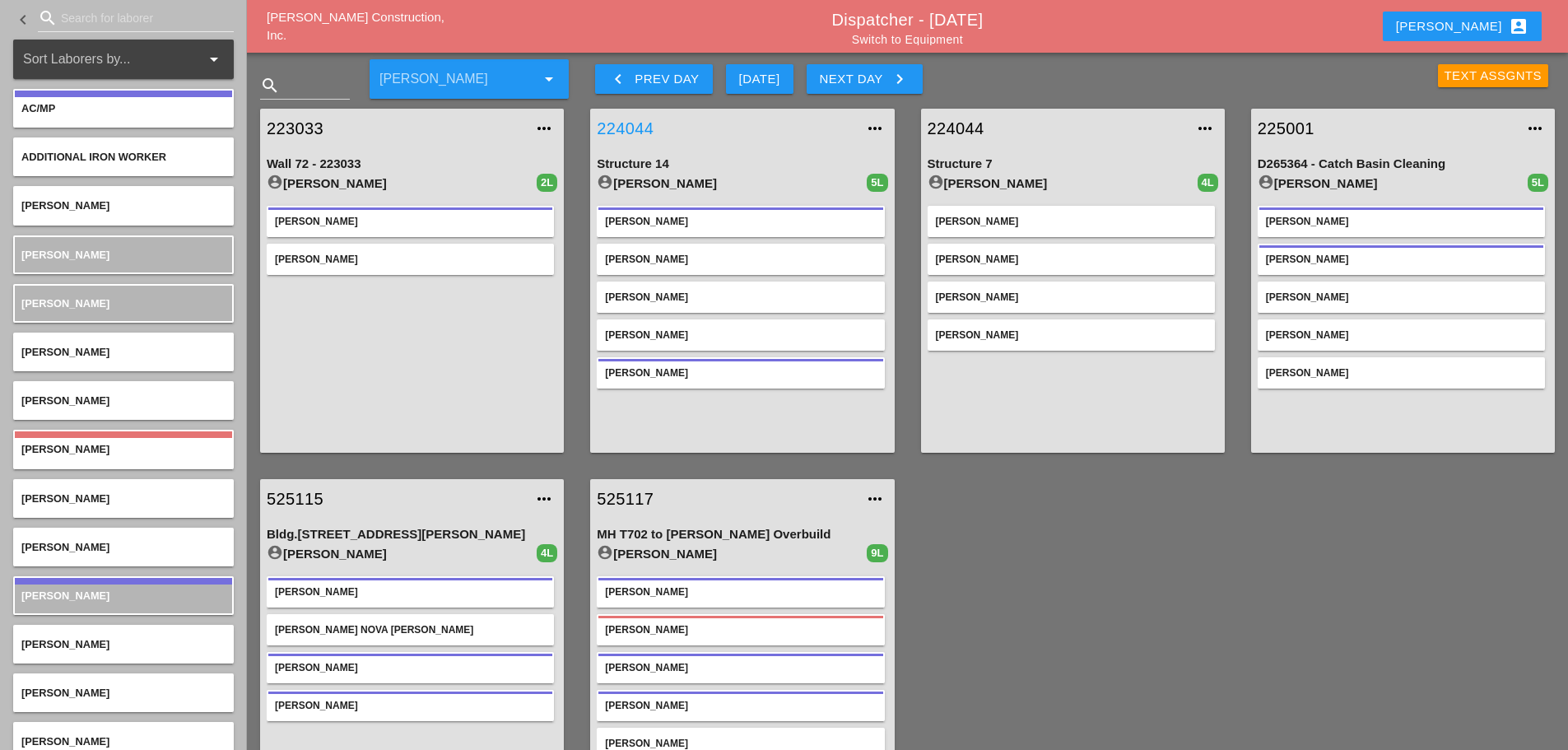
click at [634, 119] on link "224044" at bounding box center [725, 128] width 257 height 25
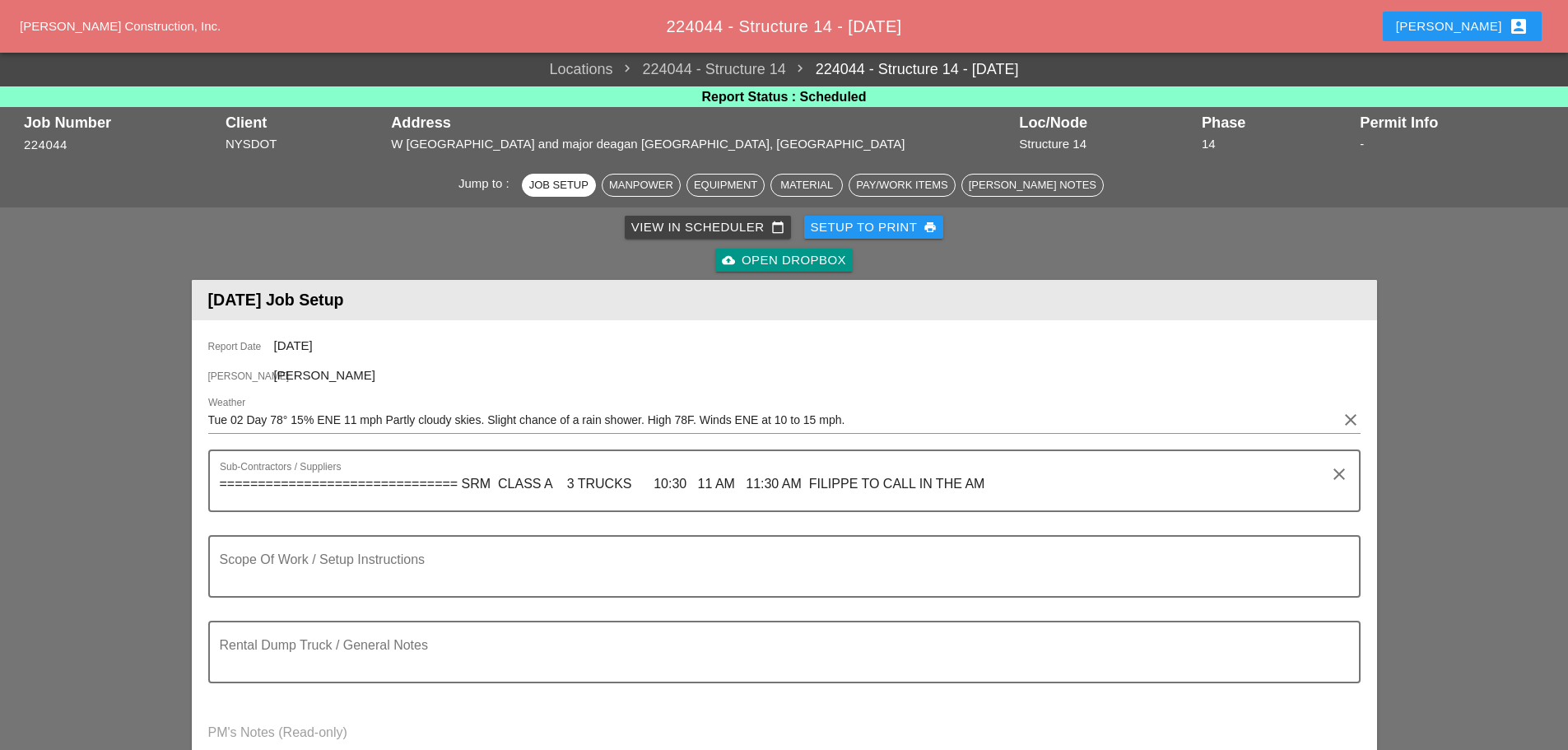
scroll to position [411, 0]
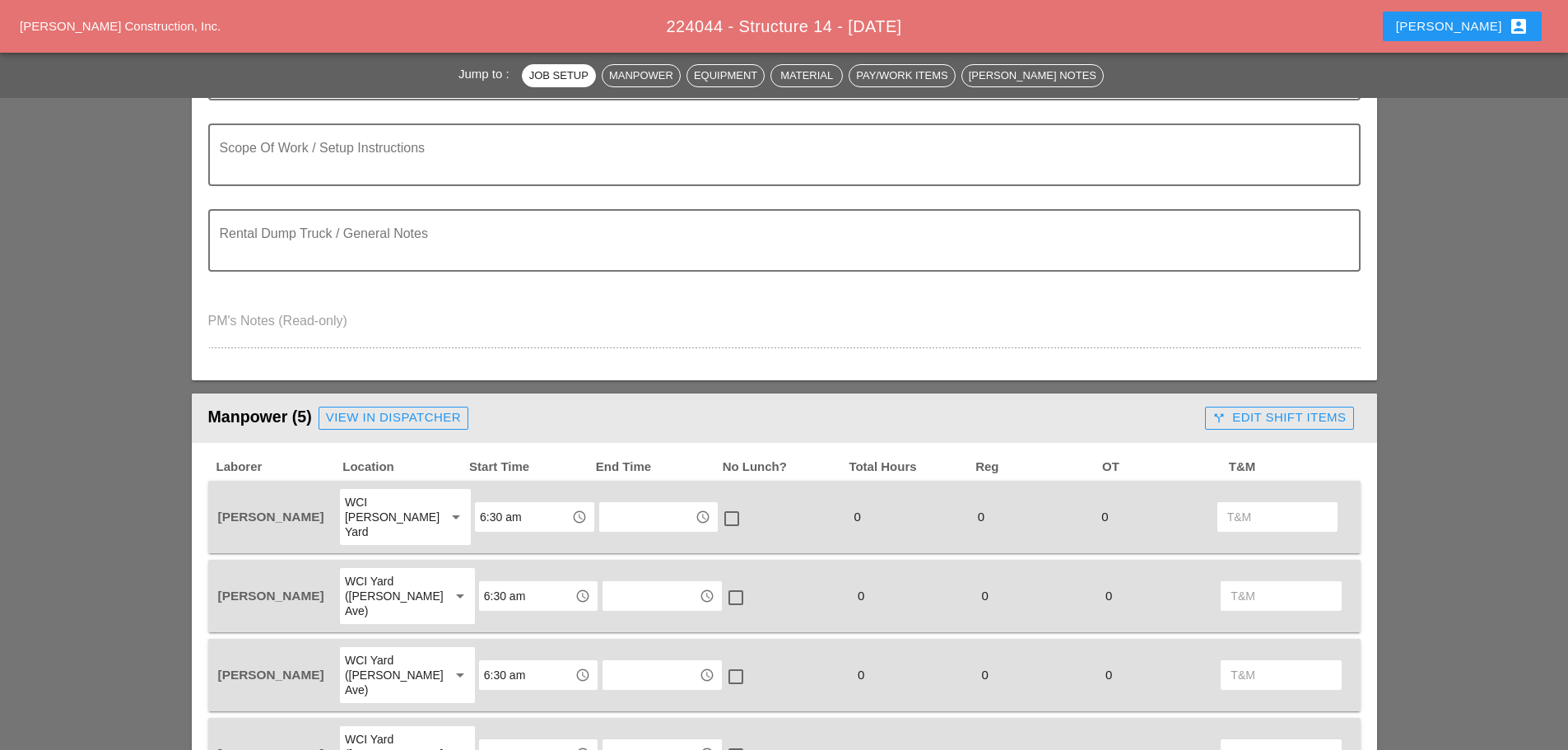
click at [421, 504] on div "WCI Bruckner Yard" at bounding box center [388, 517] width 88 height 45
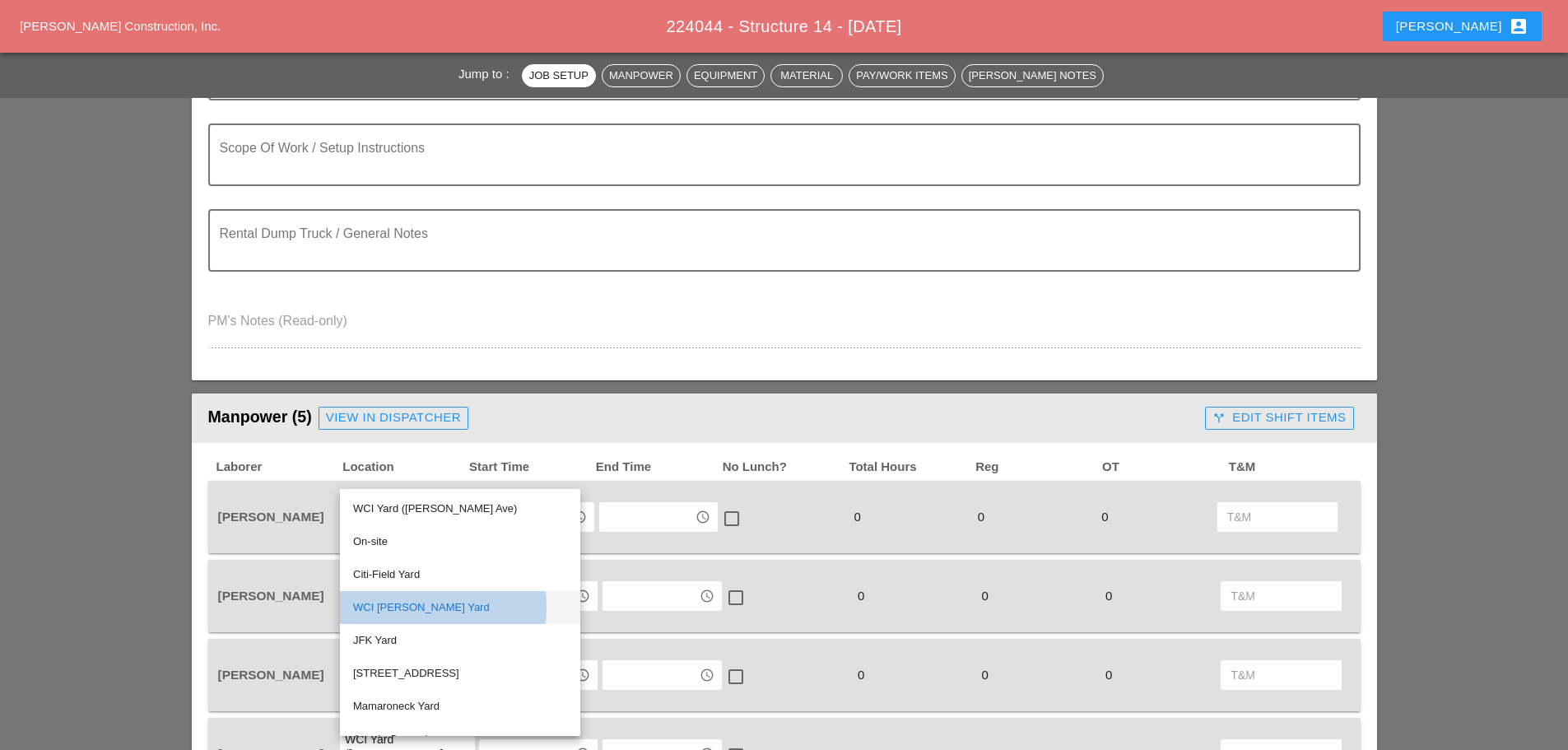
click at [434, 612] on div "WCI Bruckner Yard" at bounding box center [460, 607] width 214 height 19
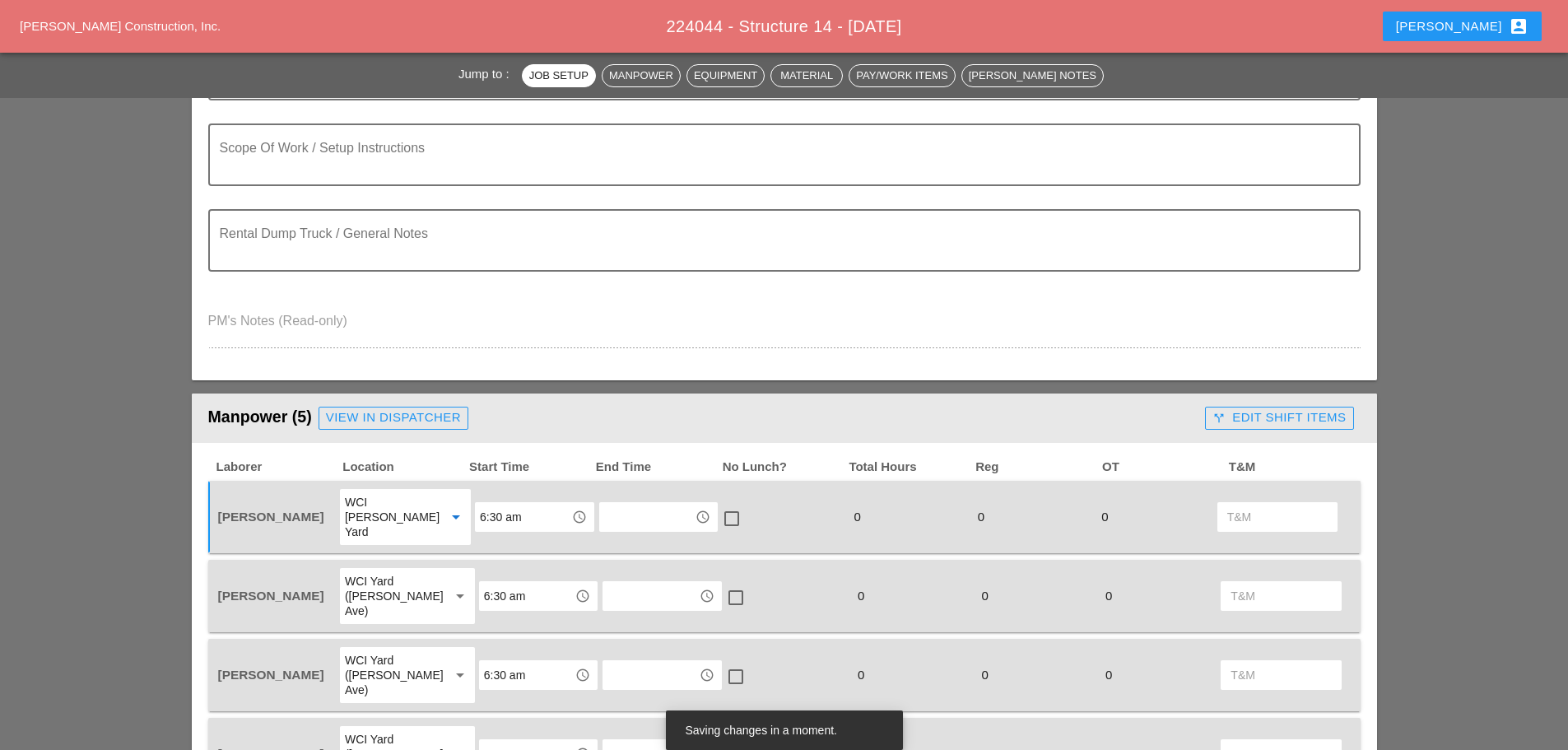
click at [409, 512] on div "WCI Bruckner Yard" at bounding box center [388, 517] width 88 height 45
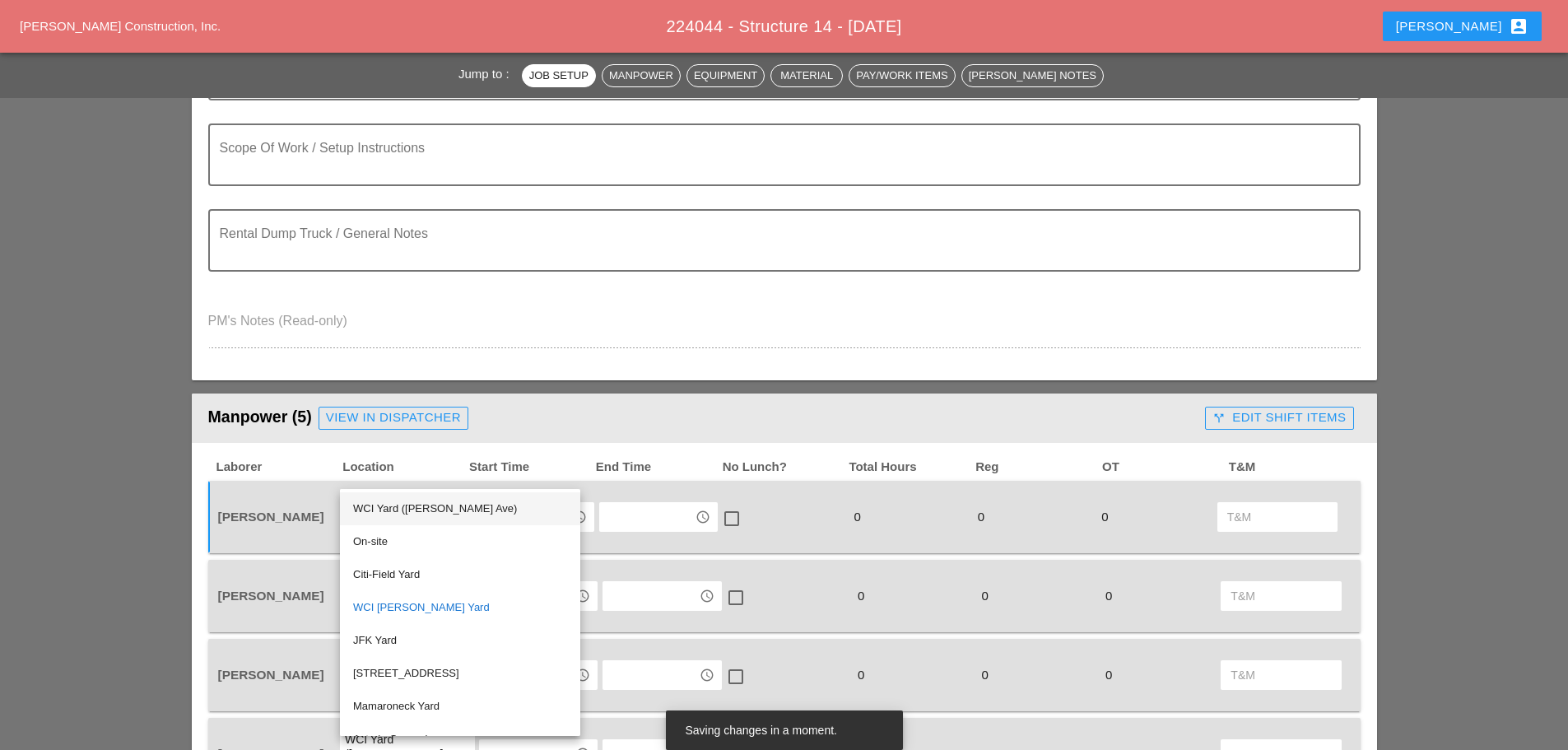
click at [409, 511] on div "WCI Yard (Provost Ave)" at bounding box center [460, 508] width 214 height 19
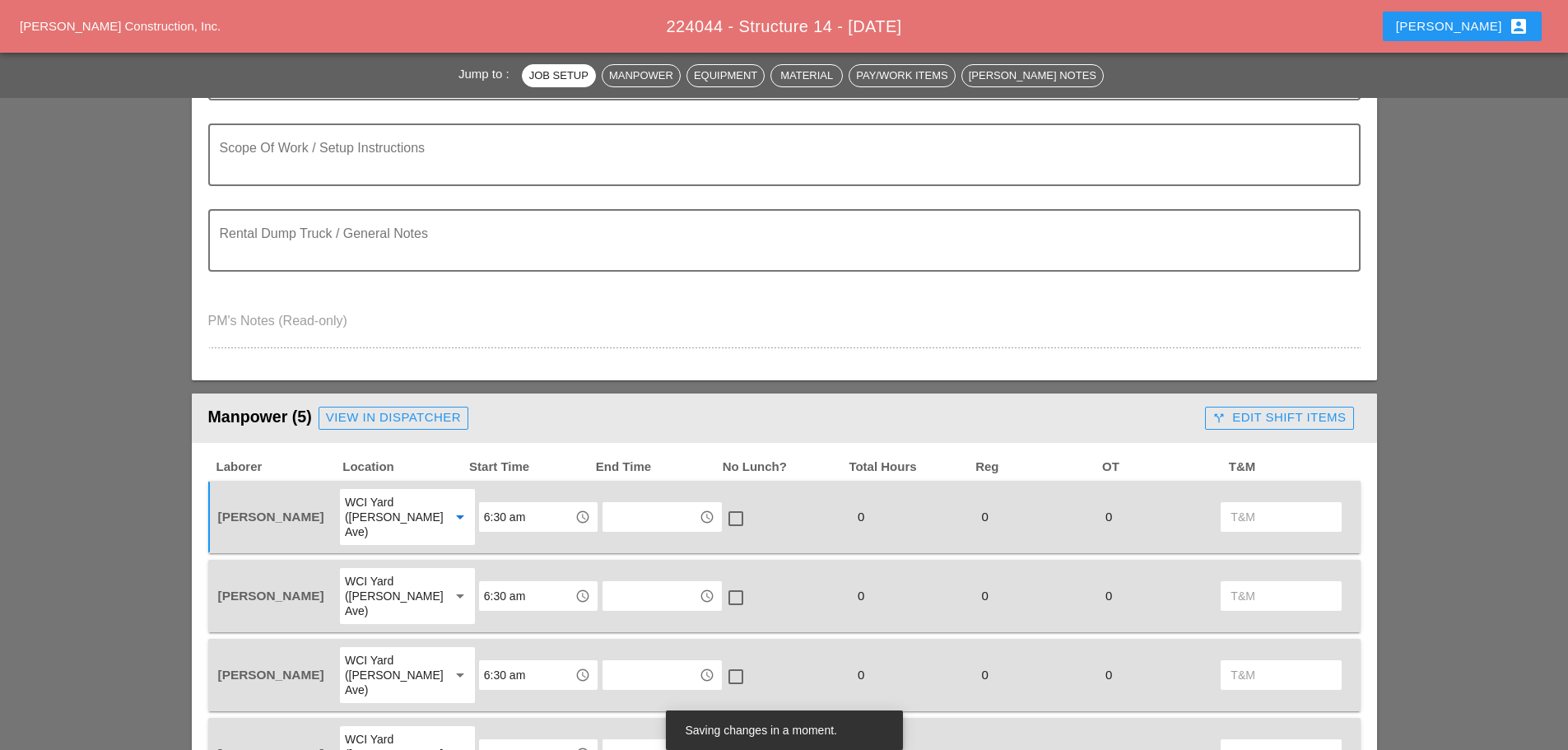
click at [392, 653] on div "WCI Yard (Provost Ave)" at bounding box center [390, 675] width 91 height 45
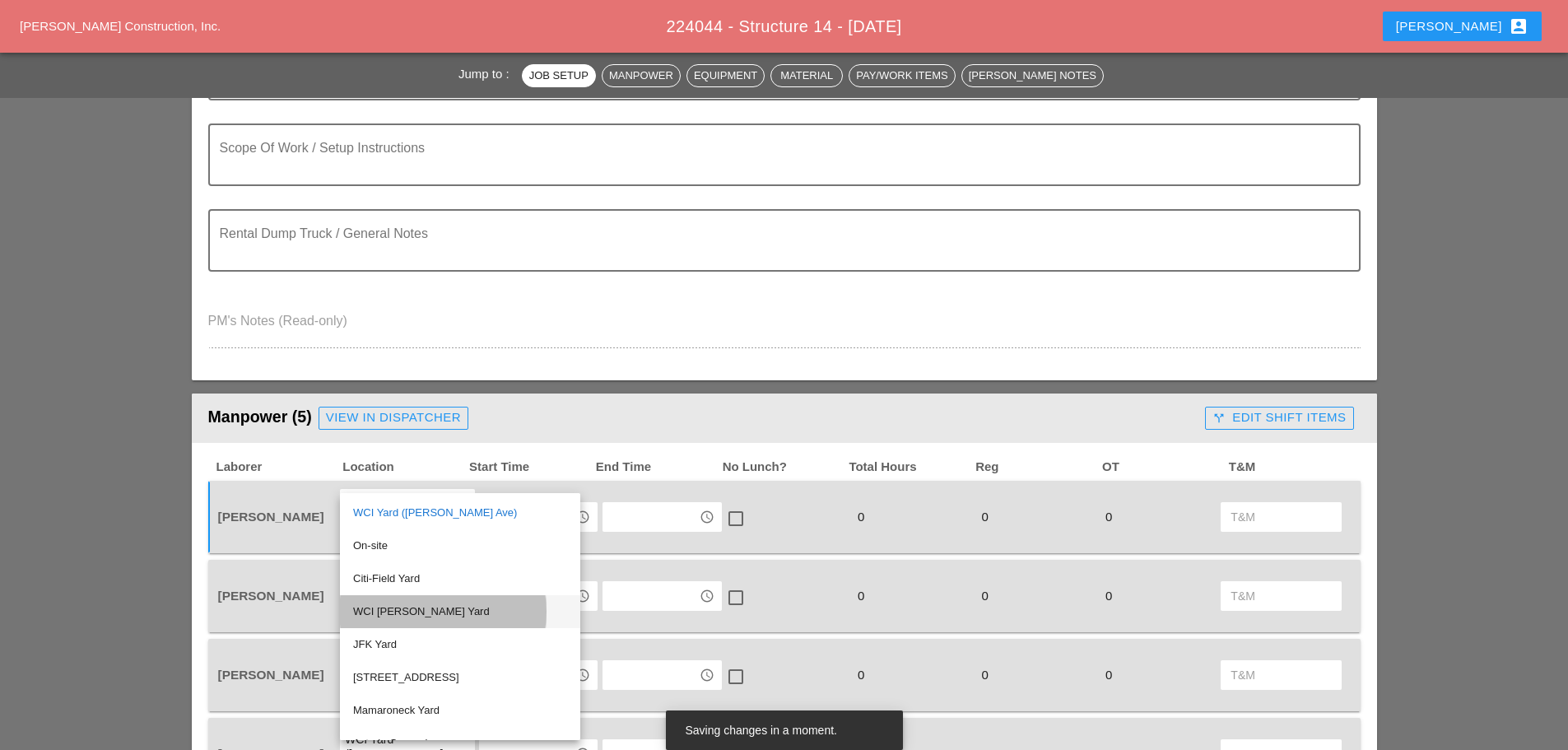
click at [406, 601] on div "WCI Bruckner Yard" at bounding box center [460, 611] width 214 height 32
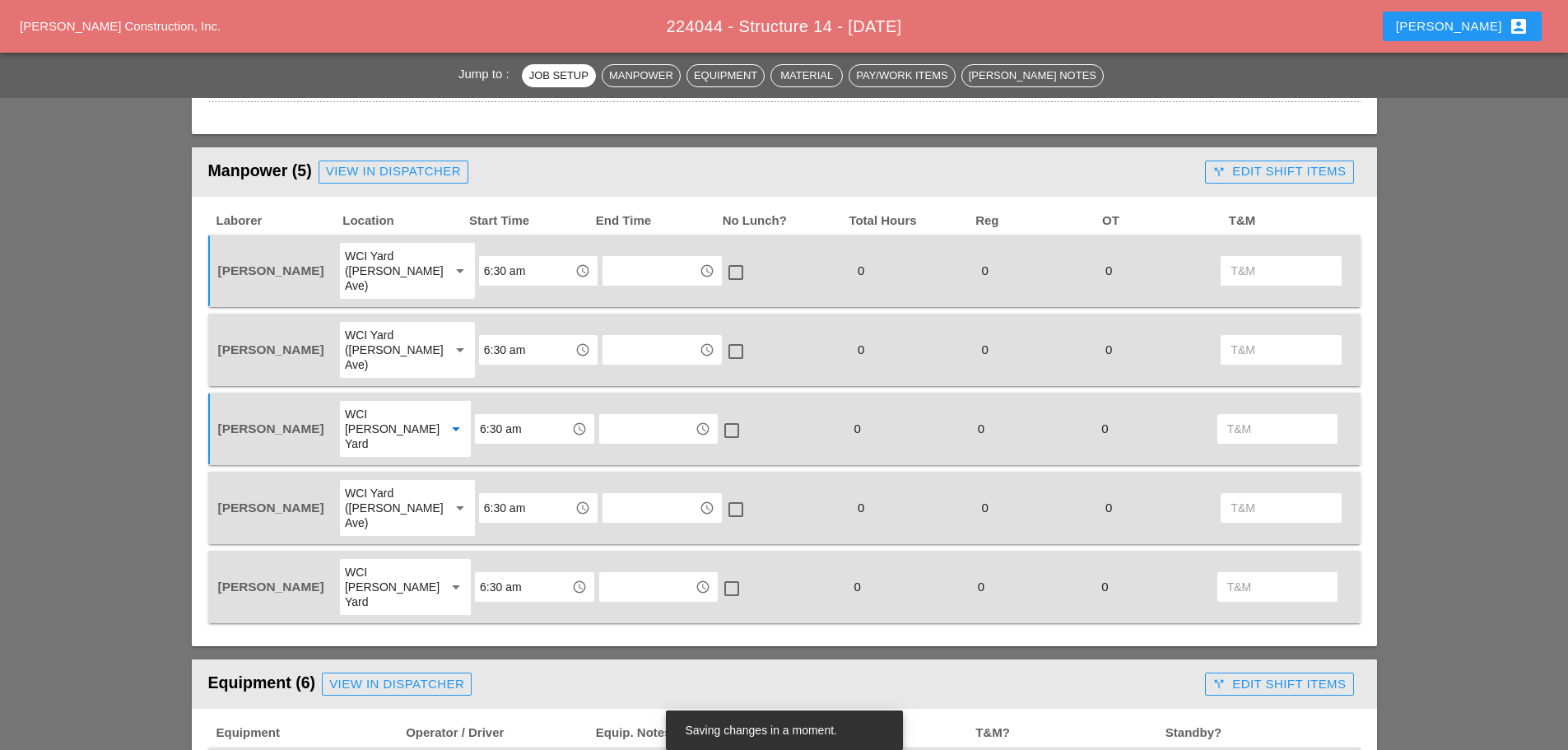
scroll to position [658, 0]
click at [404, 335] on div "WCI Yard (Provost Ave)" at bounding box center [390, 349] width 91 height 45
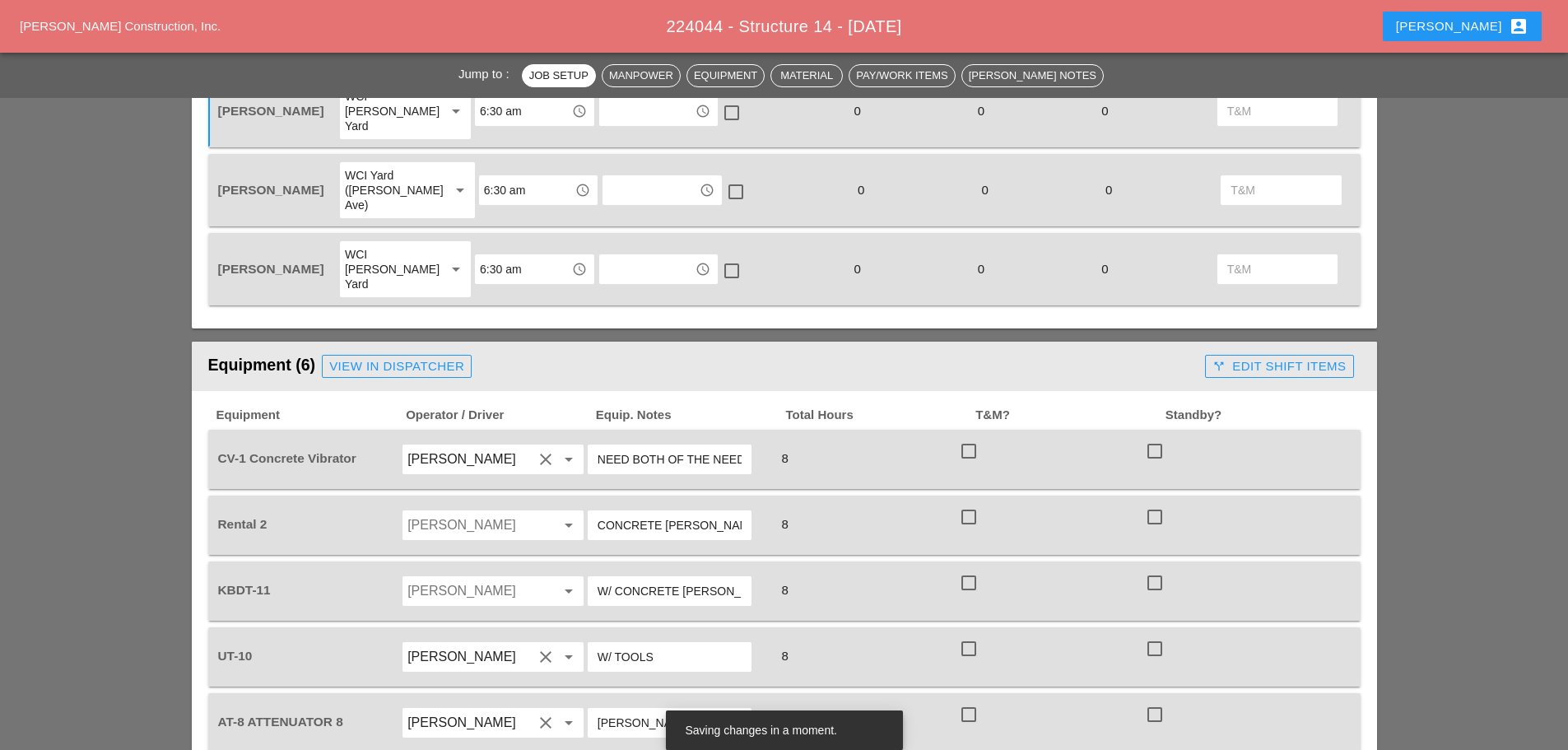
scroll to position [1069, 0]
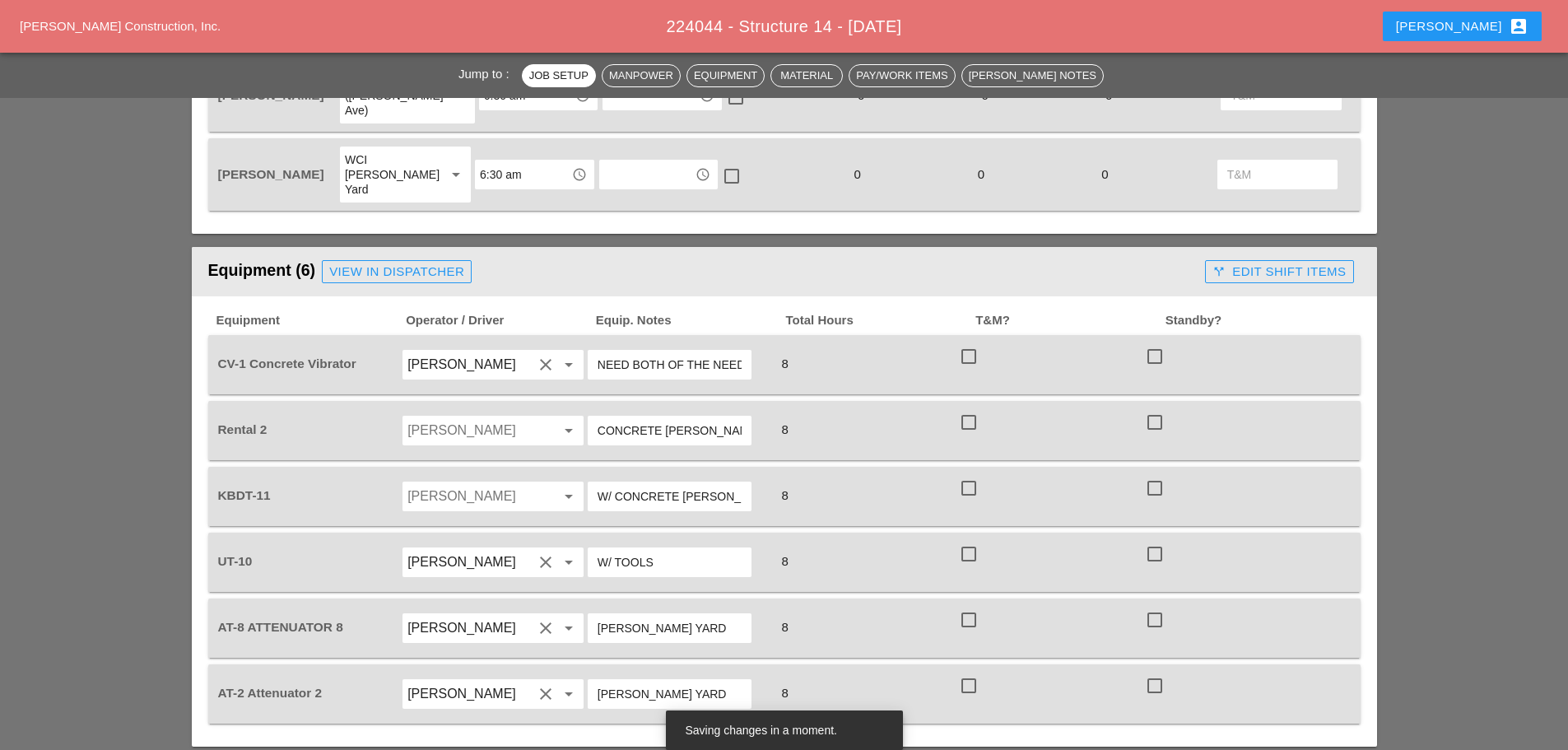
click at [440, 483] on input "Luis Ceja Rodriguez" at bounding box center [470, 496] width 125 height 26
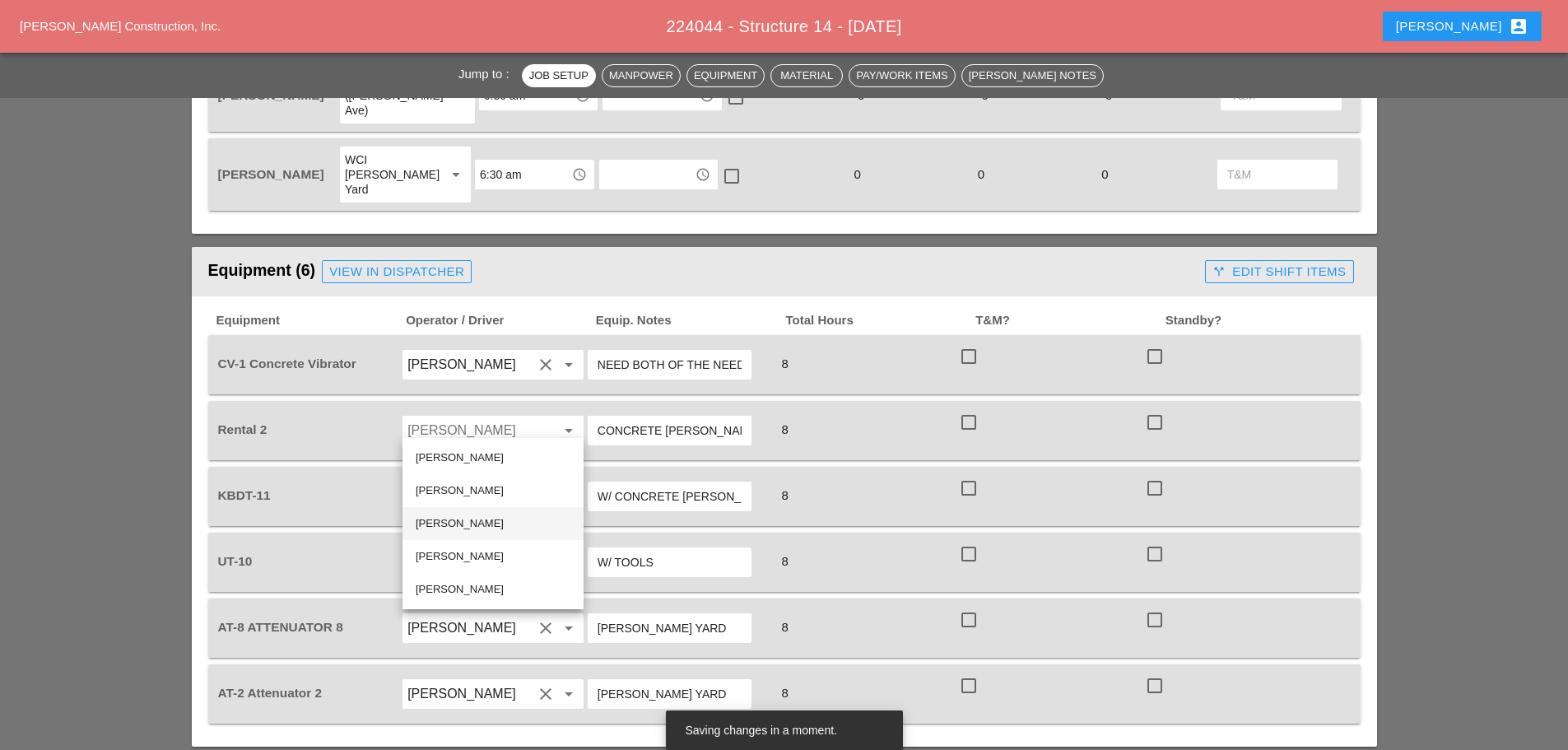
click at [463, 525] on div "[PERSON_NAME]" at bounding box center [493, 523] width 155 height 19
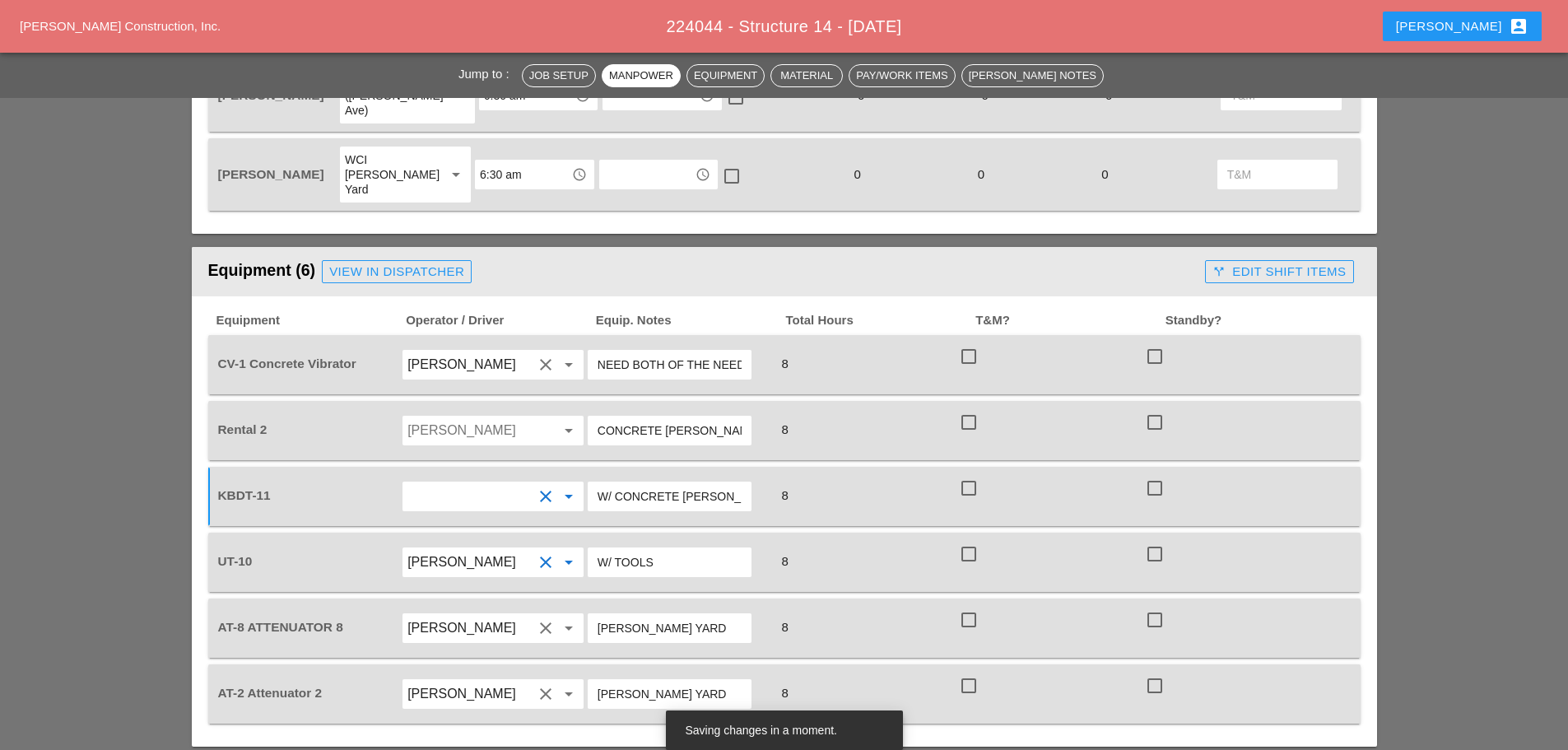
click at [453, 549] on input "[PERSON_NAME]" at bounding box center [470, 562] width 125 height 26
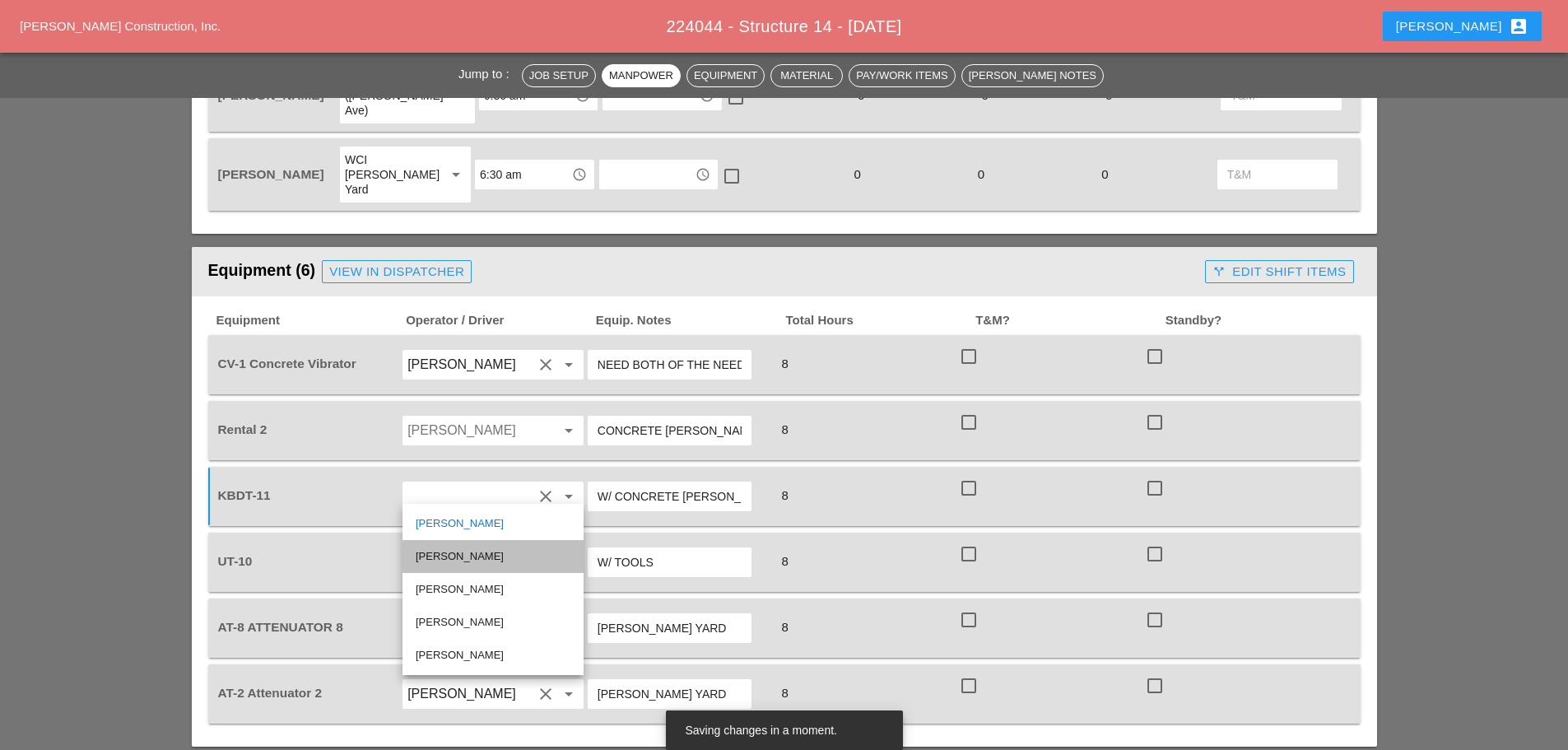
click at [458, 556] on div "[PERSON_NAME]" at bounding box center [493, 556] width 155 height 19
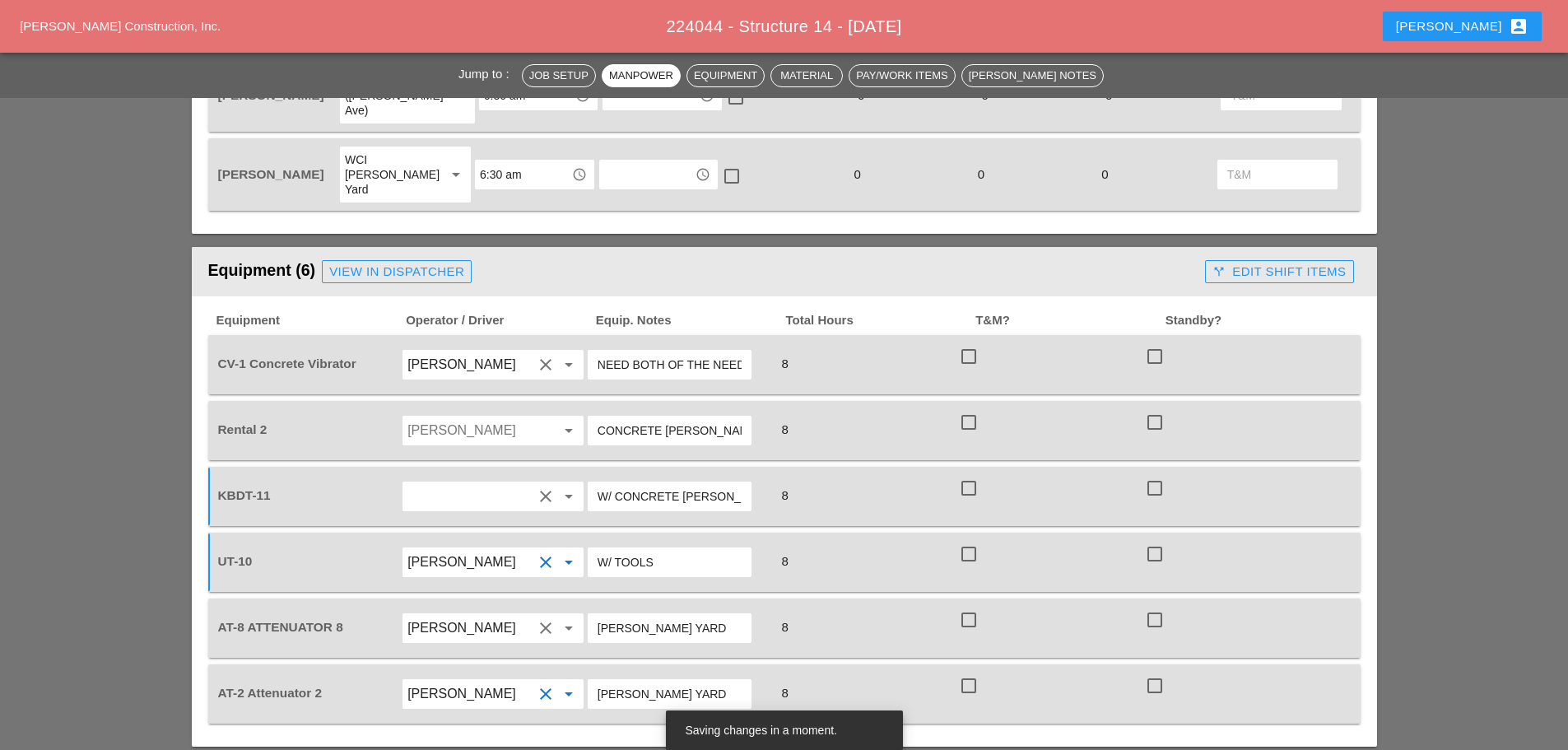
click at [484, 680] on input "[PERSON_NAME]" at bounding box center [470, 693] width 125 height 26
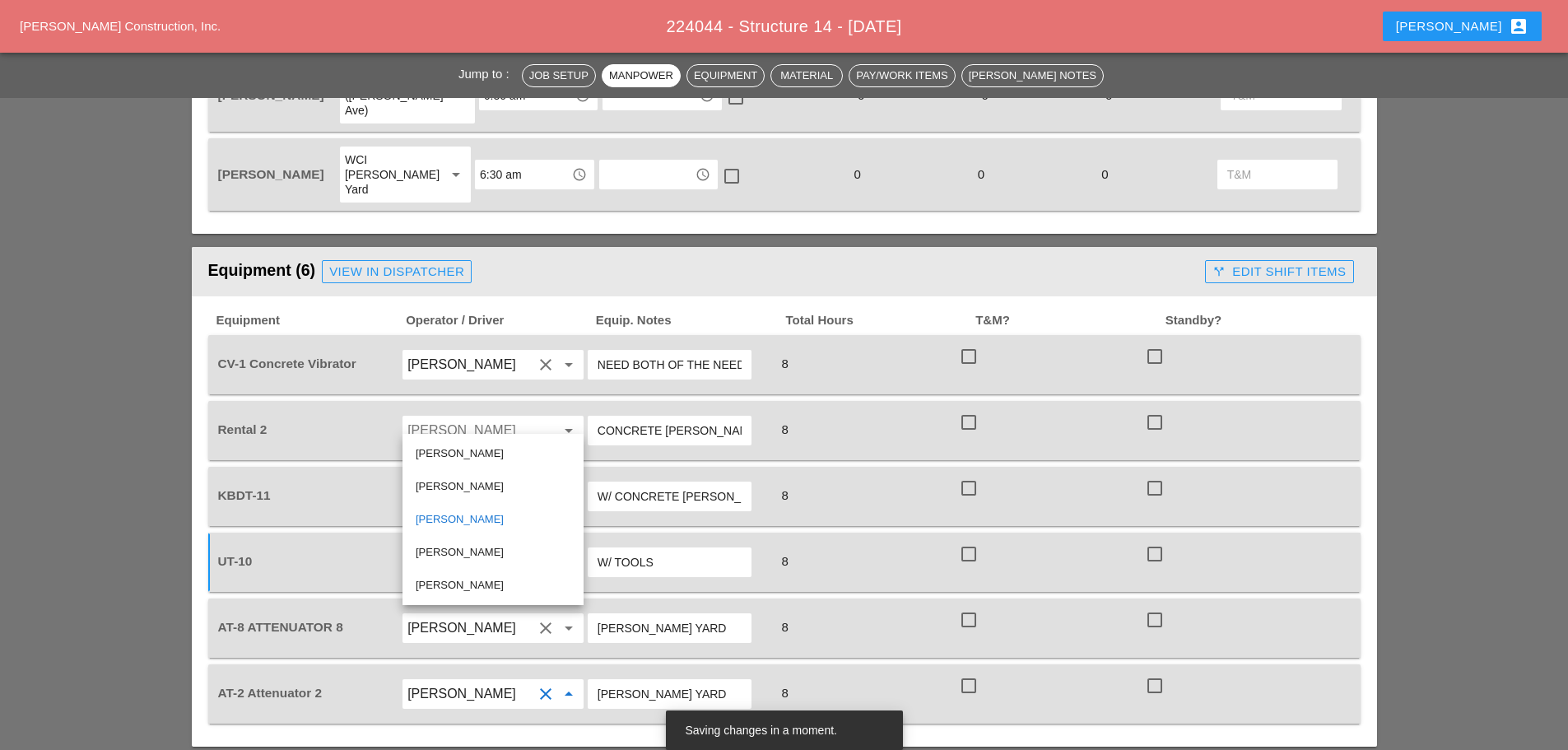
click at [475, 450] on div "[PERSON_NAME]" at bounding box center [493, 453] width 155 height 19
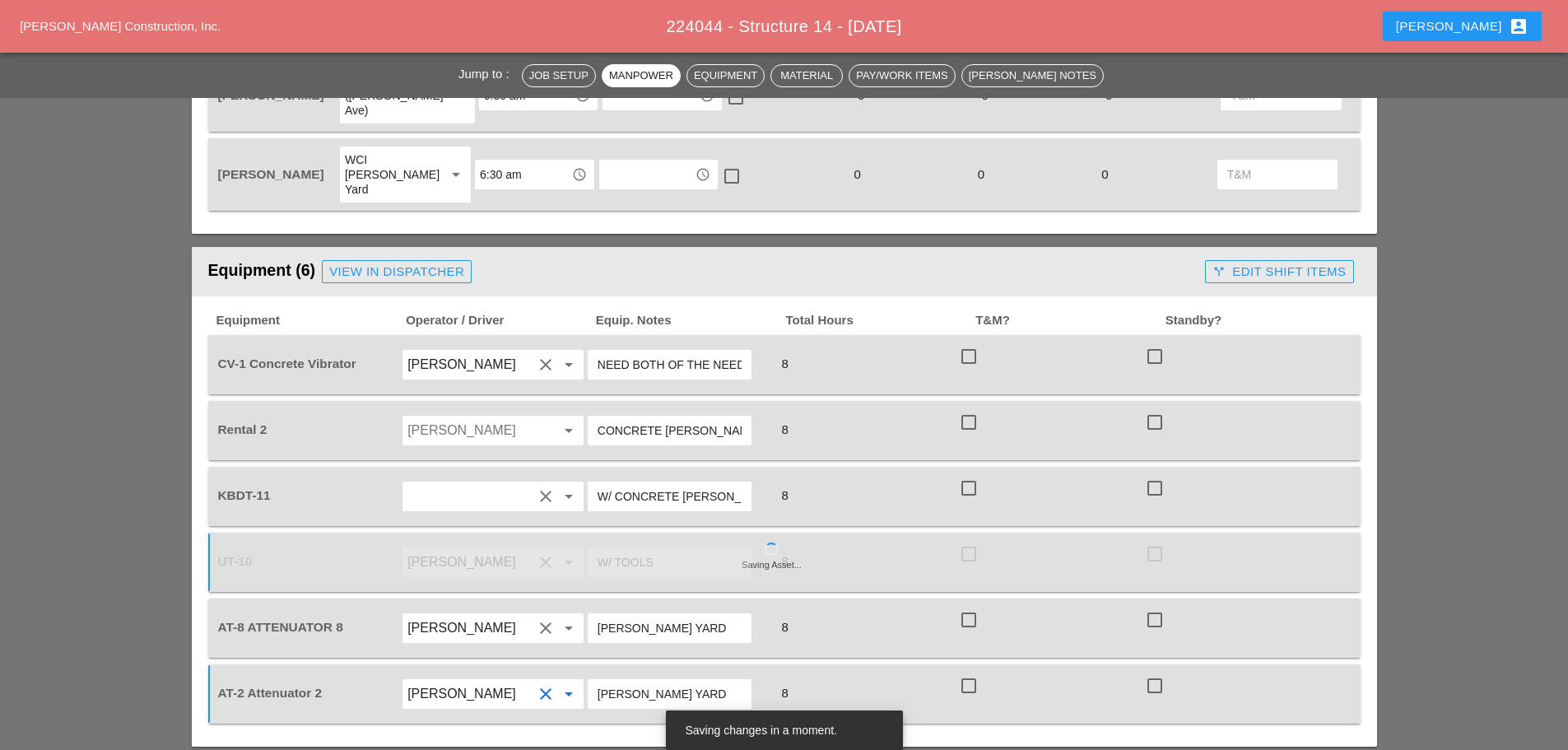
click at [507, 417] on input "Luis Ceja Rodriguez" at bounding box center [470, 430] width 125 height 26
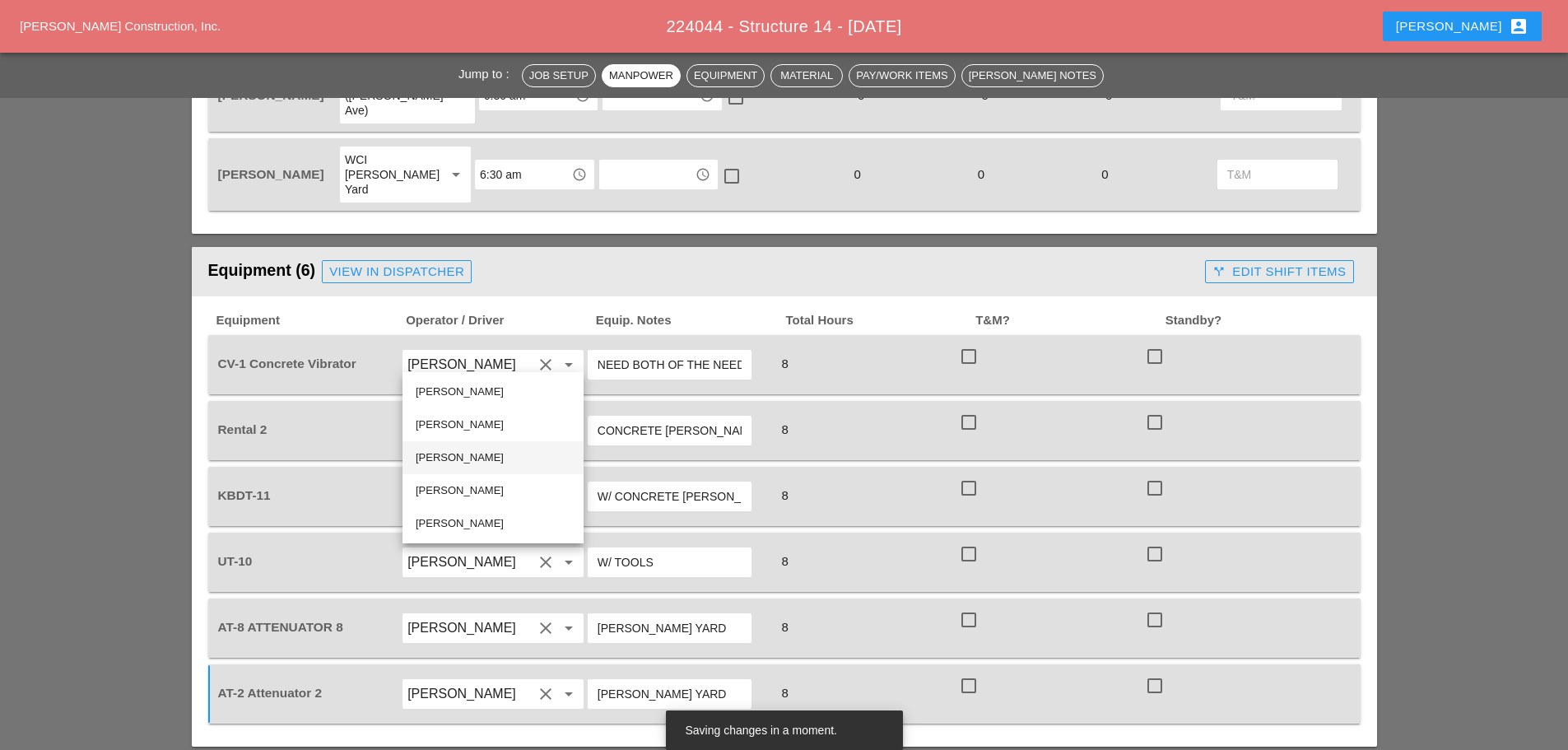
click at [470, 449] on div "[PERSON_NAME]" at bounding box center [493, 457] width 155 height 19
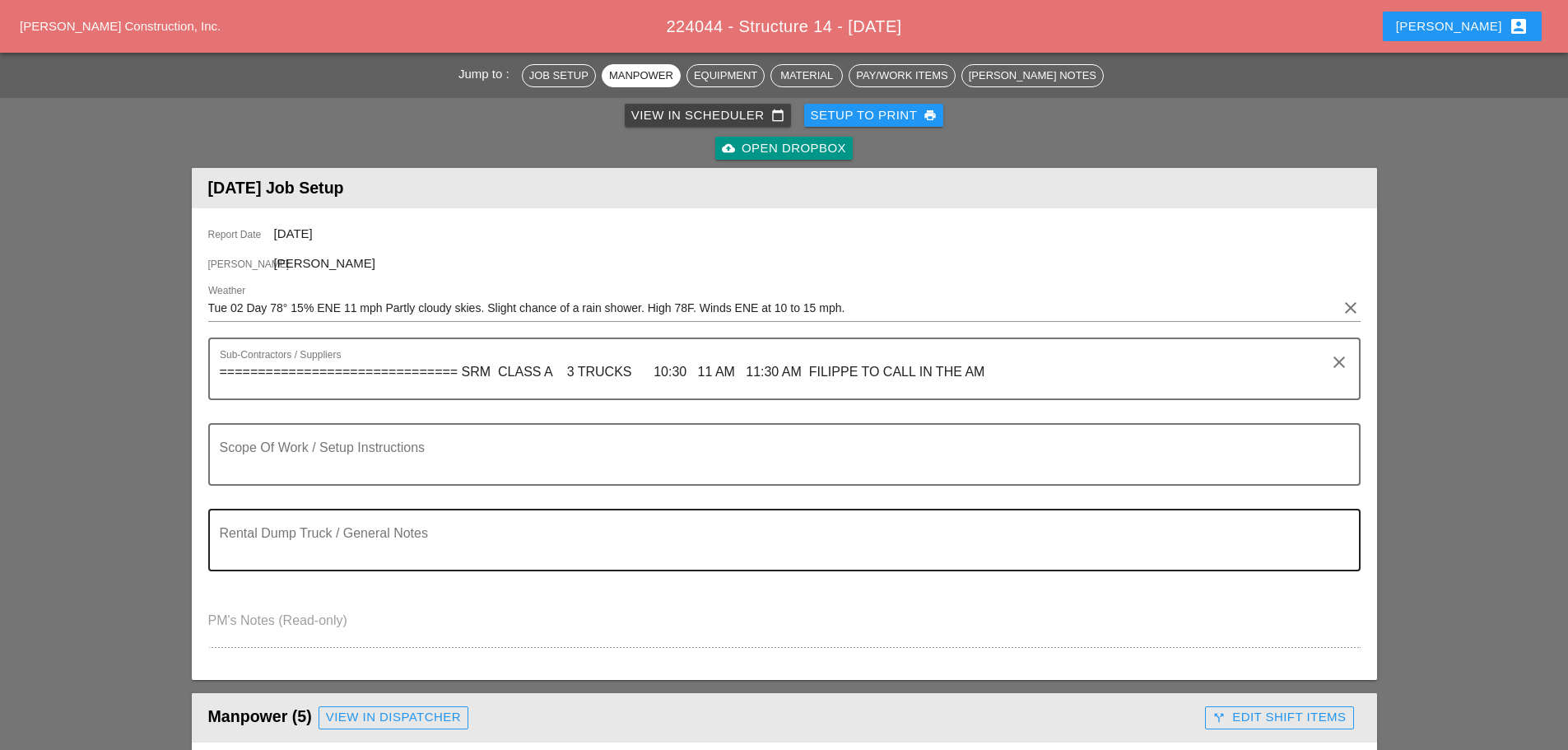
scroll to position [83, 0]
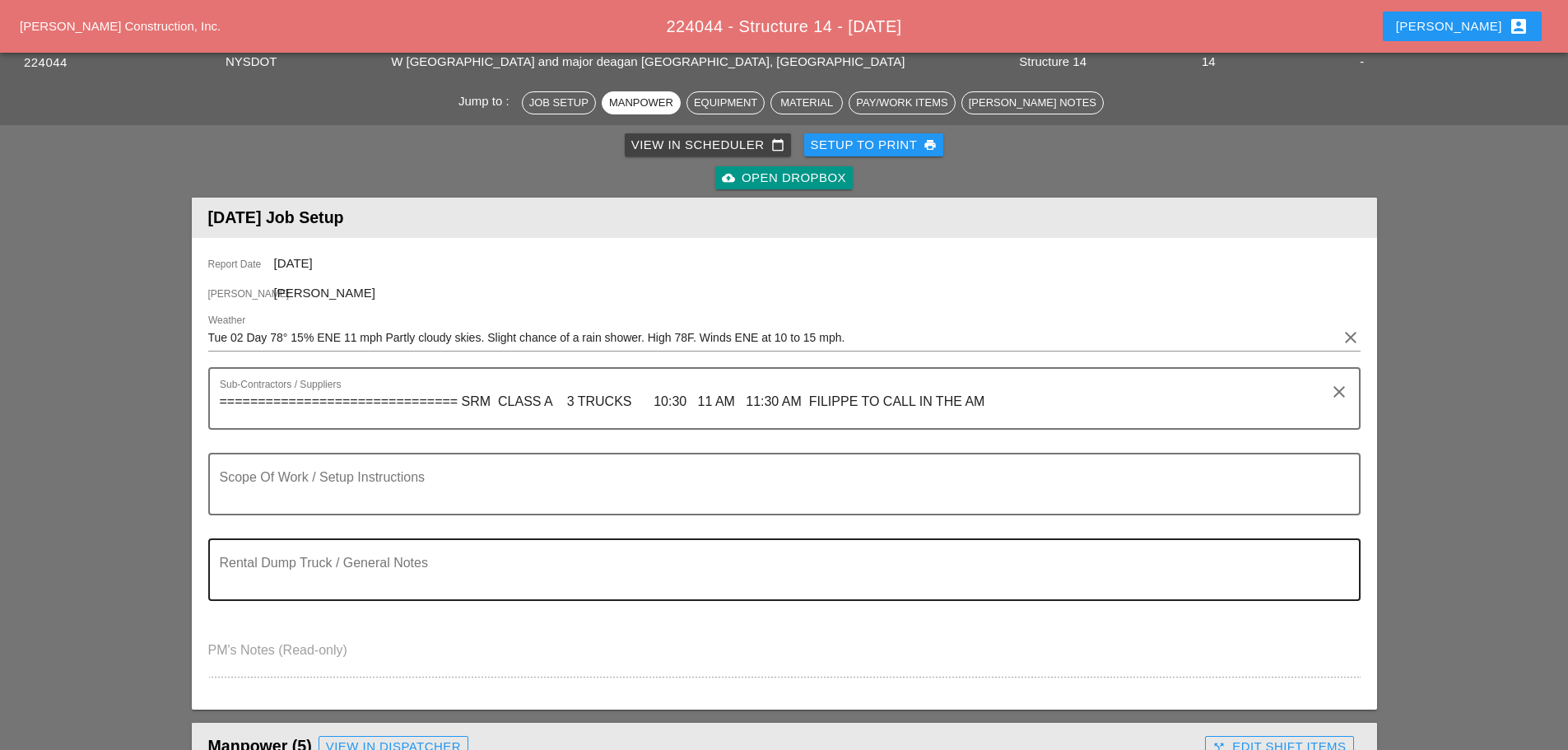
click at [299, 572] on textarea "Rental Dump Truck / General Notes" at bounding box center [778, 579] width 1116 height 40
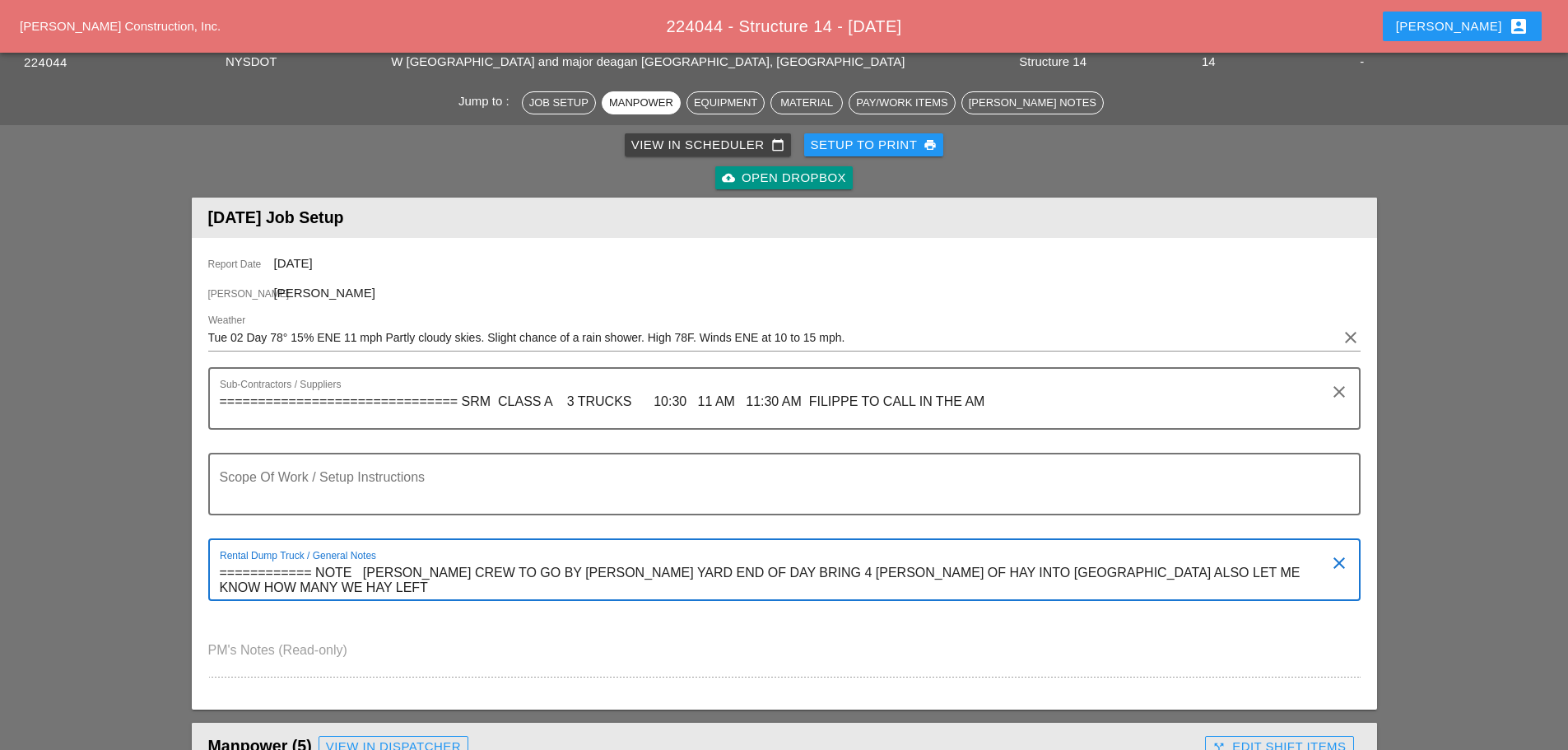
click at [1258, 567] on textarea "============ NOTE FILIPE CREW TO GO BY BRUCKNER YARD END OF DAY BRING 4 BALES O…" at bounding box center [778, 579] width 1116 height 40
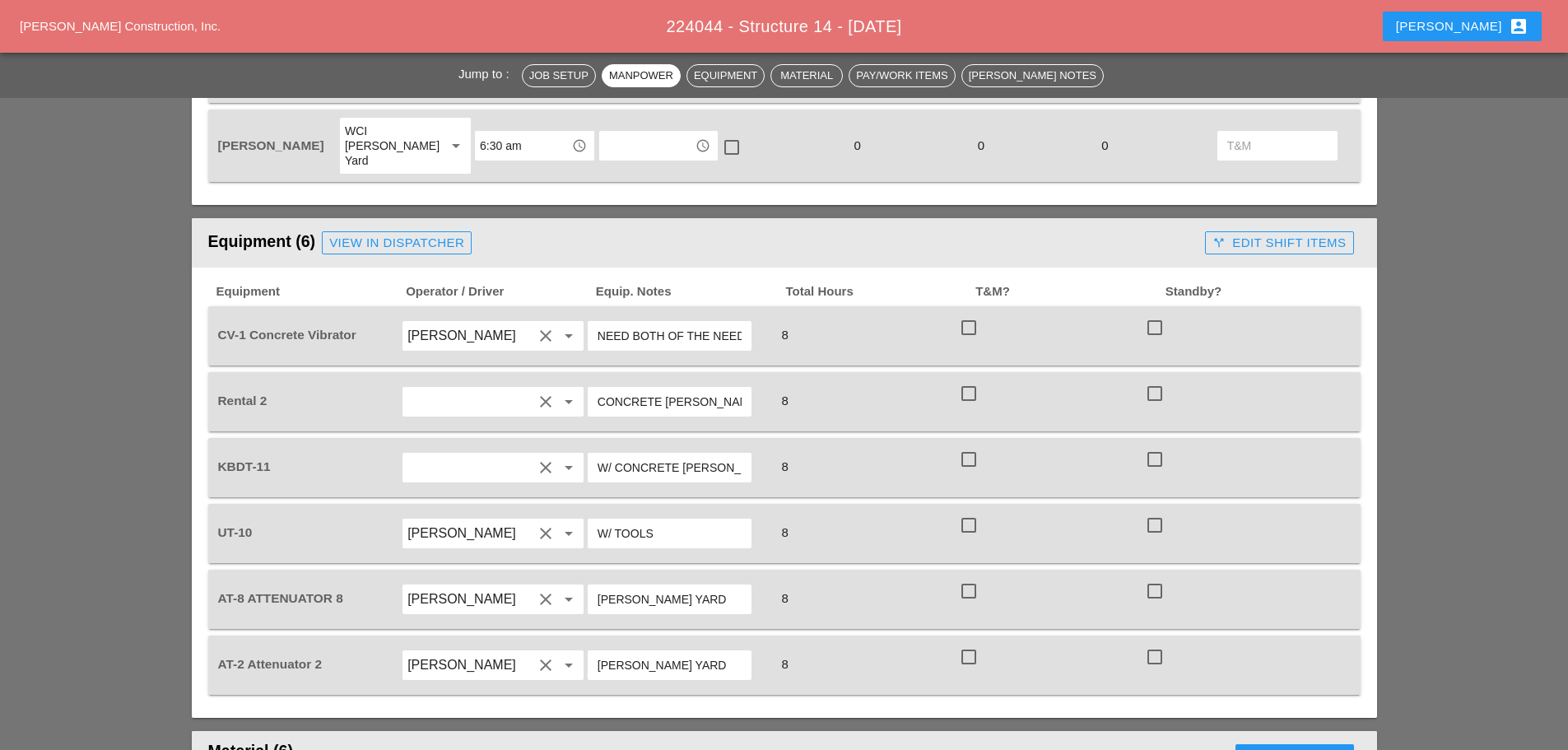
scroll to position [1152, 0]
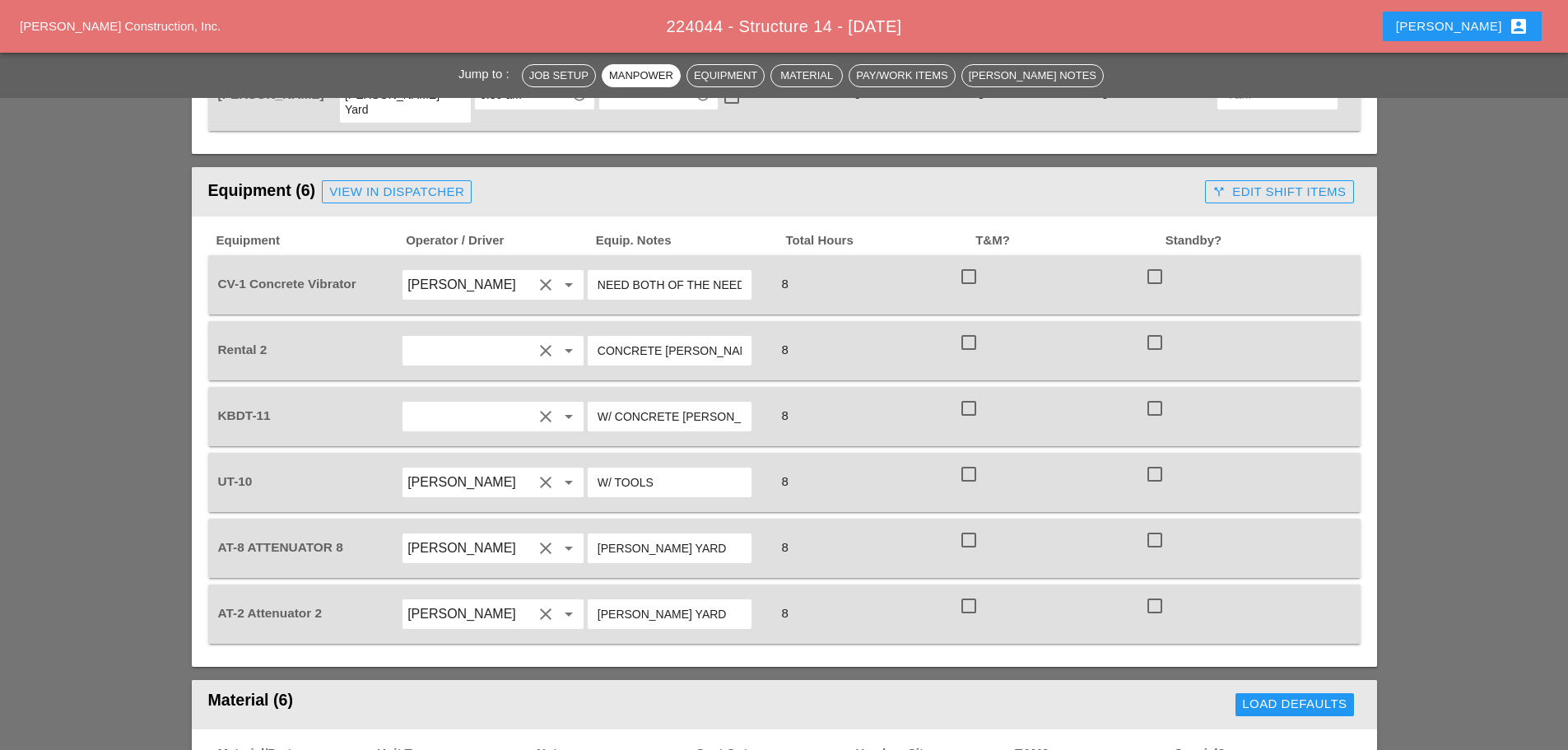
type textarea "============ NOTE FILIPE CREW TO GO BY BRUCKNER YARD END OF DAY BRING 4 BALES O…"
click at [695, 272] on input "NEED BOTH OF THE NEED ONE SEE ENRICO" at bounding box center [669, 285] width 144 height 26
click at [685, 272] on input "NEED BOTH OF THE NEED ONE SEE ENRICO" at bounding box center [669, 285] width 144 height 26
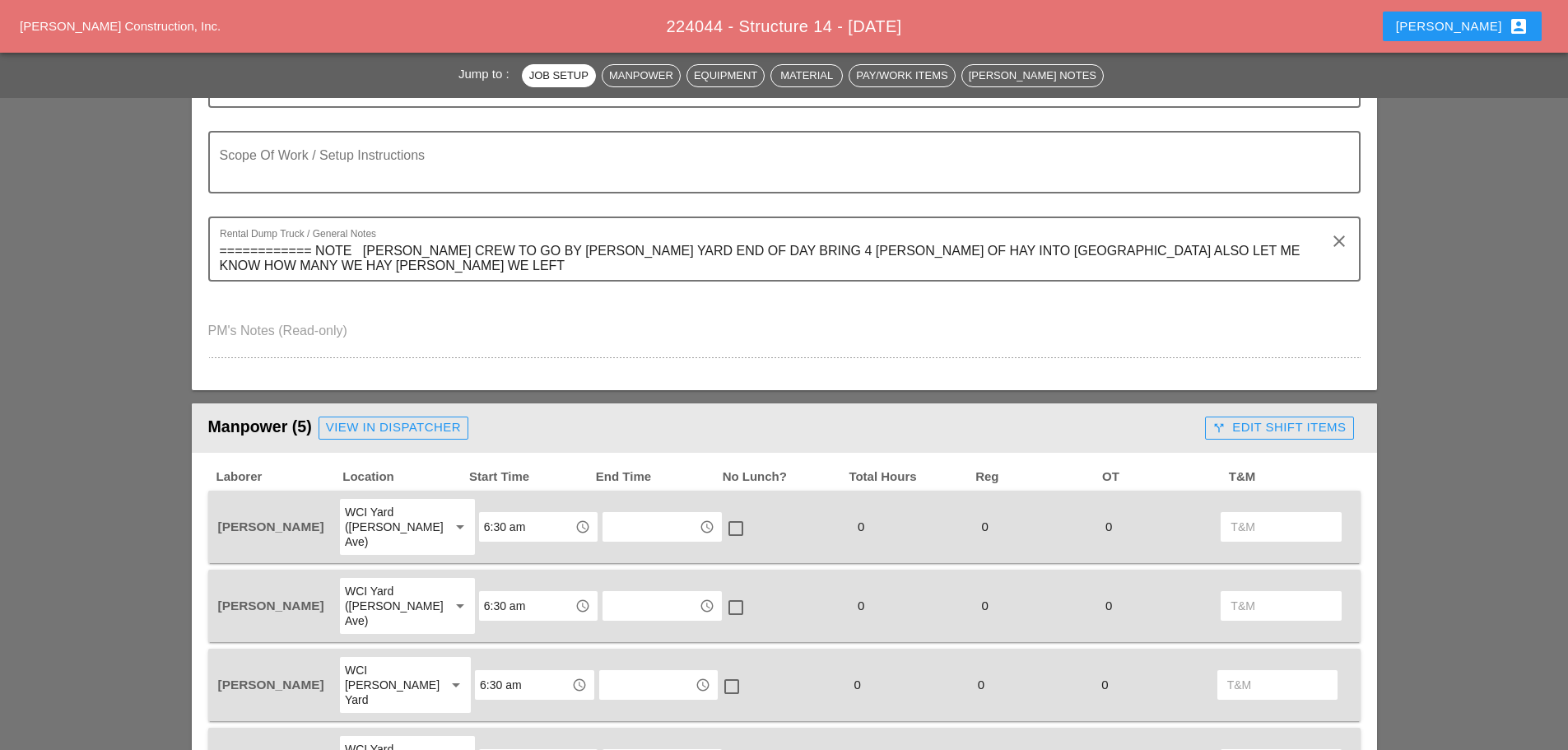
scroll to position [0, 0]
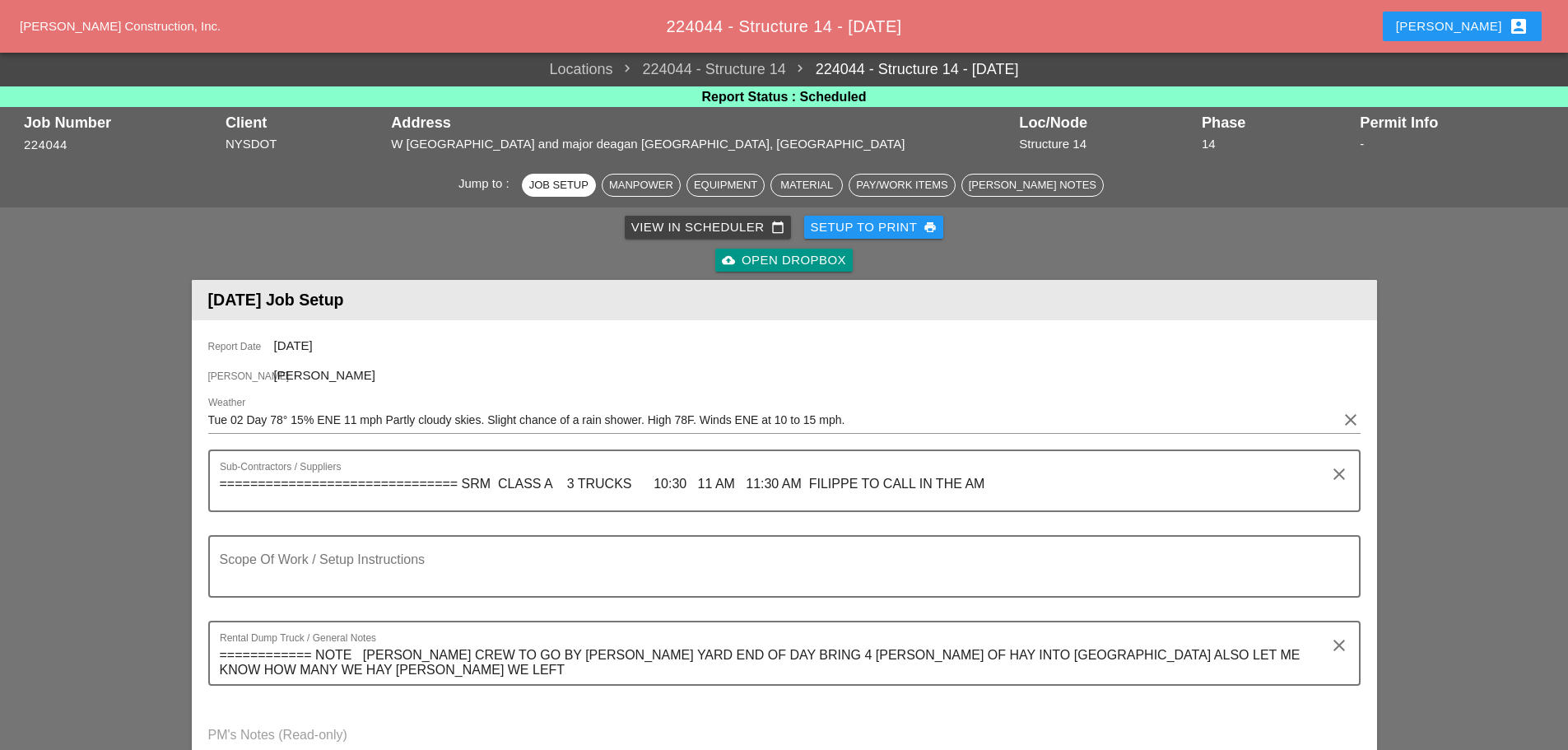
type input "NEED BOTH OF THE NEED SEE ENRICO"
click at [832, 230] on div "Setup to Print print" at bounding box center [874, 227] width 127 height 19
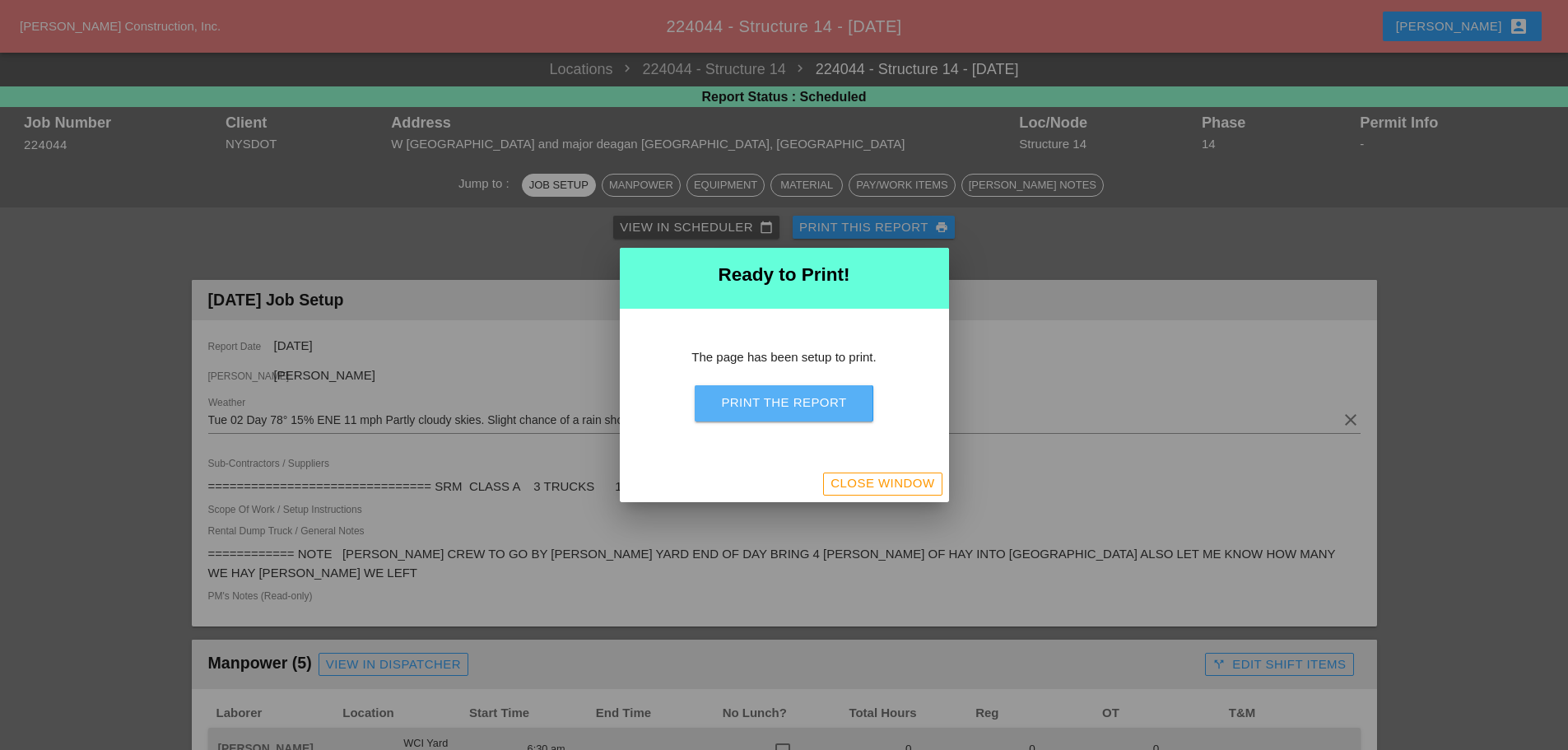
click at [827, 407] on div "Print the Report" at bounding box center [784, 403] width 125 height 19
click at [907, 484] on div "Close Window" at bounding box center [882, 484] width 104 height 19
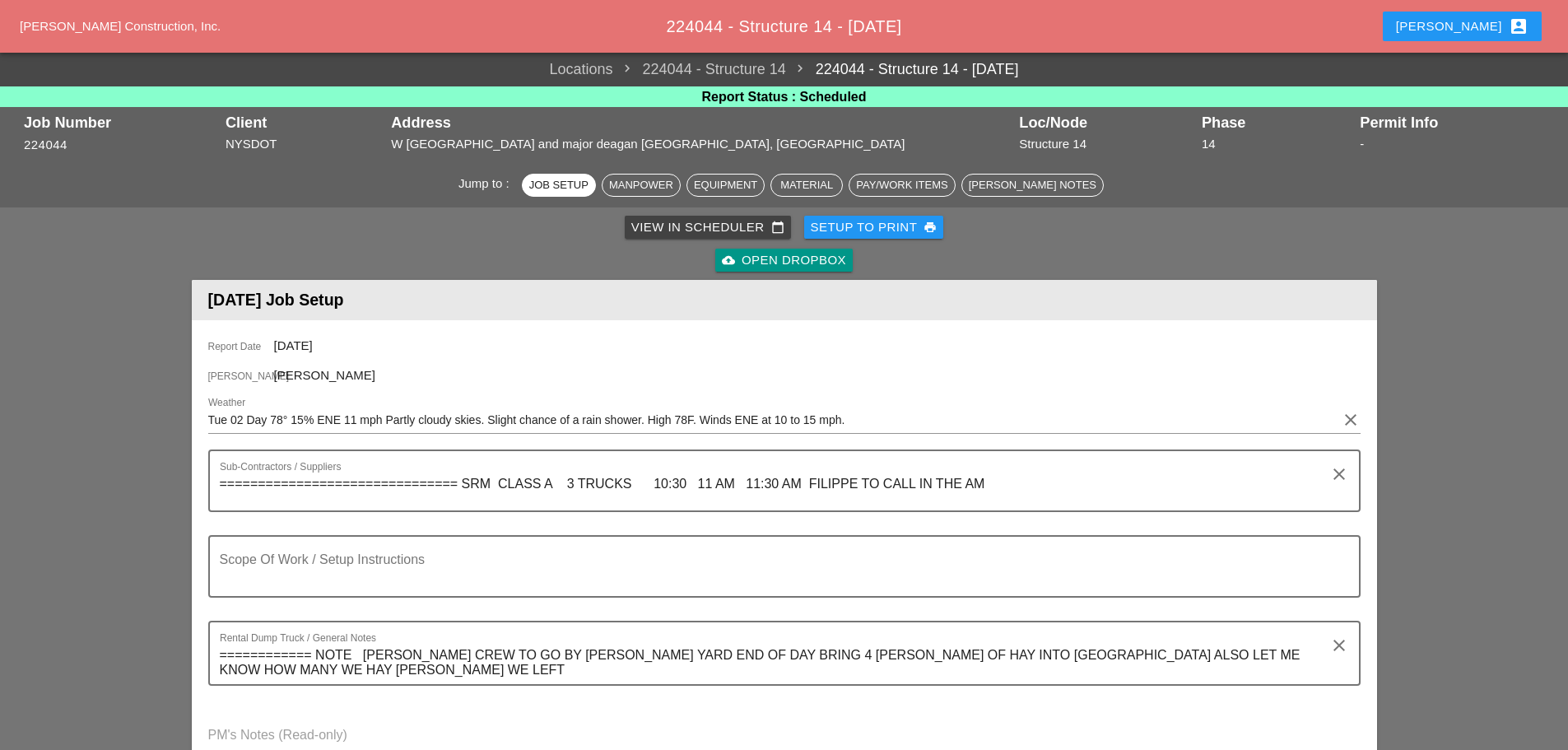
click at [1480, 26] on div "Enrico account_box" at bounding box center [1461, 26] width 133 height 19
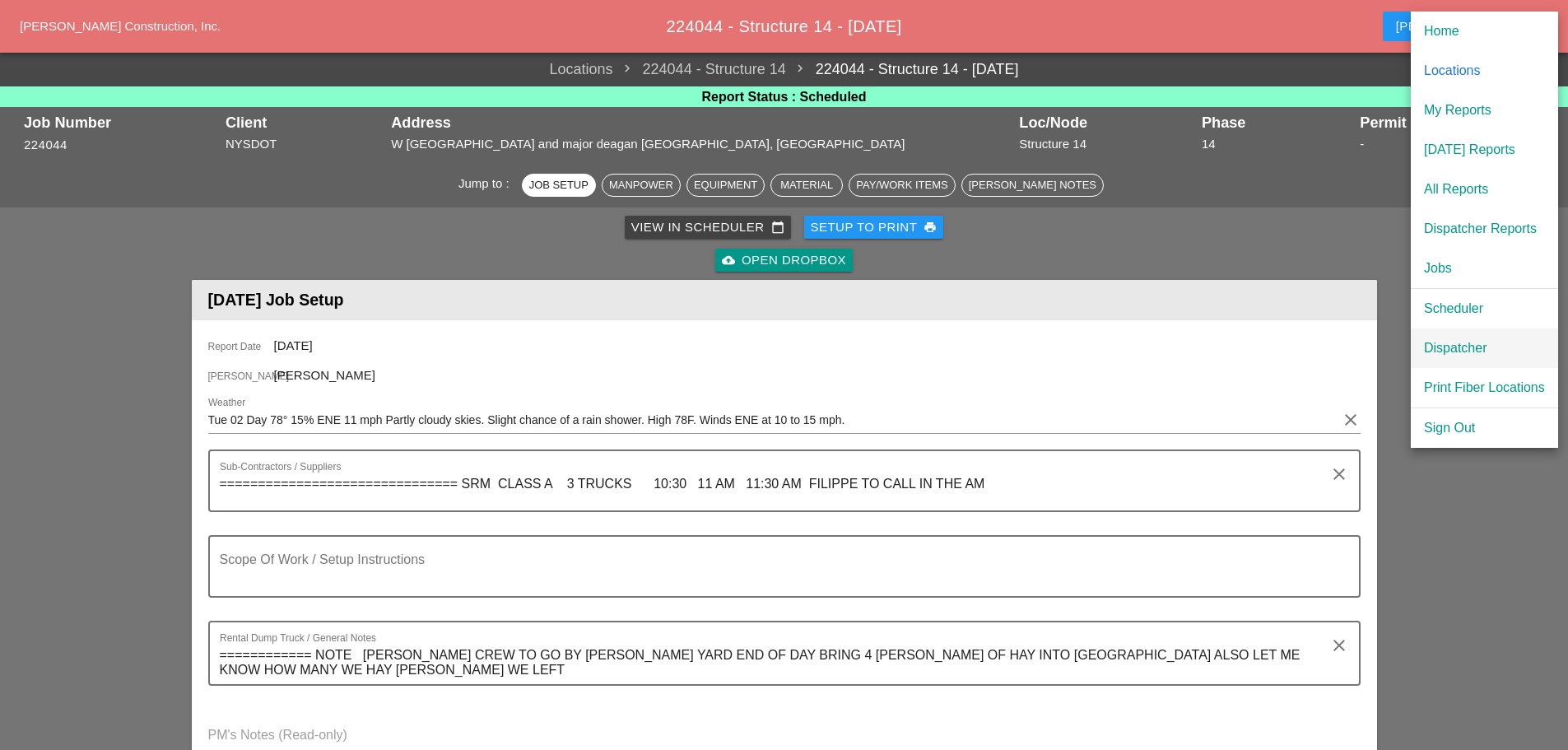
click at [1470, 346] on div "Dispatcher" at bounding box center [1484, 347] width 121 height 19
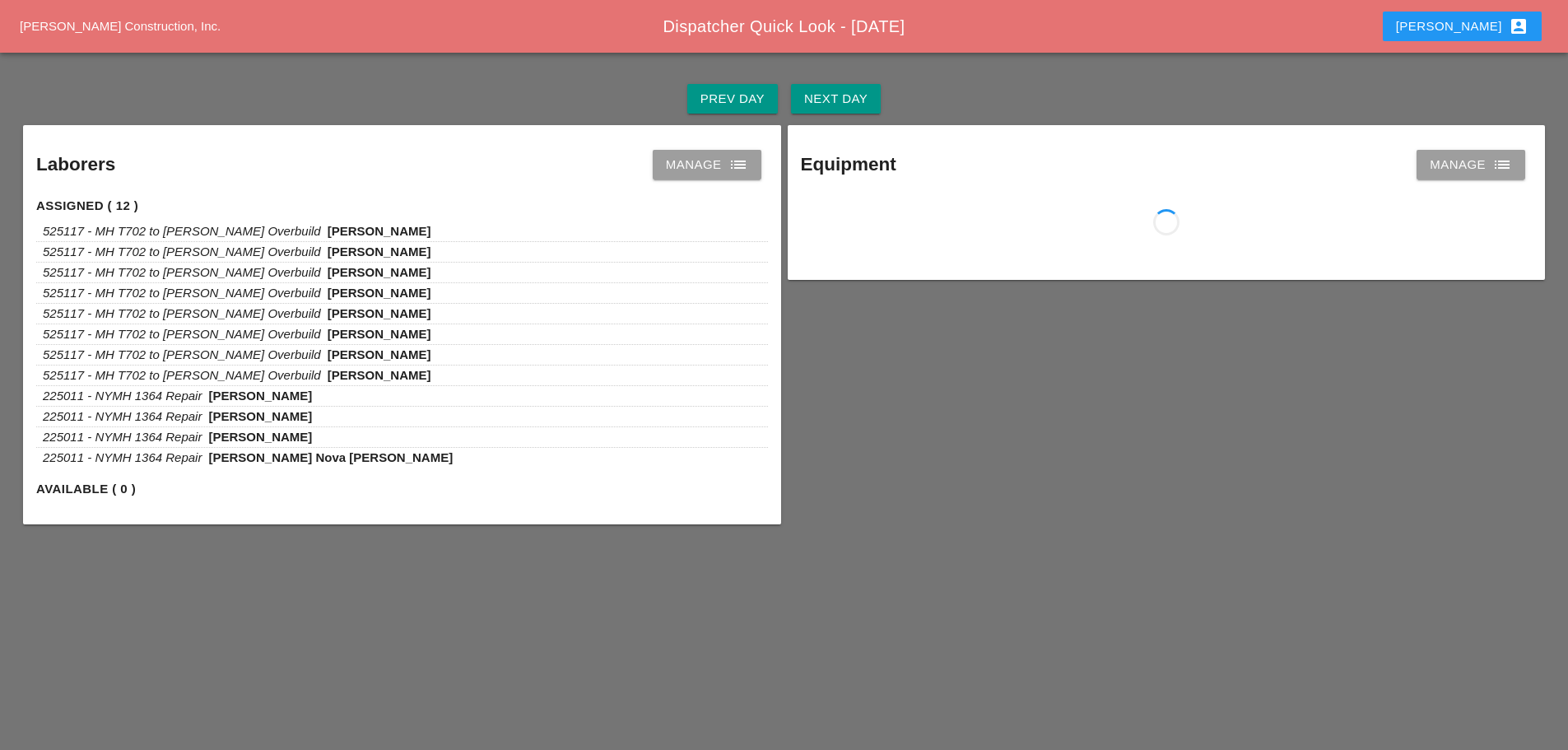
click at [850, 92] on div "Next Day" at bounding box center [836, 99] width 63 height 19
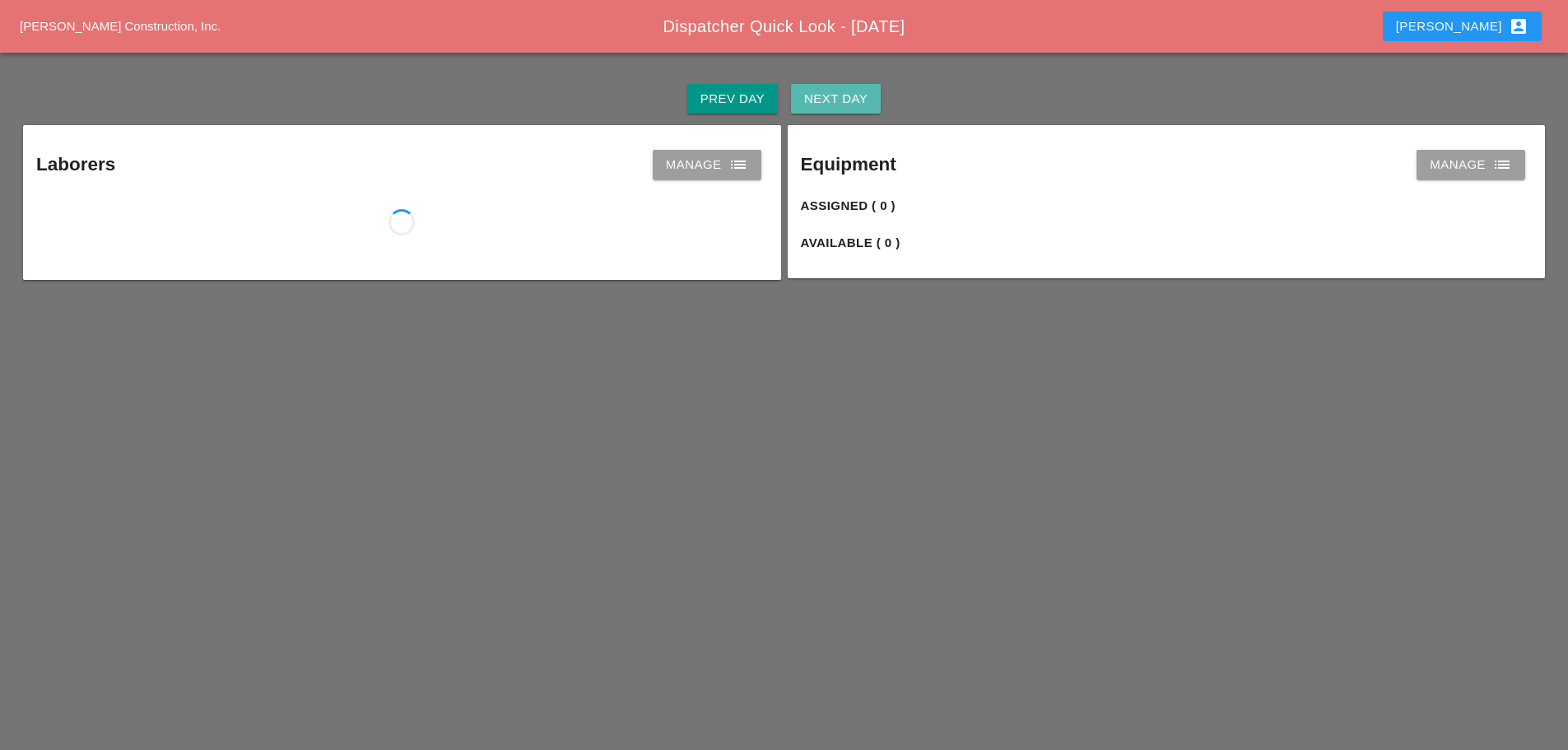
click at [850, 92] on div "Next Day" at bounding box center [836, 99] width 63 height 19
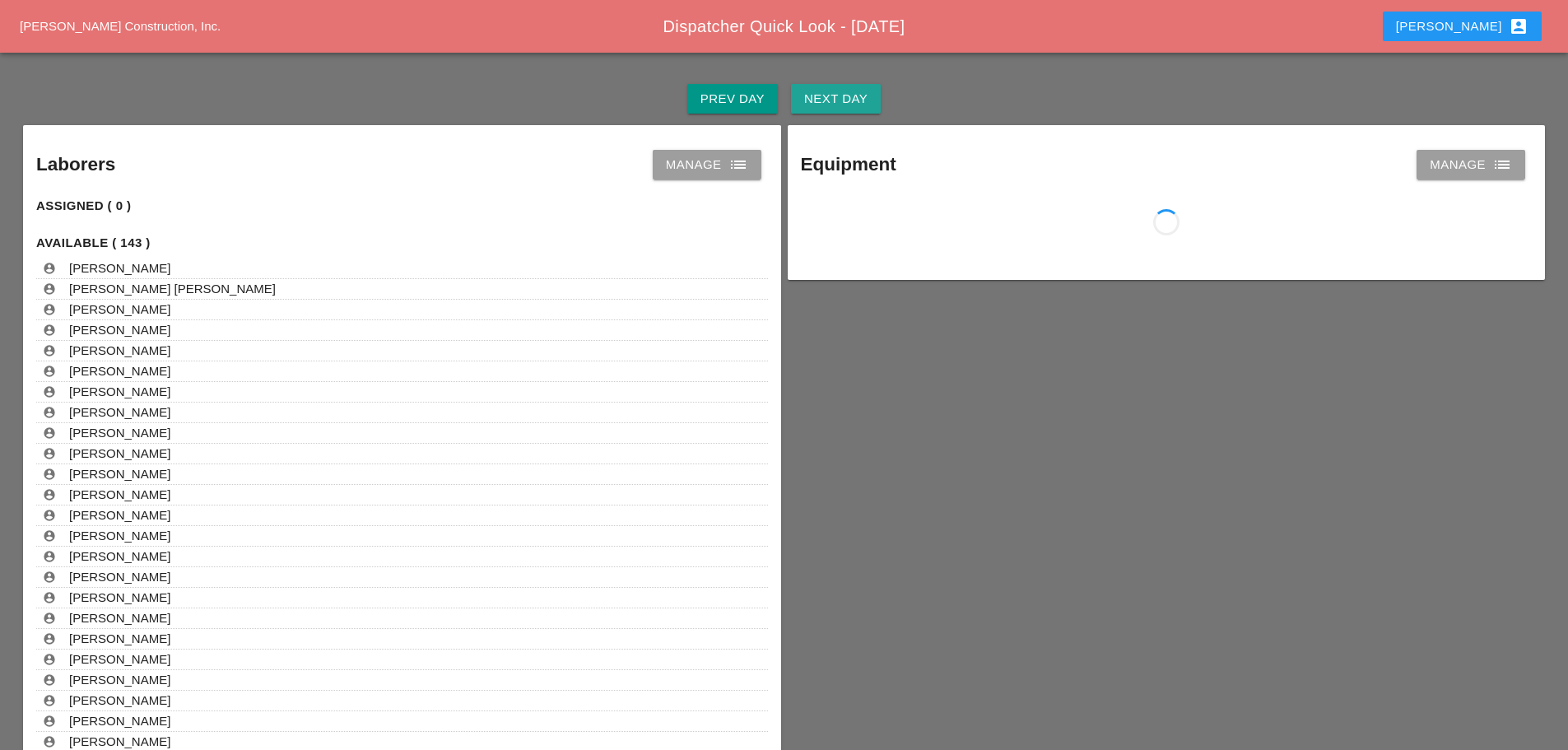
click at [850, 92] on div "Next Day" at bounding box center [836, 99] width 63 height 19
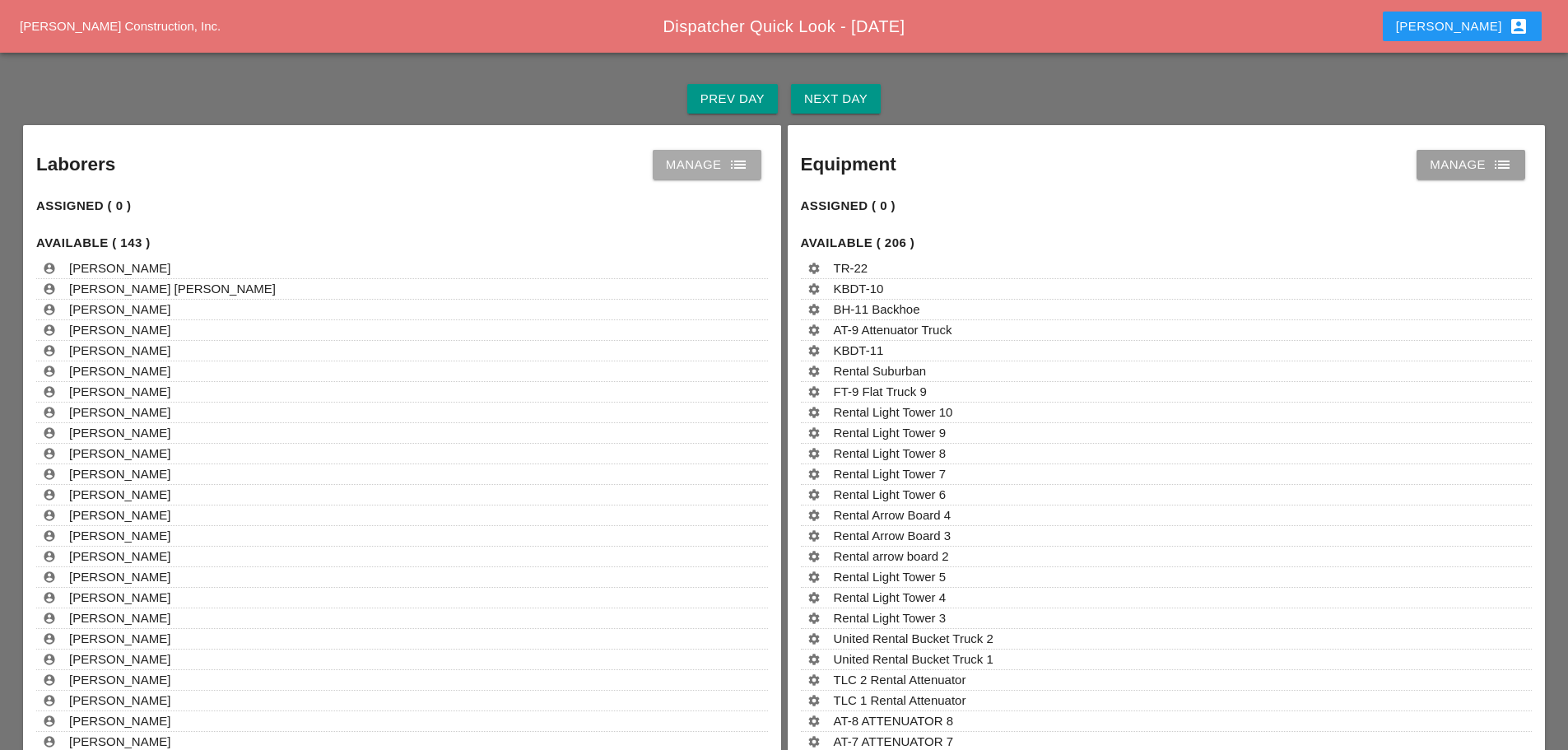
click at [735, 162] on icon "list" at bounding box center [738, 164] width 19 height 19
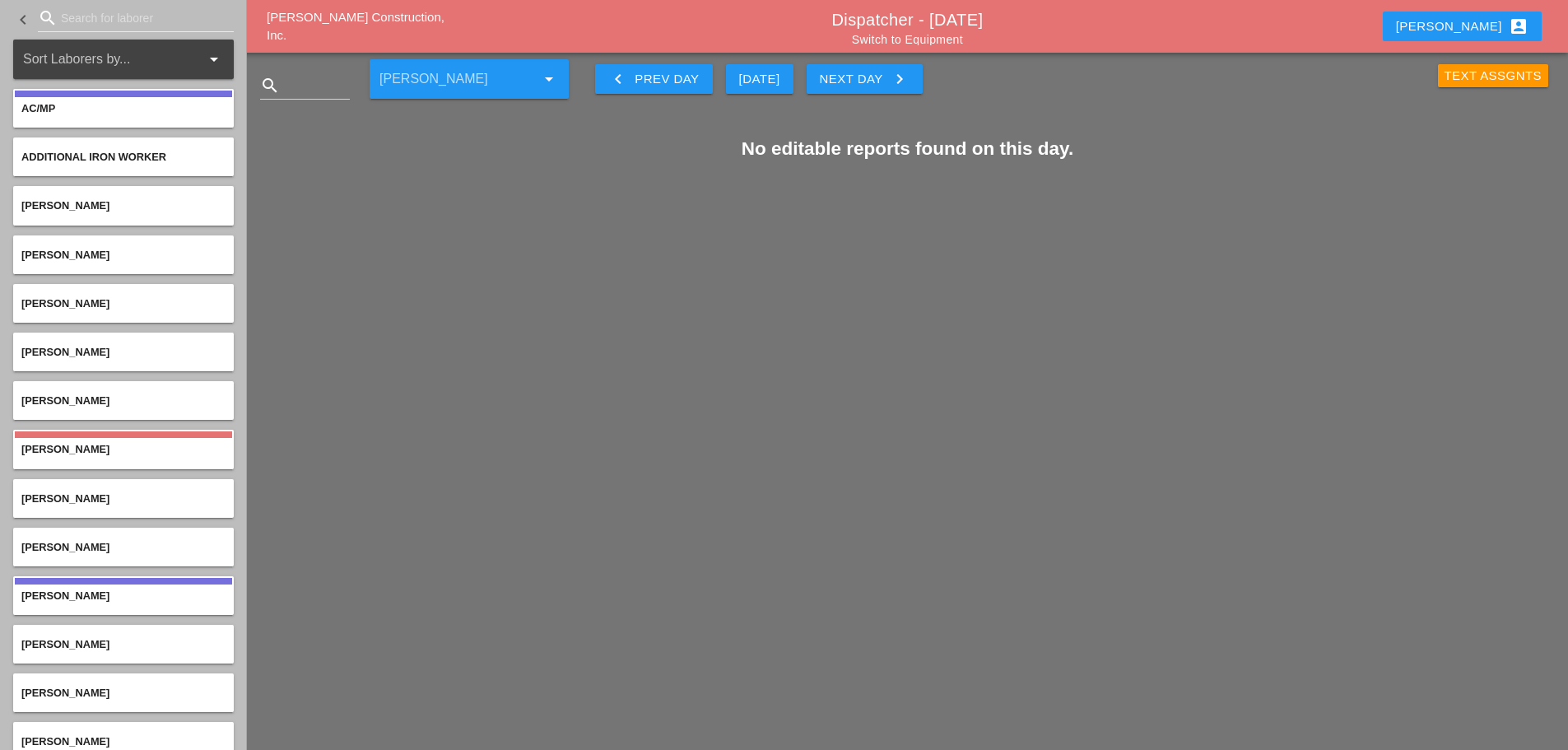
click at [912, 81] on button "Next Day keyboard_arrow_right" at bounding box center [864, 79] width 116 height 30
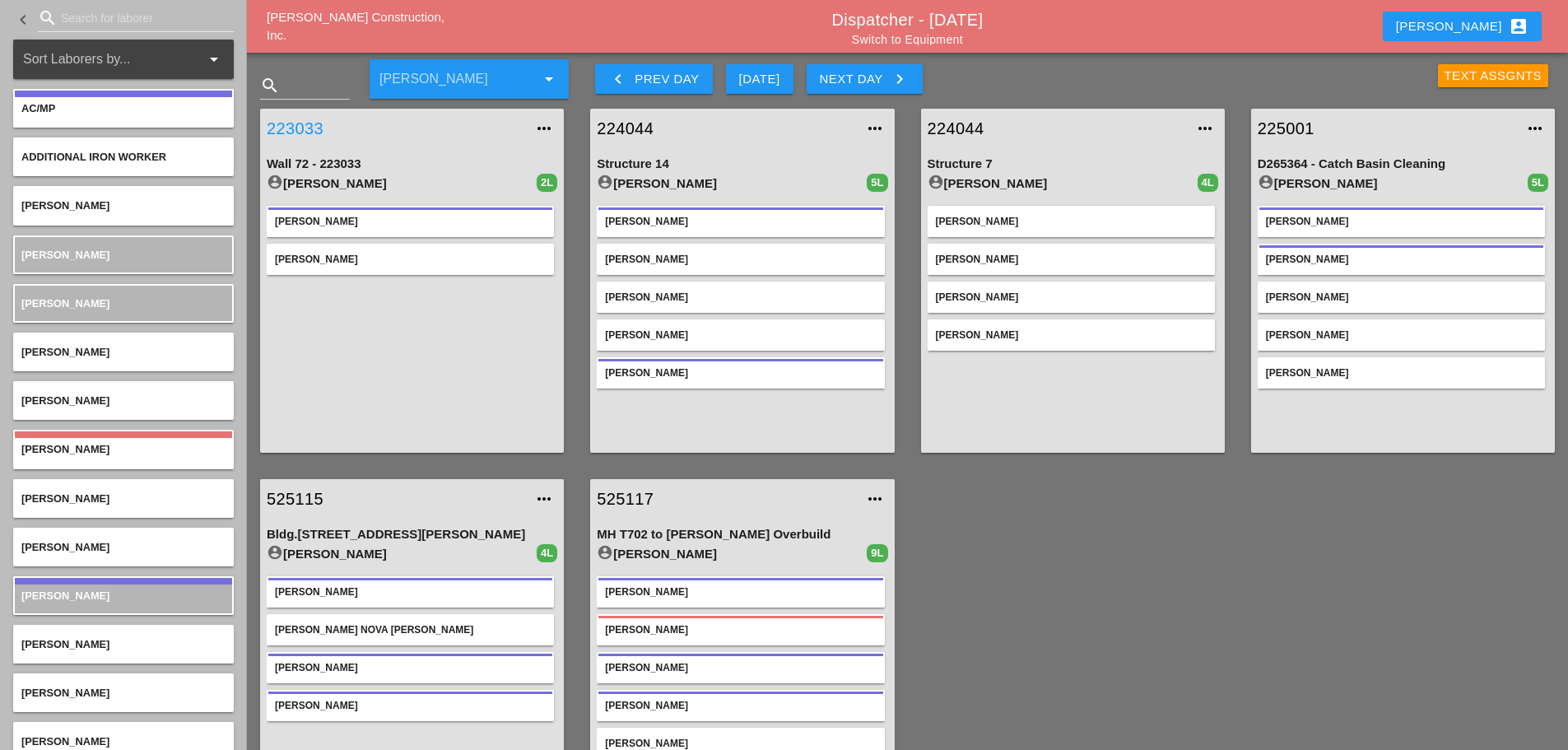
click at [282, 130] on link "223033" at bounding box center [395, 128] width 257 height 25
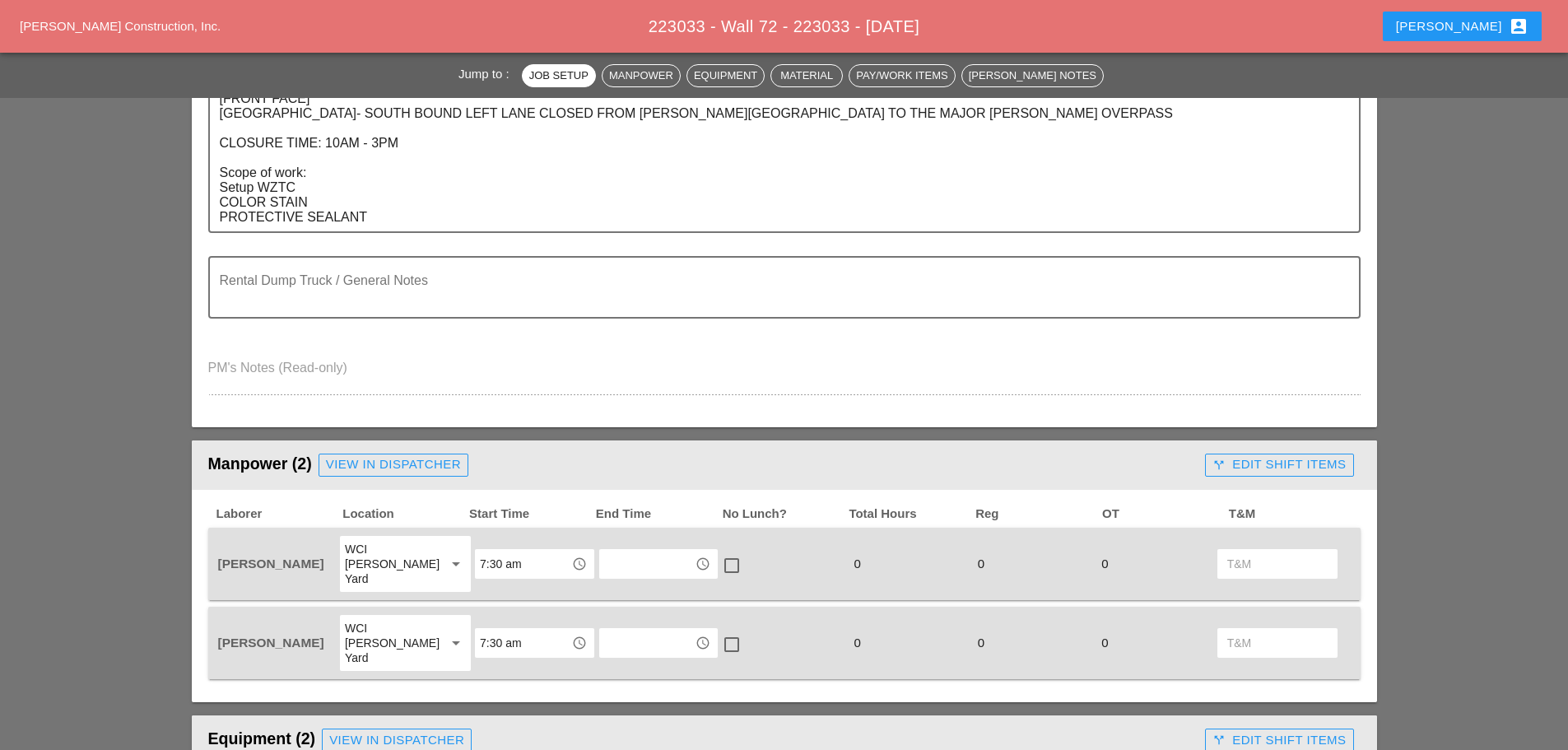
scroll to position [822, 0]
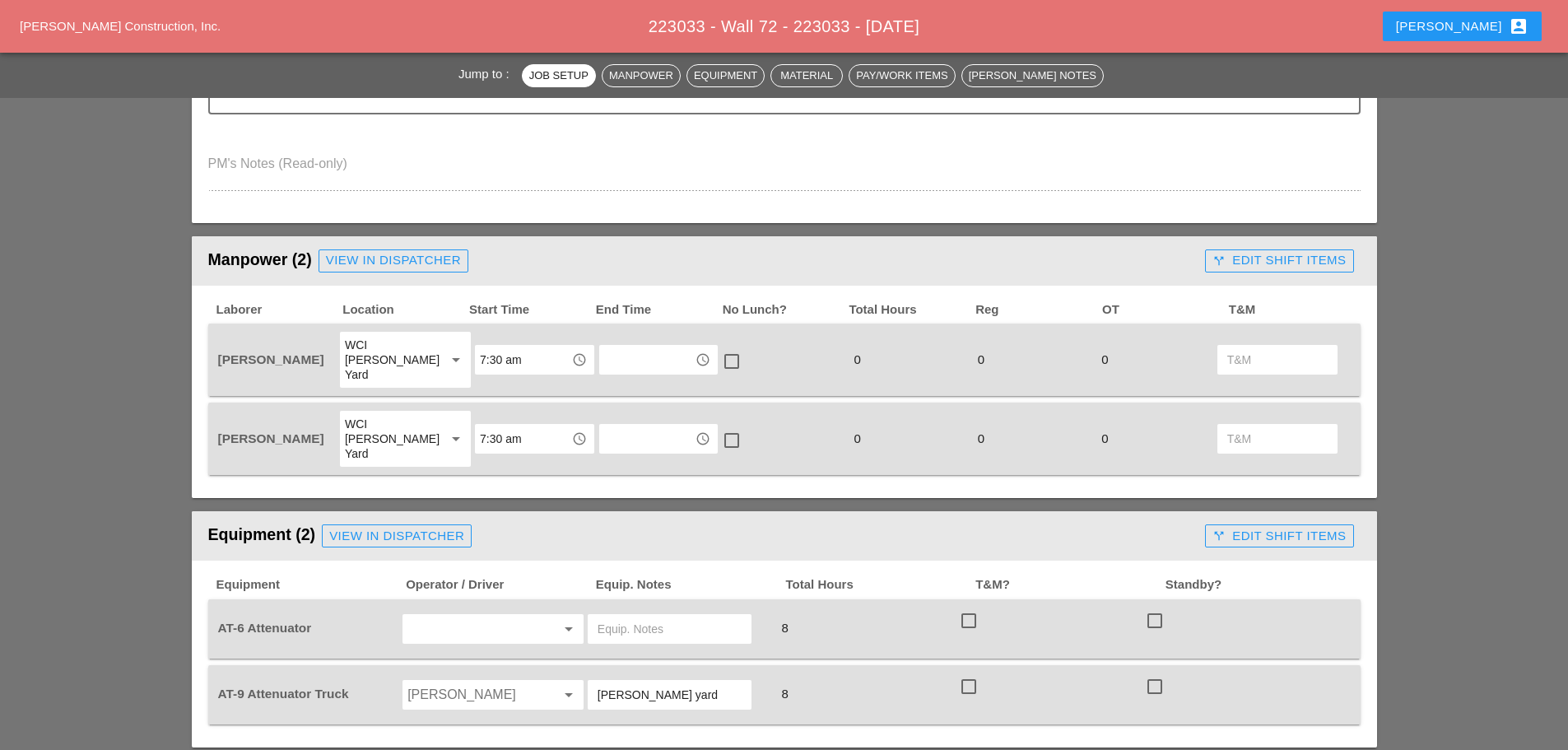
click at [491, 615] on input "text" at bounding box center [470, 628] width 125 height 26
click at [461, 633] on div "[PERSON_NAME]" at bounding box center [493, 634] width 155 height 19
click at [459, 681] on input "Hugo Zambrano" at bounding box center [470, 694] width 125 height 26
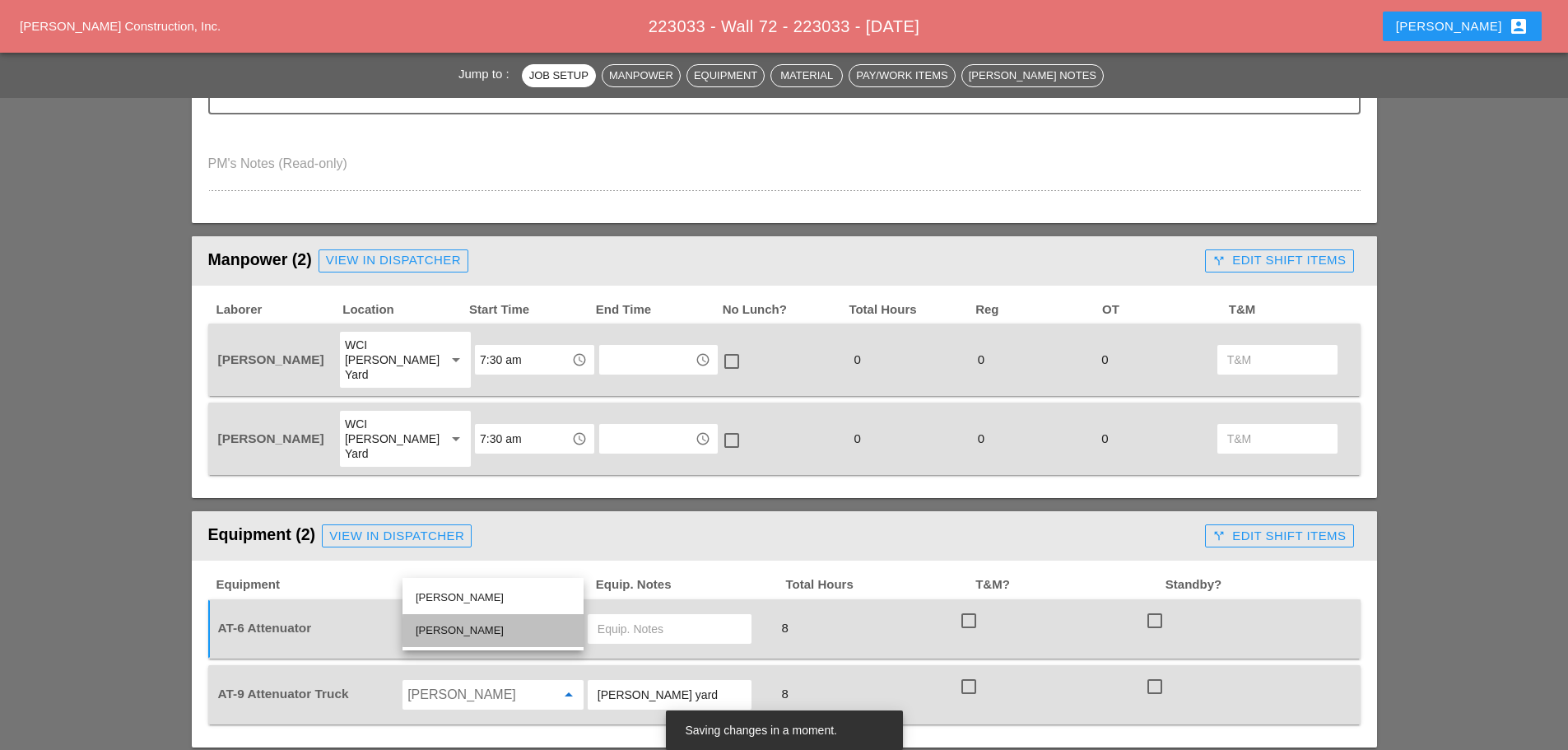
click at [454, 621] on div "[PERSON_NAME]" at bounding box center [493, 629] width 155 height 19
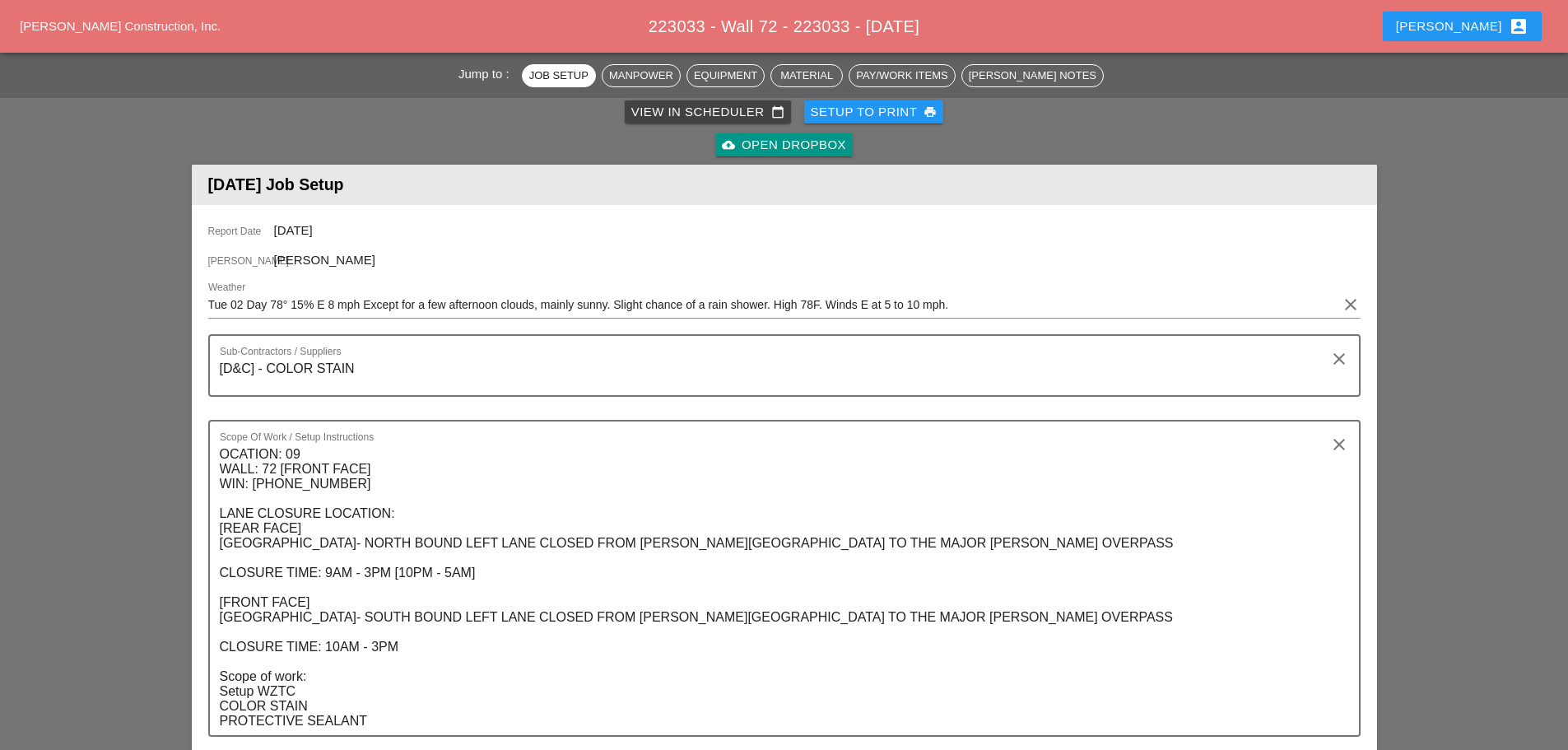
scroll to position [0, 0]
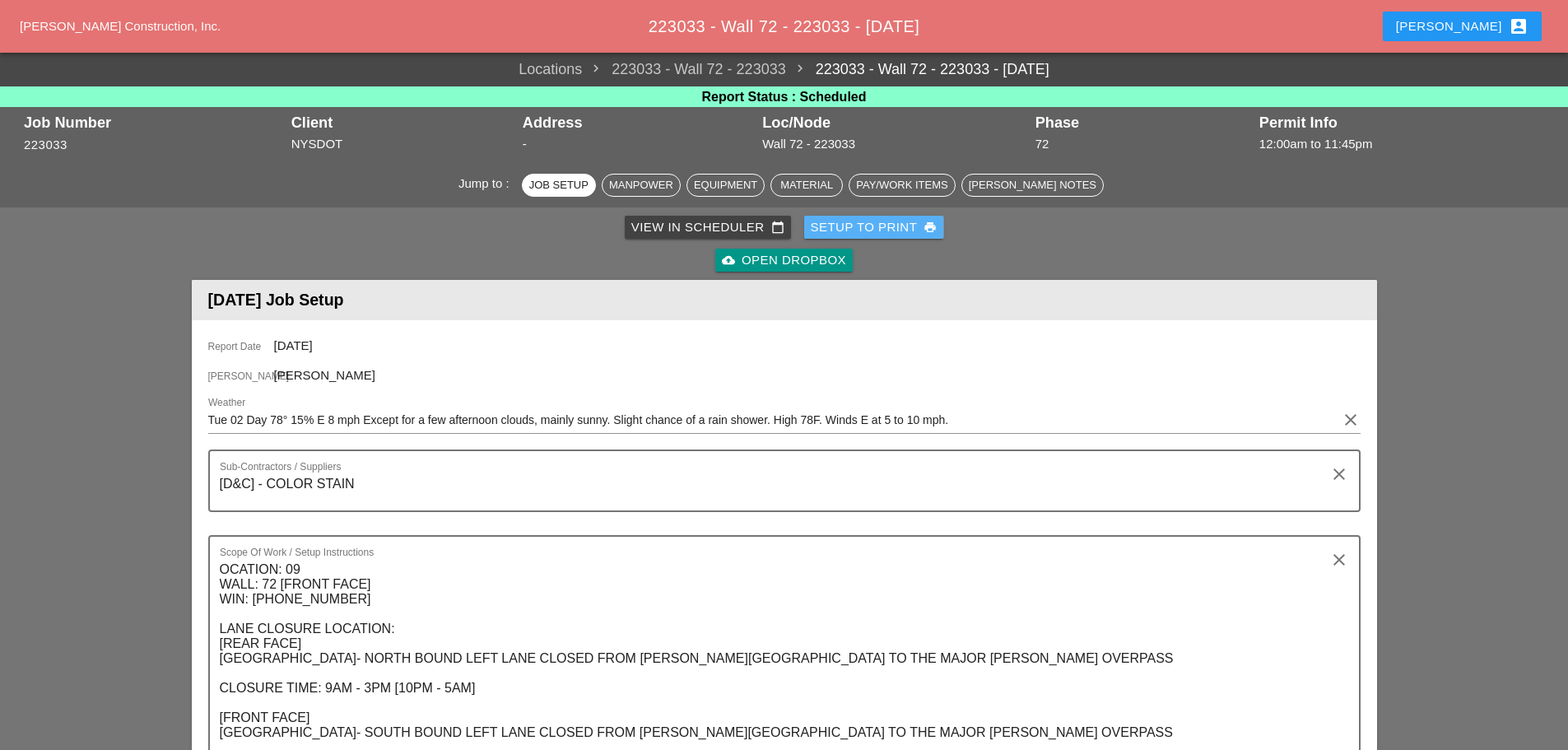
click at [835, 231] on div "Setup to Print print" at bounding box center [874, 227] width 127 height 19
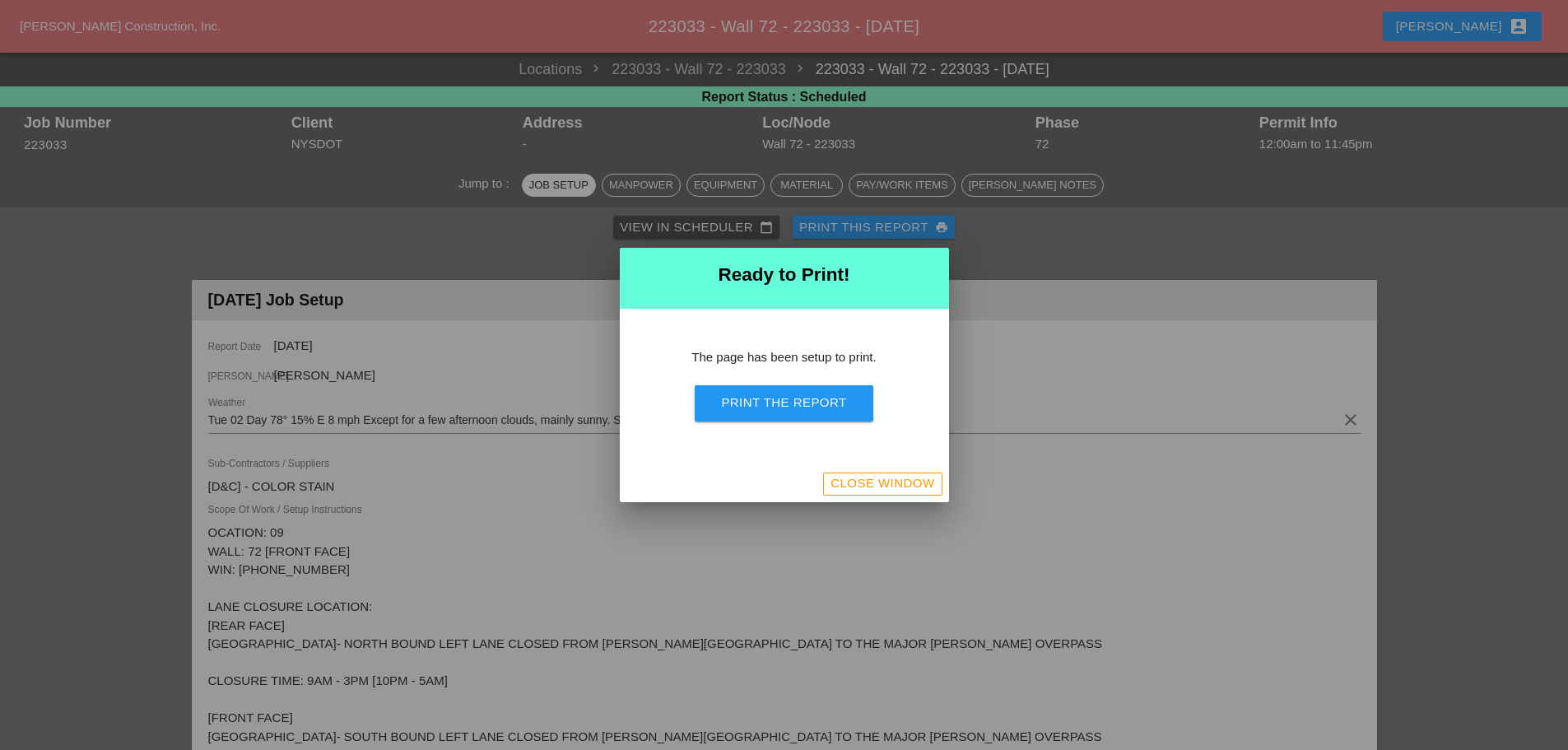
click at [820, 403] on div "Print the Report" at bounding box center [784, 403] width 125 height 19
click at [903, 482] on div "Close Window" at bounding box center [882, 484] width 104 height 19
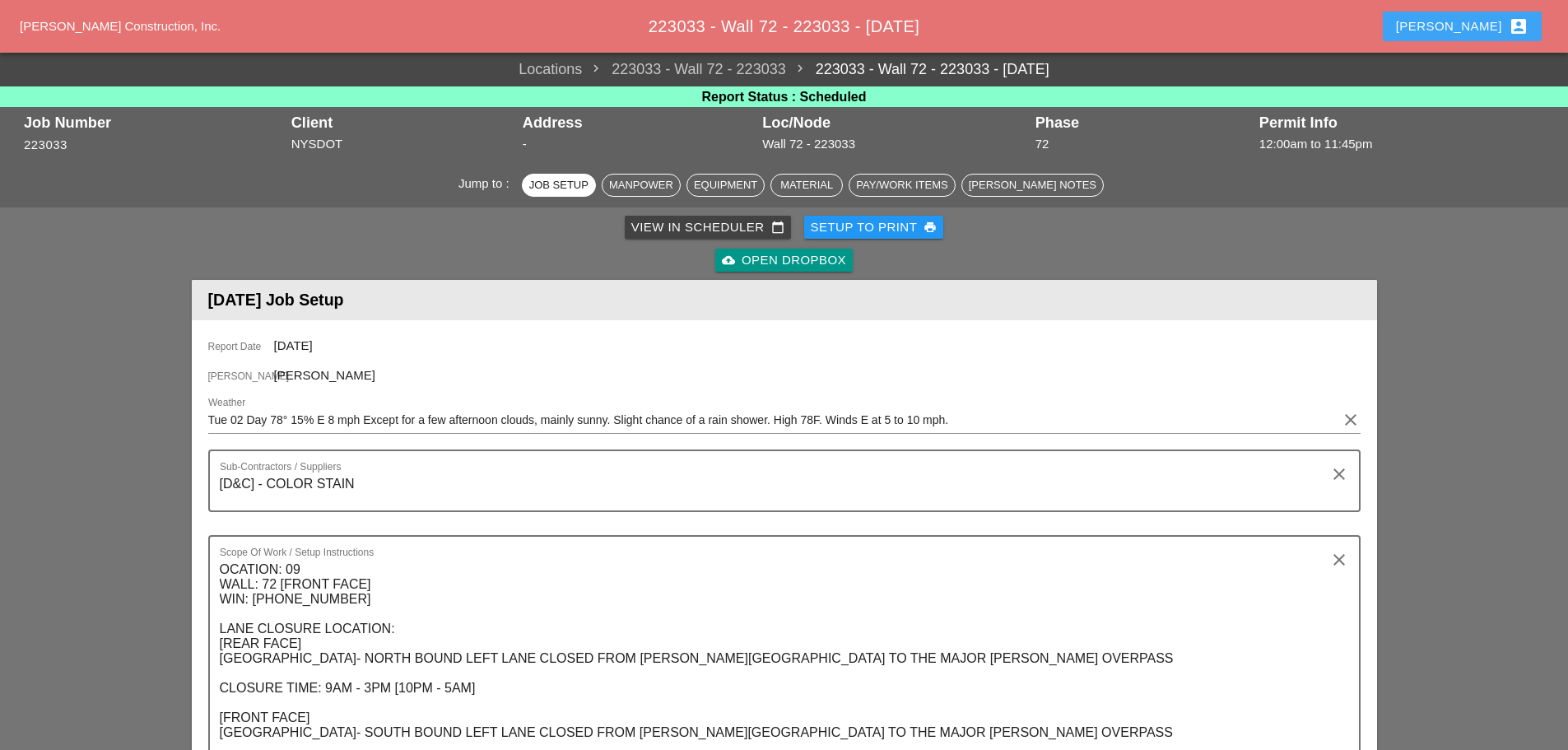
click at [1459, 33] on button "Enrico account_box" at bounding box center [1461, 26] width 159 height 30
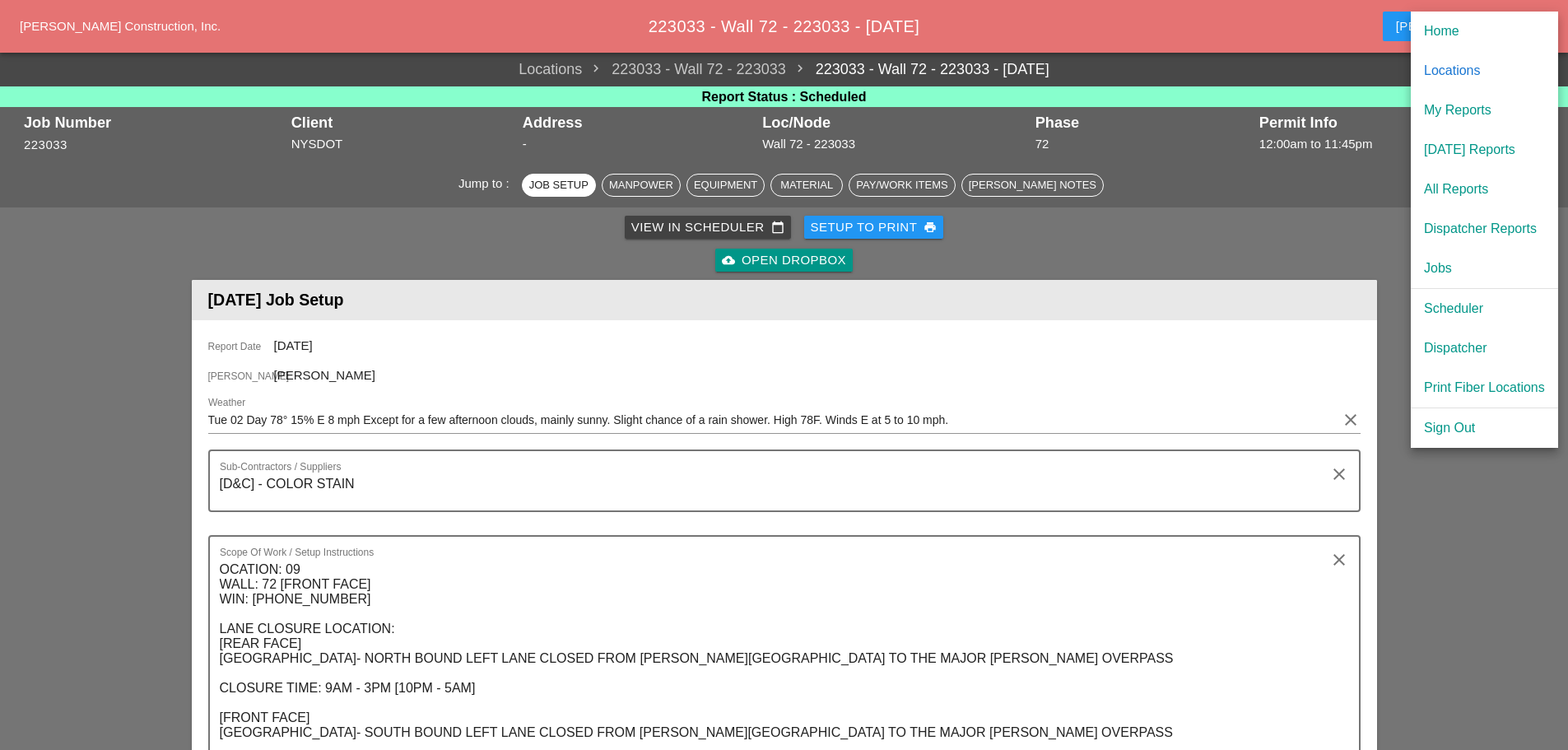
click at [1468, 344] on div "Dispatcher" at bounding box center [1484, 347] width 121 height 19
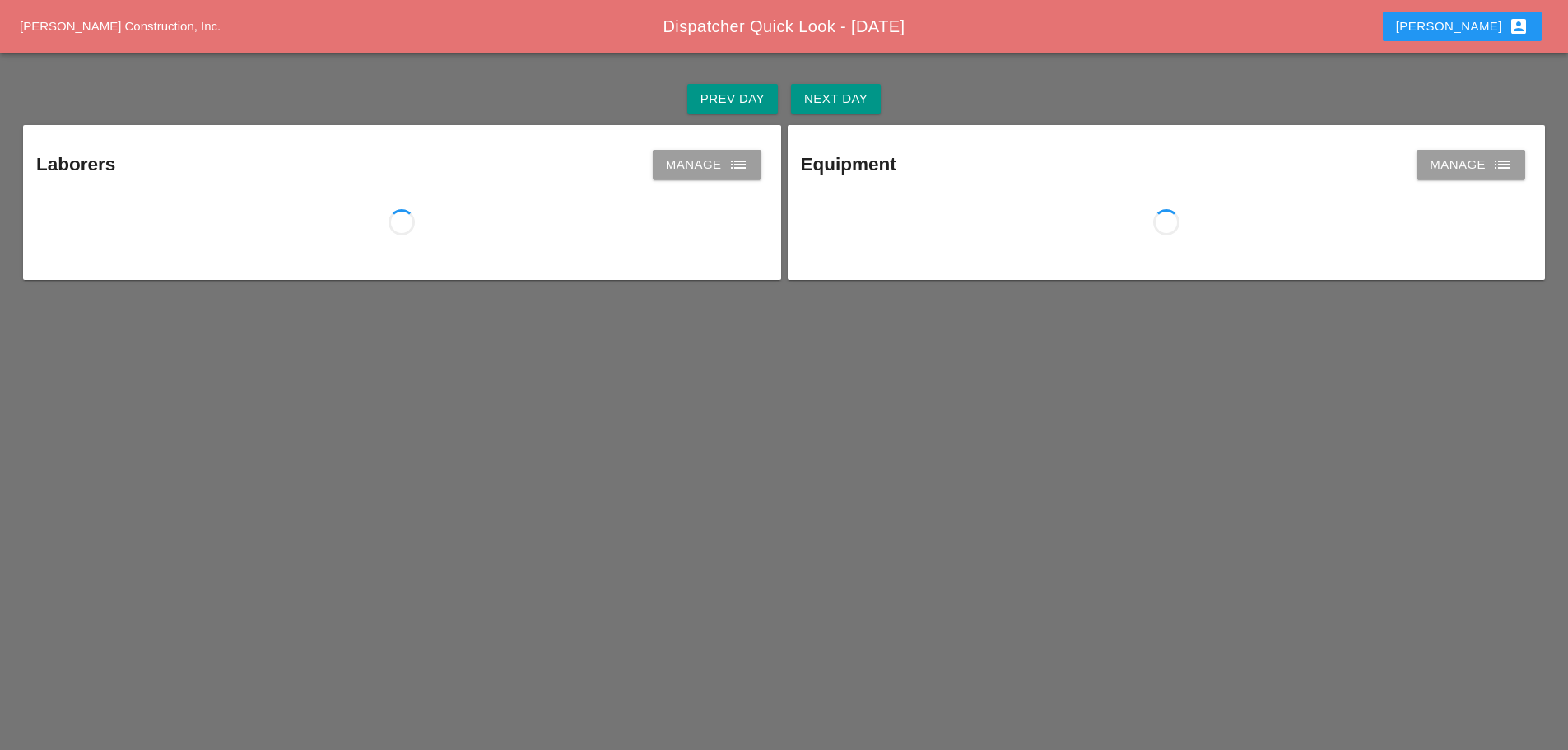
click at [841, 87] on button "Next Day" at bounding box center [836, 98] width 90 height 30
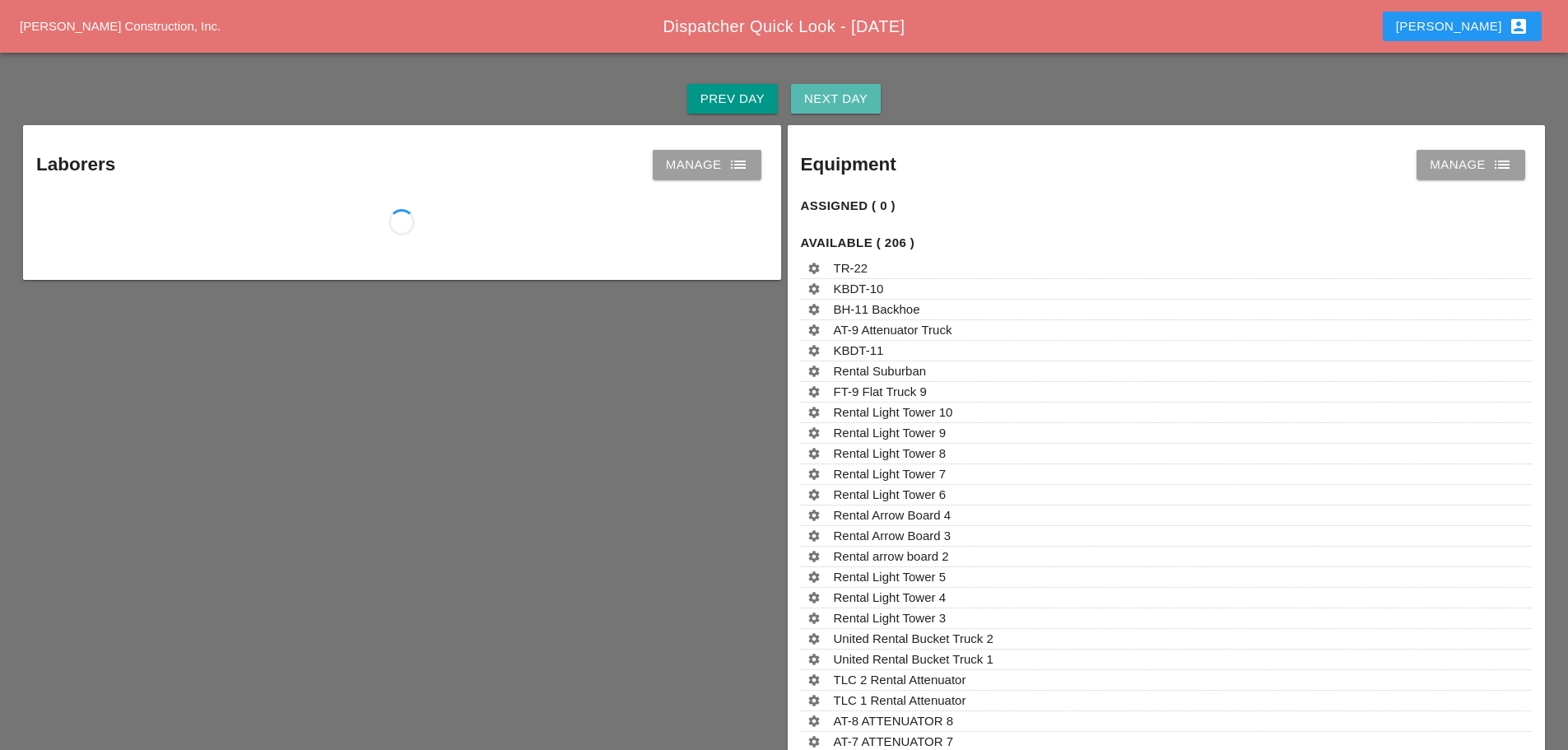
click at [841, 87] on button "Next Day" at bounding box center [836, 98] width 90 height 30
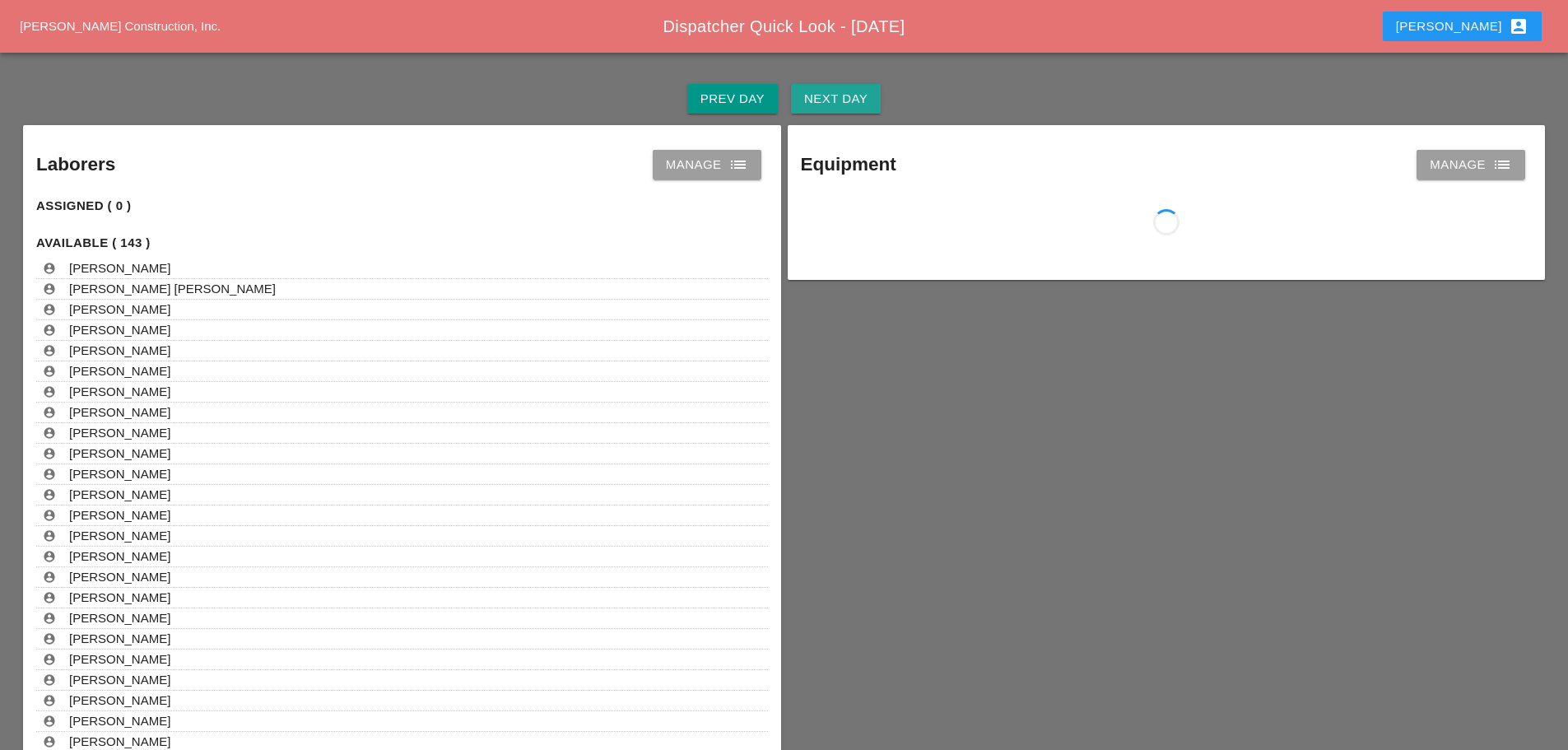
click at [841, 87] on button "Next Day" at bounding box center [836, 98] width 90 height 30
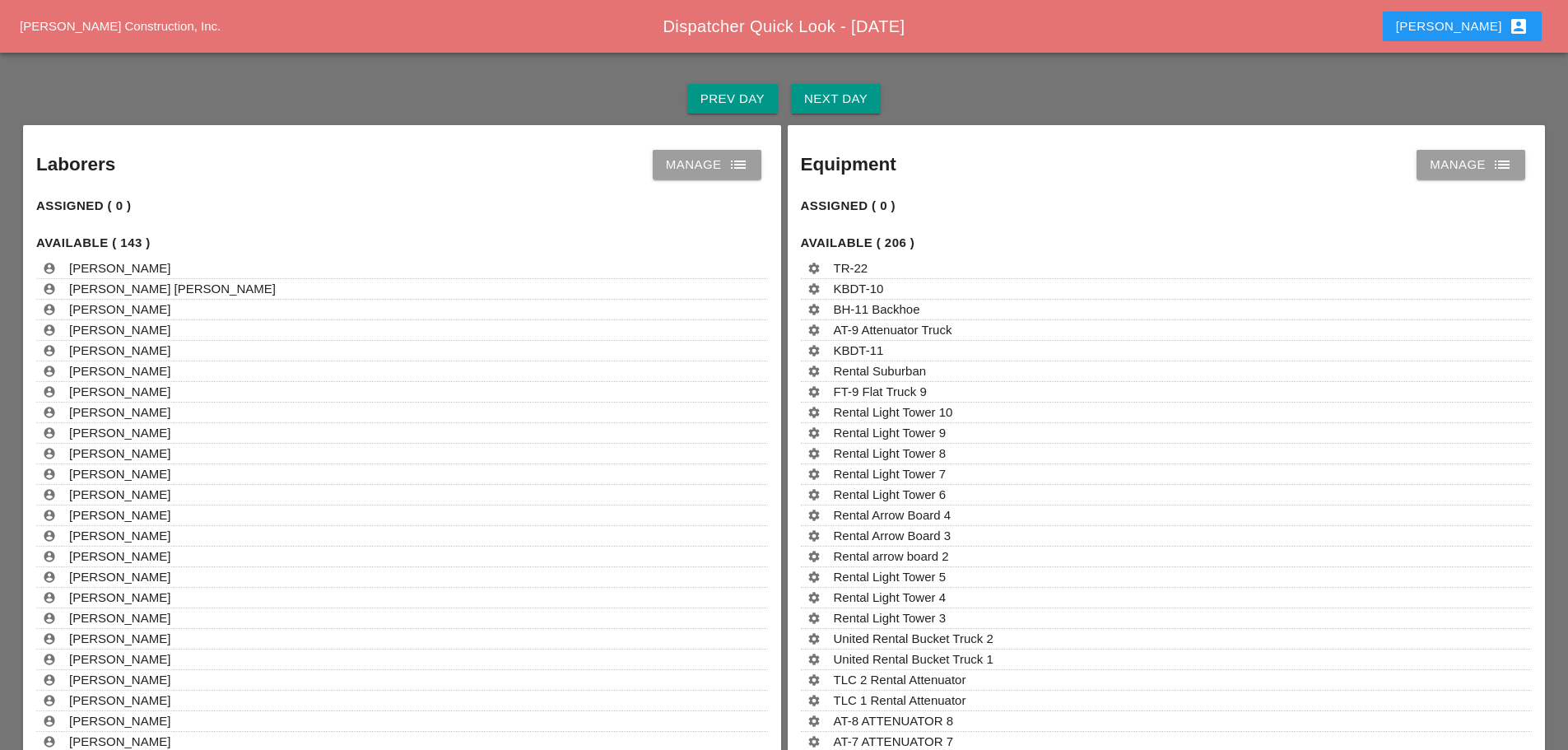
click at [847, 96] on div "Next Day" at bounding box center [836, 99] width 63 height 19
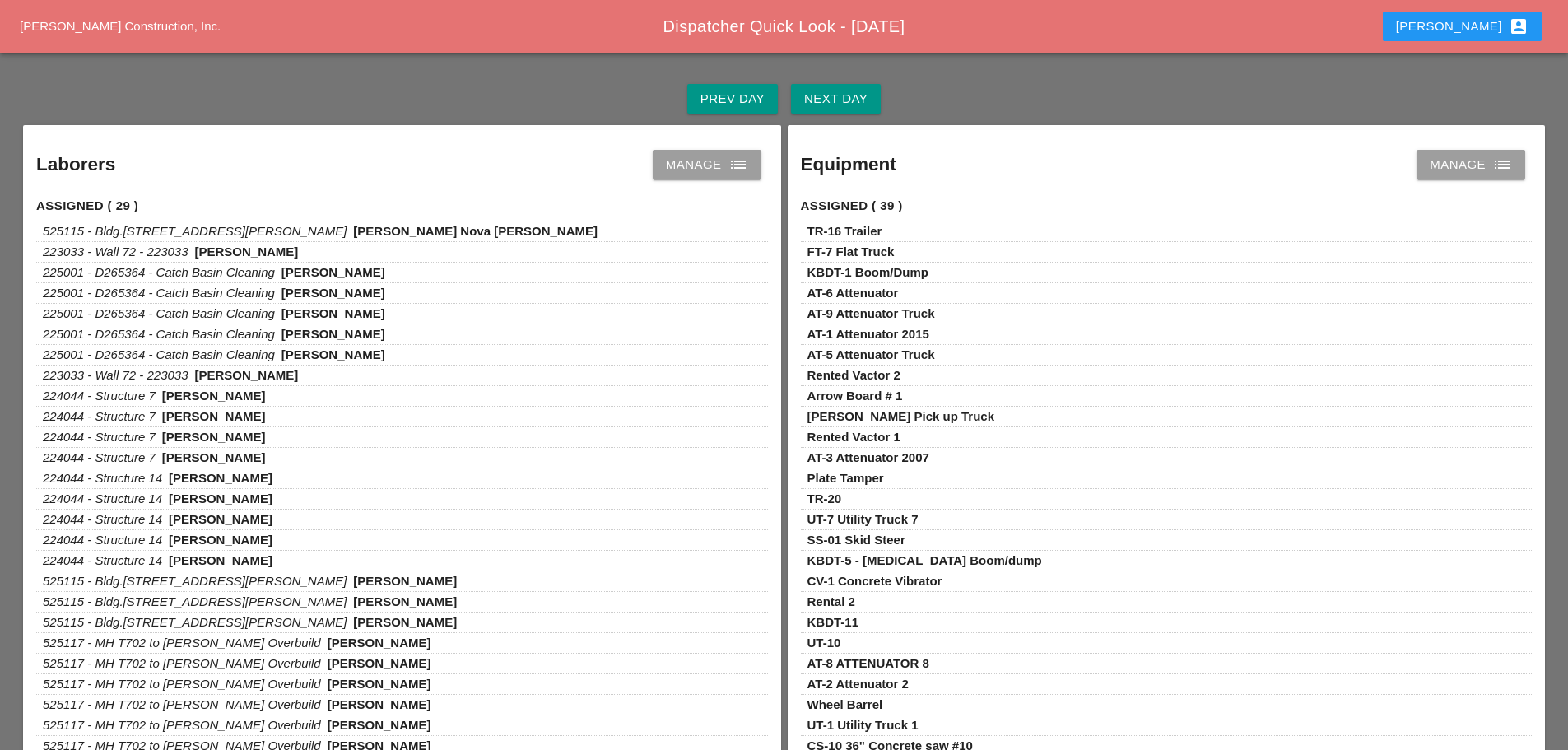
click at [755, 167] on link "Manage list" at bounding box center [706, 164] width 109 height 30
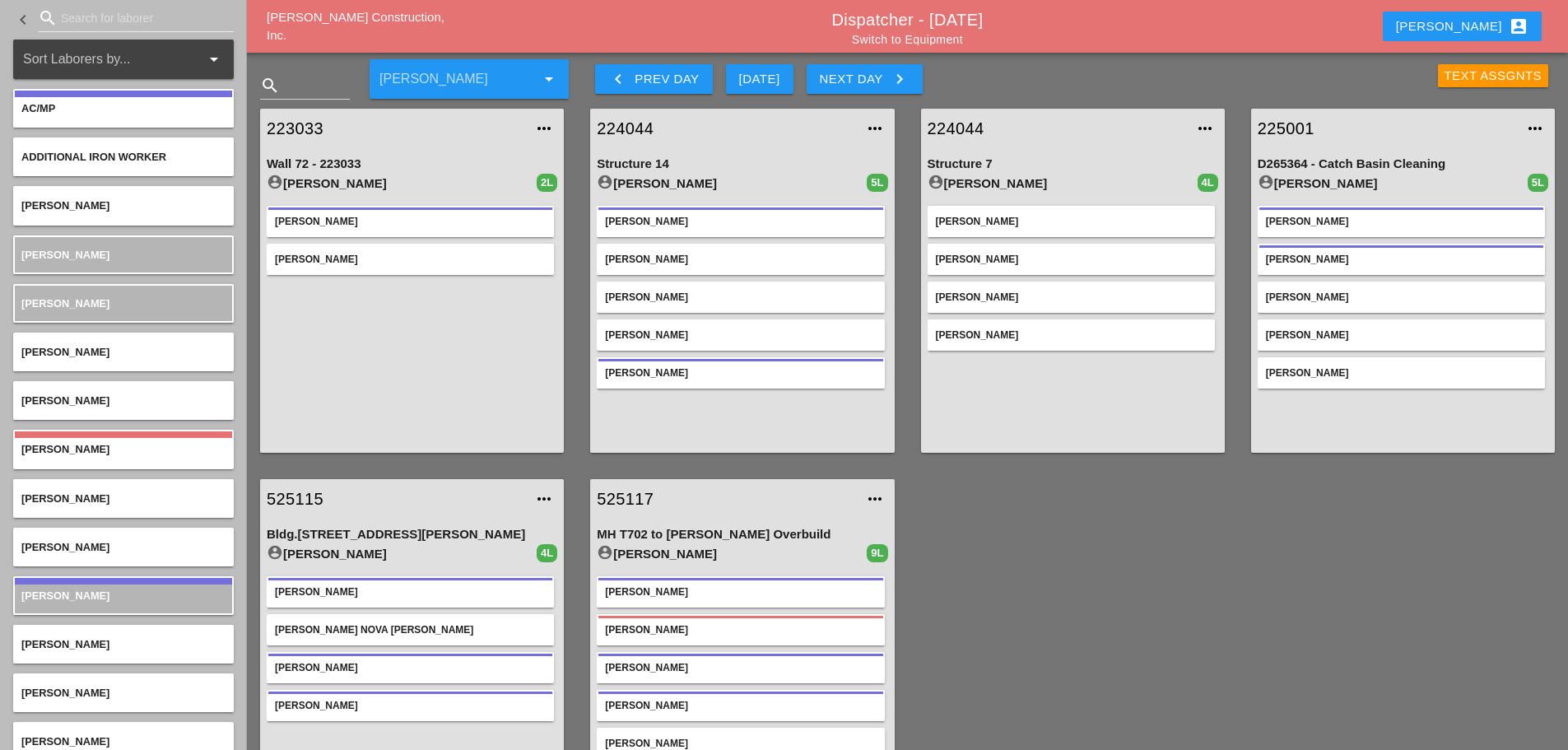
click at [914, 80] on button "Next Day keyboard_arrow_right" at bounding box center [864, 79] width 116 height 30
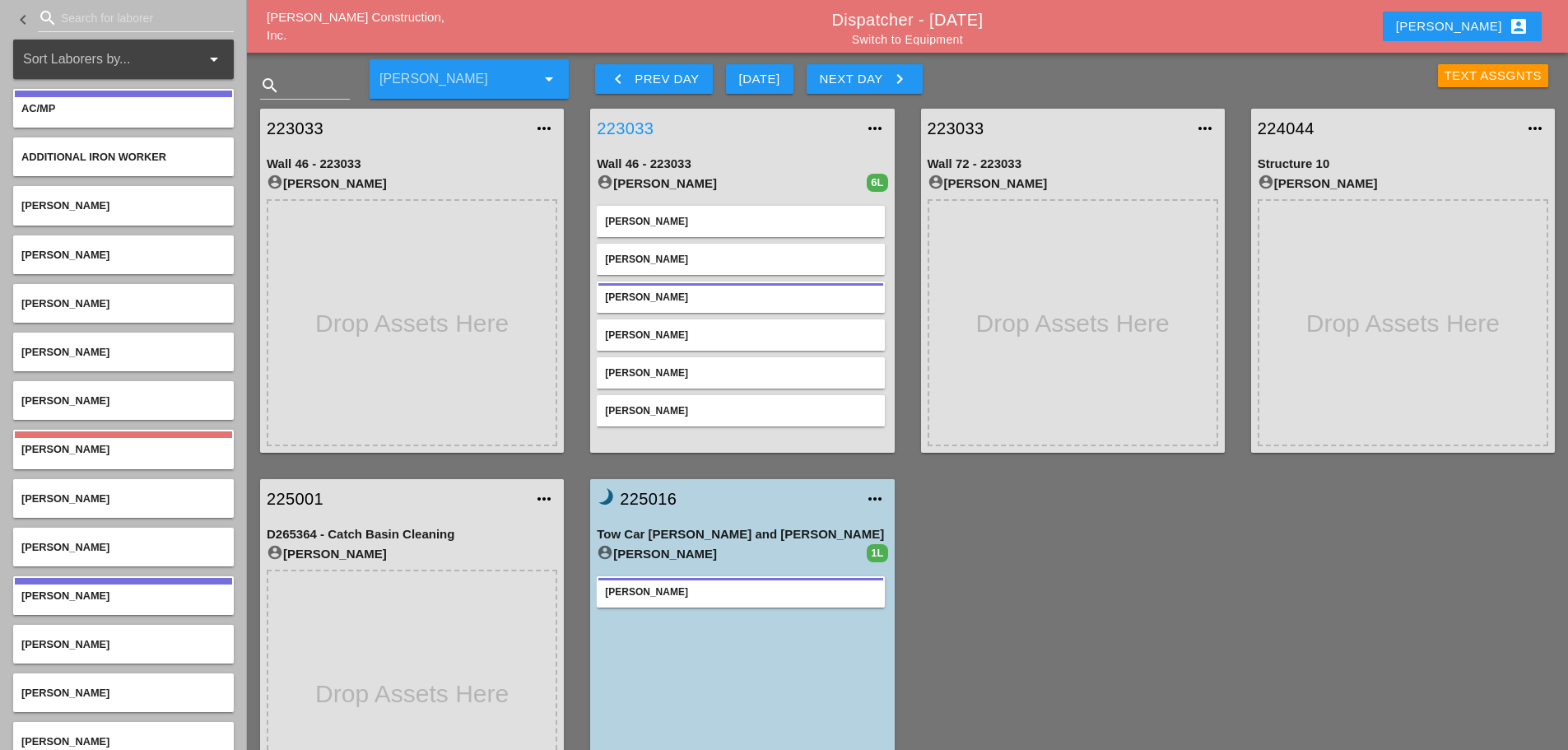
click at [638, 124] on link "223033" at bounding box center [725, 128] width 257 height 25
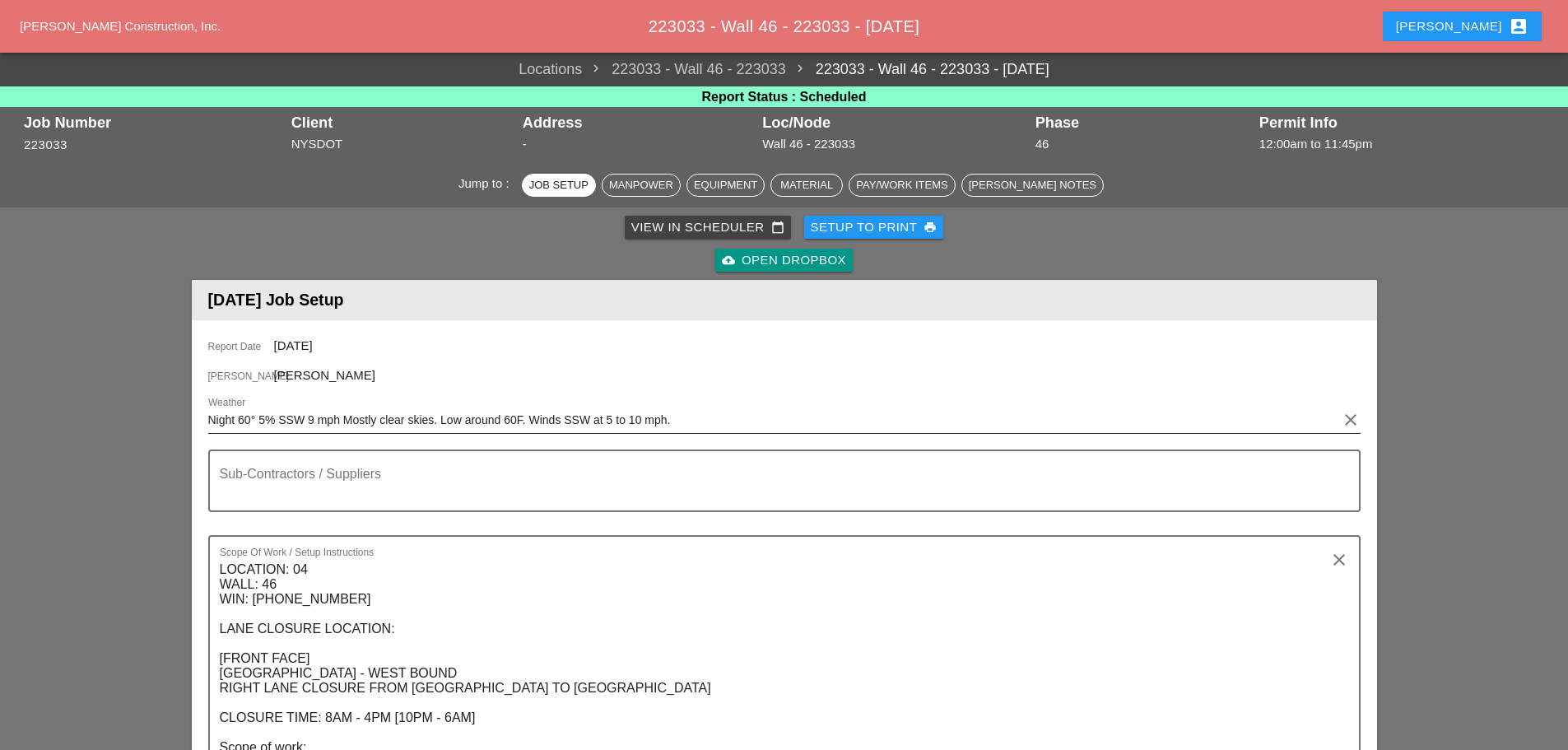
click at [210, 411] on input "Night 60° 5% SSW 9 mph Mostly clear skies. Low around 60F. Winds SSW at 5 to 10…" at bounding box center [772, 420] width 1129 height 26
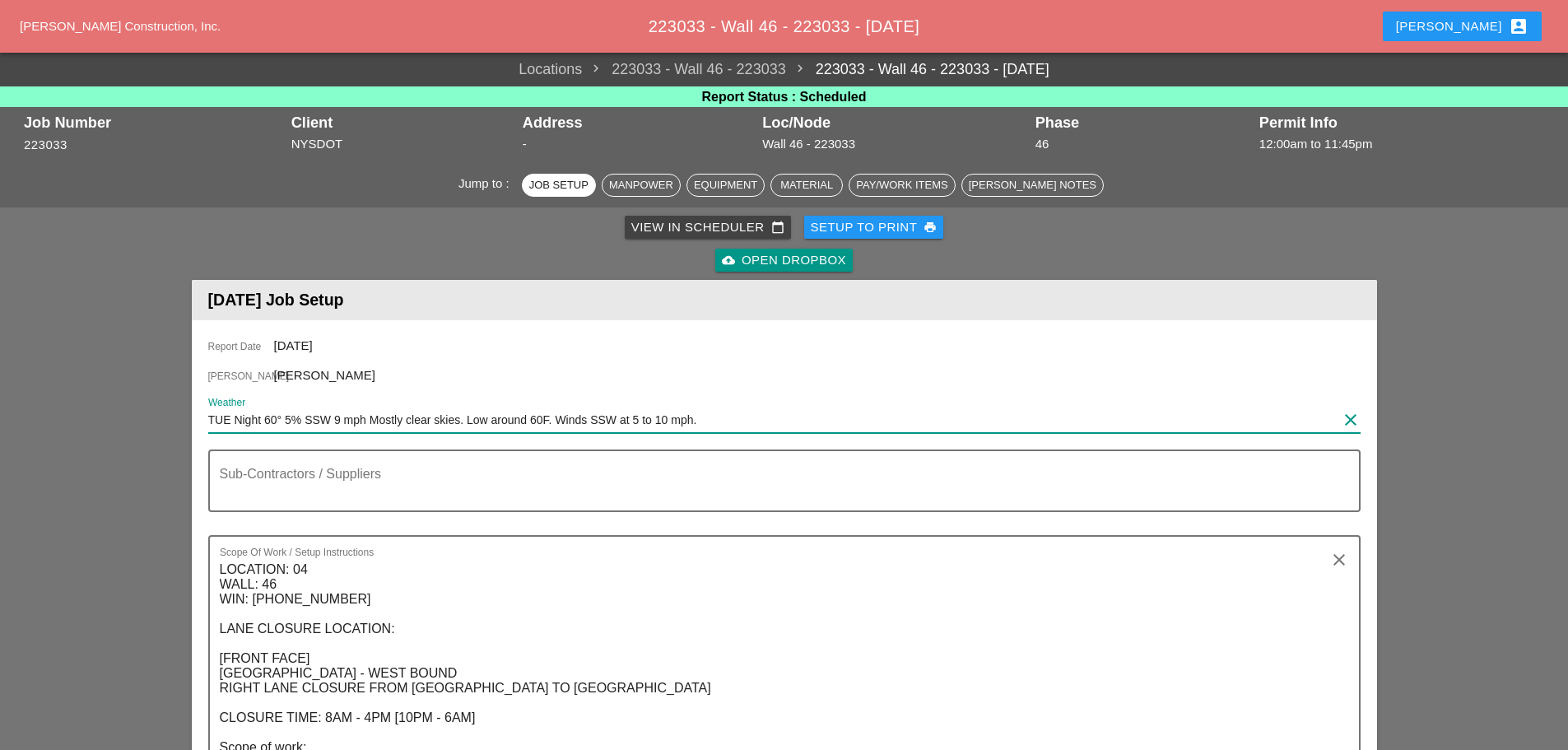
type input "TUE Night 60° 5% SSW 9 mph Mostly clear skies. Low around 60F. Winds SSW at 5 t…"
click at [857, 221] on div "Setup to Print print" at bounding box center [874, 227] width 127 height 19
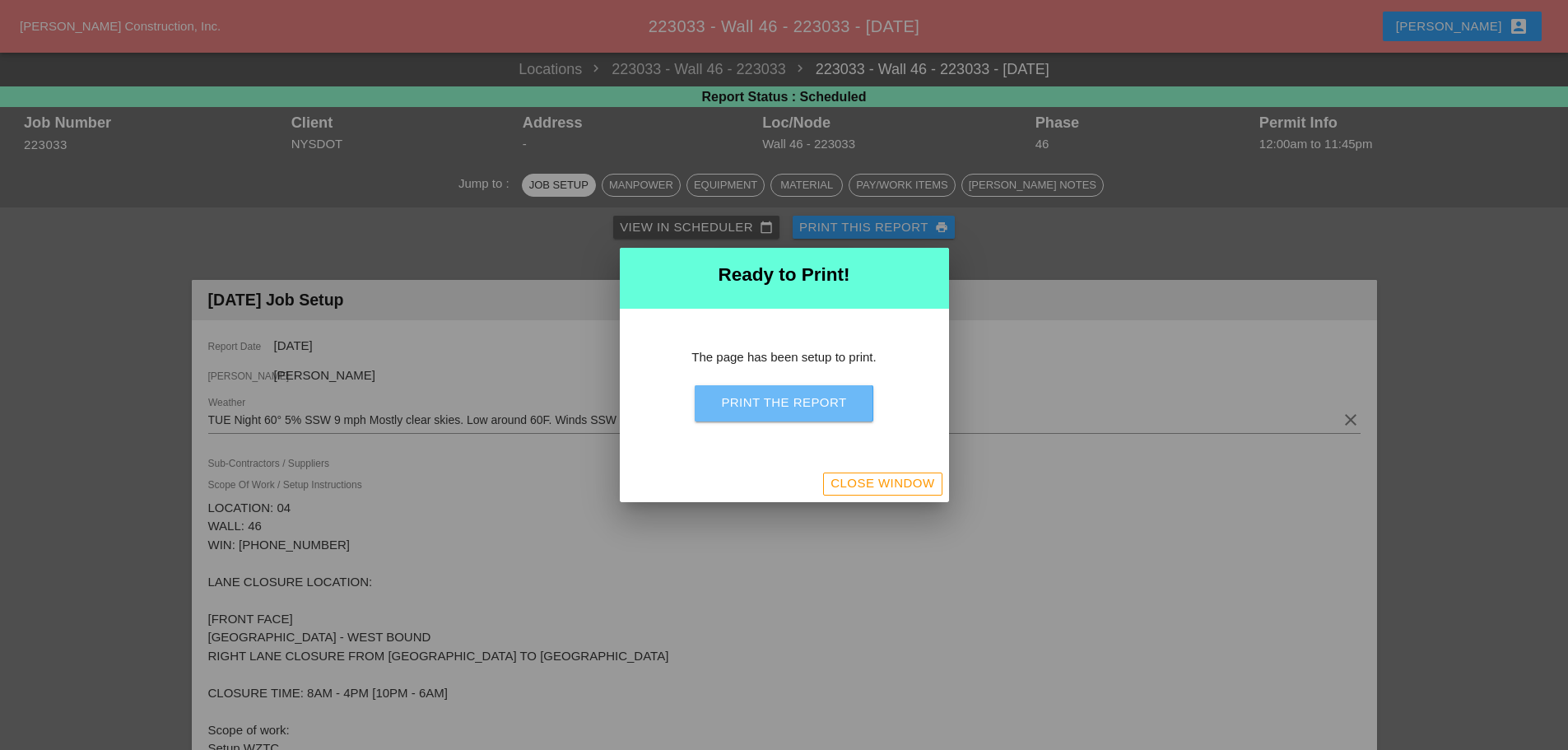
drag, startPoint x: 801, startPoint y: 403, endPoint x: 1260, endPoint y: 612, distance: 504.3
click at [801, 402] on div "Print the Report" at bounding box center [784, 403] width 125 height 19
click at [902, 473] on button "Close Window" at bounding box center [882, 484] width 119 height 23
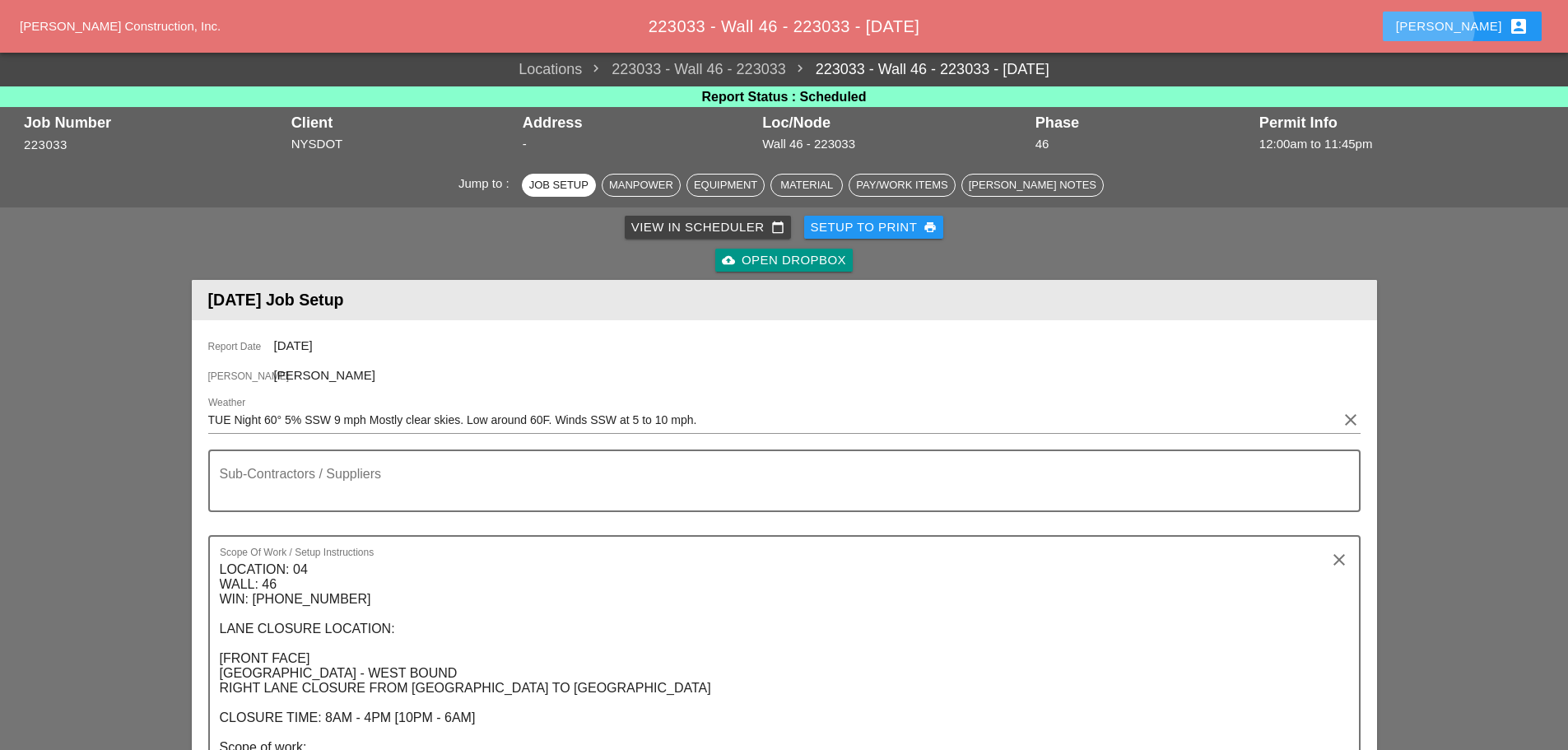
click at [1476, 26] on div "Enrico account_box" at bounding box center [1461, 26] width 133 height 19
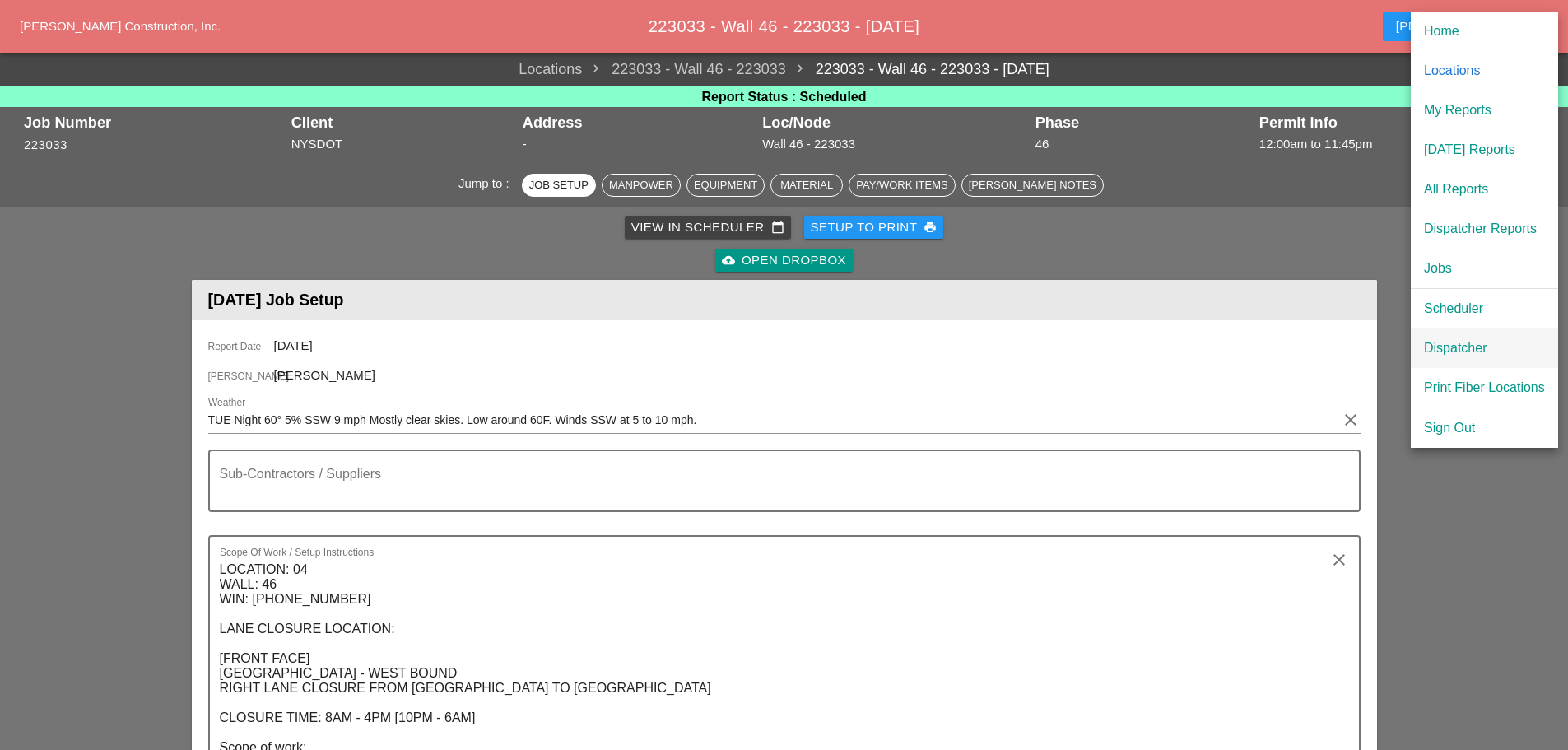
click at [1470, 345] on div "Dispatcher" at bounding box center [1484, 347] width 121 height 19
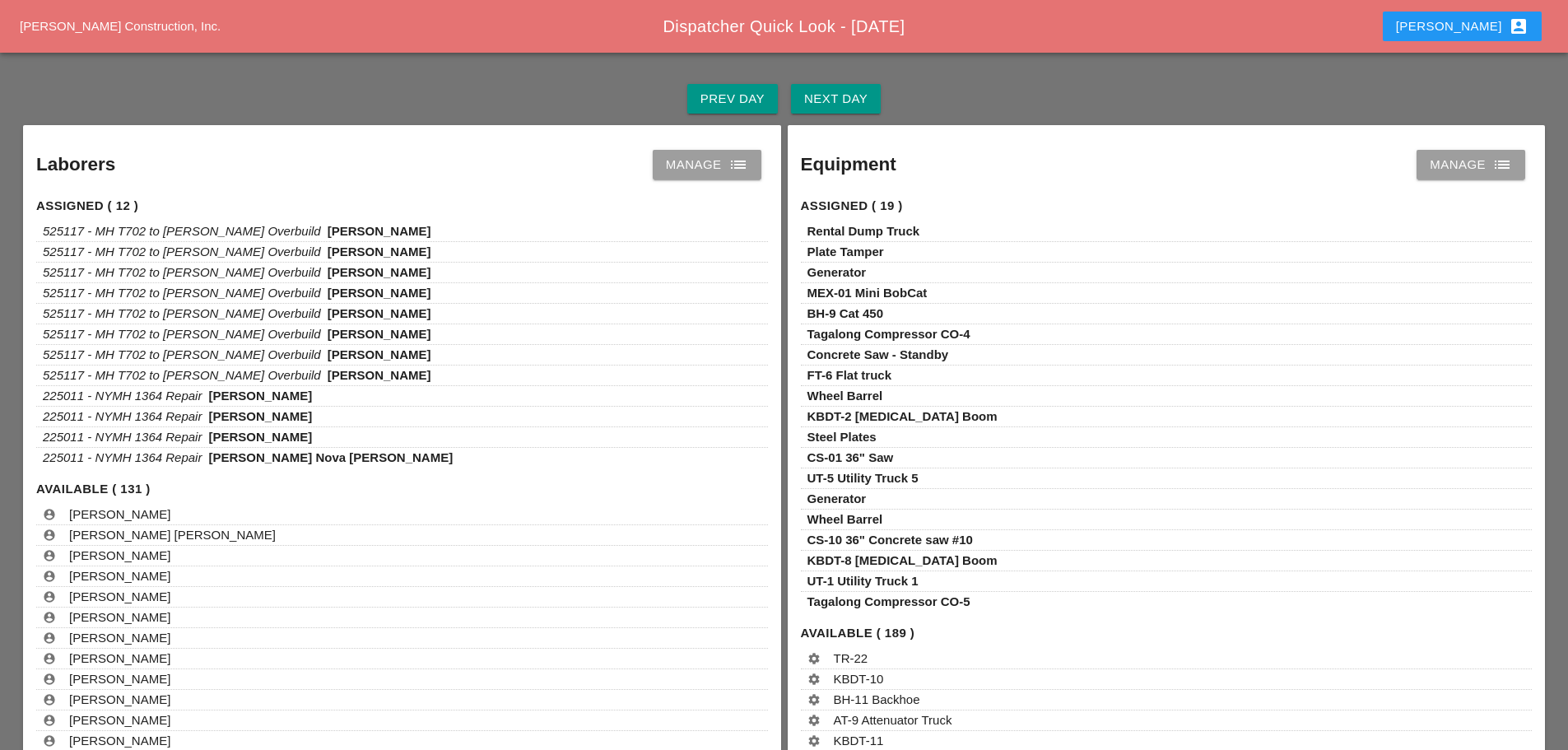
click at [866, 97] on div "Next Day" at bounding box center [836, 99] width 63 height 19
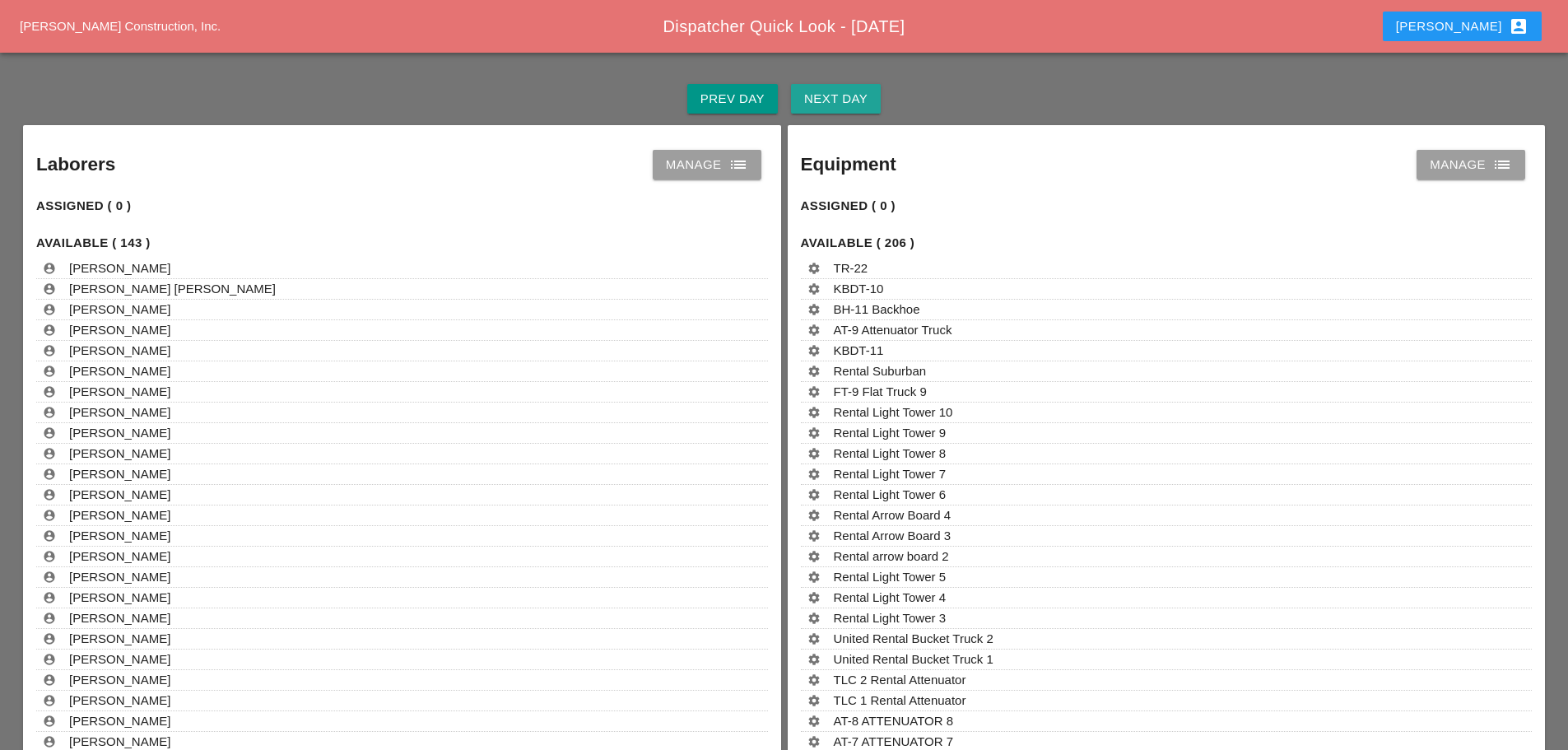
click at [866, 97] on div "Next Day" at bounding box center [836, 99] width 63 height 19
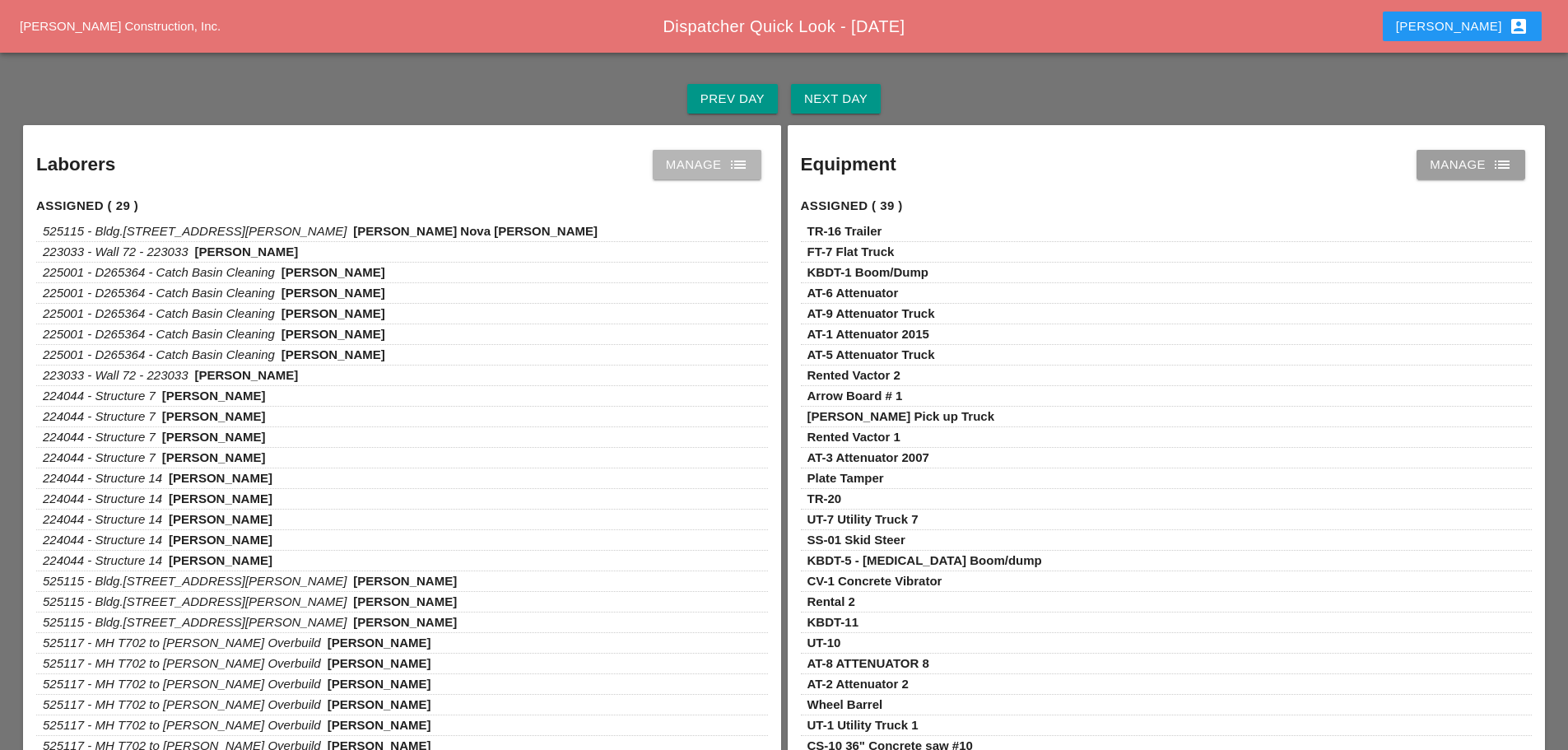
click at [745, 163] on icon "list" at bounding box center [738, 164] width 19 height 19
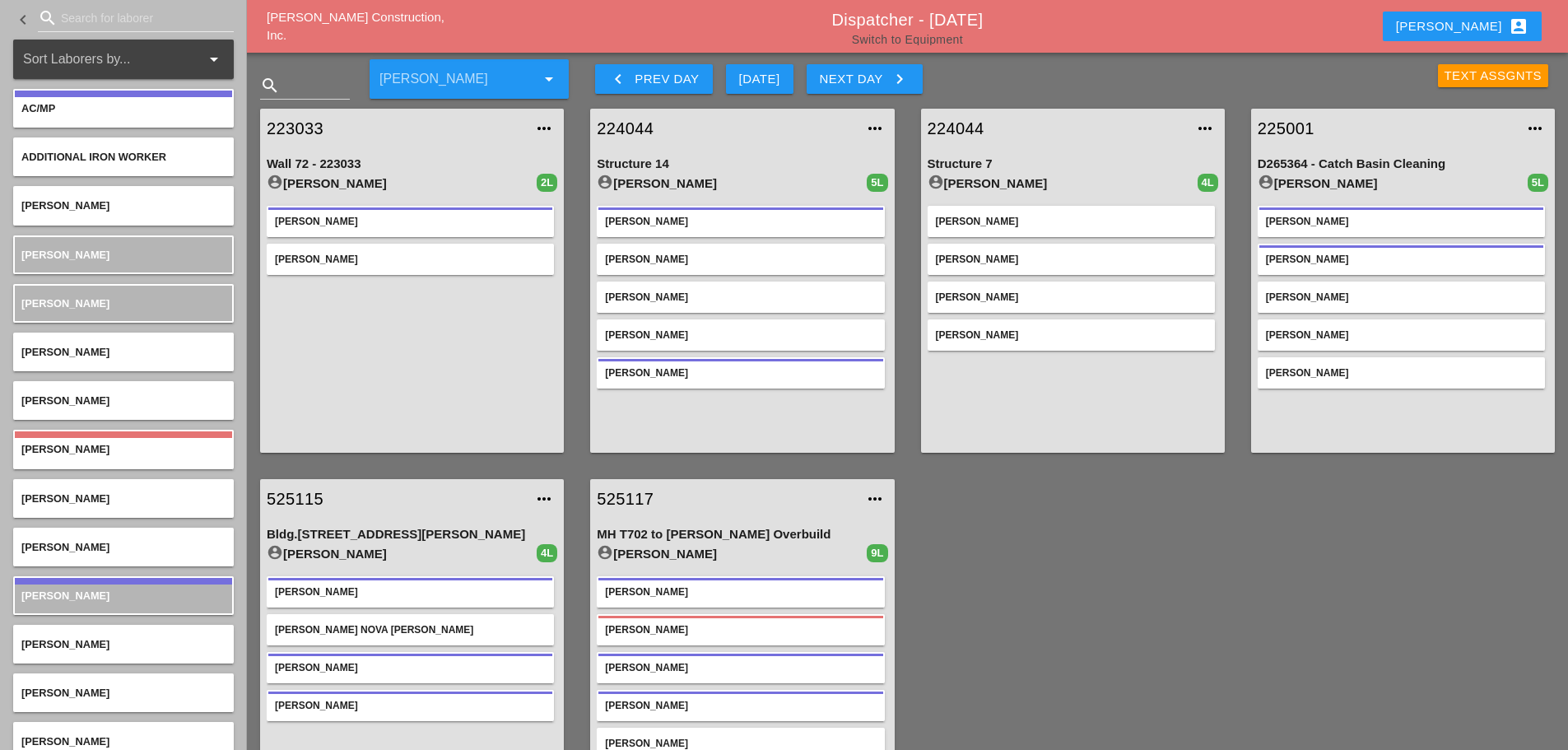
click at [934, 32] on link "Switch to Equipment" at bounding box center [907, 39] width 111 height 13
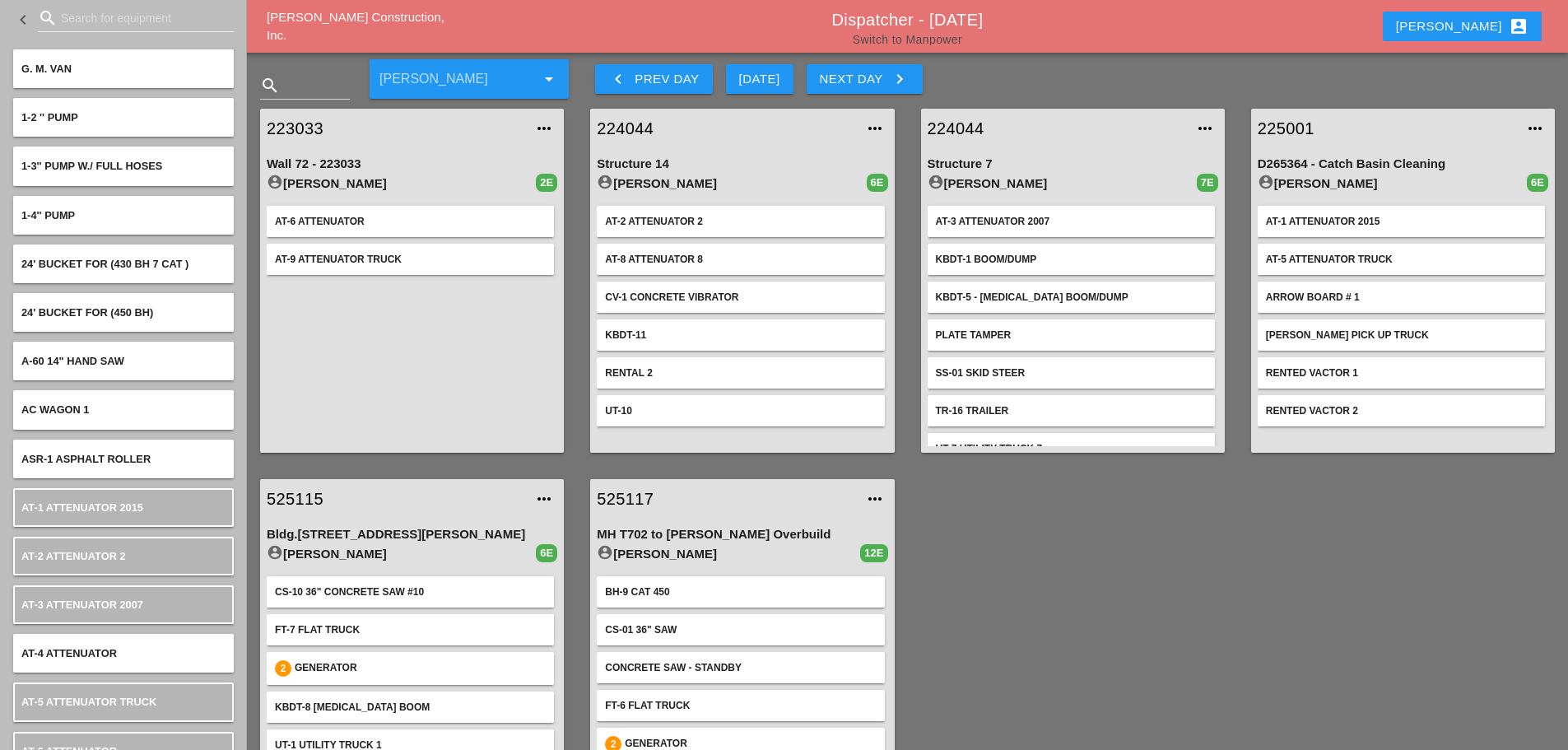
click at [939, 39] on link "Switch to Manpower" at bounding box center [907, 39] width 110 height 13
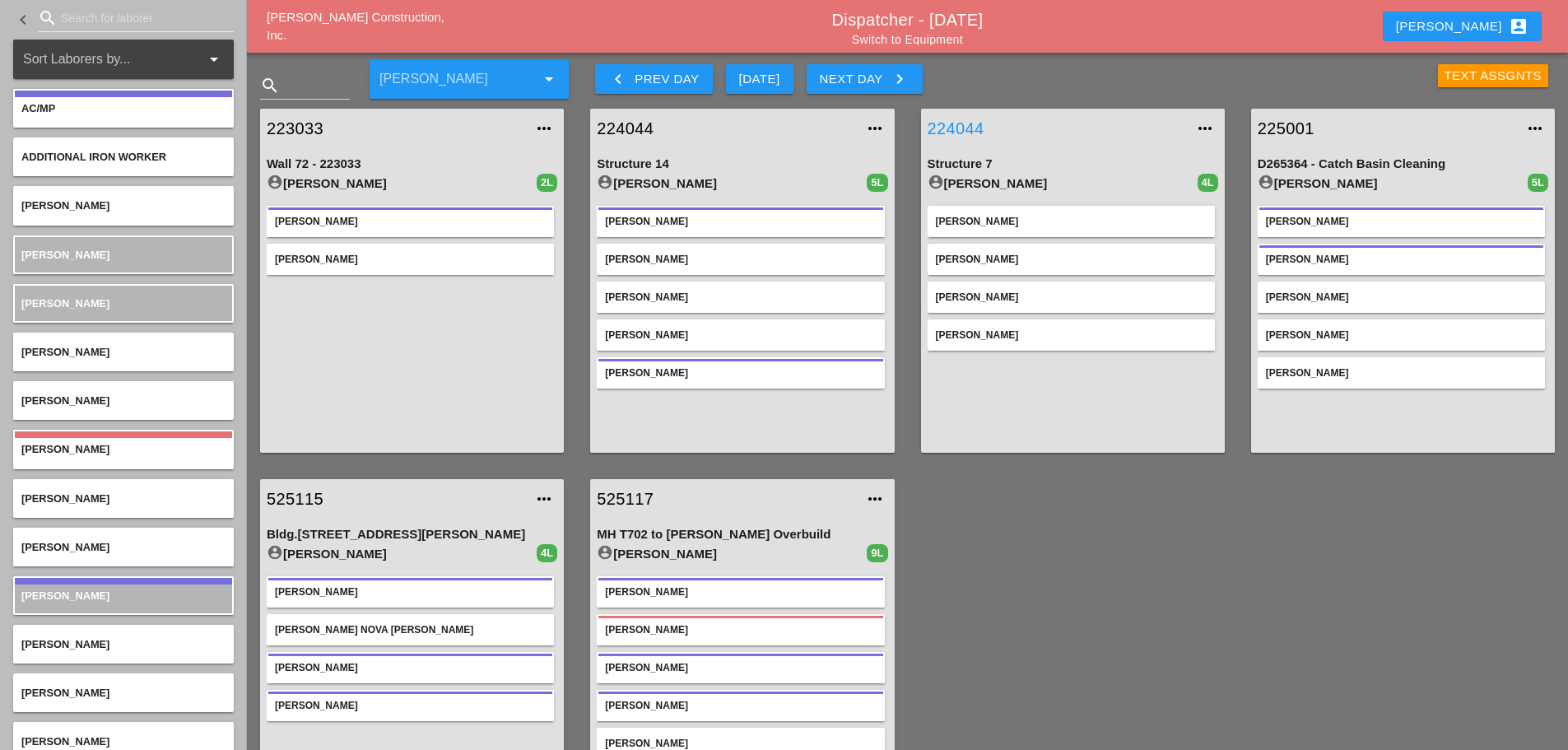
click at [951, 127] on link "224044" at bounding box center [1056, 128] width 257 height 25
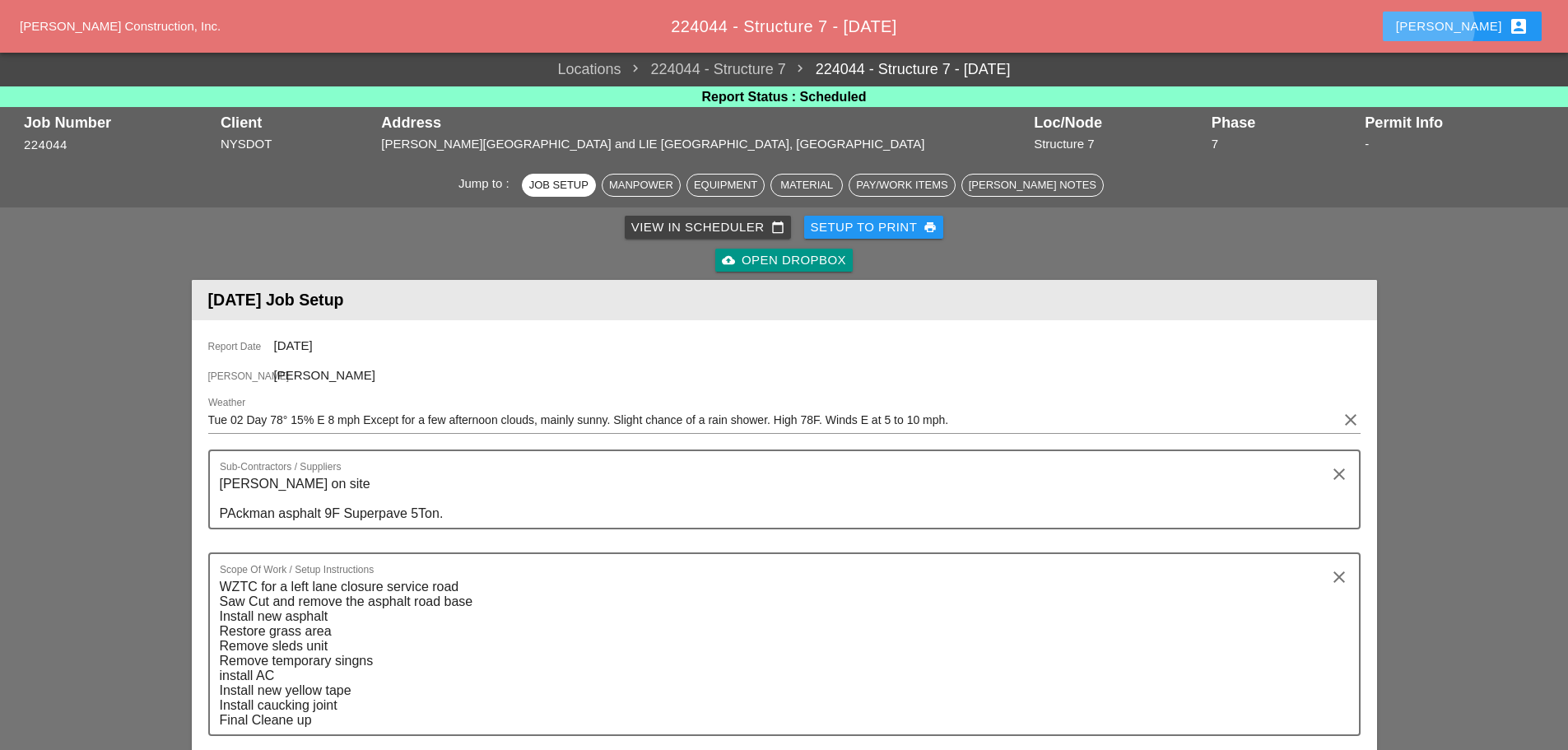
click at [1471, 35] on button "[PERSON_NAME] account_box" at bounding box center [1461, 26] width 159 height 30
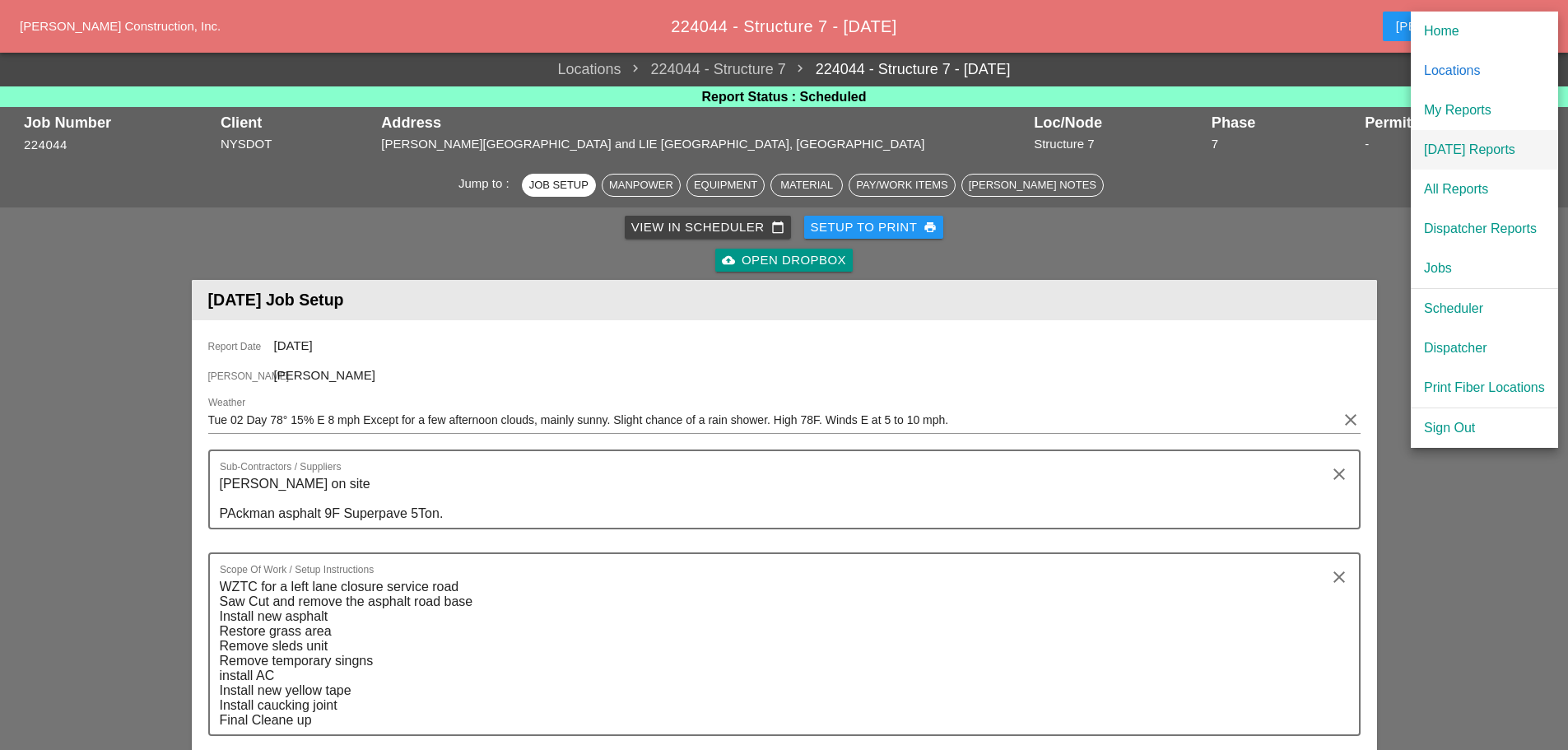
click at [1473, 152] on div "[DATE] Reports" at bounding box center [1484, 149] width 121 height 19
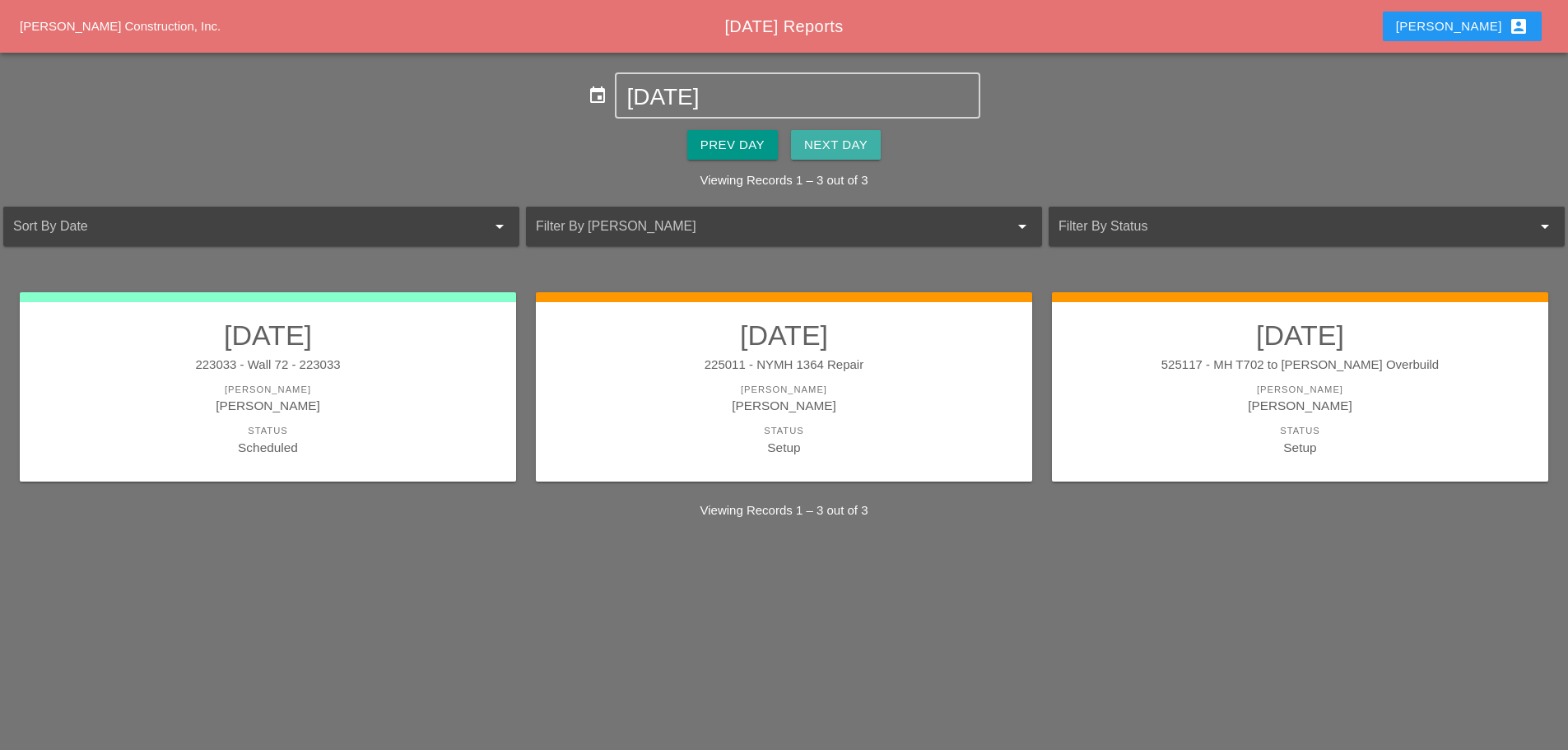
click at [855, 146] on div "Next Day" at bounding box center [836, 145] width 63 height 19
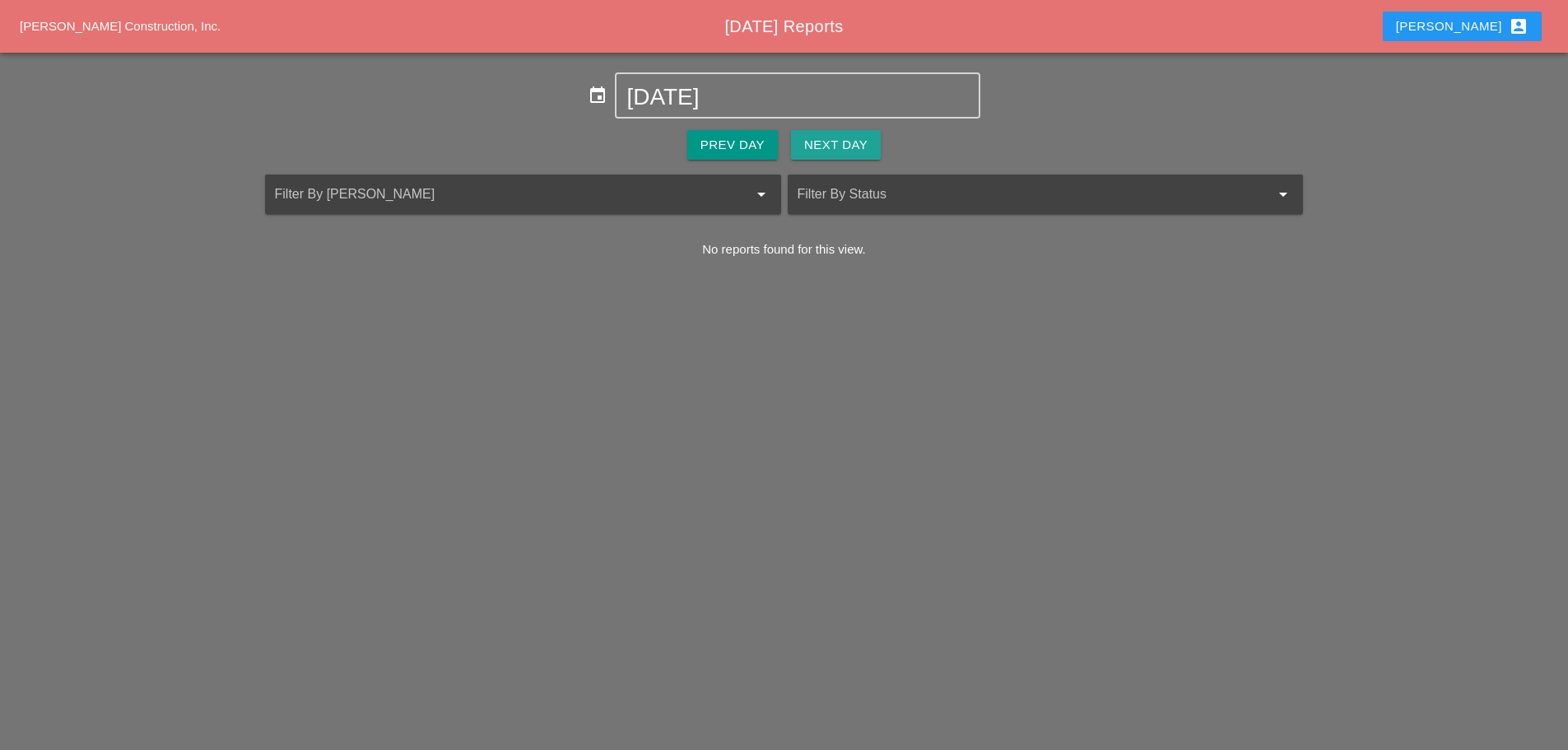
click at [855, 146] on div "Next Day" at bounding box center [836, 145] width 63 height 19
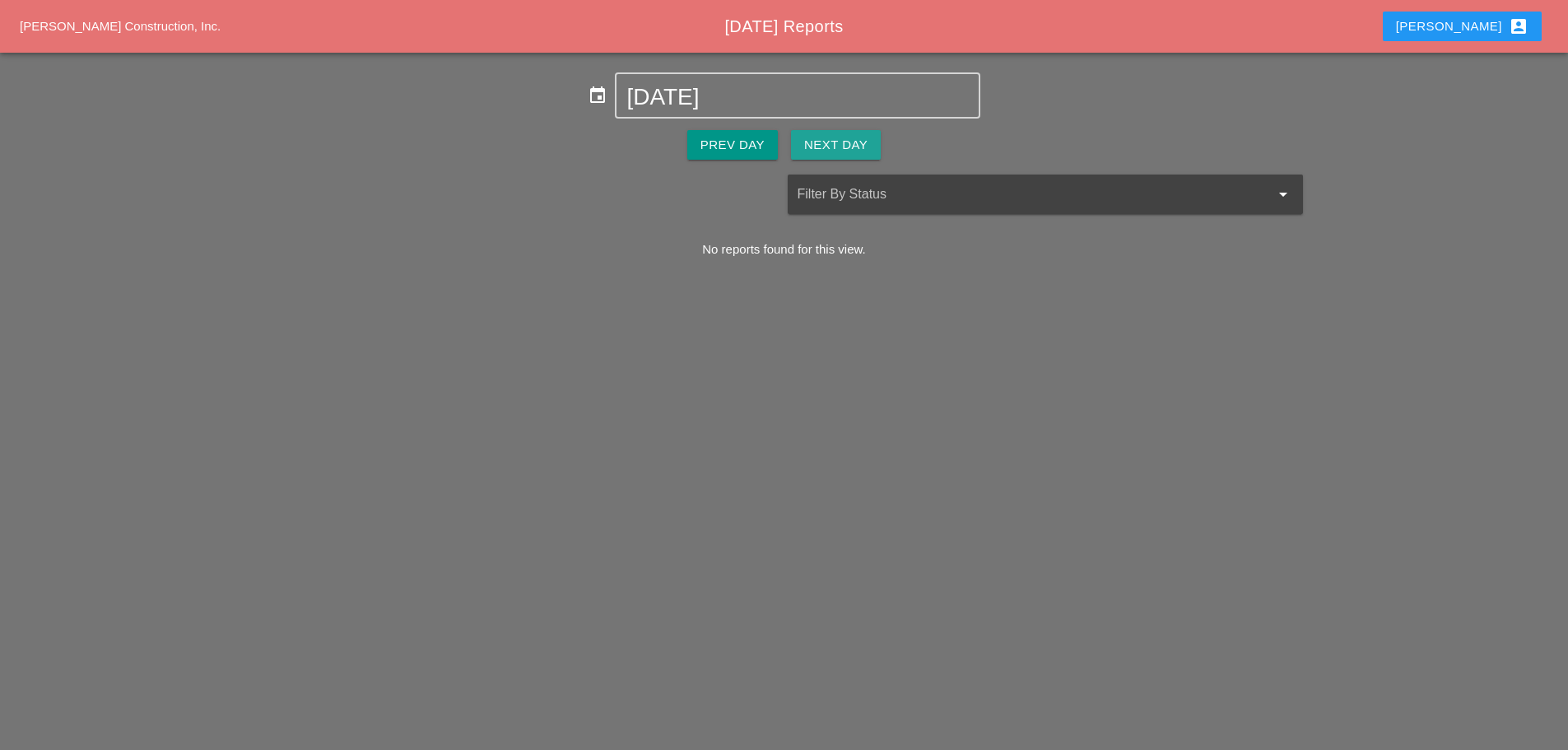
click at [855, 146] on div "Next Day" at bounding box center [836, 145] width 63 height 19
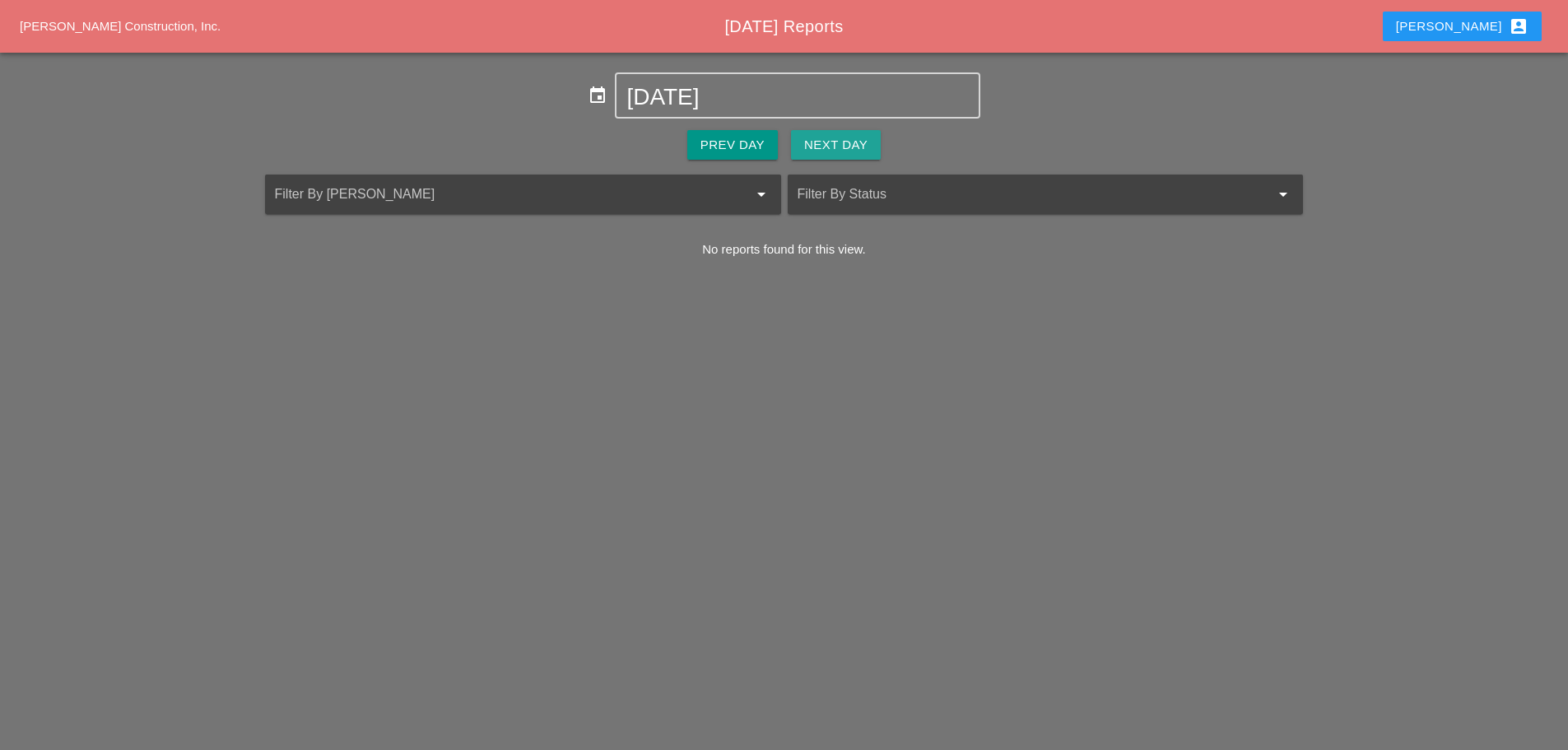
click at [855, 146] on div "Next Day" at bounding box center [836, 145] width 63 height 19
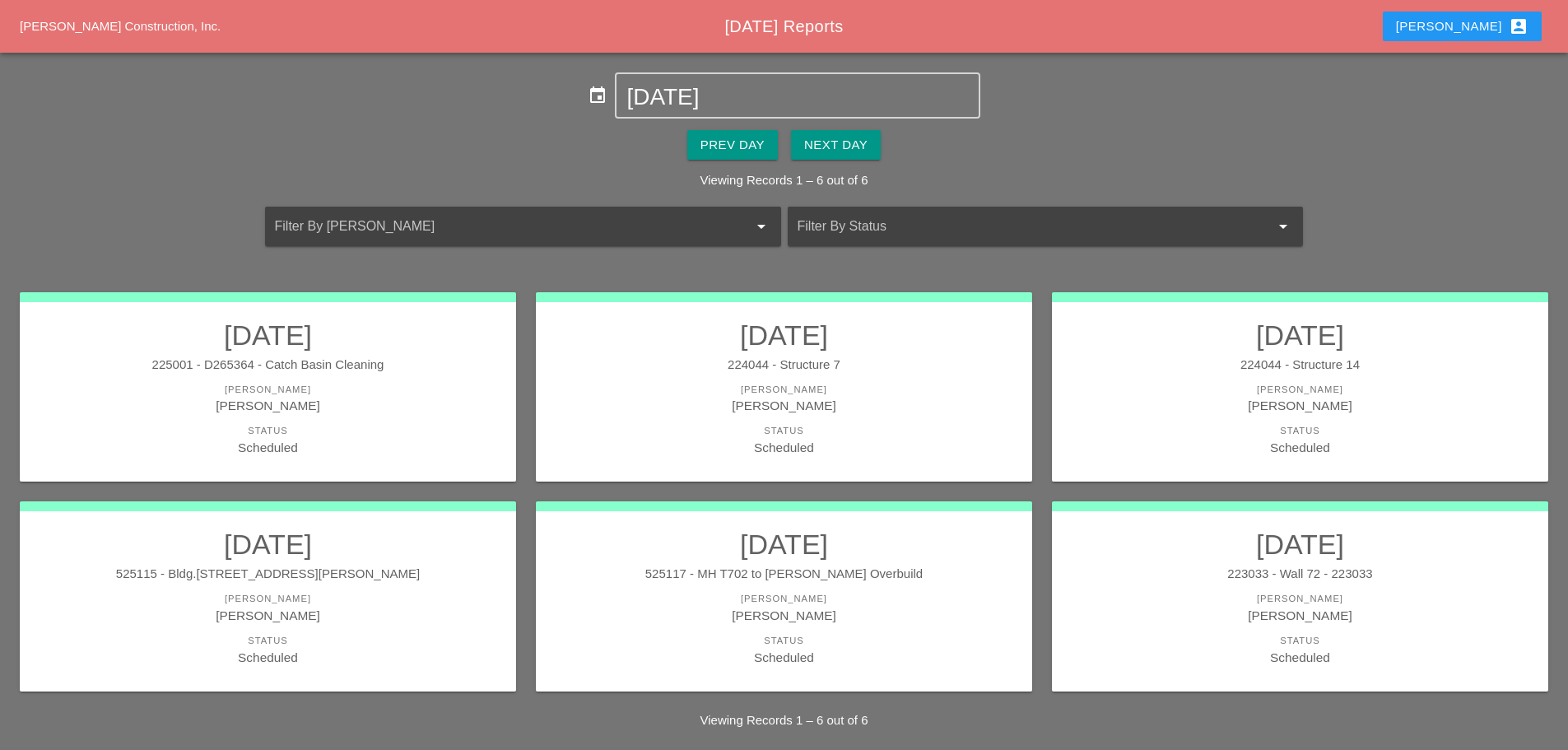
click at [1475, 32] on div "Enrico account_box" at bounding box center [1461, 26] width 133 height 19
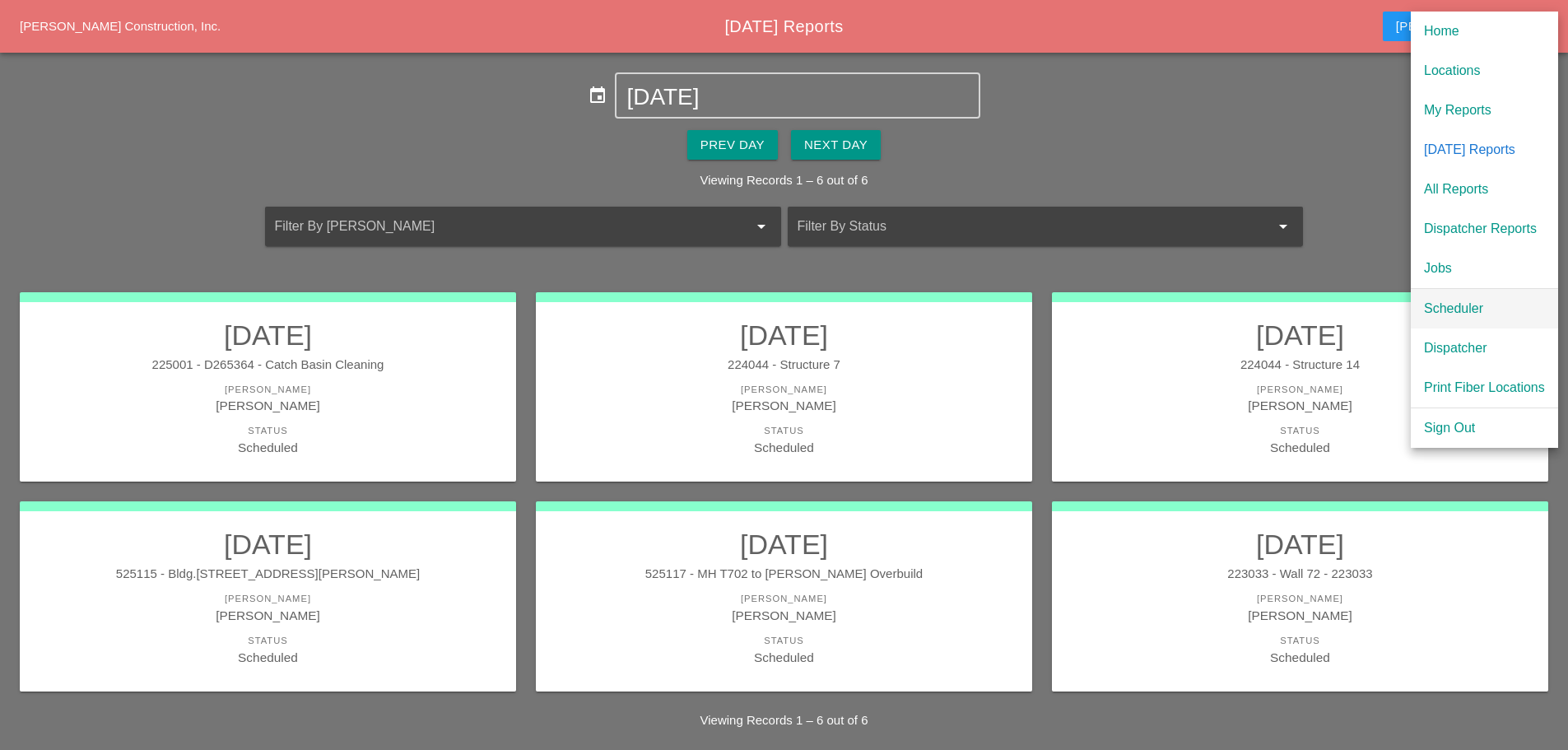
click at [1449, 308] on div "Scheduler" at bounding box center [1484, 308] width 121 height 19
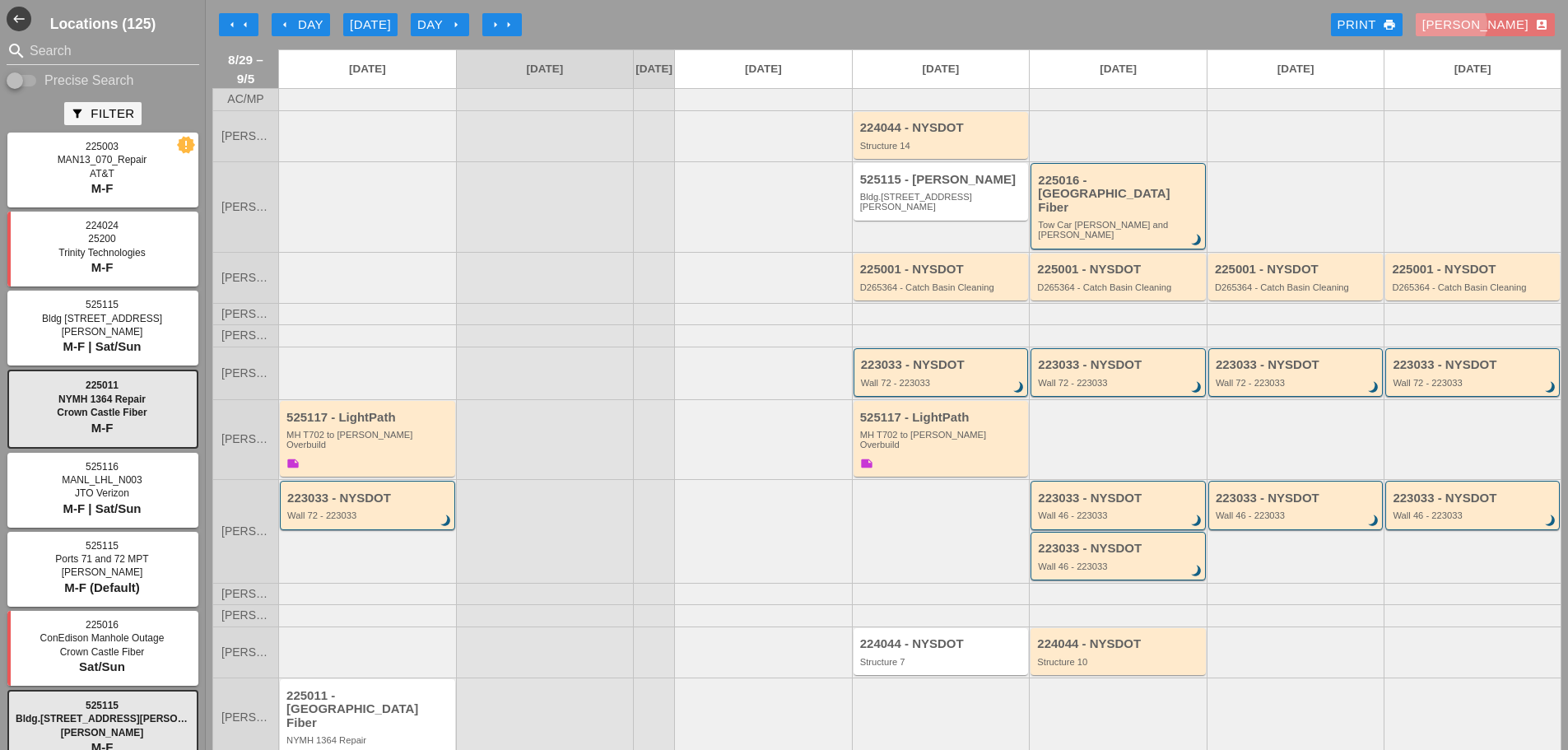
click at [1483, 19] on div "Enrico account_box" at bounding box center [1485, 25] width 126 height 19
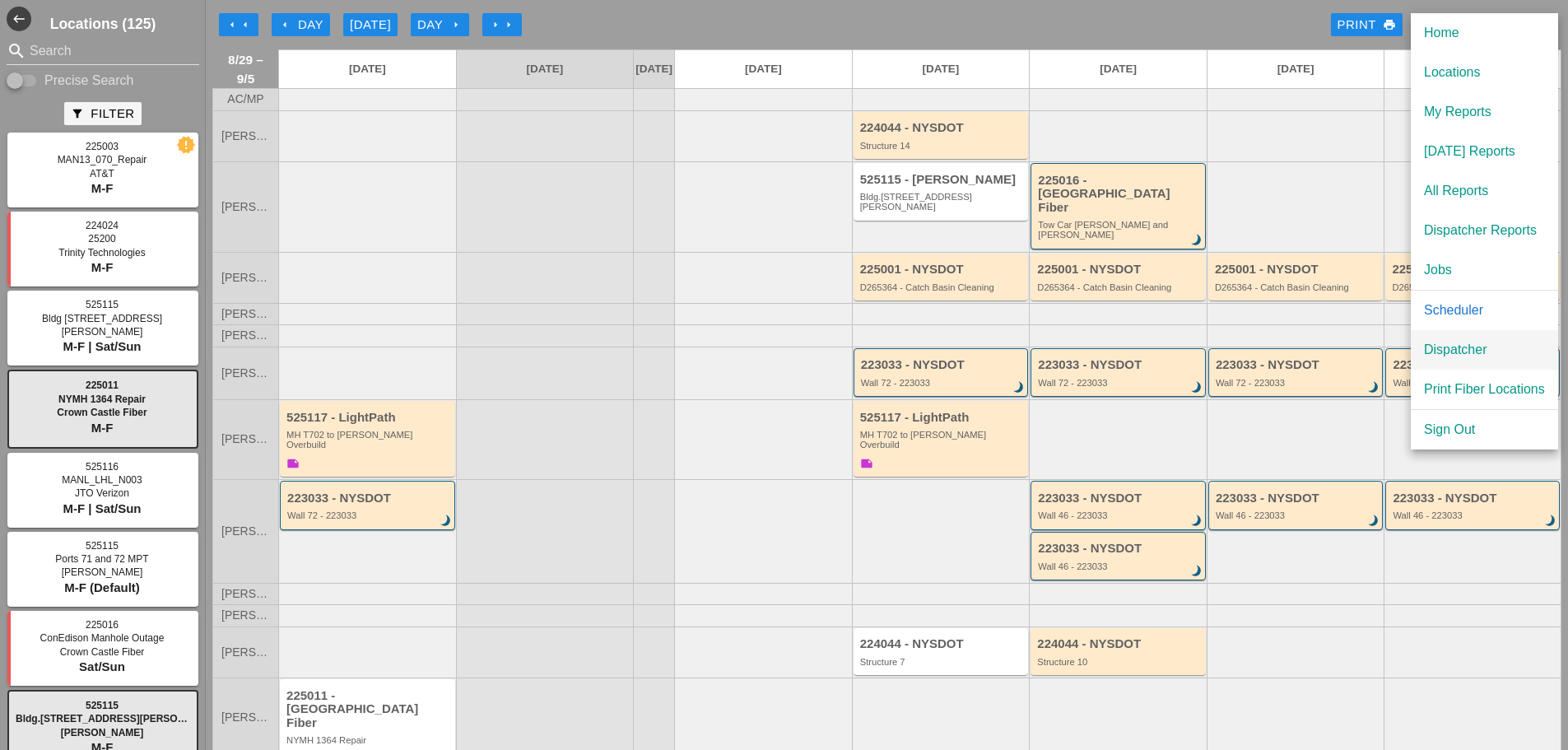
click at [1464, 344] on div "Dispatcher" at bounding box center [1484, 349] width 121 height 19
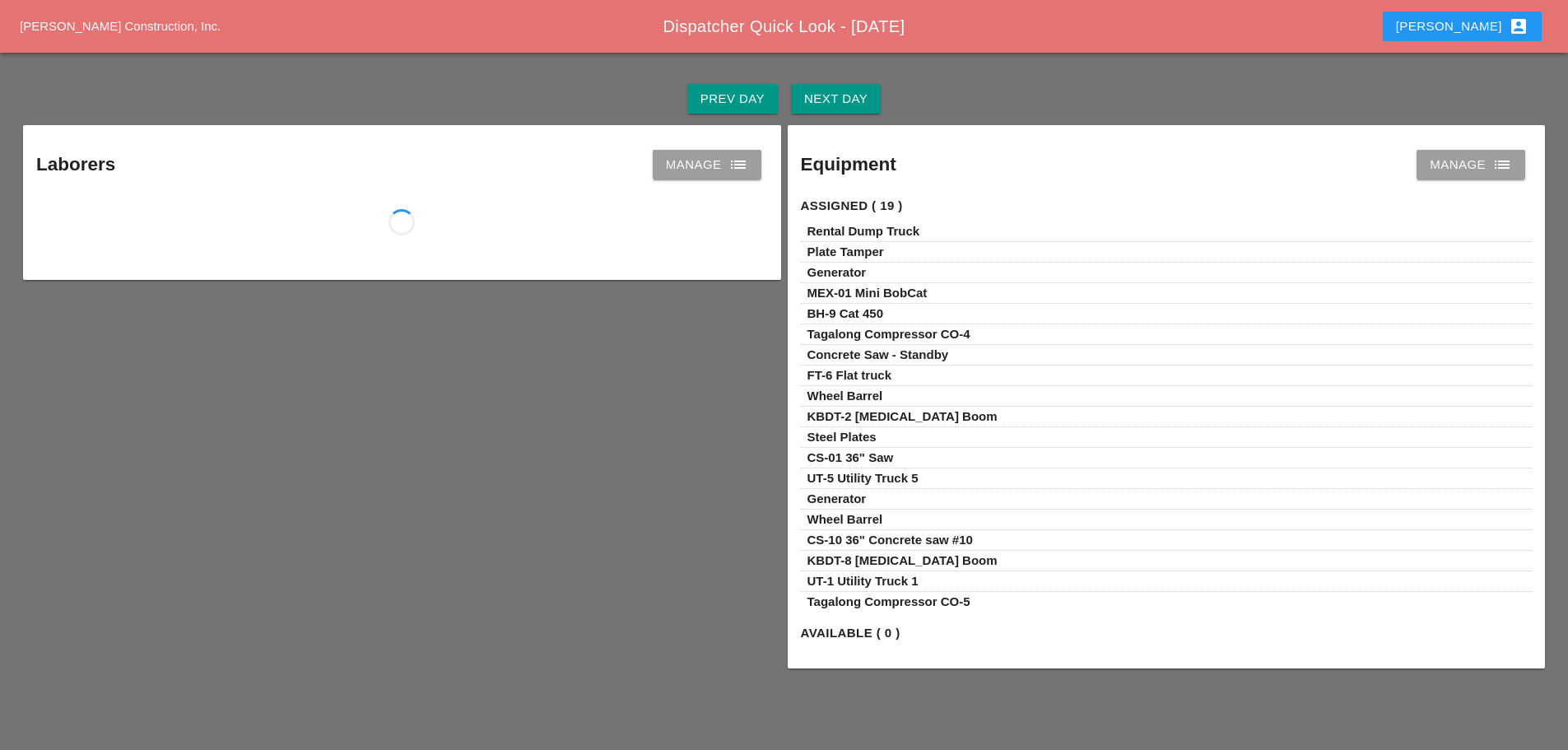
click at [855, 103] on div "Next Day" at bounding box center [836, 99] width 63 height 19
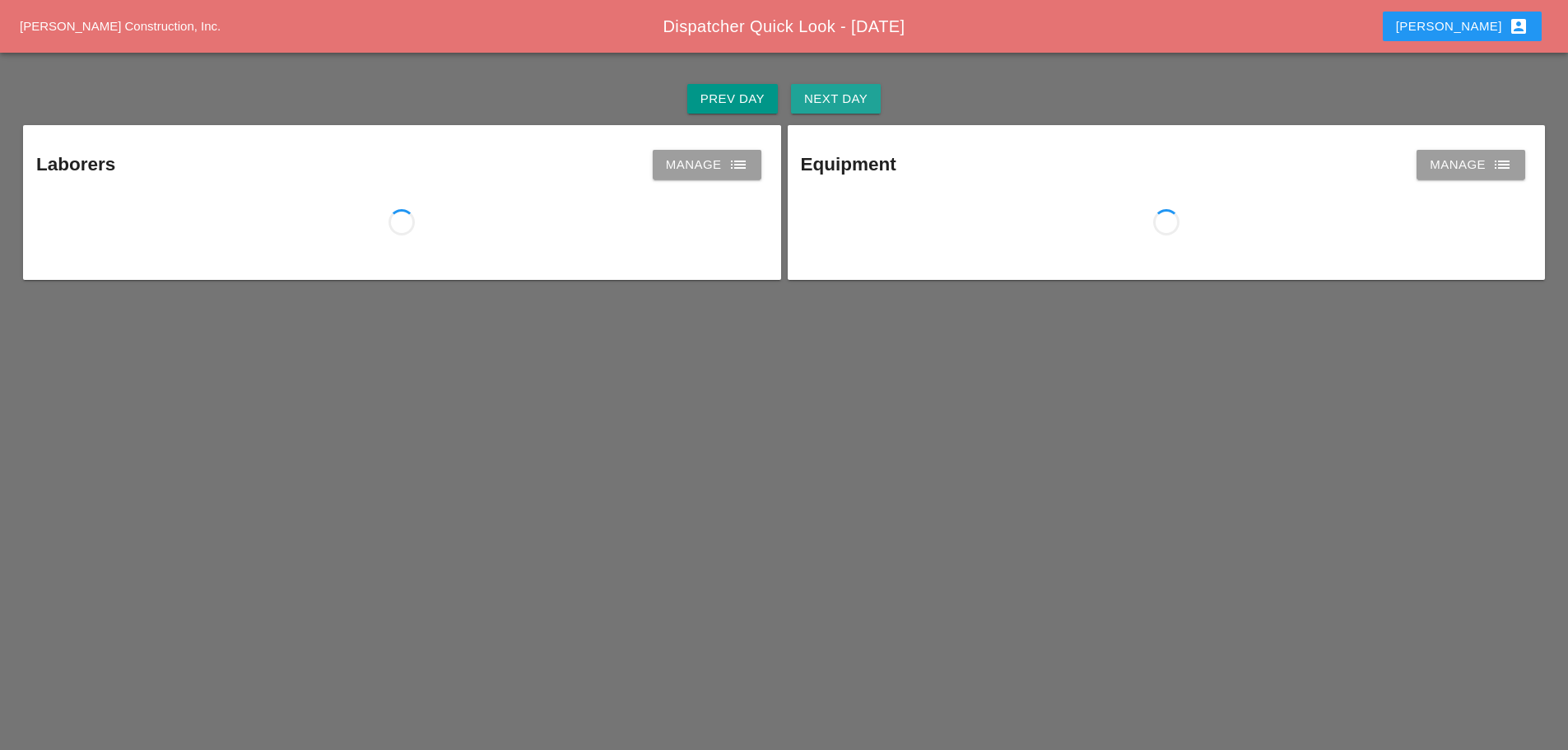
click at [855, 103] on div "Next Day" at bounding box center [836, 99] width 63 height 19
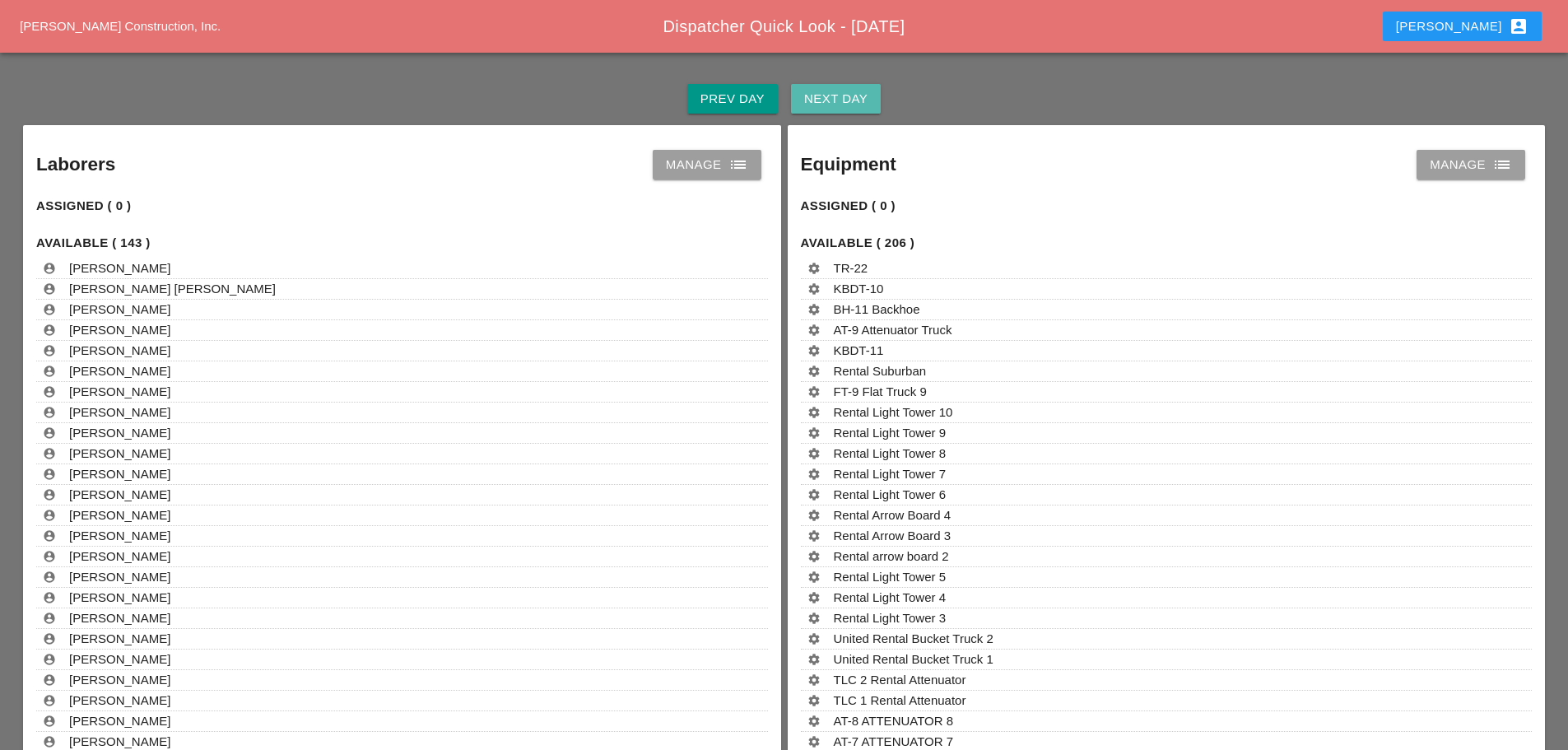
click at [855, 103] on div "Next Day" at bounding box center [836, 99] width 63 height 19
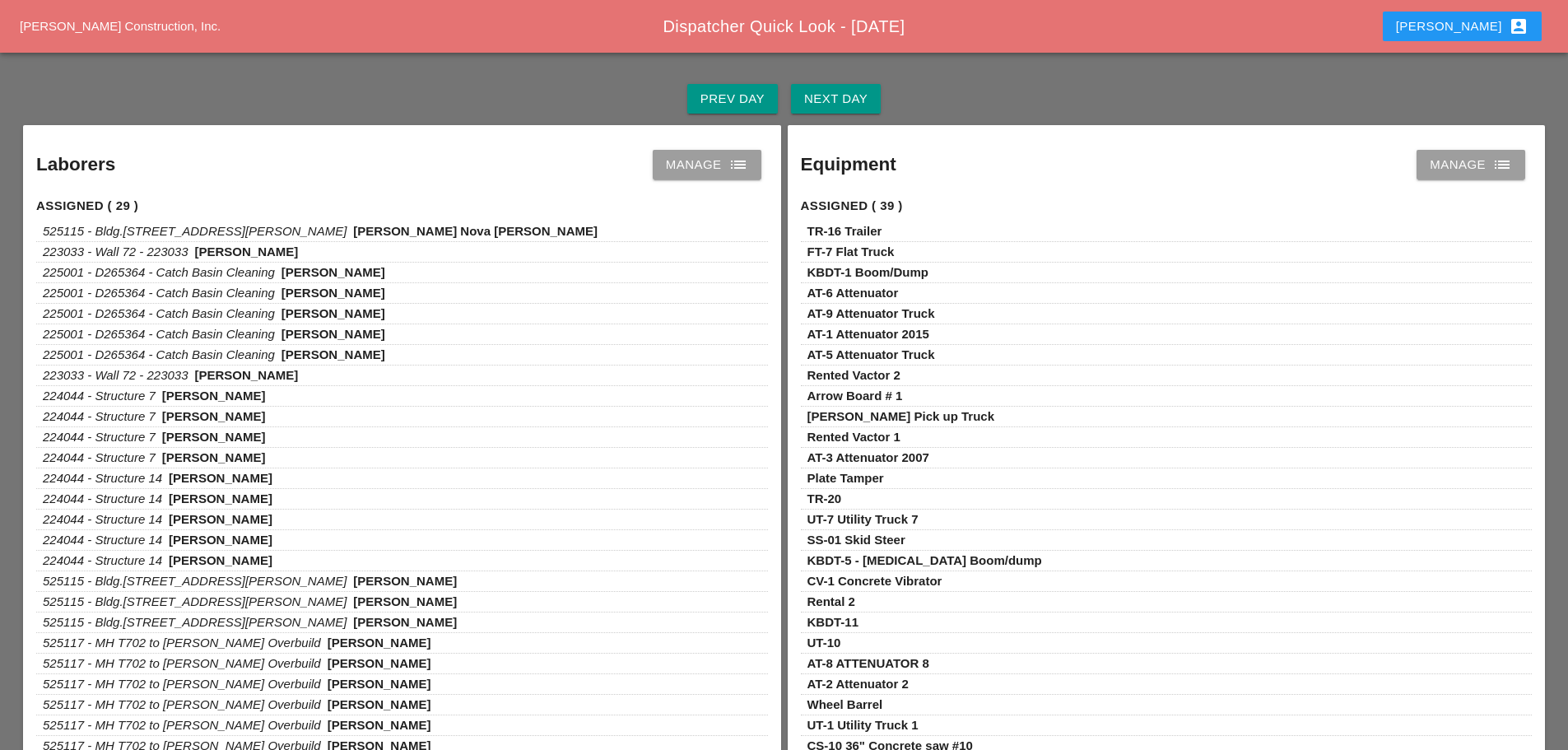
click at [742, 166] on icon "list" at bounding box center [738, 164] width 19 height 19
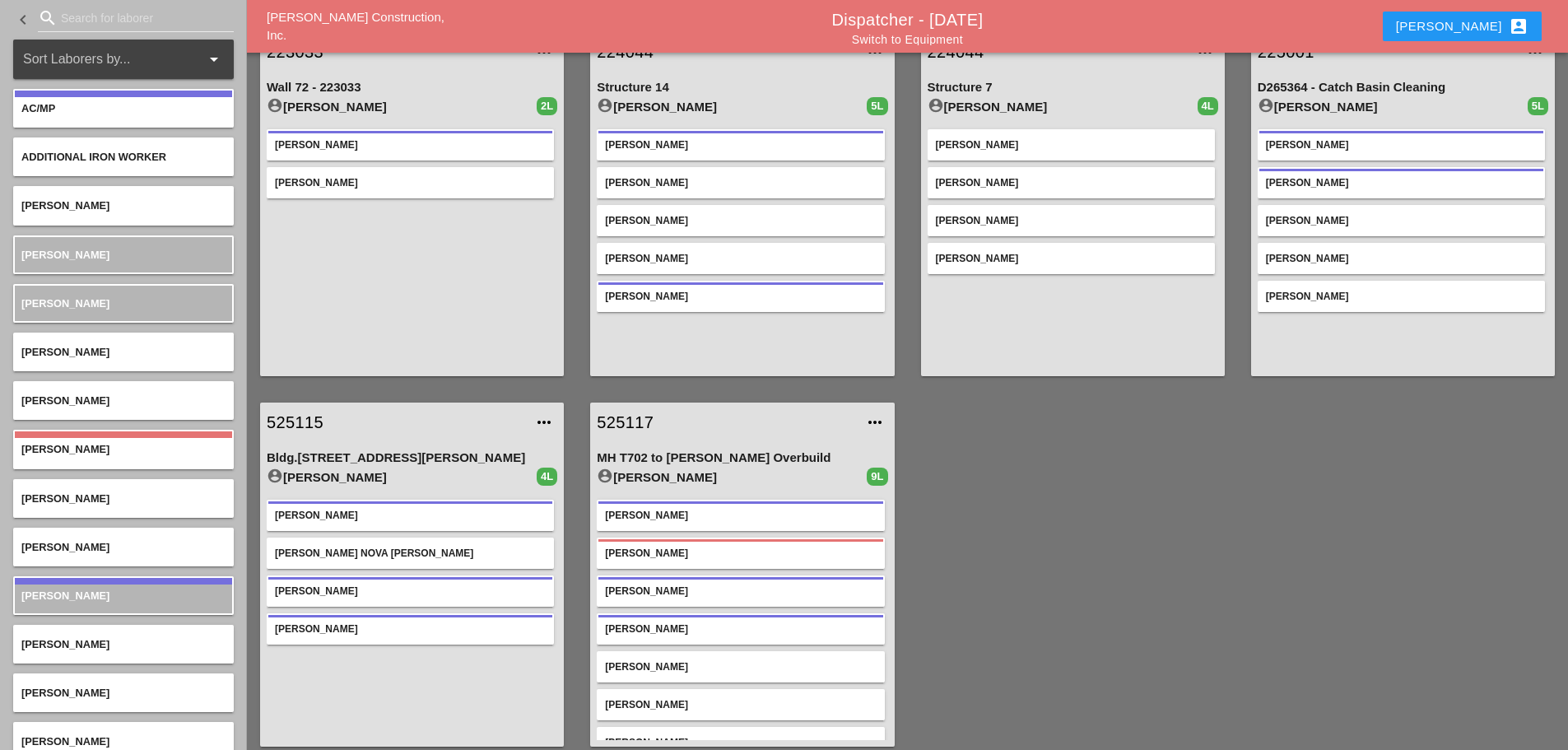
scroll to position [86, 0]
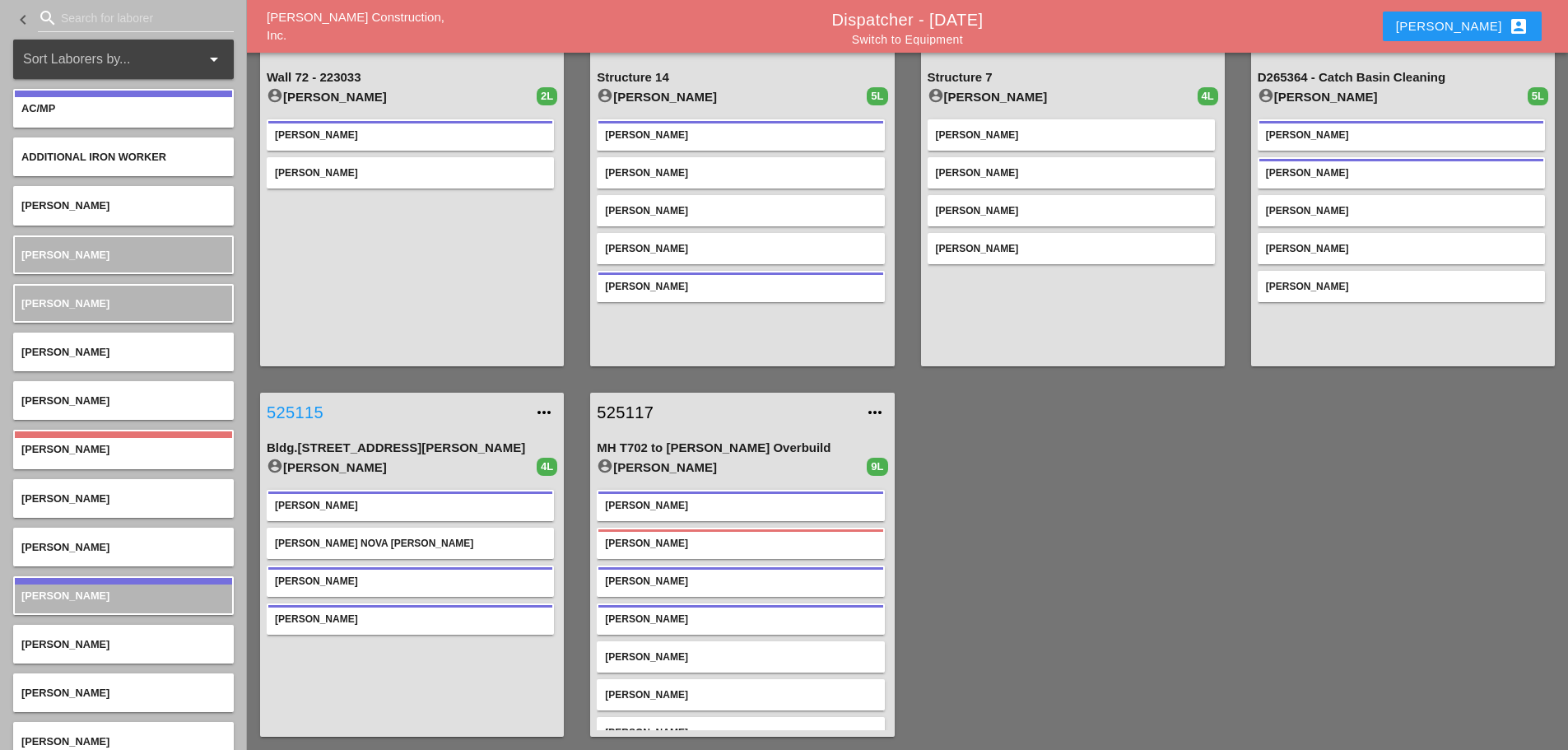
click at [291, 412] on link "525115" at bounding box center [395, 412] width 257 height 25
